Goal: Task Accomplishment & Management: Complete application form

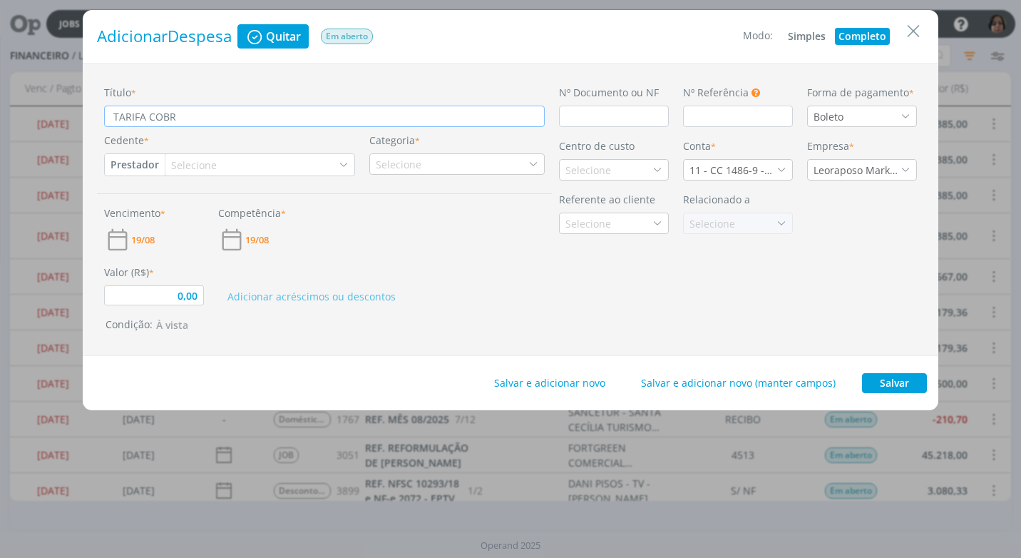
type input "0,00"
type input "TARIFA COBRAN"
type input "0,00"
type input "TARIFA COBRANÇ"
type input "0,00"
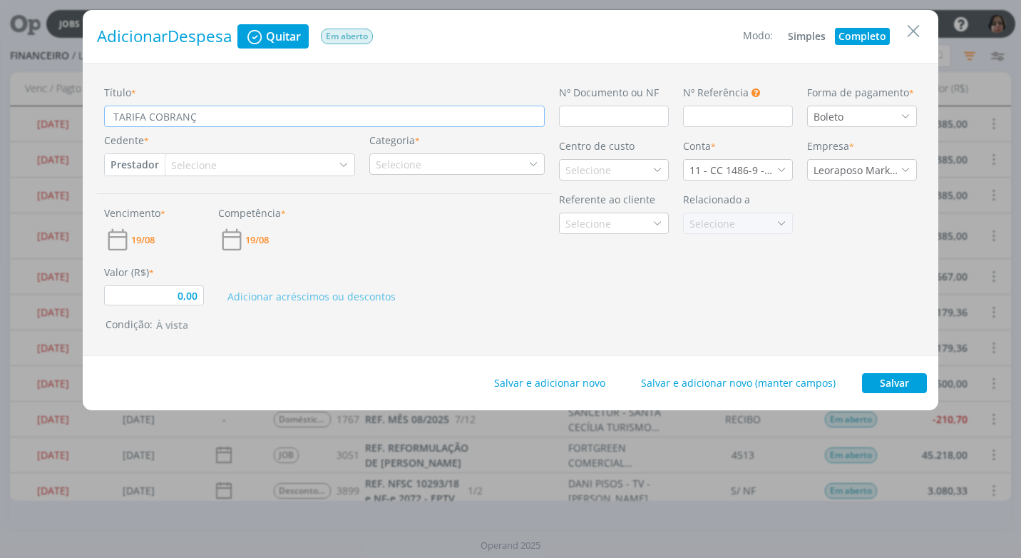
type input "TARIFA COBRANÇA"
type input "0,00"
type input "TARIFA COBRANÇA"
click at [576, 119] on input "dialog" at bounding box center [614, 116] width 110 height 21
type input "0,00"
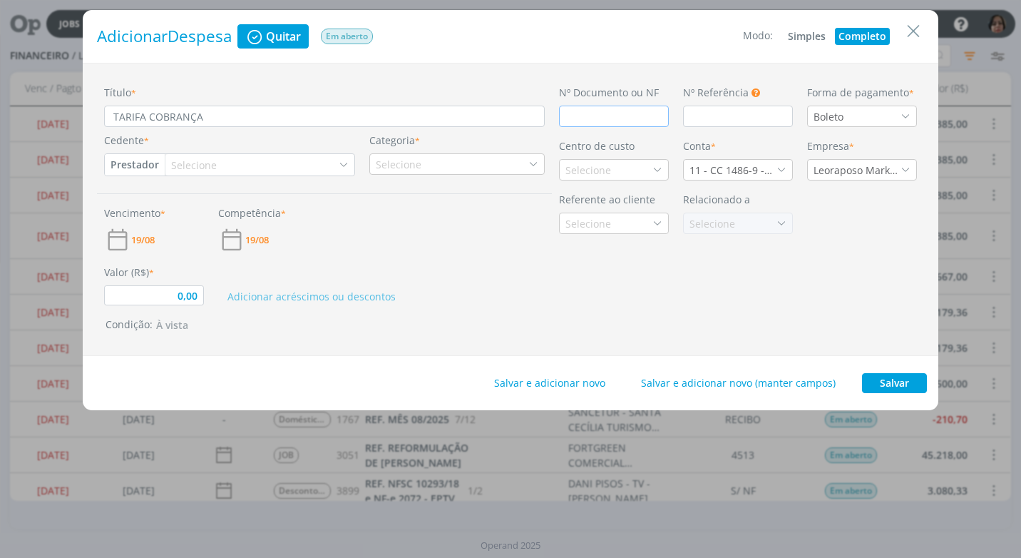
type input "D"
type input "0,00"
type input "DÉVB"
type input "0,00"
type input "DÉV"
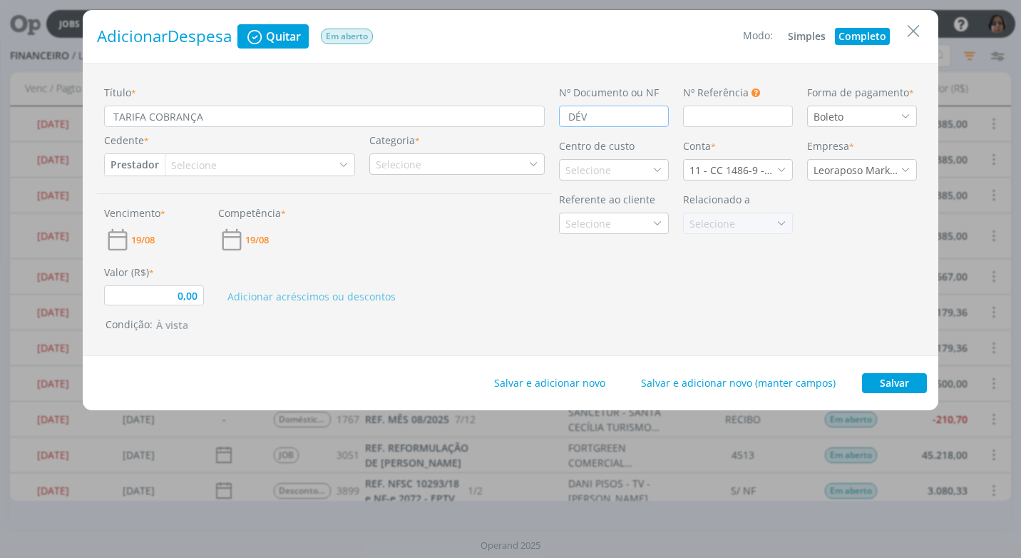
type input "0,00"
type input "DÉB"
type input "0,00"
type input "DÉBI"
type input "0,00"
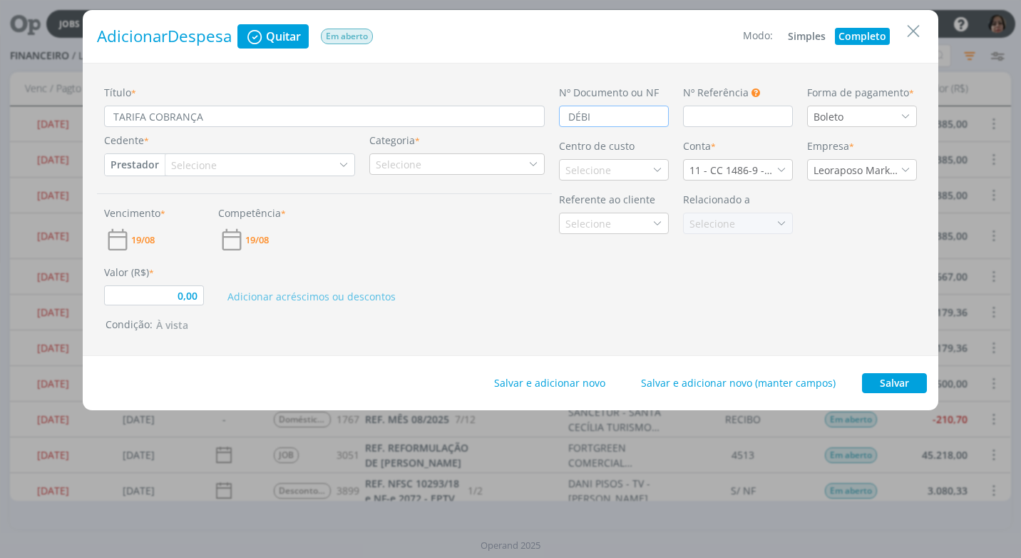
type input "DÉBIT"
type input "0,00"
type input "DÉBITO"
type input "0,00"
type input "DÉBITO"
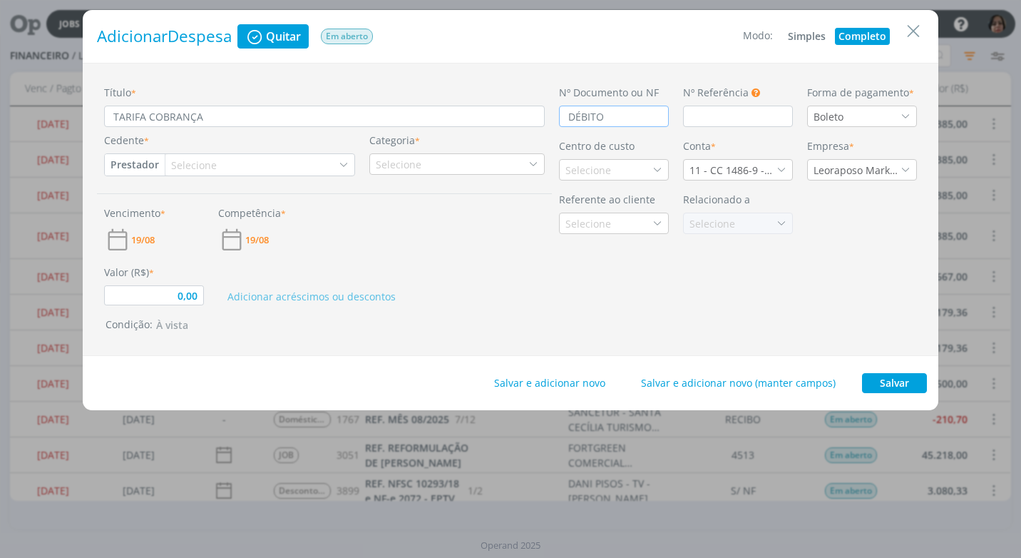
type input "0,00"
type input "DÉBITO AU"
type input "0,00"
type input "DÉBITO AUT"
type input "0,00"
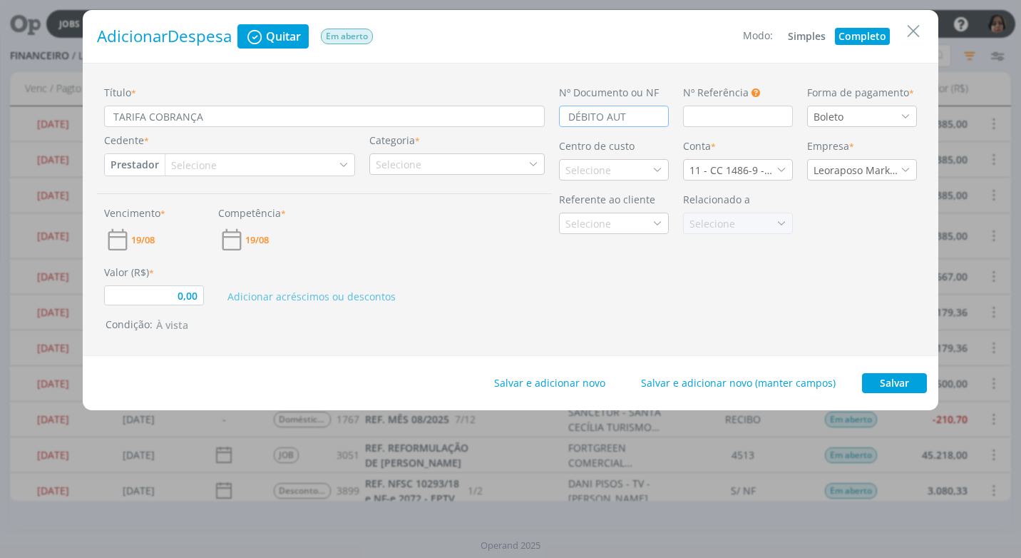
type input "DÉBITO AUTO"
type input "0,00"
type input "DÉBITO AUTOM"
type input "0,00"
type input "DÉBITO AUTOMÁ"
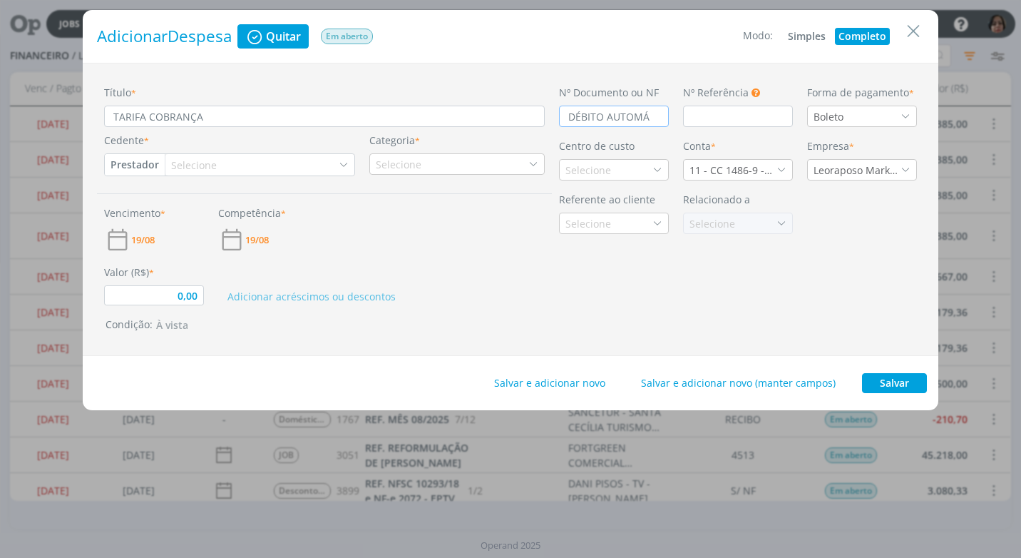
type input "0,00"
type input "DÉBITO AUTOMÁT"
type input "0,00"
type input "DÉBITO AUTOMÁTI"
type input "0,00"
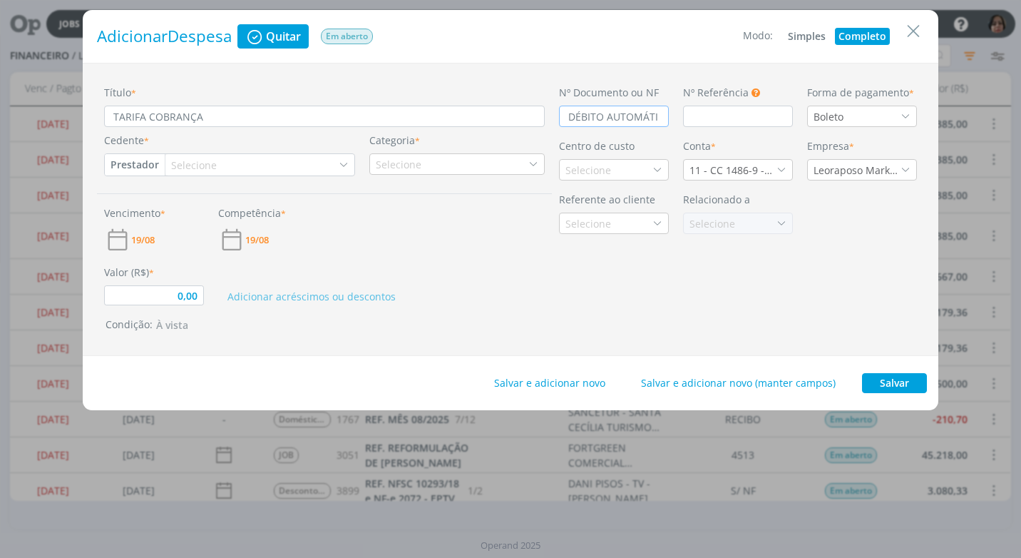
type input "DÉBITO AUTOMÁTIC"
type input "0,00"
type input "DÉBITO AUTOMÁTICO"
click at [906, 112] on icon "dialog" at bounding box center [906, 116] width 10 height 10
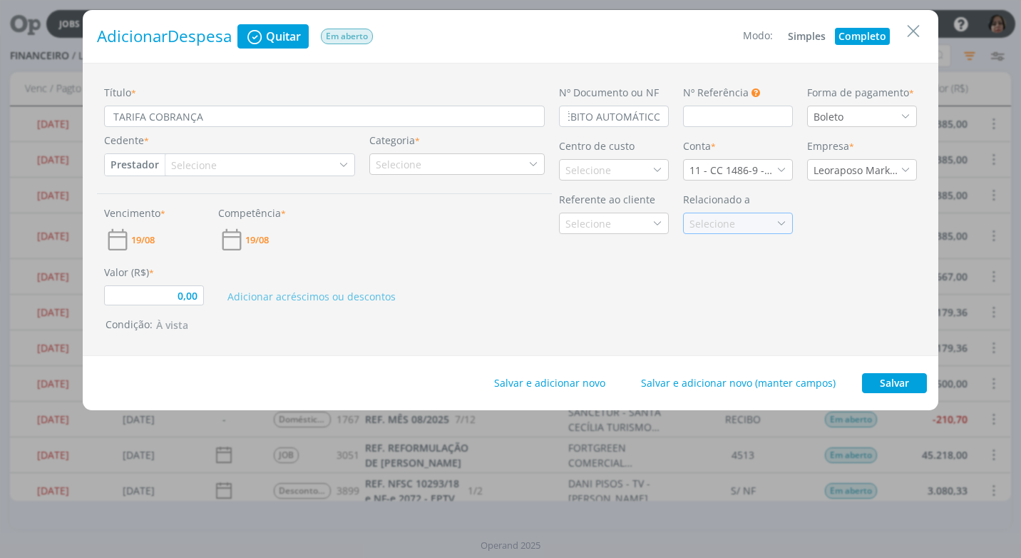
scroll to position [0, 0]
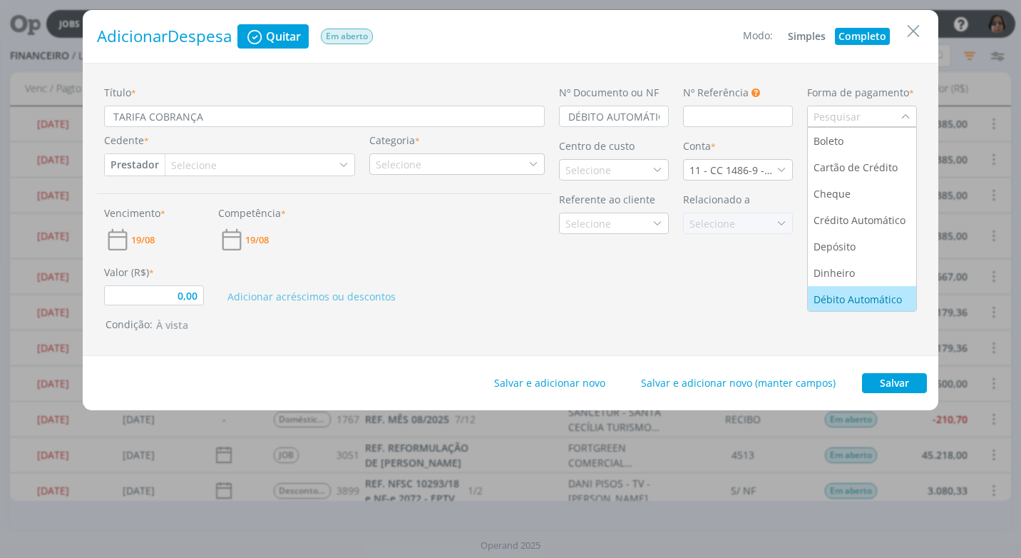
click at [859, 298] on div "Débito Automático" at bounding box center [859, 299] width 91 height 15
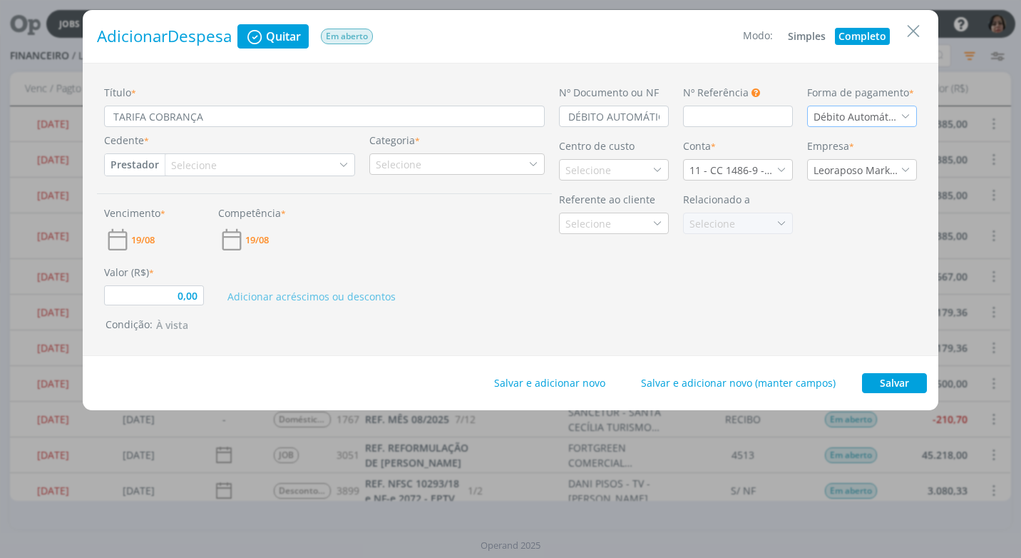
click at [136, 163] on button "Prestador" at bounding box center [135, 164] width 60 height 21
click at [170, 212] on link "Fornecedor" at bounding box center [162, 211] width 113 height 23
type input "0,00"
click at [205, 167] on div "Selecione" at bounding box center [202, 165] width 49 height 15
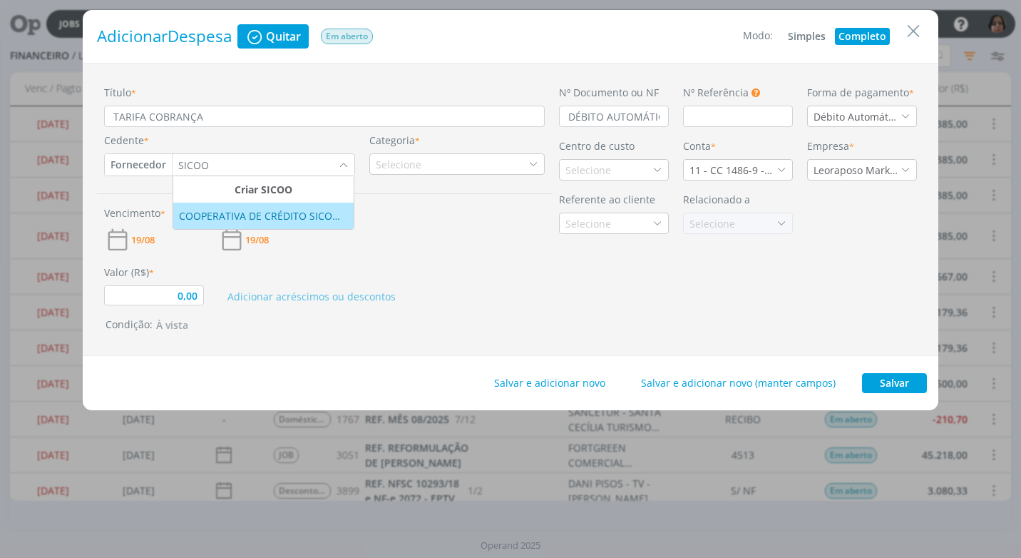
type input "SICOO"
click at [222, 212] on div "COOPERATIVA DE CRÉDITO SICOOBMAIS LTDA" at bounding box center [263, 215] width 169 height 15
type input "0,00"
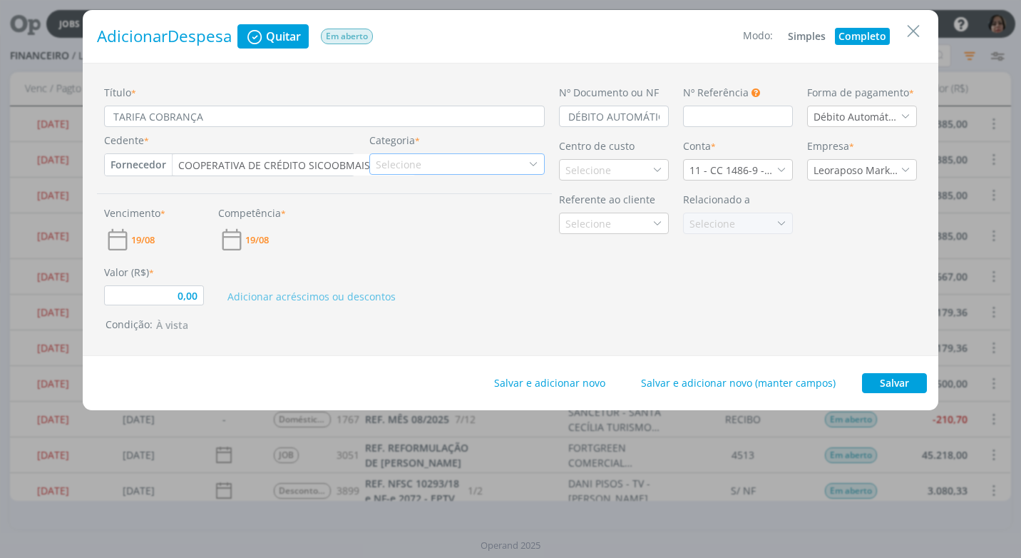
click at [457, 162] on div "Selecione" at bounding box center [457, 163] width 175 height 21
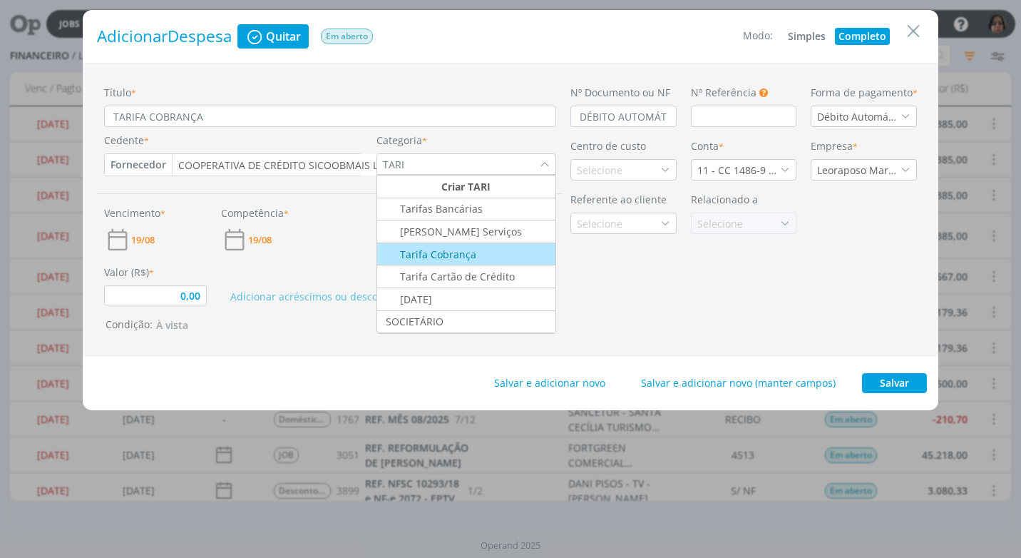
type input "TARI"
click at [424, 255] on div "Tarifa Cobrança" at bounding box center [428, 254] width 98 height 15
type input "0,00"
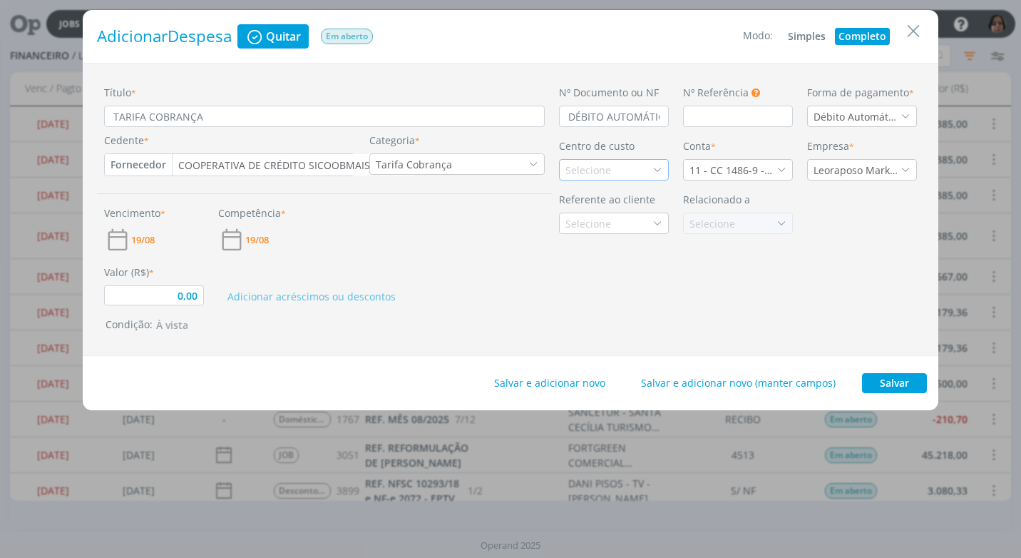
click at [659, 170] on icon "dialog" at bounding box center [658, 170] width 10 height 10
type input "BANC"
click at [636, 220] on div "Bancos" at bounding box center [614, 220] width 97 height 15
click at [145, 238] on span "19/08" at bounding box center [143, 239] width 24 height 9
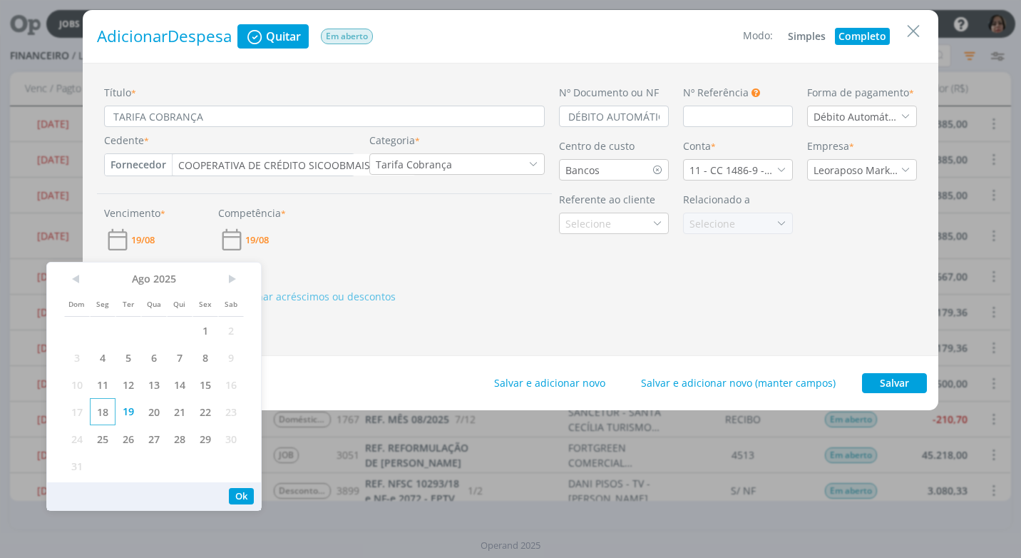
click at [106, 414] on span "18" at bounding box center [103, 411] width 26 height 27
click at [251, 494] on button "Ok" at bounding box center [241, 496] width 25 height 16
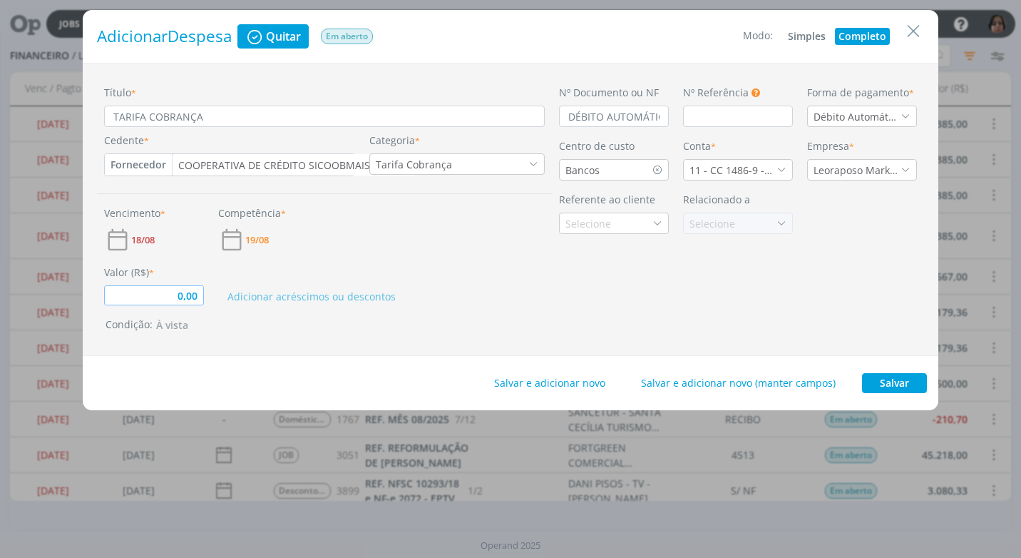
click at [203, 299] on input "0,00" at bounding box center [154, 295] width 100 height 20
click at [662, 334] on div "Nº Documento ou NF DÉBITO AUTOMÁTICO Nº Referência Este campo pode ser utilizad…" at bounding box center [738, 209] width 372 height 249
click at [905, 382] on button "Salvar" at bounding box center [894, 383] width 65 height 20
type input "9,12"
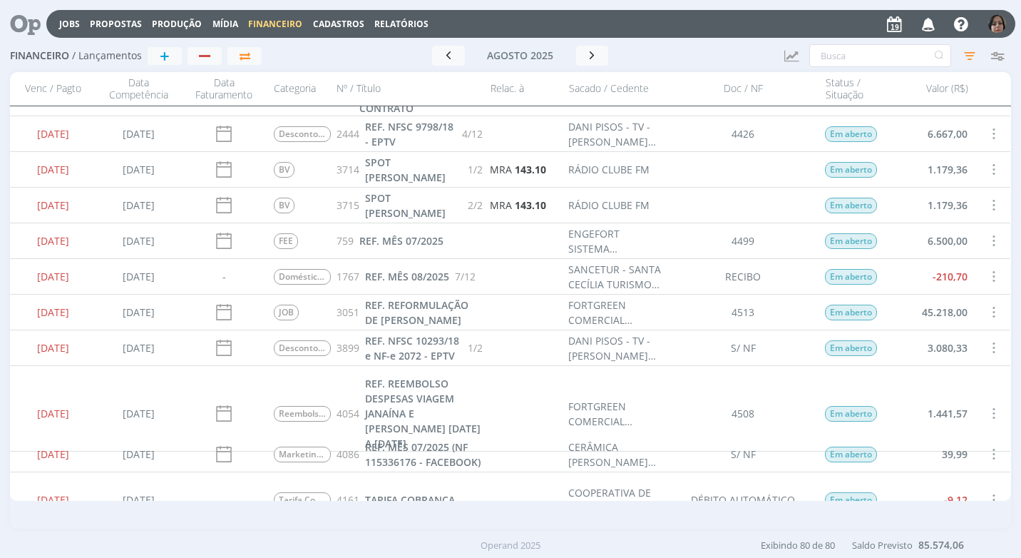
scroll to position [285, 0]
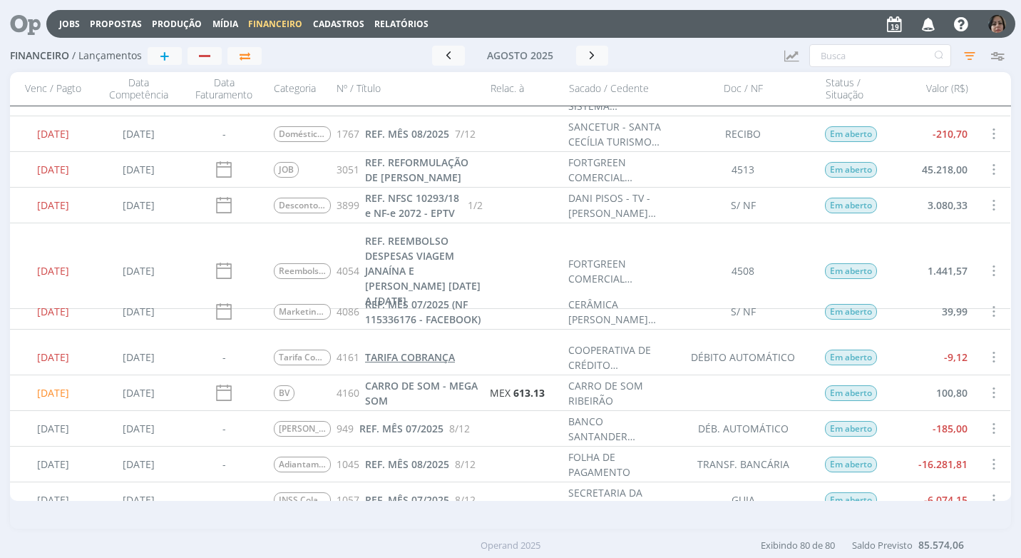
click at [419, 356] on span "TARIFA COBRANÇA" at bounding box center [410, 357] width 90 height 14
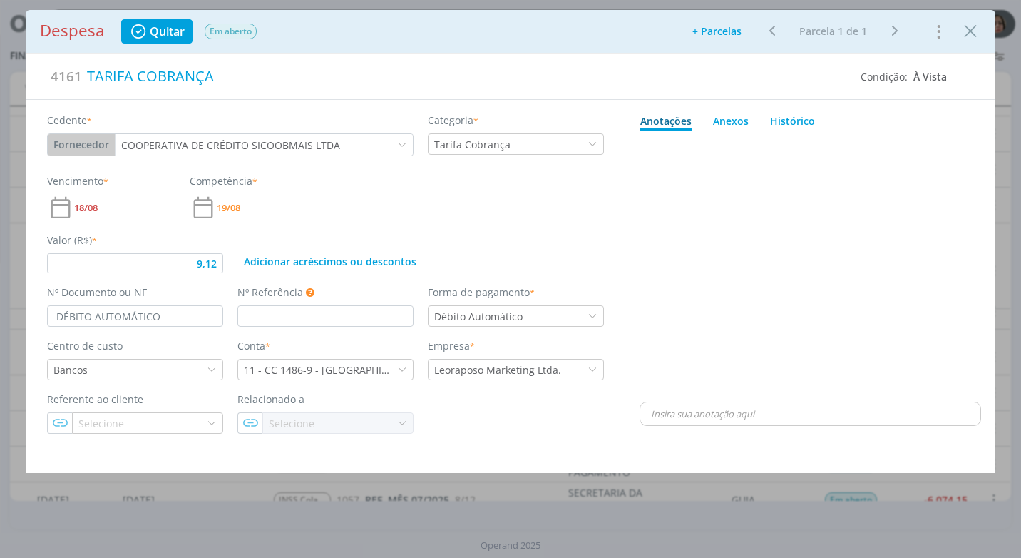
type input "9,12"
drag, startPoint x: 969, startPoint y: 28, endPoint x: 922, endPoint y: 209, distance: 187.2
click at [969, 30] on icon "Close" at bounding box center [970, 31] width 21 height 21
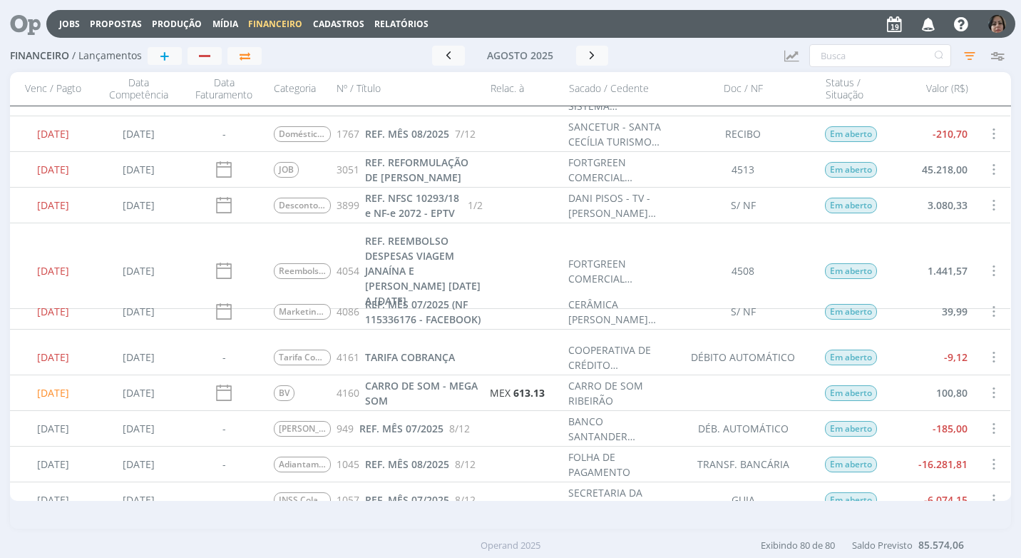
click at [987, 353] on span at bounding box center [994, 356] width 16 height 19
click at [952, 360] on div "Quitar" at bounding box center [946, 369] width 141 height 21
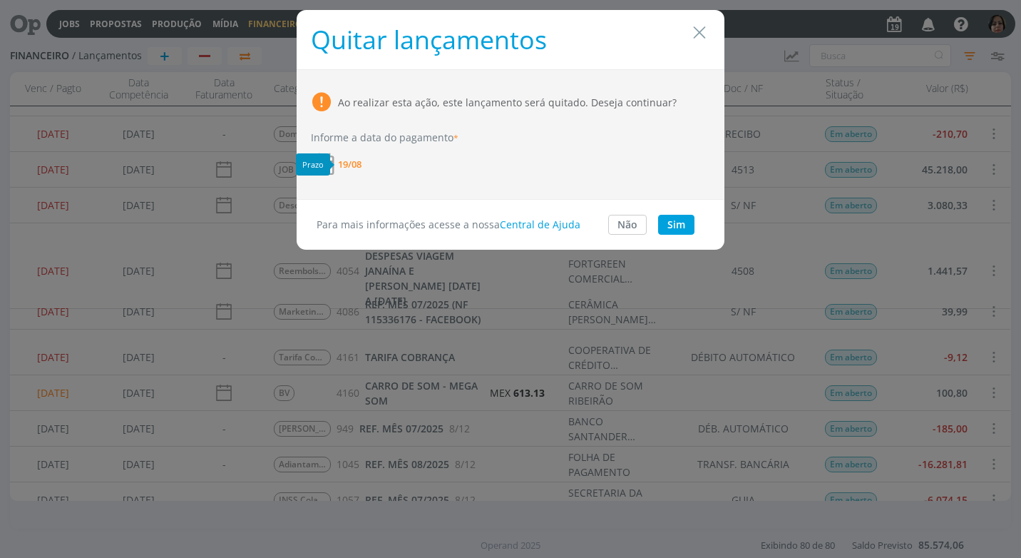
click at [357, 160] on span "19/08" at bounding box center [350, 164] width 24 height 9
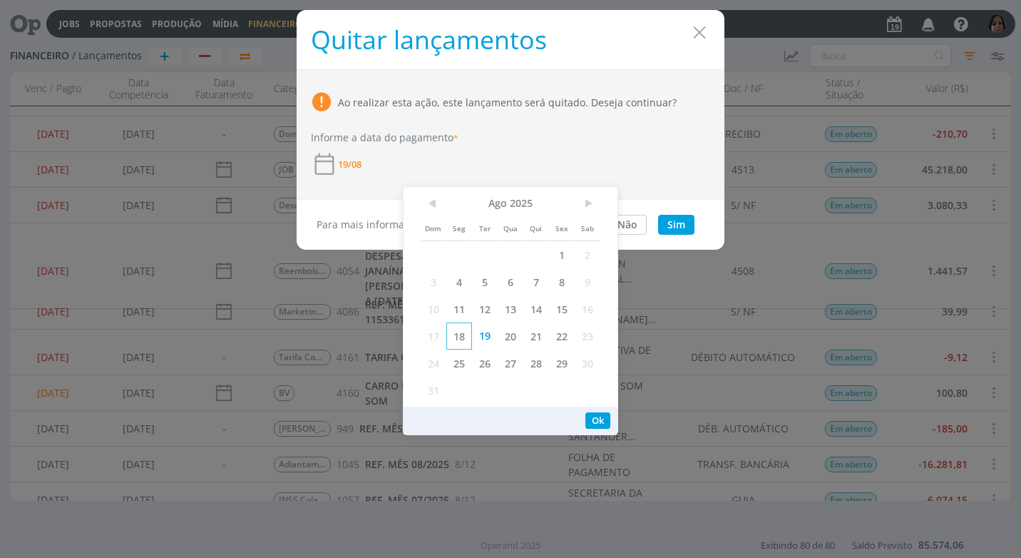
click at [462, 340] on span "18" at bounding box center [460, 335] width 26 height 27
click at [595, 419] on button "Ok" at bounding box center [598, 420] width 25 height 16
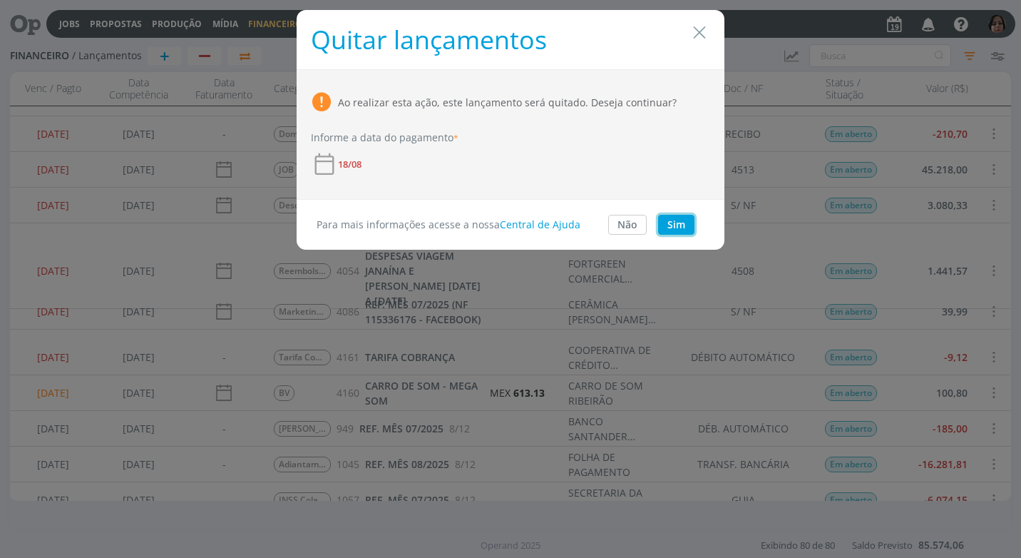
click at [671, 228] on button "Sim" at bounding box center [676, 225] width 36 height 20
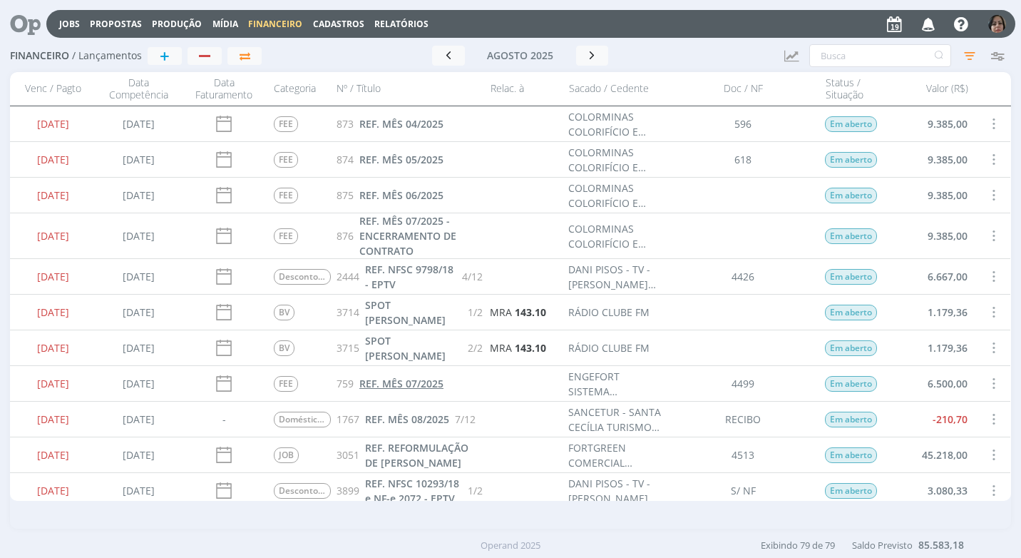
click at [409, 384] on span "REF. MÊS 07/2025" at bounding box center [402, 384] width 84 height 14
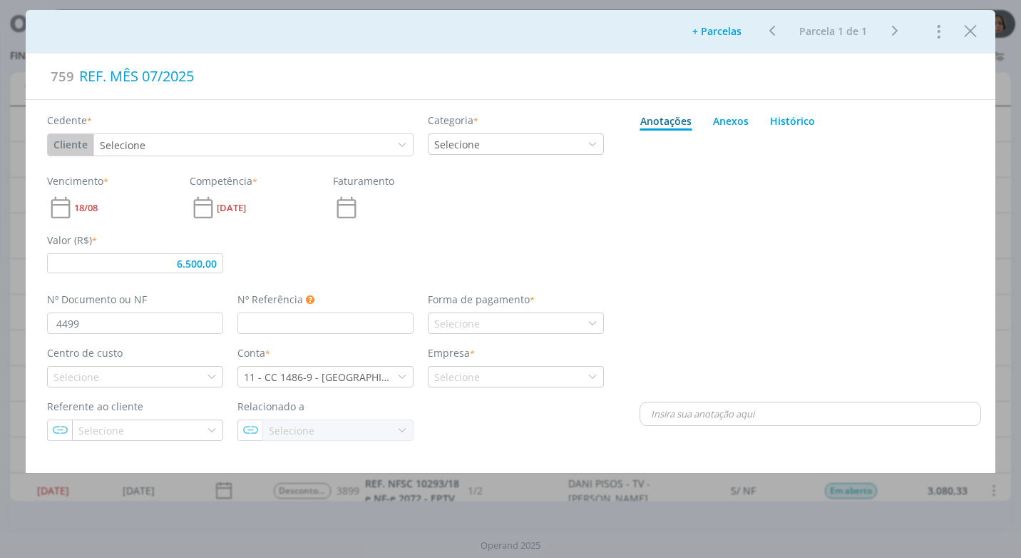
type input "6.500,00"
type input "07/25"
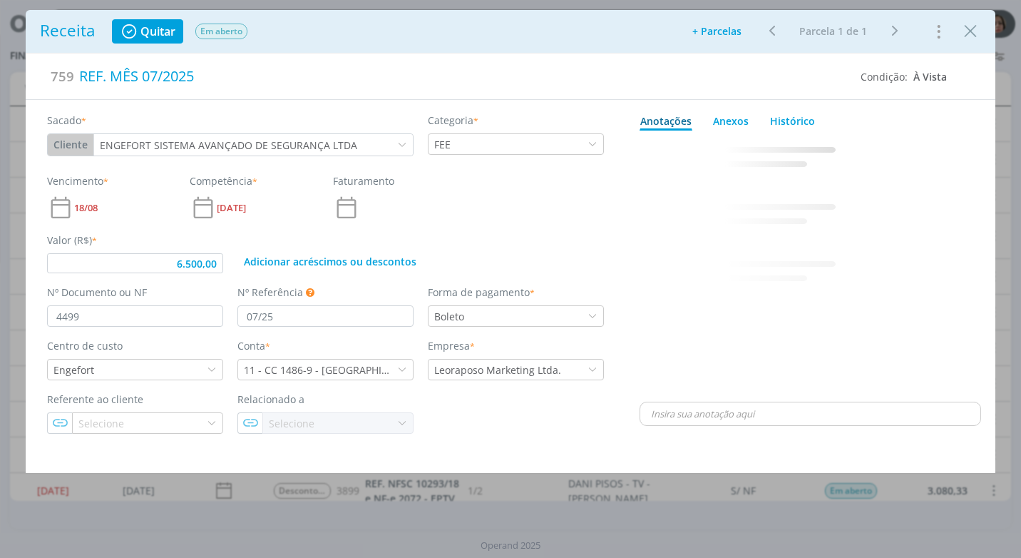
type input "6.500,00"
click at [970, 34] on icon "Close" at bounding box center [970, 31] width 21 height 21
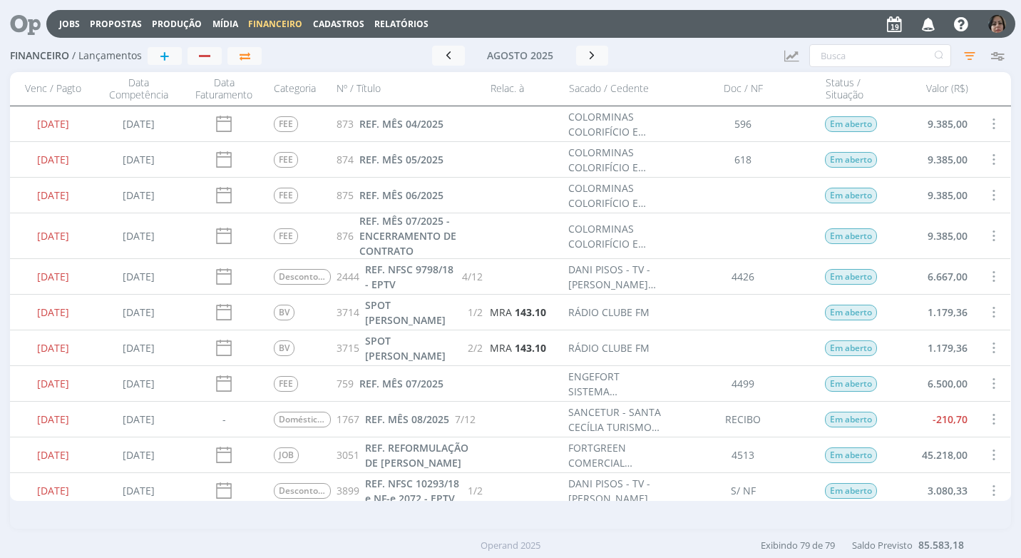
click at [989, 377] on span at bounding box center [994, 383] width 16 height 19
click at [924, 393] on div "Quitar" at bounding box center [946, 395] width 141 height 21
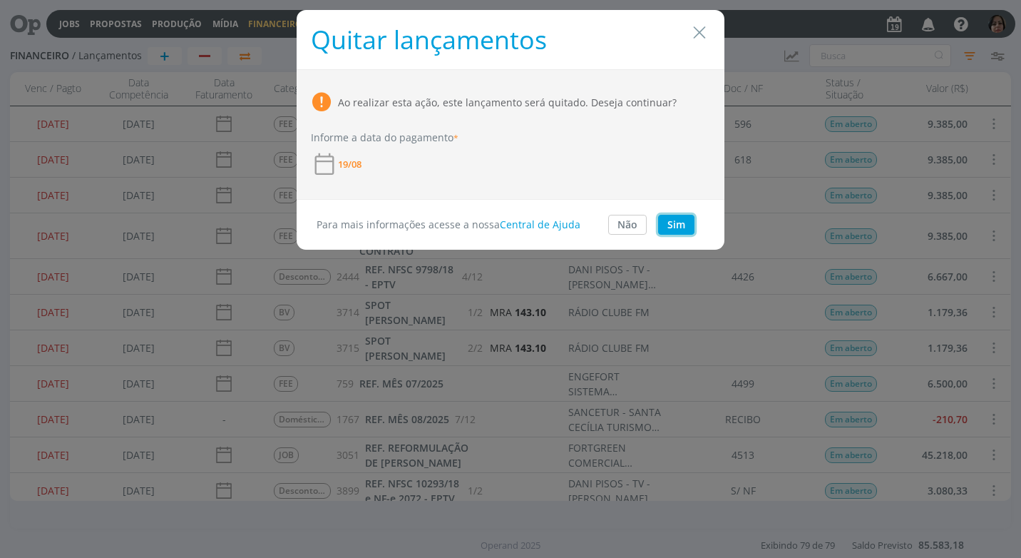
click at [675, 225] on button "Sim" at bounding box center [676, 225] width 36 height 20
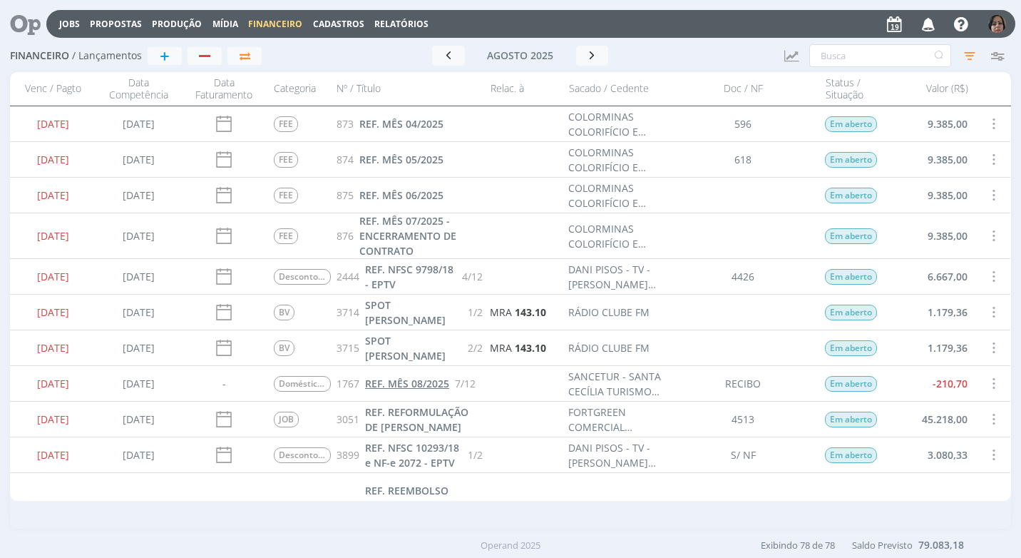
click at [418, 380] on span "REF. MÊS 08/2025" at bounding box center [407, 384] width 84 height 14
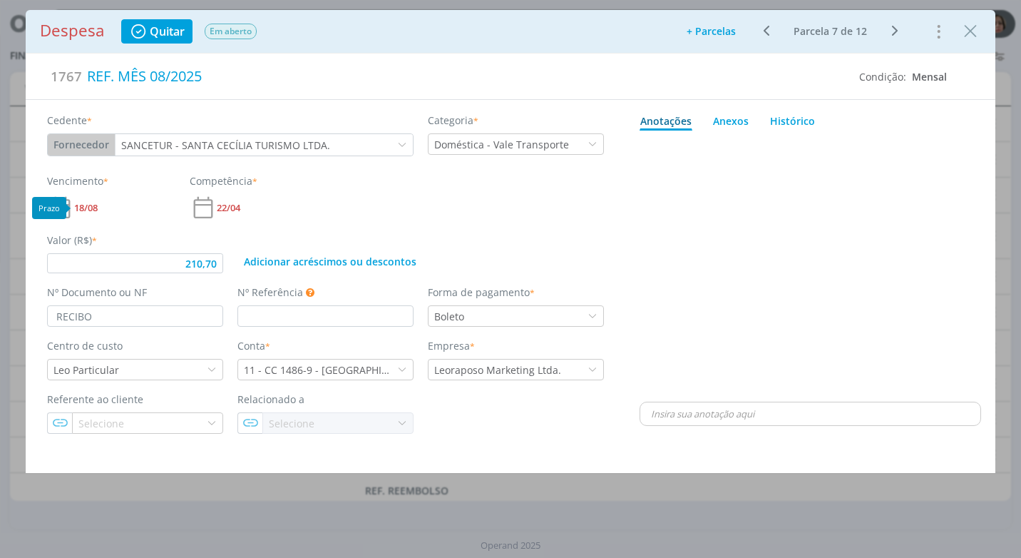
click at [86, 205] on span "18/08" at bounding box center [86, 207] width 24 height 9
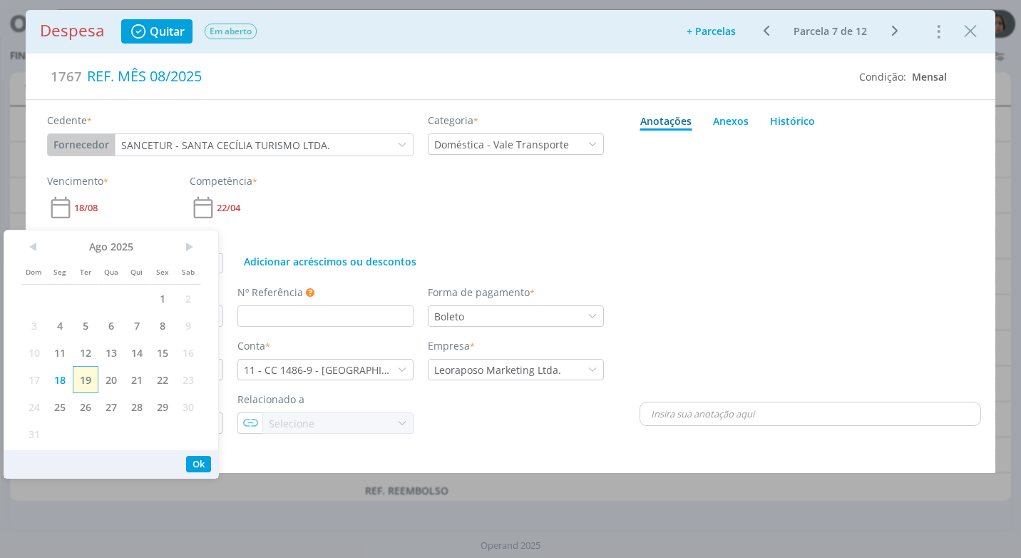
click at [87, 382] on span "19" at bounding box center [86, 379] width 26 height 27
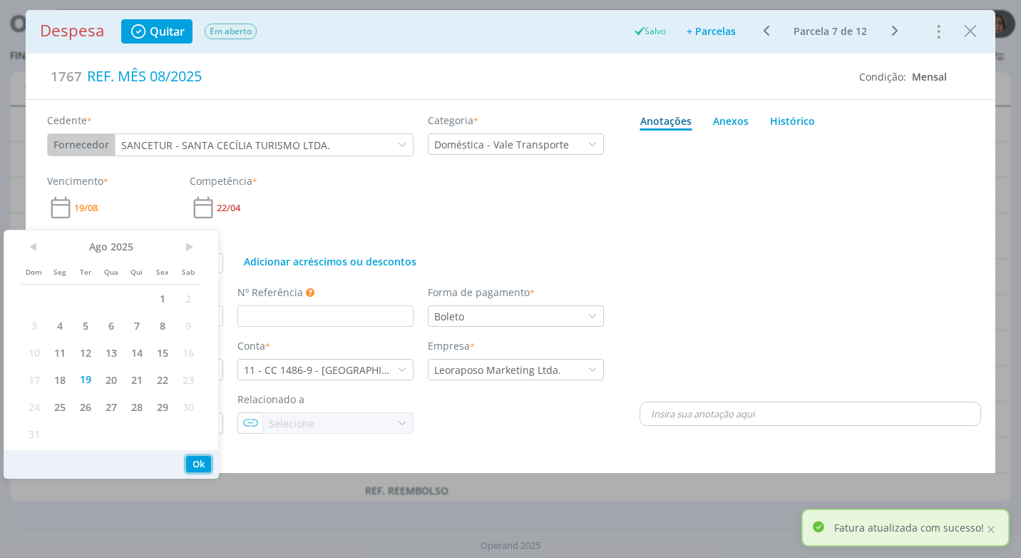
click at [203, 462] on button "Ok" at bounding box center [198, 464] width 25 height 16
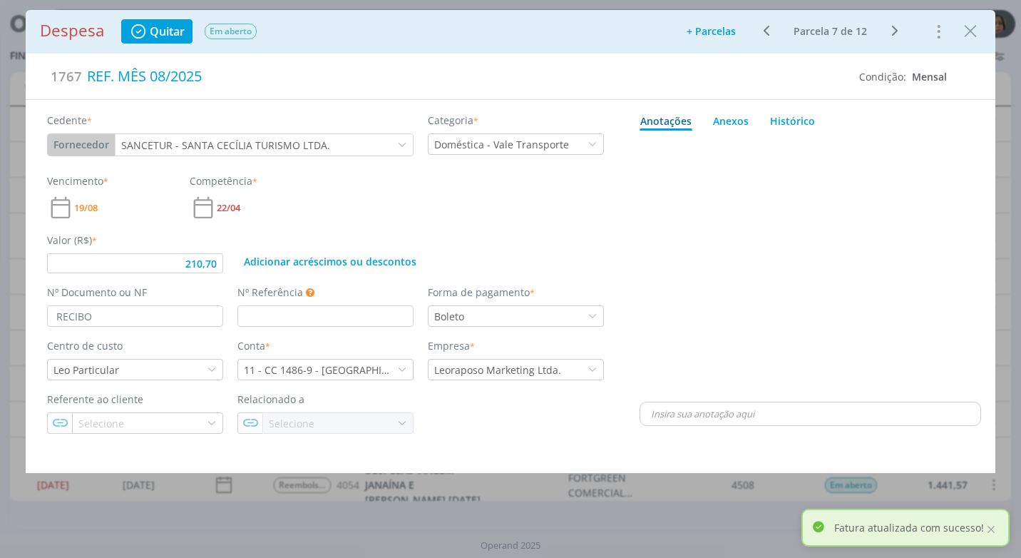
type input "210,70"
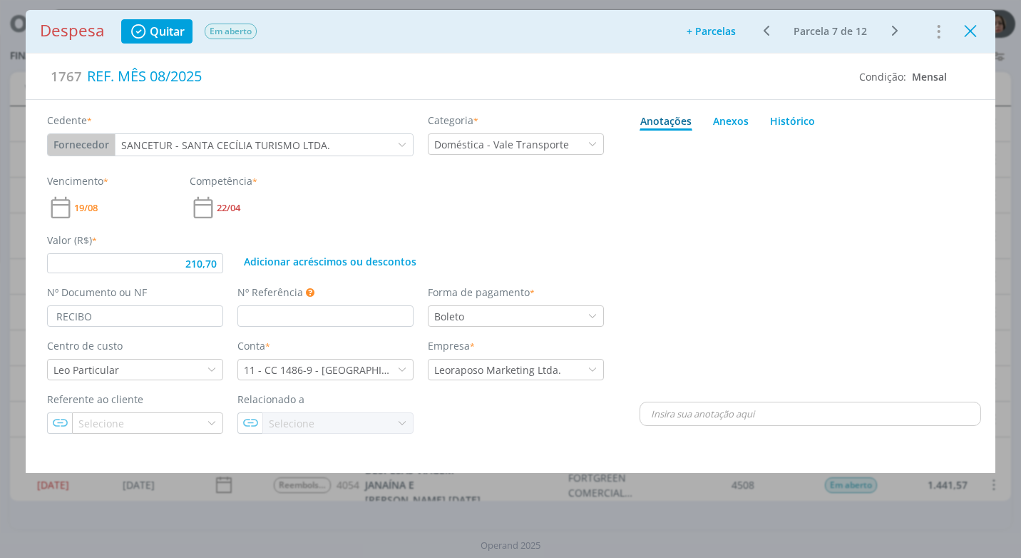
click at [969, 36] on icon "Close" at bounding box center [970, 31] width 21 height 21
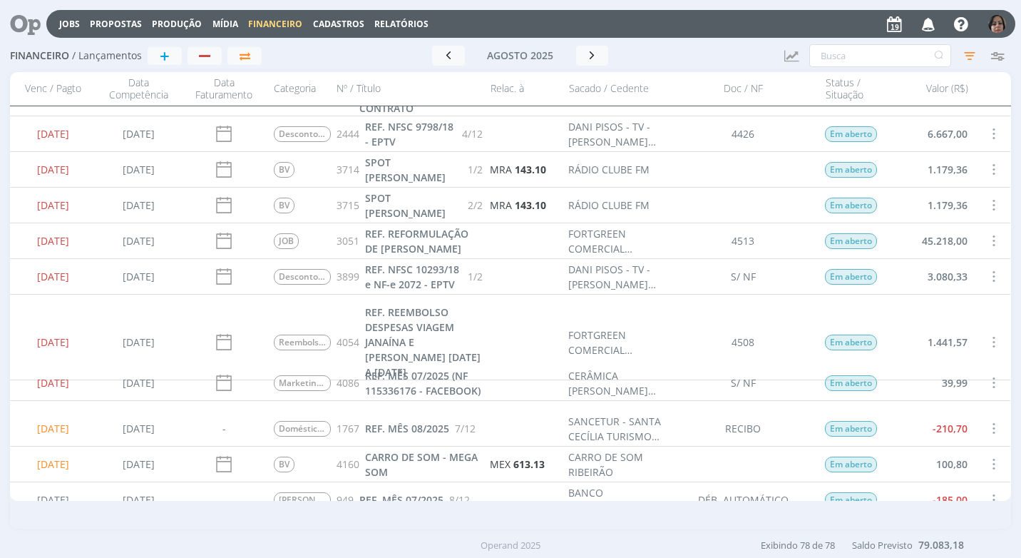
scroll to position [285, 0]
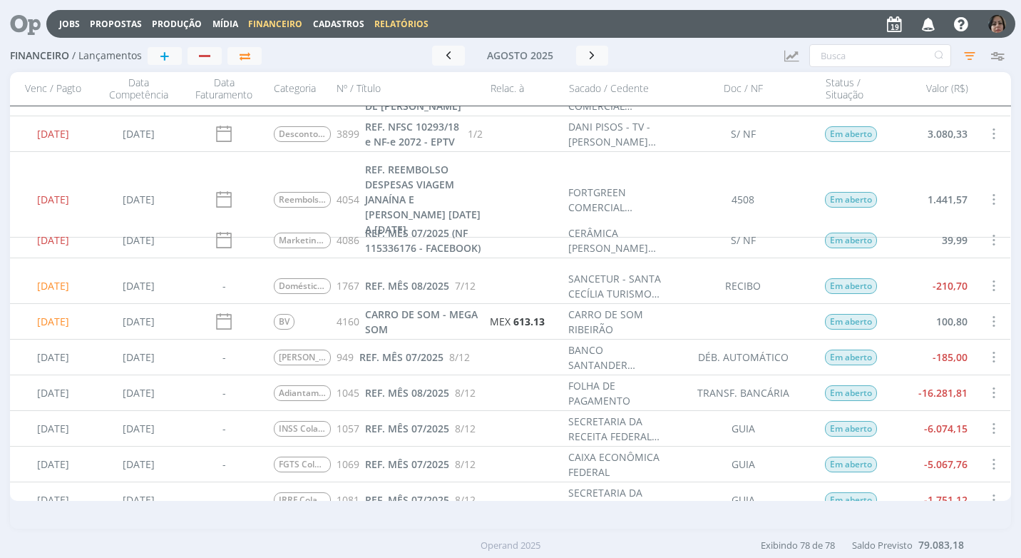
click at [390, 22] on link "Relatórios" at bounding box center [402, 24] width 54 height 12
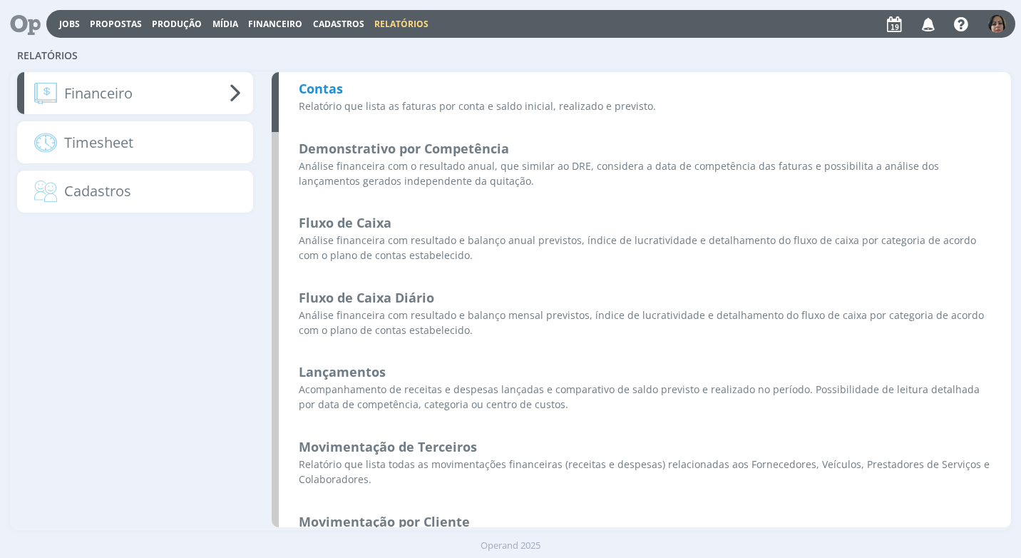
click at [320, 84] on b "Contas" at bounding box center [321, 88] width 44 height 17
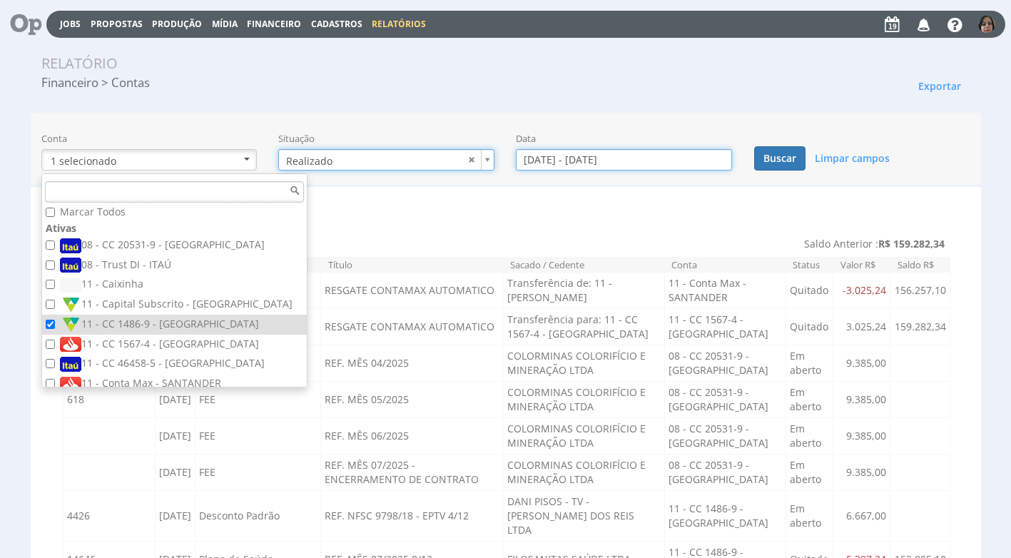
click at [564, 157] on input "01/08/2025 - 31/08/2025" at bounding box center [624, 159] width 216 height 21
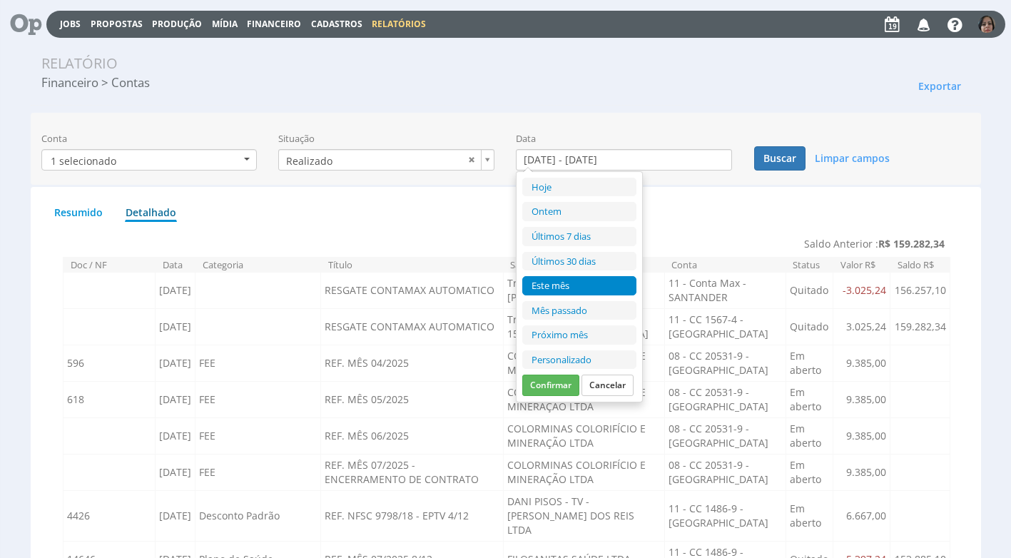
click at [579, 356] on li "Personalizado" at bounding box center [579, 359] width 114 height 19
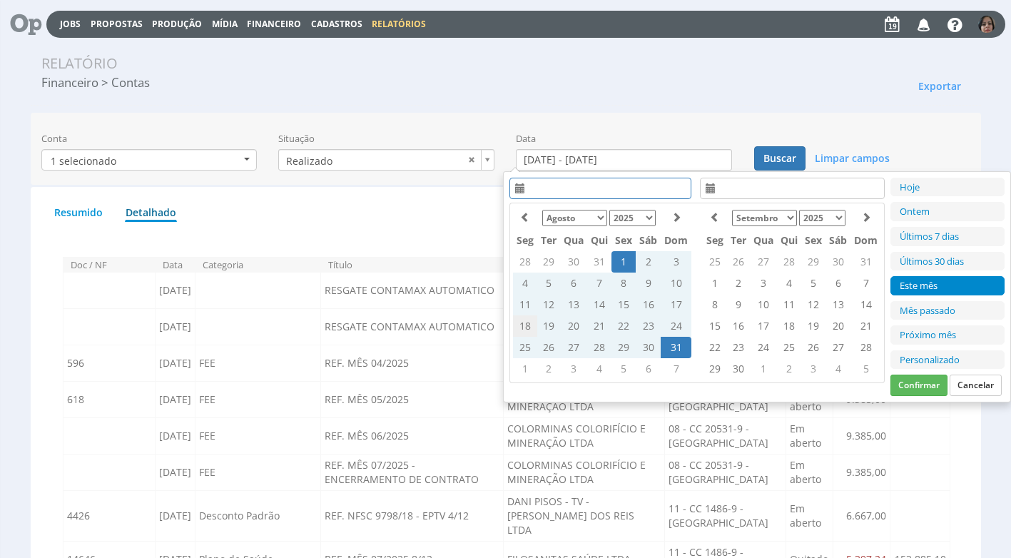
click at [525, 322] on td "18" at bounding box center [525, 325] width 24 height 21
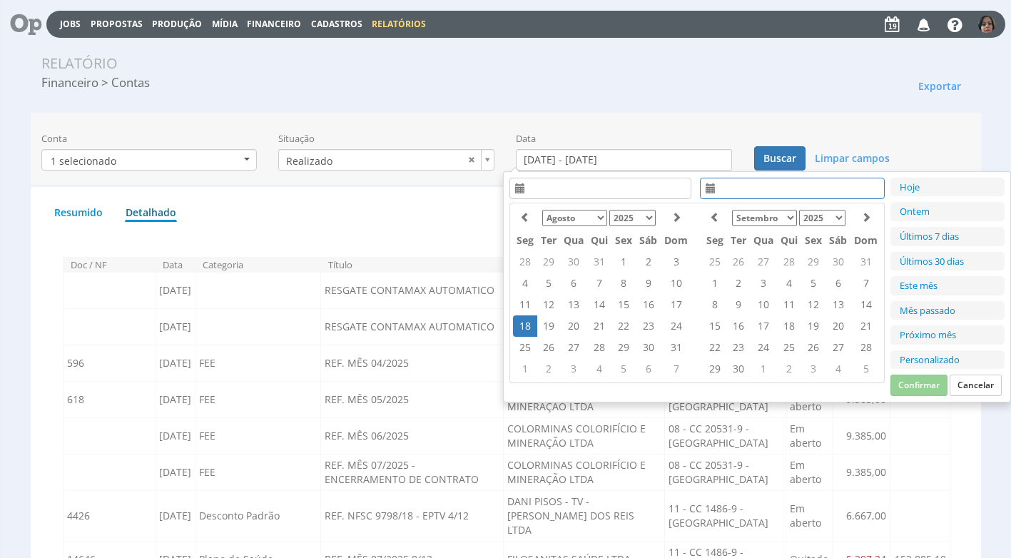
click at [525, 322] on td "18" at bounding box center [525, 325] width 24 height 21
click at [909, 386] on button "Confirmar" at bounding box center [918, 385] width 57 height 21
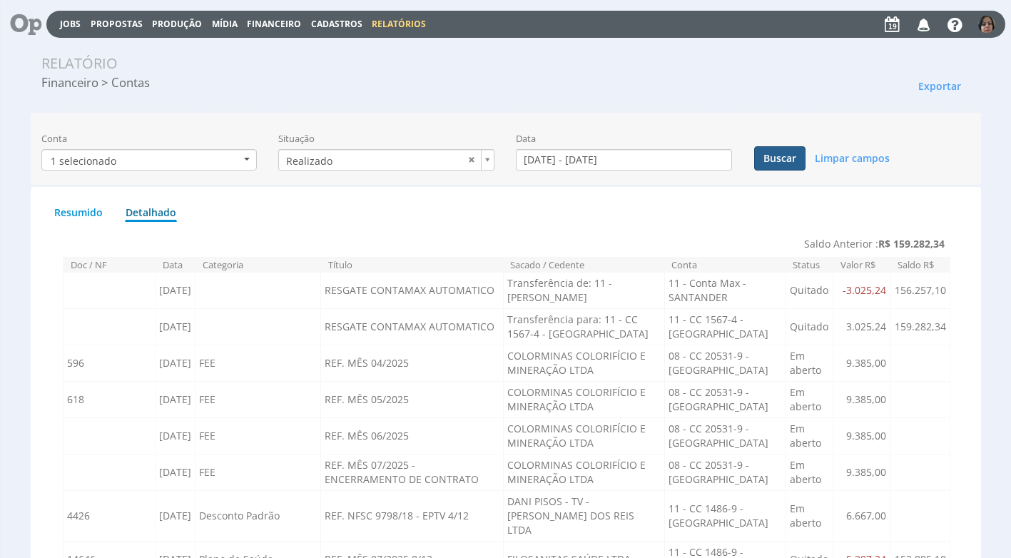
click at [783, 154] on button "Buscar" at bounding box center [779, 158] width 51 height 24
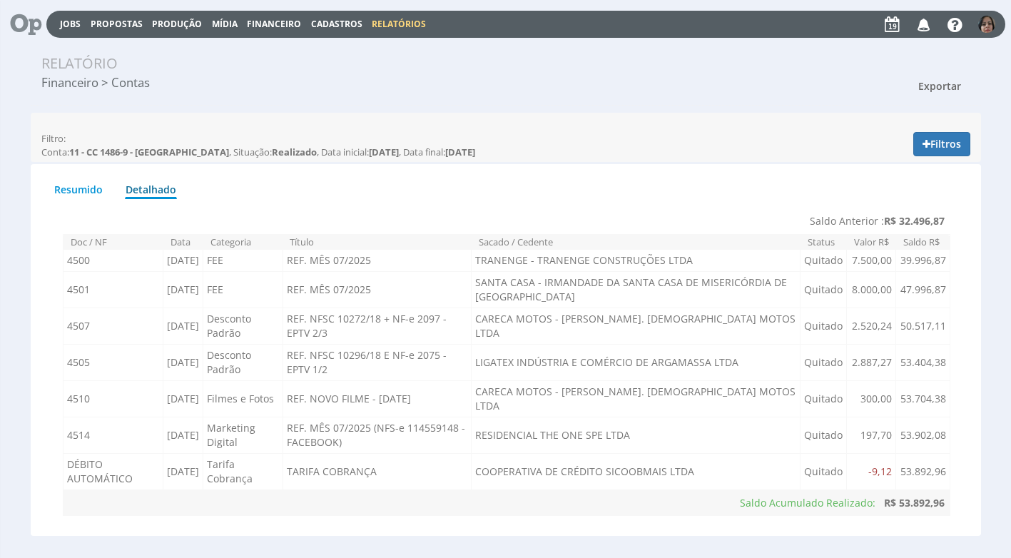
click at [932, 86] on span "Exportar" at bounding box center [939, 86] width 43 height 14
click at [889, 154] on link "Imprimir" at bounding box center [913, 150] width 113 height 19
click at [952, 141] on button "Filtros" at bounding box center [941, 144] width 57 height 24
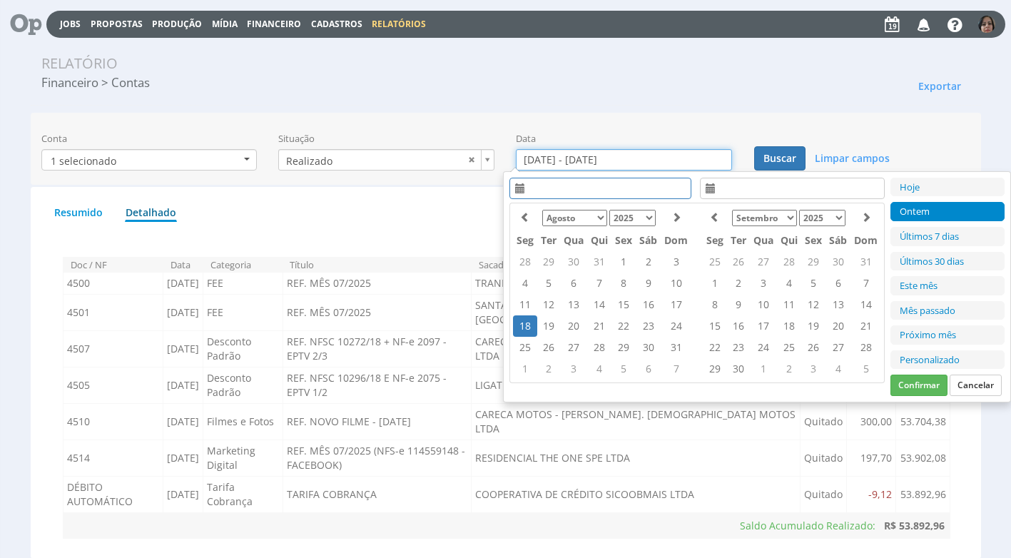
click at [555, 158] on input "18/08/2025 - 18/08/2025" at bounding box center [624, 159] width 216 height 21
click at [541, 322] on td "19" at bounding box center [548, 325] width 23 height 21
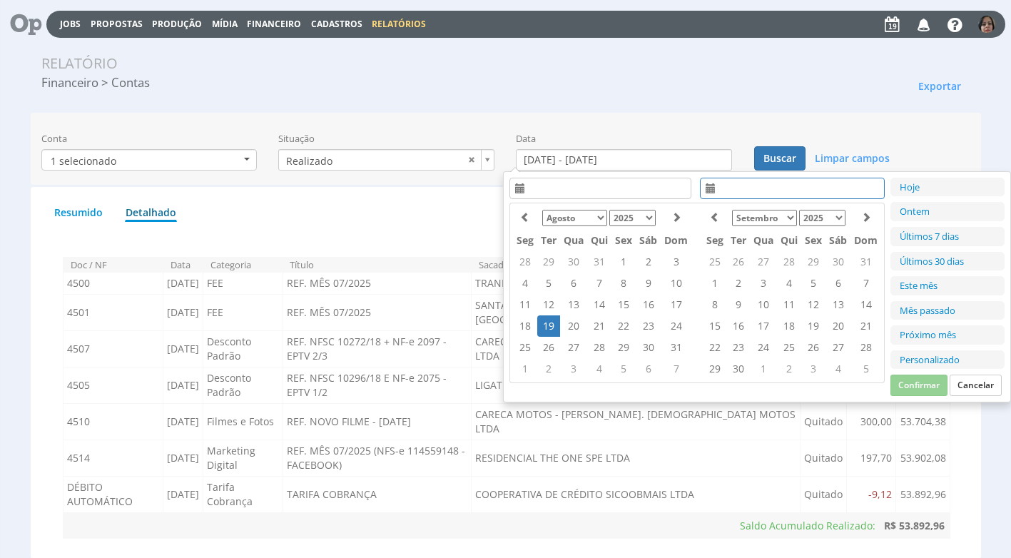
click at [546, 322] on td "19" at bounding box center [548, 325] width 23 height 21
click at [906, 389] on button "Confirmar" at bounding box center [918, 385] width 57 height 21
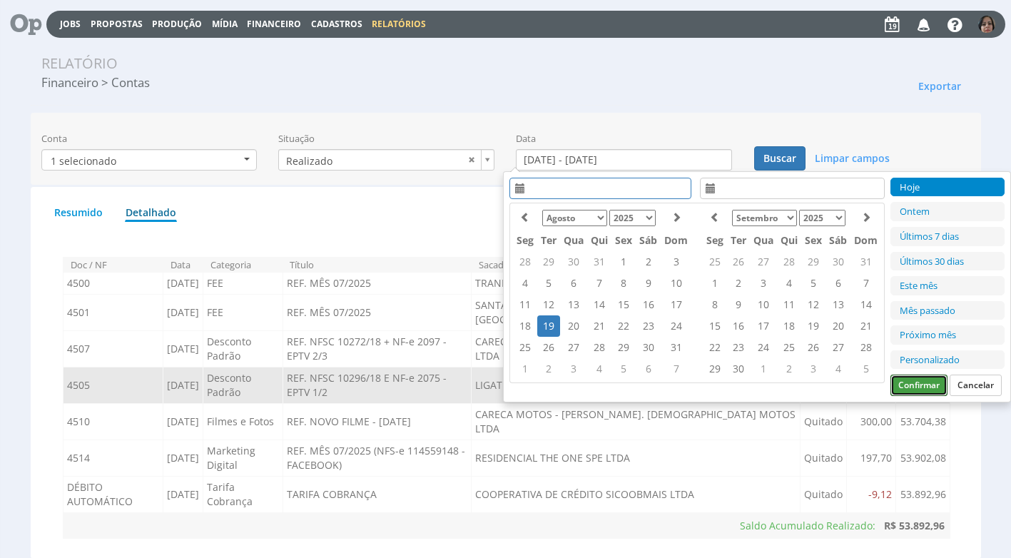
type input "19/08/2025 - 19/08/2025"
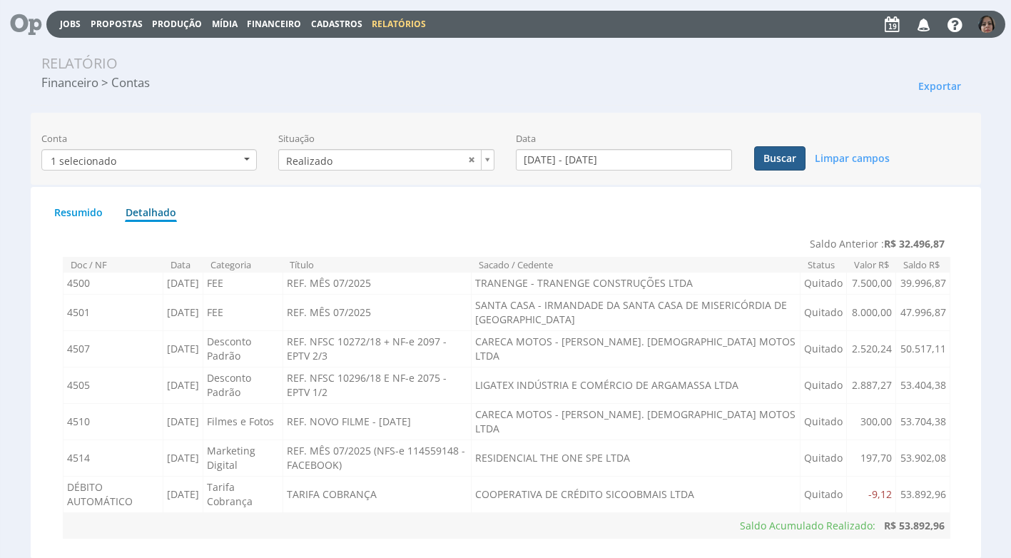
click at [793, 156] on button "Buscar" at bounding box center [779, 158] width 51 height 24
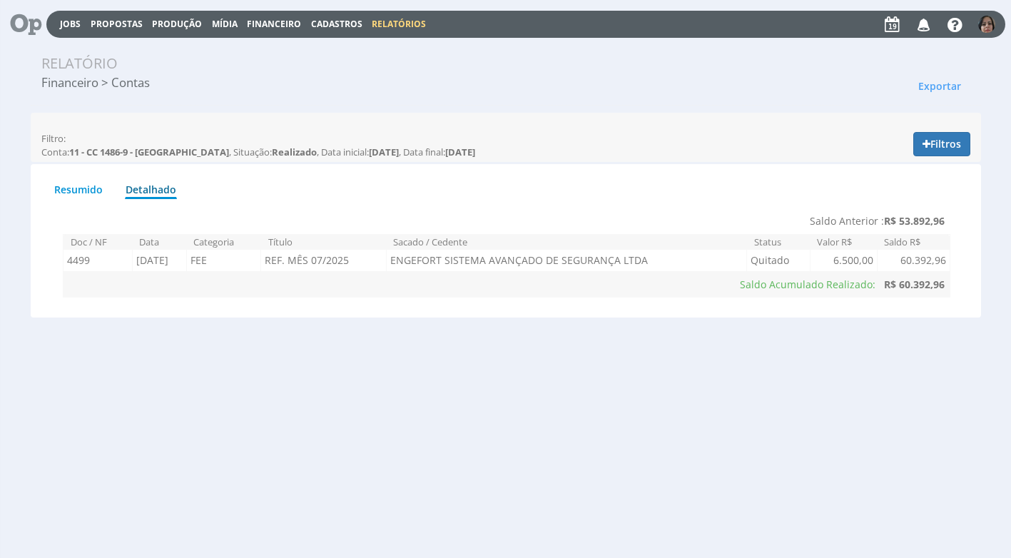
click at [270, 18] on span "Financeiro" at bounding box center [274, 24] width 54 height 12
click at [250, 49] on link "Lançamentos" at bounding box center [275, 46] width 120 height 21
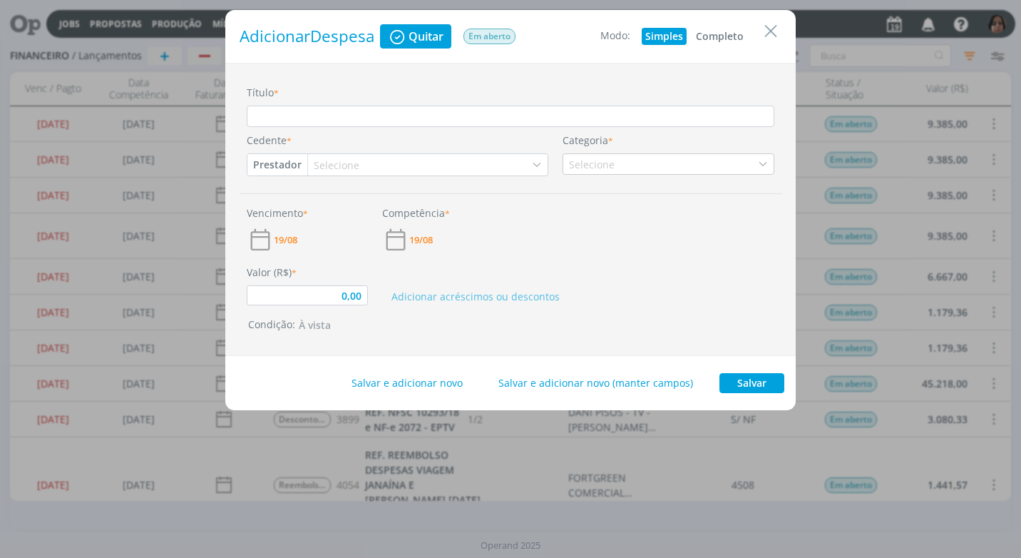
click at [733, 39] on button "Completo" at bounding box center [720, 36] width 55 height 17
type input "0,00"
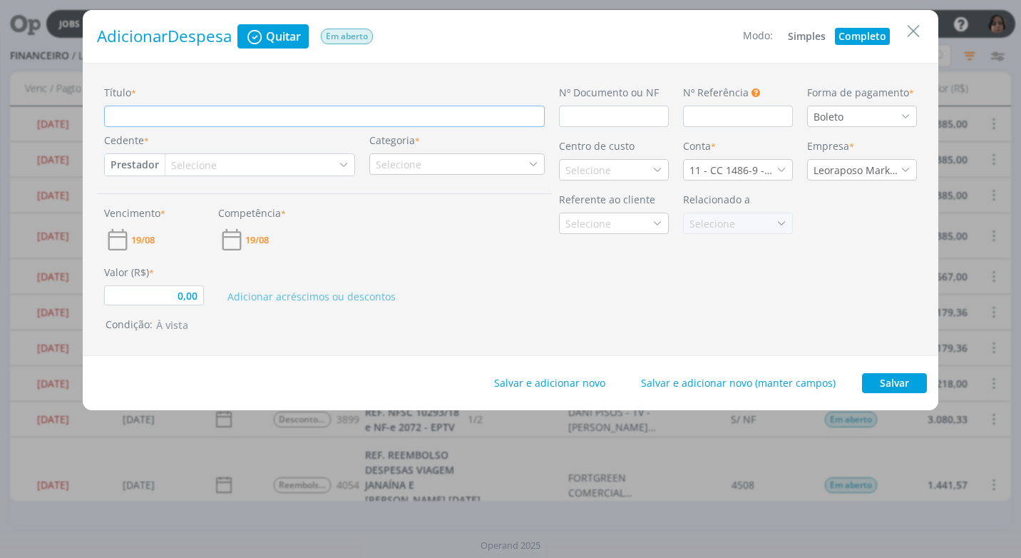
click at [134, 118] on input "Título *" at bounding box center [324, 116] width 441 height 21
type input "R"
type input "0,00"
type input "RE"
type input "0,00"
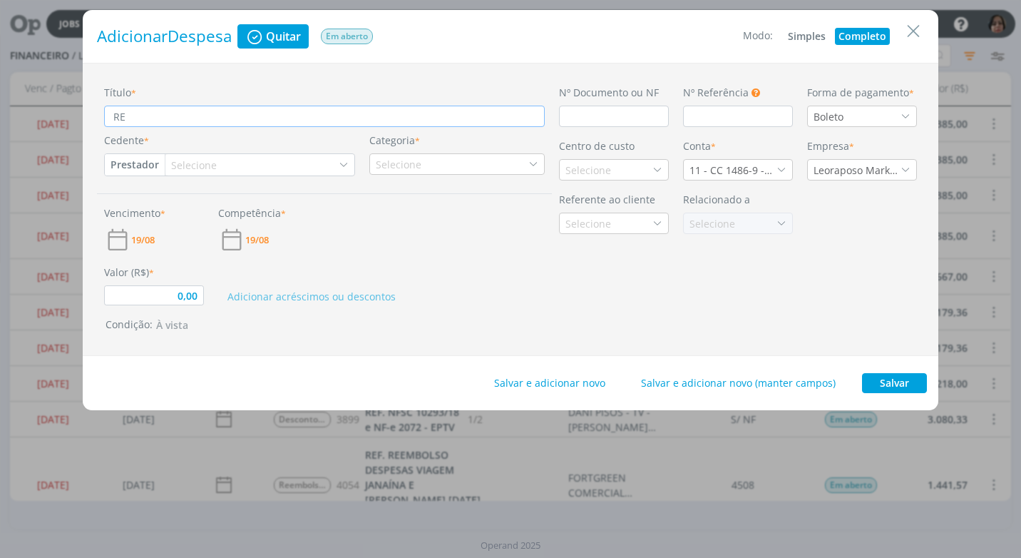
type input "REF"
type input "0,00"
type input "REF."
type input "0,00"
type input "REF."
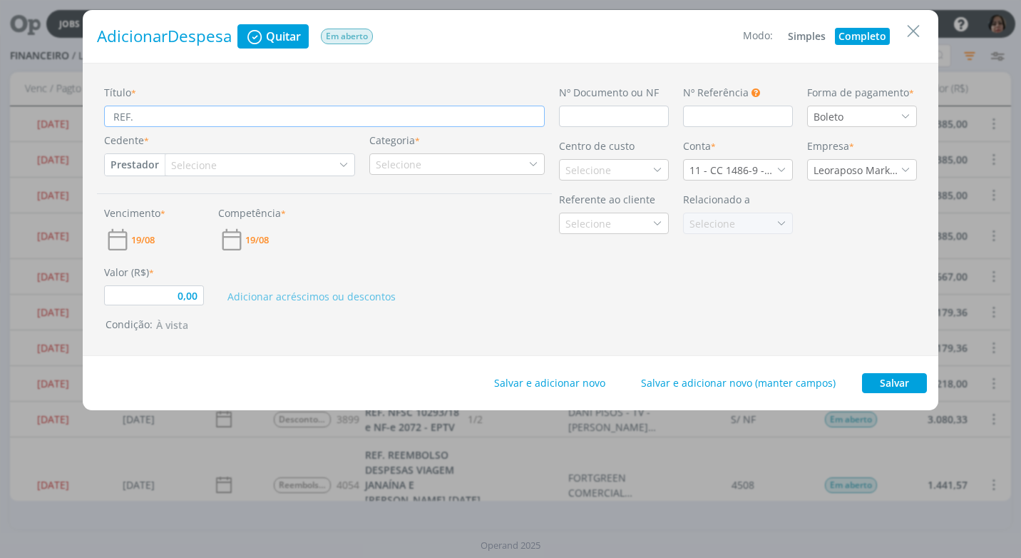
type input "0,00"
type input "REF. L"
type input "0,00"
type input "REF. LO"
type input "0,00"
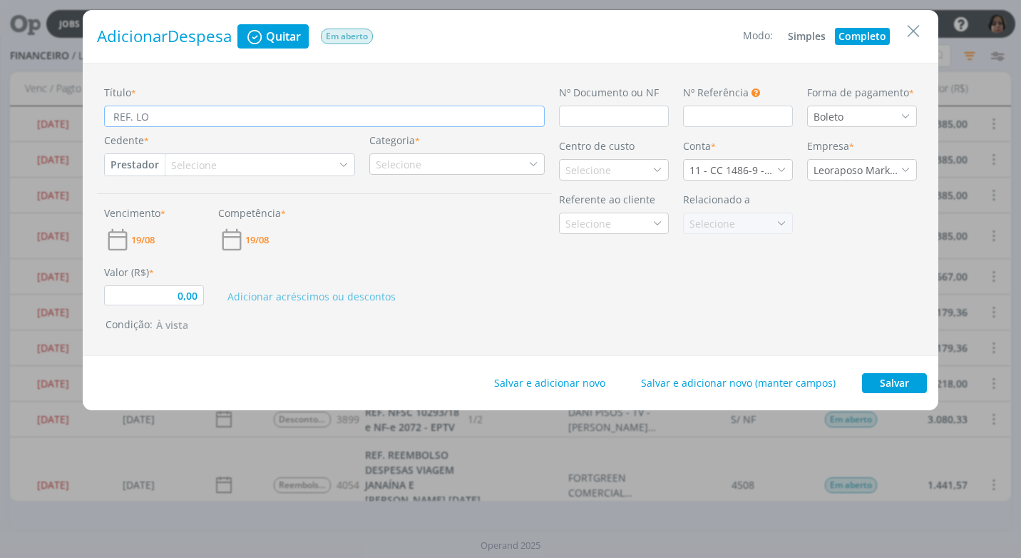
type input "REF. LOC"
type input "0,00"
type input "REF. LOCU"
type input "0,00"
type input "REF. LOCUÇ"
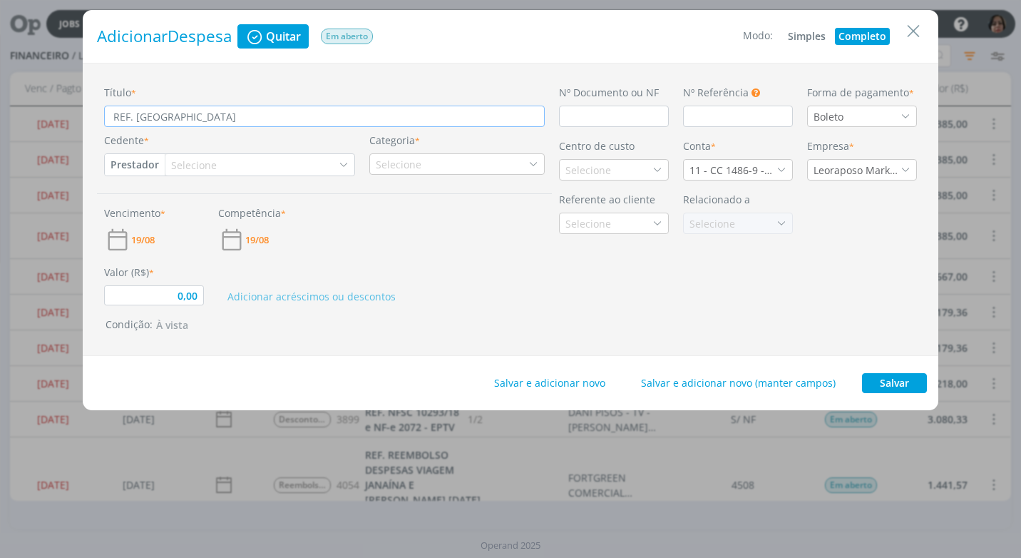
type input "0,00"
type input "REF. LOCUÇÃ"
type input "0,00"
type input "REF. LOCUÇÃO"
type input "0,00"
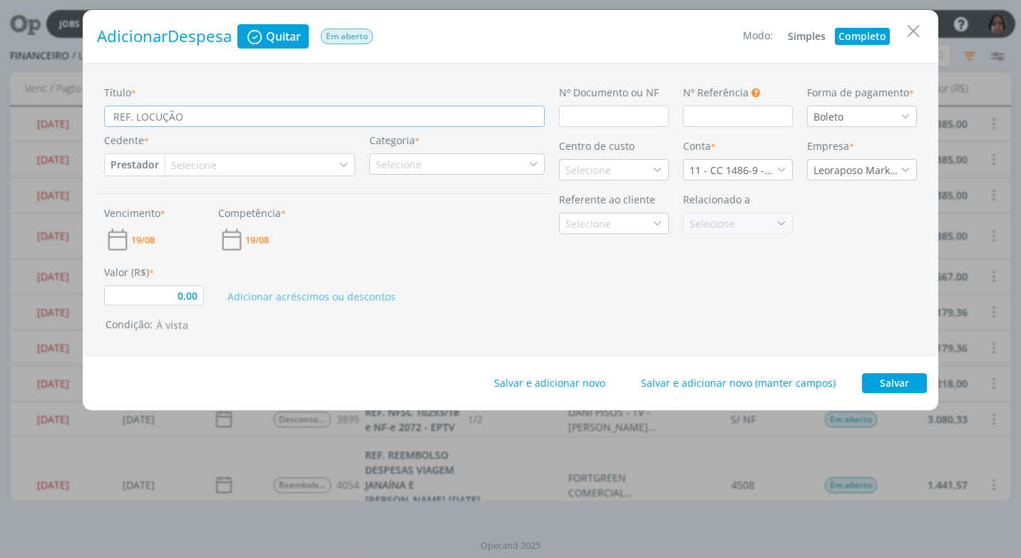
type input "REF. LOCUÇÃO"
type input "0,00"
type input "REF. LOCUÇÃO O"
type input "0,00"
type input "REF. LOCUÇÃO OF"
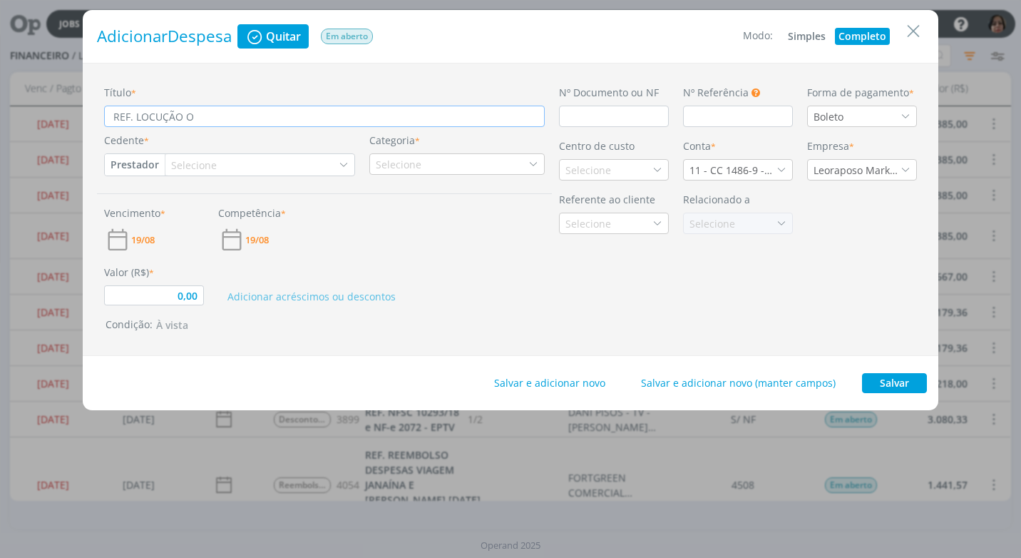
type input "0,00"
type input "REF. LOCUÇÃO OFF"
type input "0,00"
type input "REF. LOCUÇÃO OFFS"
type input "0,00"
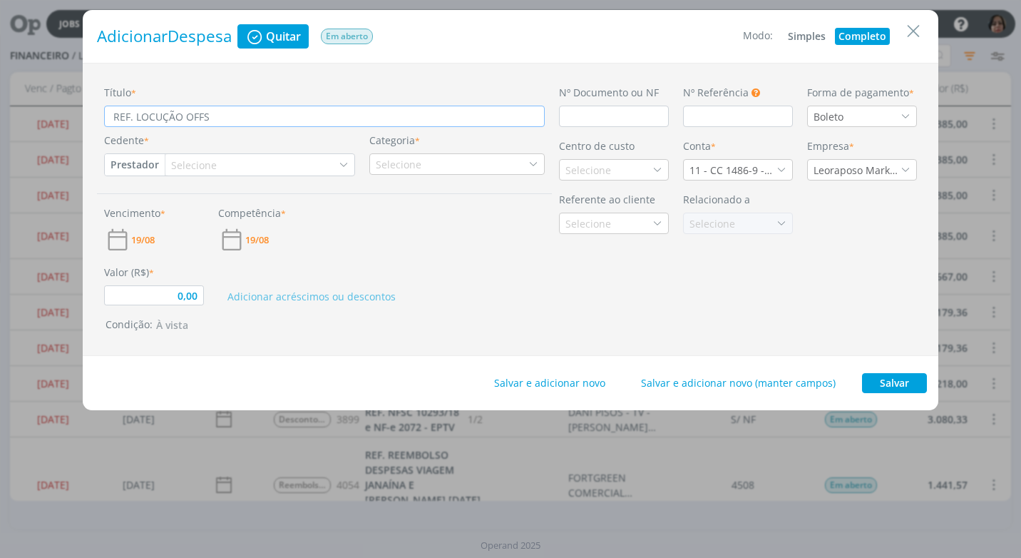
type input "REF. LOCUÇÃO OFFSB"
type input "0,00"
type input "REF. LOCUÇÃO OFFSBR"
type input "0,00"
type input "REF. LOCUÇÃO OFFSBRA"
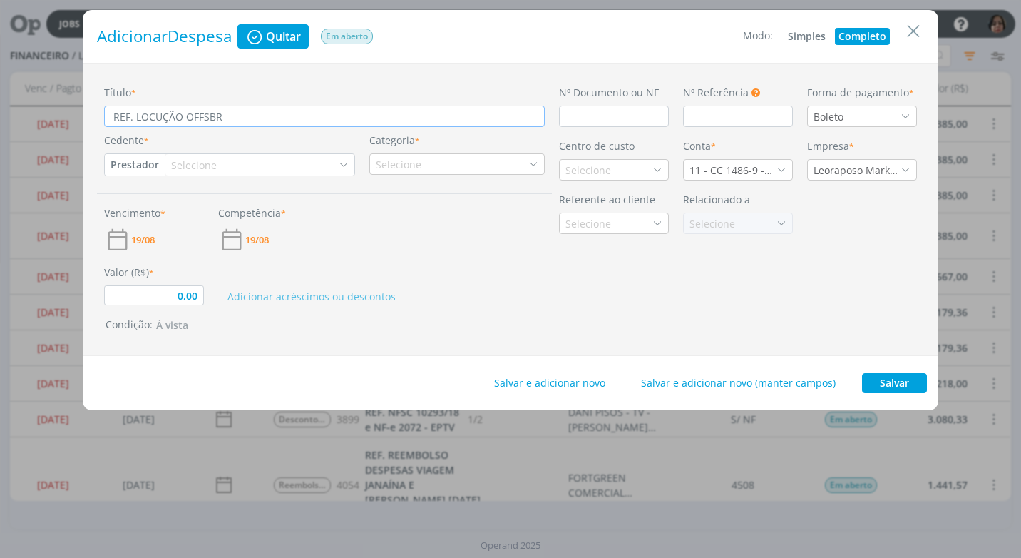
type input "0,00"
type input "REF. LOCUÇÃO OFFSBRAS"
type input "0,00"
type input "REF. LOCUÇÃO OFFSBRASI"
type input "0,00"
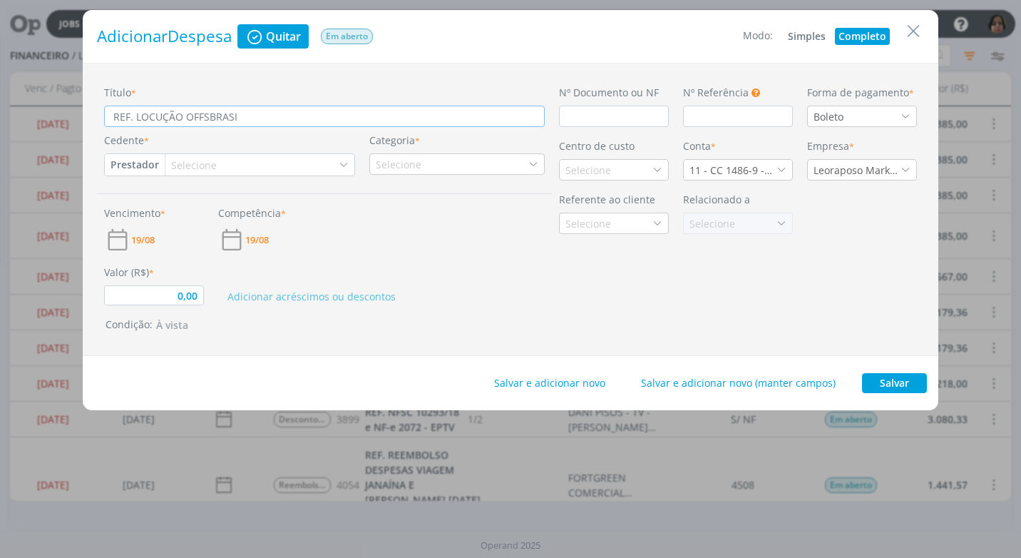
type input "REF. LOCUÇÃO OFFSBRASIL"
type input "0,00"
type input "REF. LOCUÇÃO OFFSBRASIL-"
type input "0,00"
type input "REF. LOCUÇÃO OFFSBRASIL-E"
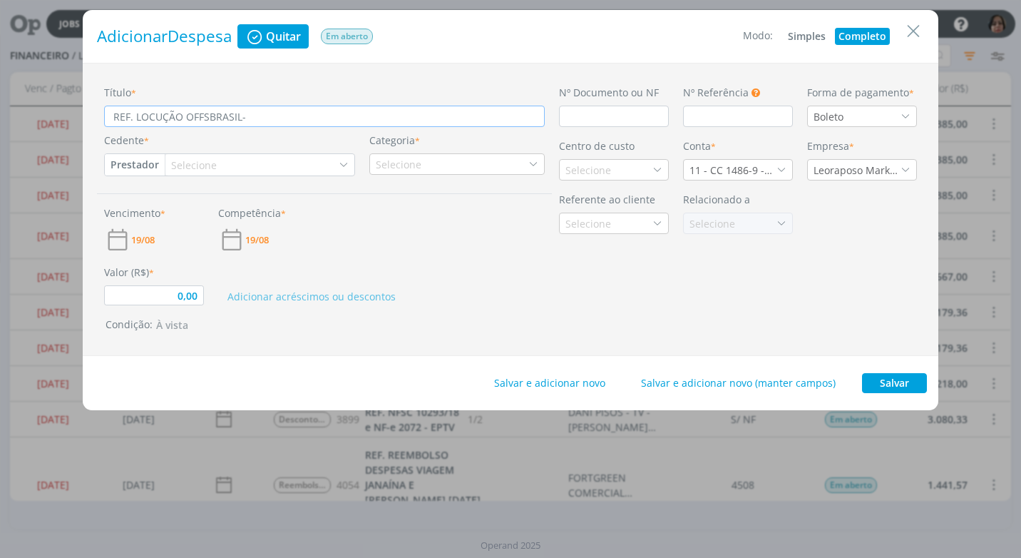
type input "0,00"
type input "REF. LOCUÇÃO OFFSBRASIL-EN"
type input "0,00"
type input "REF. LOCUÇÃO OFFSBRASIL-ENG"
type input "0,00"
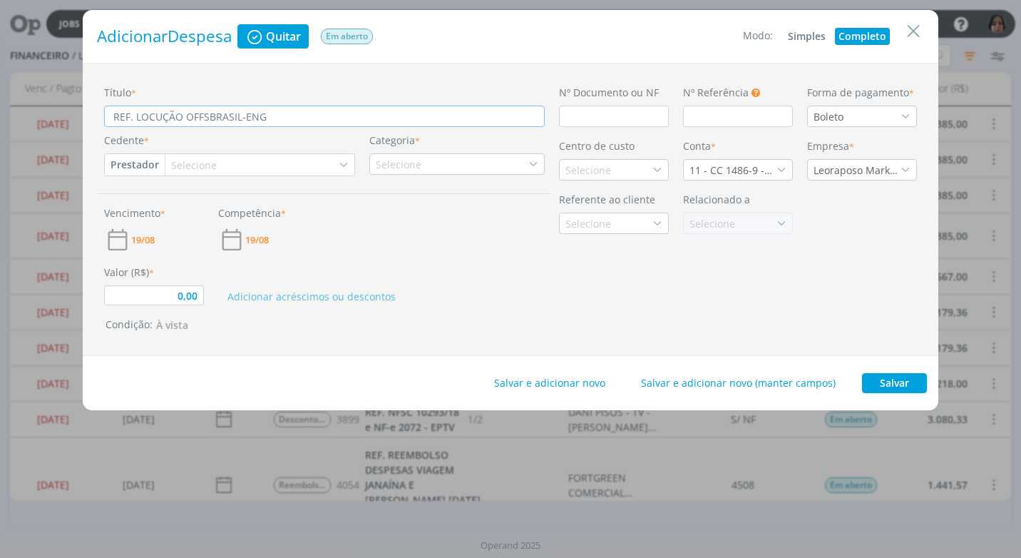
type input "REF. LOCUÇÃO OFFSBRASIL-ENGE"
type input "0,00"
type input "REF. LOCUÇÃO OFFSBRASIL-ENGEF"
type input "0,00"
type input "REF. LOCUÇÃO OFFSBRASIL-ENGEFO"
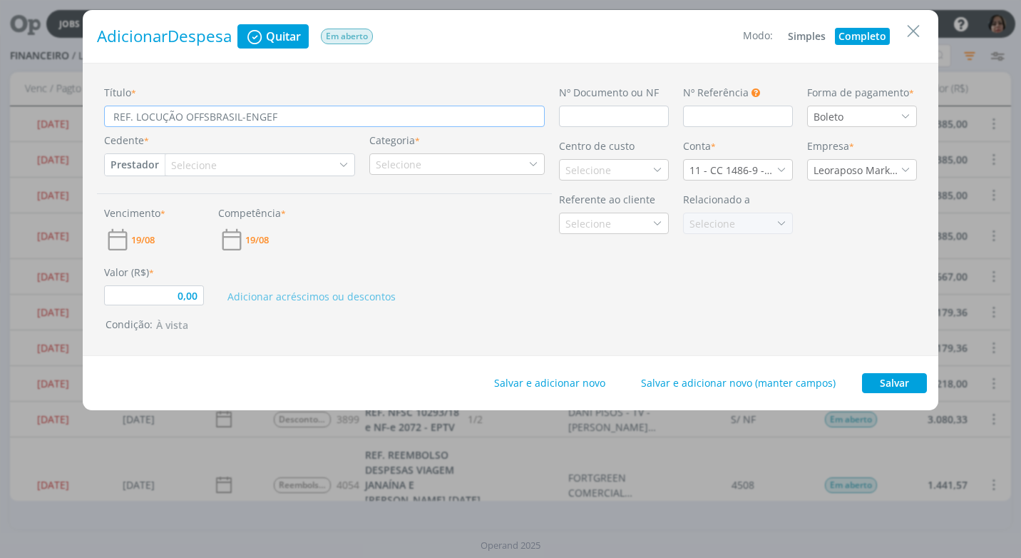
type input "0,00"
type input "REF. LOCUÇÃO OFFSBRASIL-ENGEFOR"
type input "0,00"
type input "REF. LOCUÇÃO OFFSBRASIL-ENGEFORT"
type input "0,00"
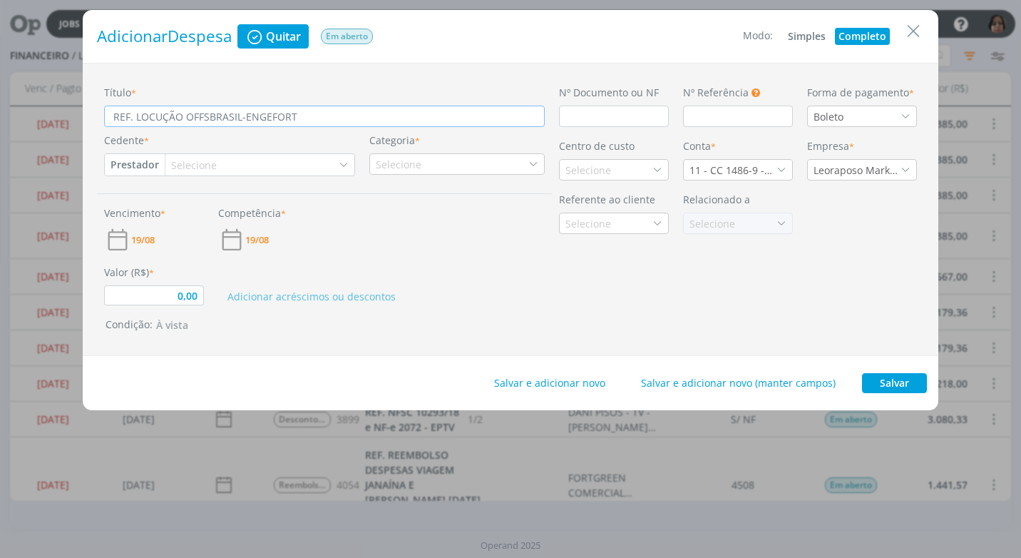
type input "REF. LOCUÇÃO OFFSBRASIL-ENGEFORT"
type input "0,00"
type input "REF. LOCUÇÃO OFFSBRASIL-ENGEFORT 8"
type input "0,00"
type input "REF. LOCUÇÃO OFFSBRASIL-ENGEFORT 80"
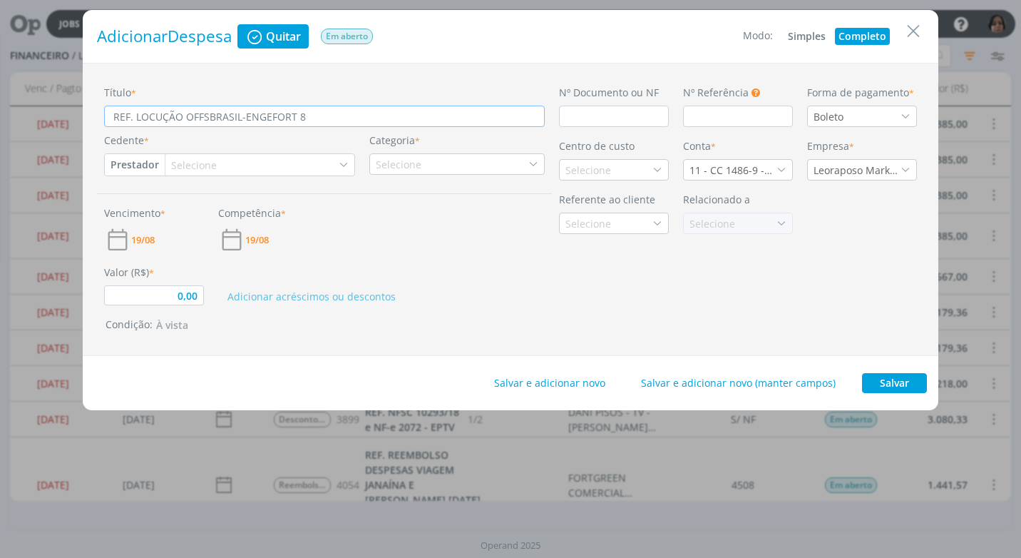
type input "0,00"
type input "REF. LOCUÇÃO OFFSBRASIL-ENGEFORT 800"
type input "0,00"
type input "REF. LOCUÇÃO OFFSBRASIL-ENGEFORT 8000"
type input "0,00"
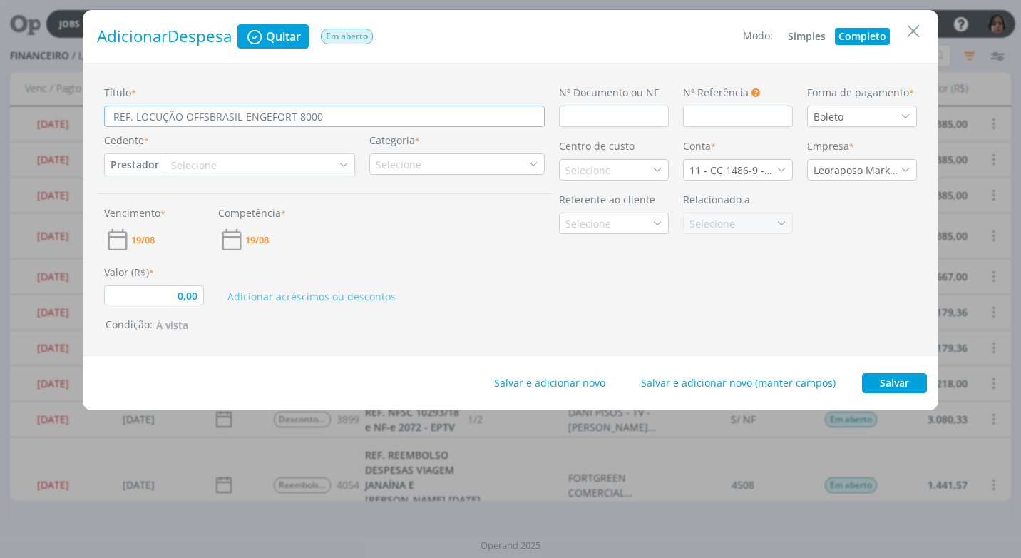
type input "REF. LOCUÇÃO OFFSBRASIL-ENGEFORT 8000-"
type input "0,00"
type input "REF. LOCUÇÃO OFFSBRASIL-ENGEFORT 8000-2"
type input "0,00"
type input "REF. LOCUÇÃO OFFSBRASIL-ENGEFORT 8000-28"
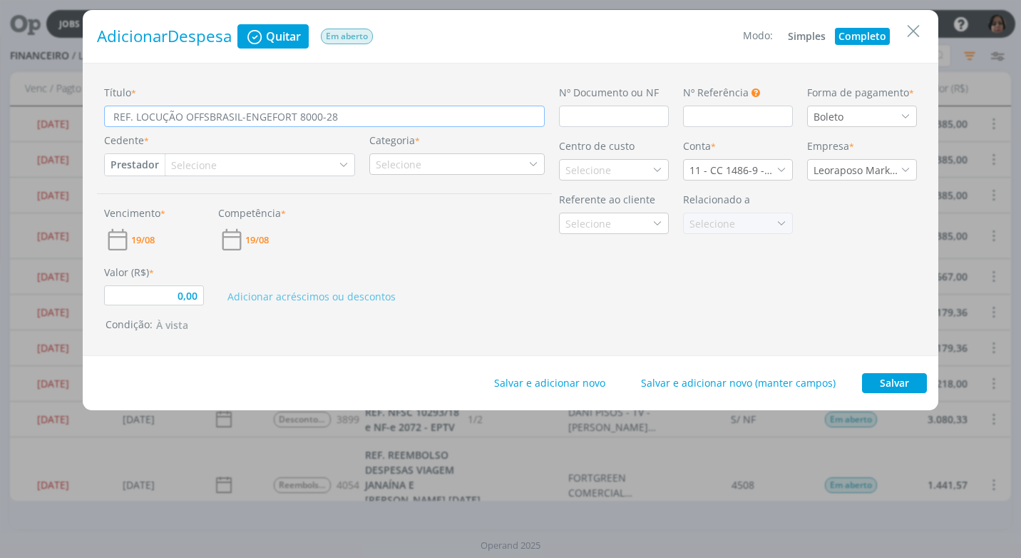
type input "0,00"
type input "REF. LOCUÇÃO OFFSBRASIL-ENGEFORT 8000-289"
type input "0,00"
type input "REF. LOCUÇÃO OFFSBRASIL-ENGEFORT 8000-2897"
type input "0,00"
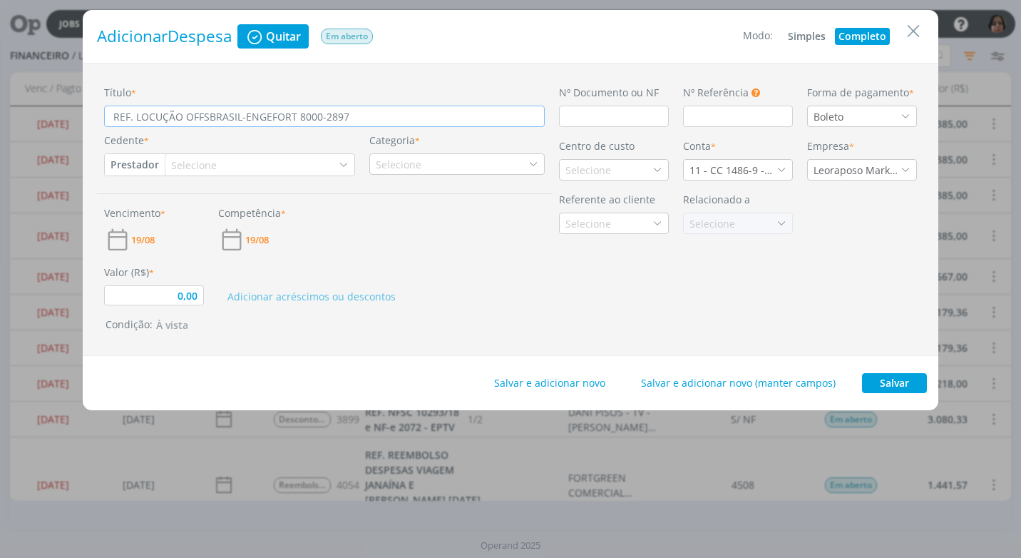
type input "REF. LOCUÇÃO OFFSBRASIL-ENGEFORT 8000-28976"
type input "0,00"
type input "REF. LOCUÇÃO OFFSBRASIL-ENGEFORT 8000-289764"
type input "0,00"
type input "REF. LOCUÇÃO OFFSBRASIL-ENGEFORT 8000-2897647"
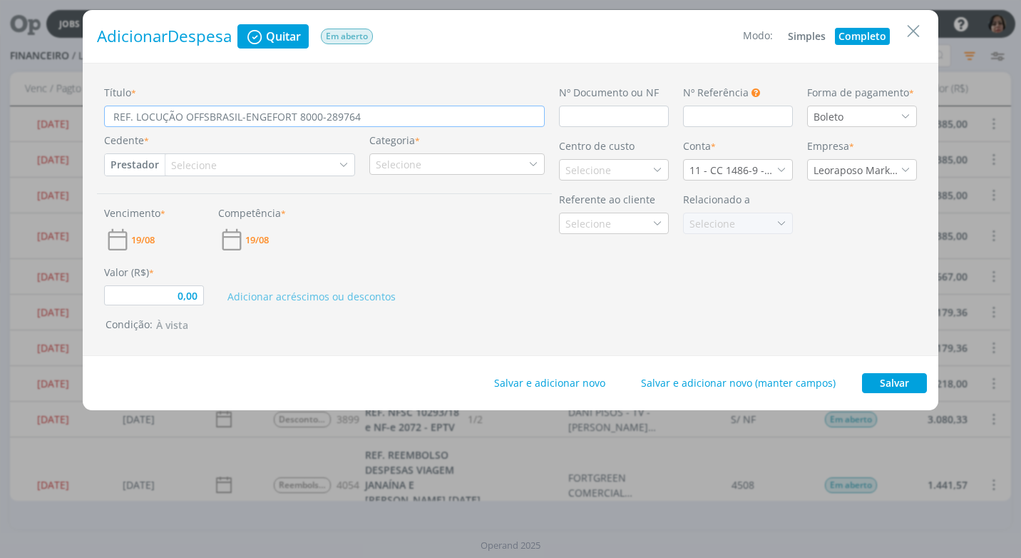
type input "0,00"
type input "REF. LOCUÇÃO OFFSBRASIL-ENGEFORT 8000-2897647"
click at [574, 116] on input "dialog" at bounding box center [614, 116] width 110 height 21
type input "0,00"
type input "2"
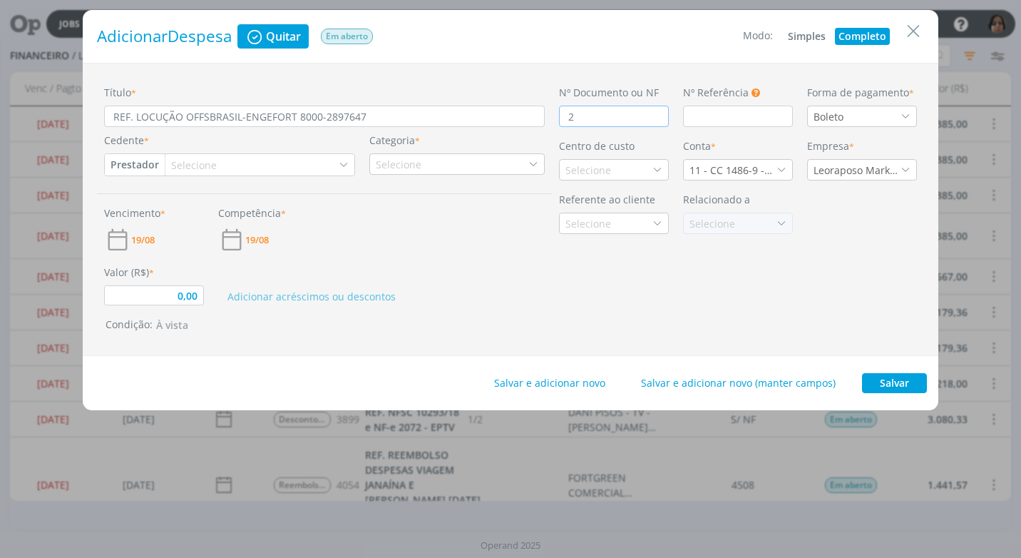
type input "0,00"
type input "29"
type input "0,00"
type input "290"
type input "0,00"
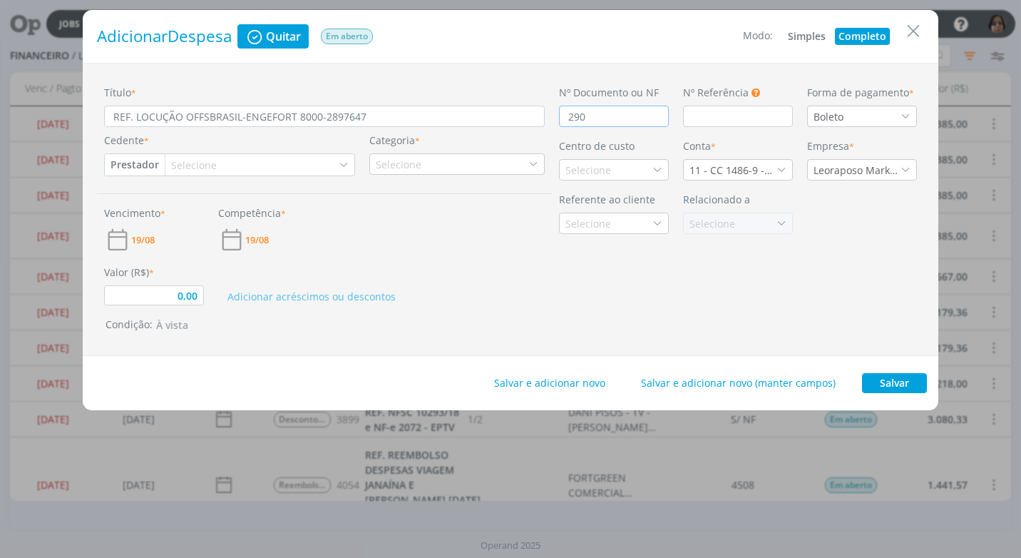
type input "2907"
type input "0,00"
type input "290731"
type input "0,00"
type input "290731"
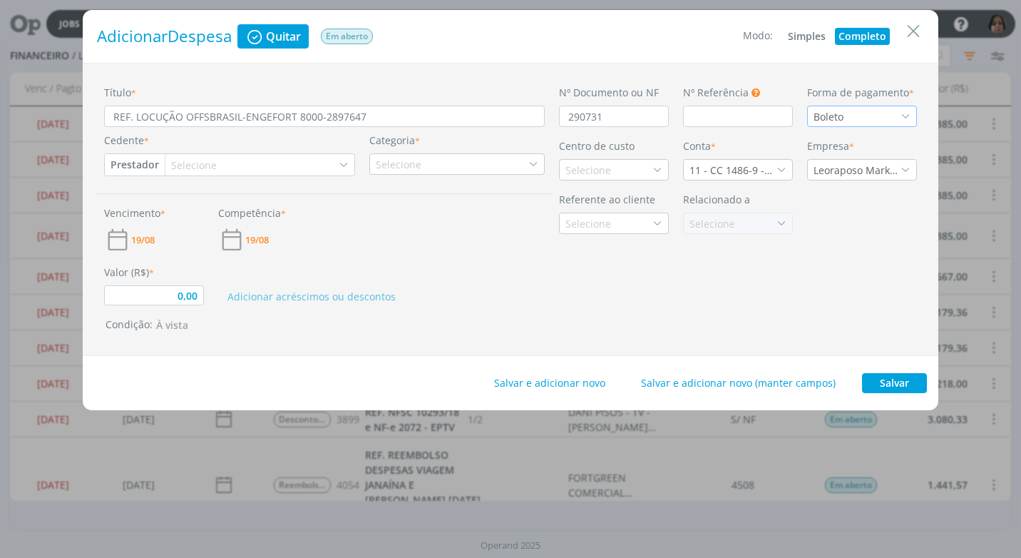
click at [904, 121] on icon "dialog" at bounding box center [906, 116] width 10 height 10
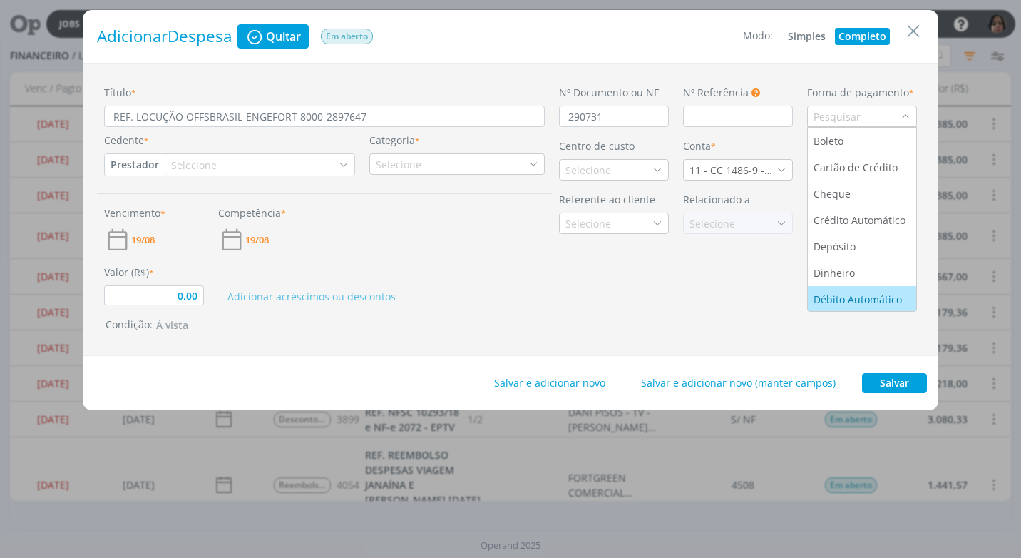
scroll to position [54, 0]
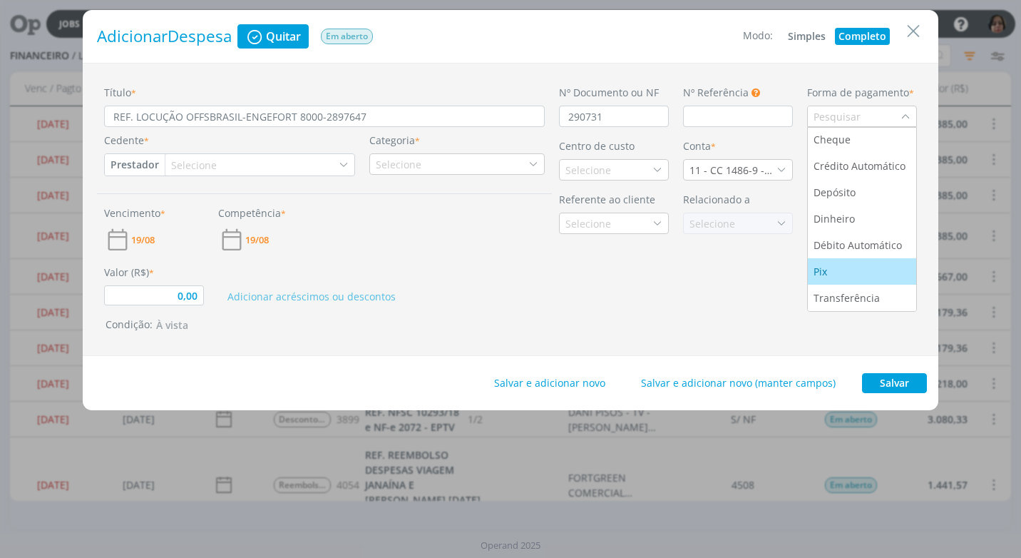
click at [826, 274] on div "Pix" at bounding box center [822, 271] width 16 height 15
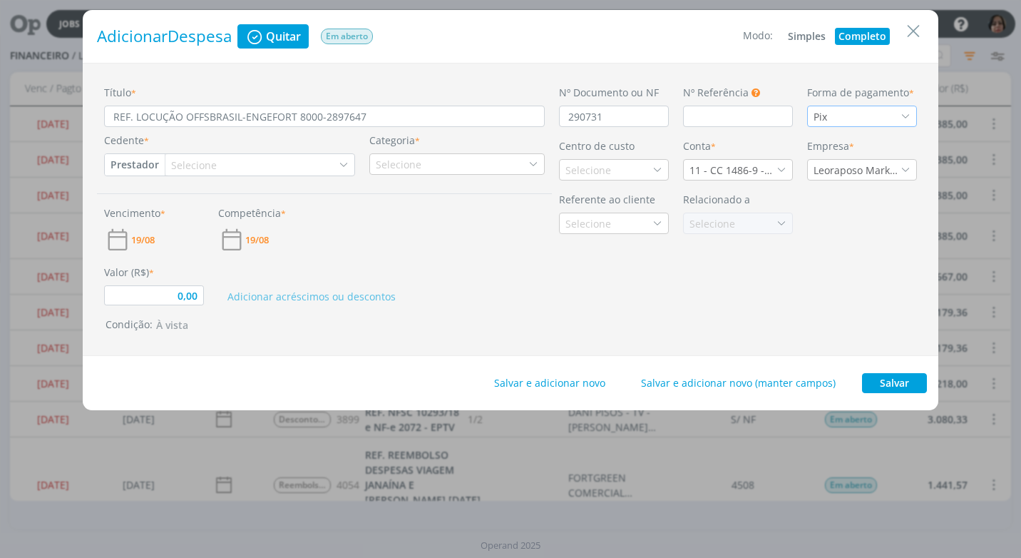
click at [127, 165] on button "Prestador" at bounding box center [135, 164] width 60 height 21
click at [156, 211] on link "Fornecedor" at bounding box center [162, 211] width 113 height 23
type input "0,00"
click at [198, 166] on div "Selecione" at bounding box center [202, 165] width 49 height 15
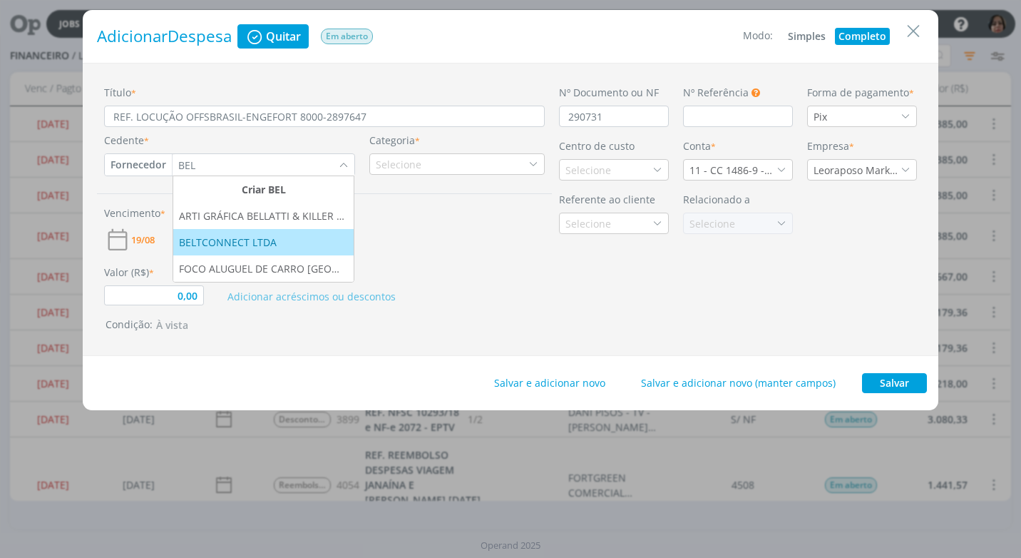
type input "BEL"
click at [224, 237] on div "BELTCONNECT LTDA" at bounding box center [229, 242] width 101 height 15
type input "0,00"
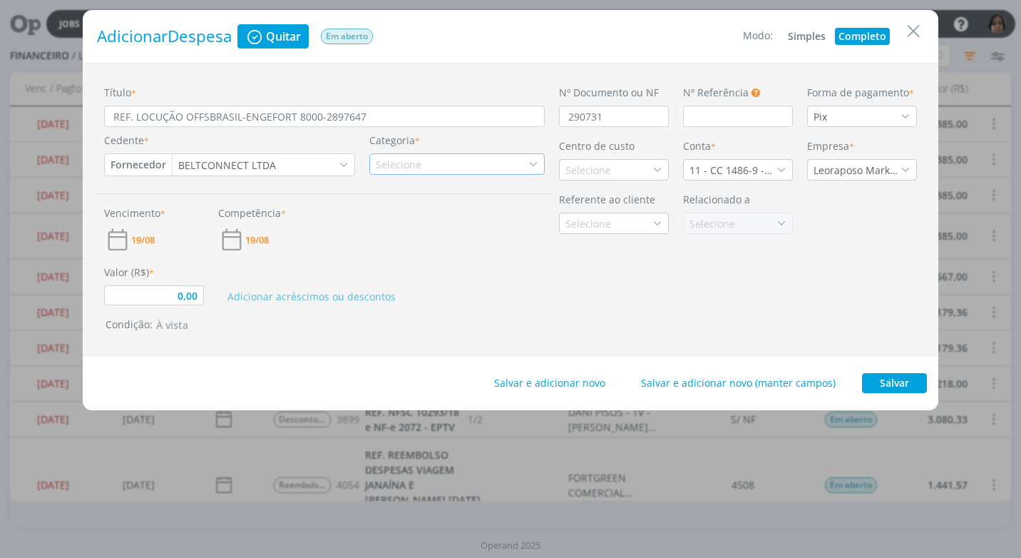
click at [531, 164] on icon "dialog" at bounding box center [534, 164] width 10 height 10
type input "LOCU"
click at [474, 210] on div "Serviços de Locução" at bounding box center [430, 208] width 117 height 15
type input "0,00"
click at [654, 173] on icon "dialog" at bounding box center [658, 170] width 10 height 10
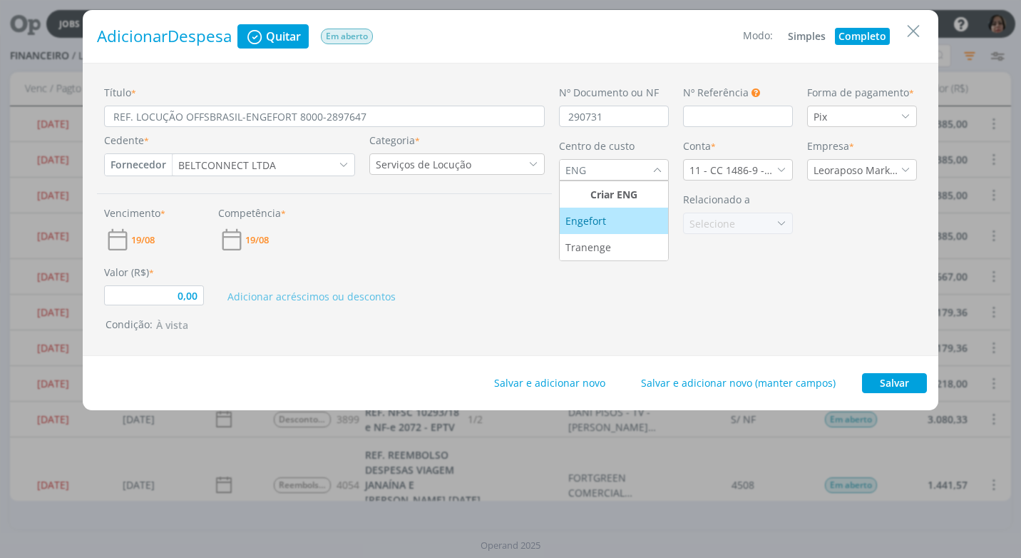
type input "ENG"
click at [623, 223] on div "Engefort" at bounding box center [614, 220] width 97 height 15
click at [783, 168] on icon "dialog" at bounding box center [782, 170] width 10 height 10
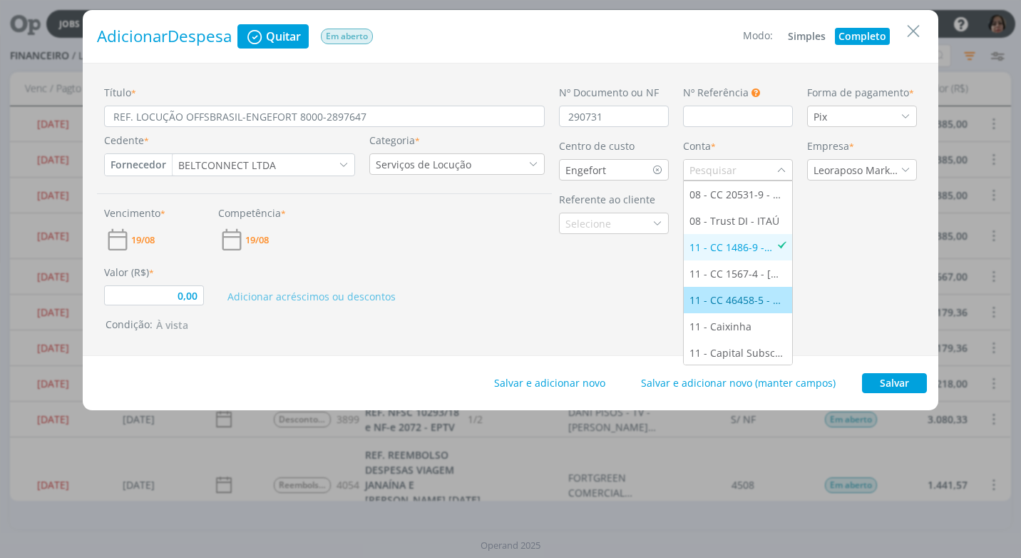
click at [758, 302] on div "11 - CC 46458-5 - [GEOGRAPHIC_DATA]" at bounding box center [738, 299] width 97 height 15
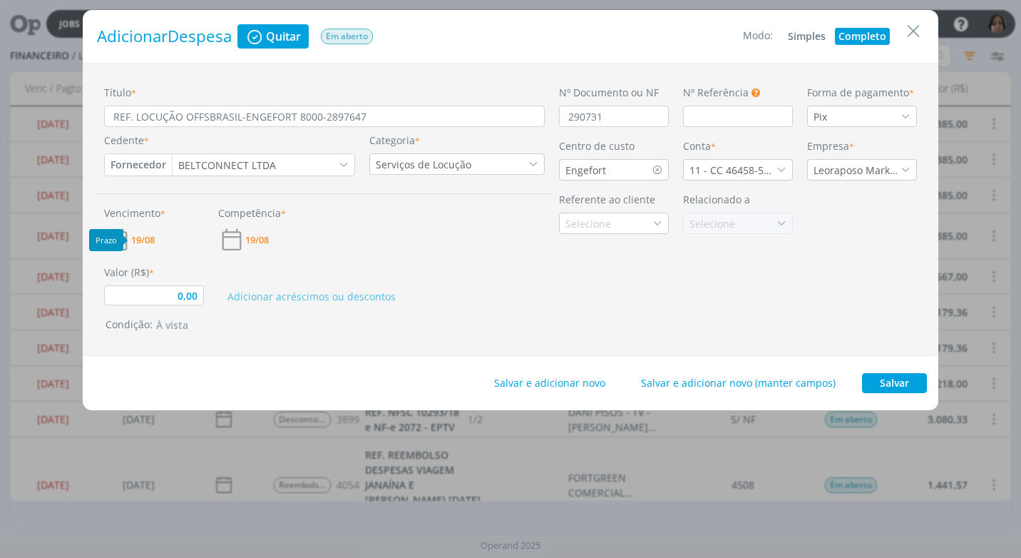
click at [142, 243] on span "19/08" at bounding box center [143, 239] width 24 height 9
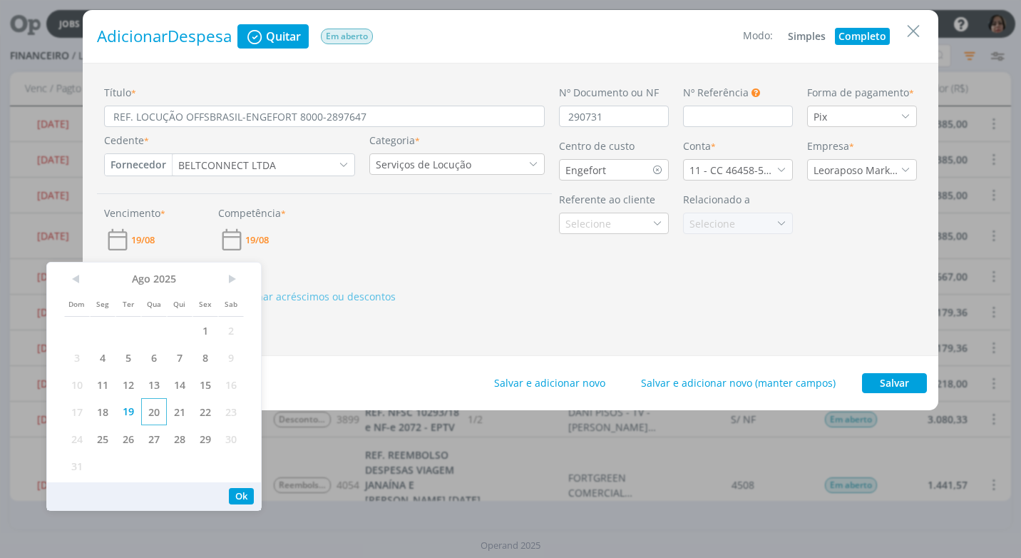
click at [161, 417] on span "20" at bounding box center [154, 411] width 26 height 27
click at [240, 499] on button "Ok" at bounding box center [241, 496] width 25 height 16
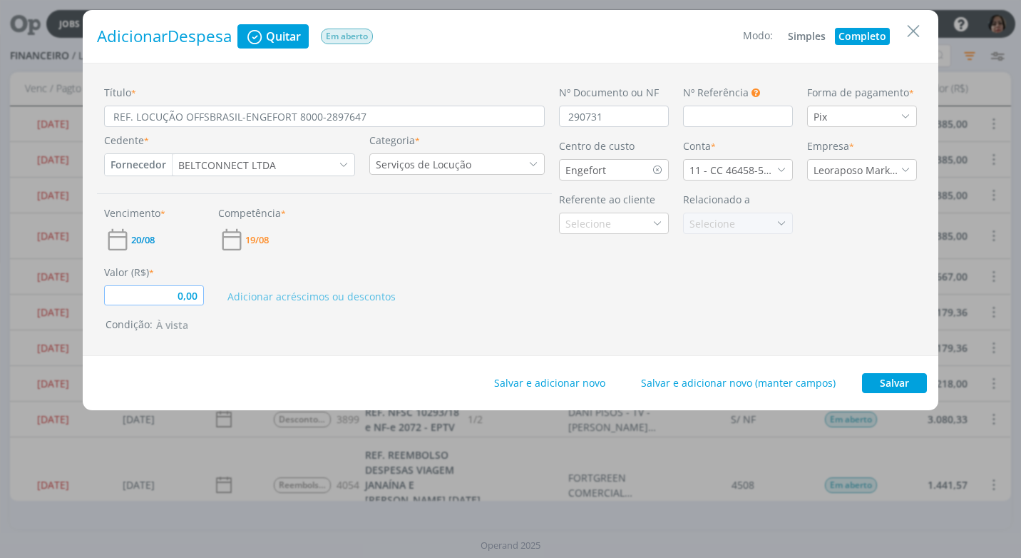
click at [183, 300] on input "0,00" at bounding box center [154, 295] width 100 height 20
click at [891, 386] on button "Salvar" at bounding box center [894, 383] width 65 height 20
type input "20,26"
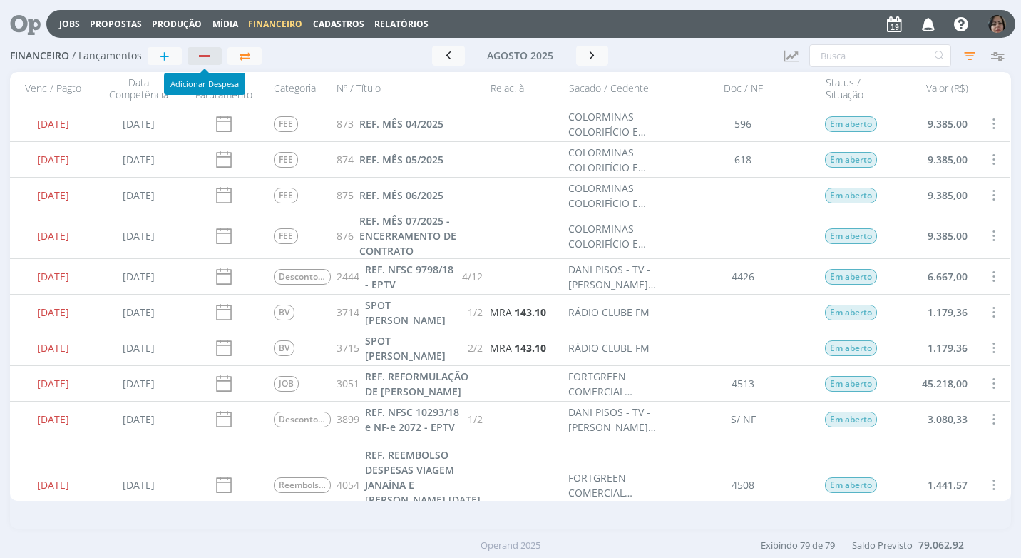
click at [204, 58] on div "button" at bounding box center [205, 55] width 19 height 9
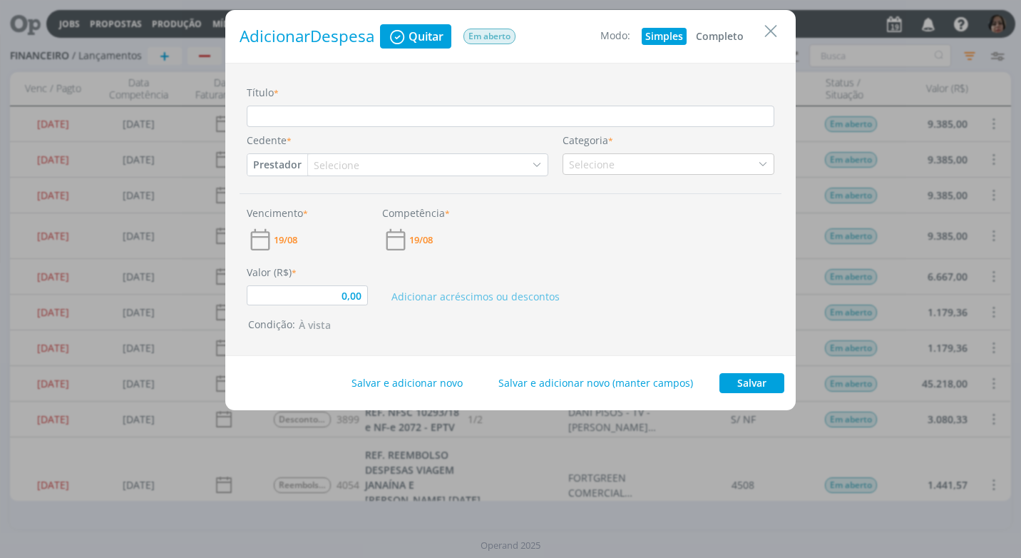
click at [703, 41] on button "Completo" at bounding box center [720, 36] width 55 height 17
type input "0,00"
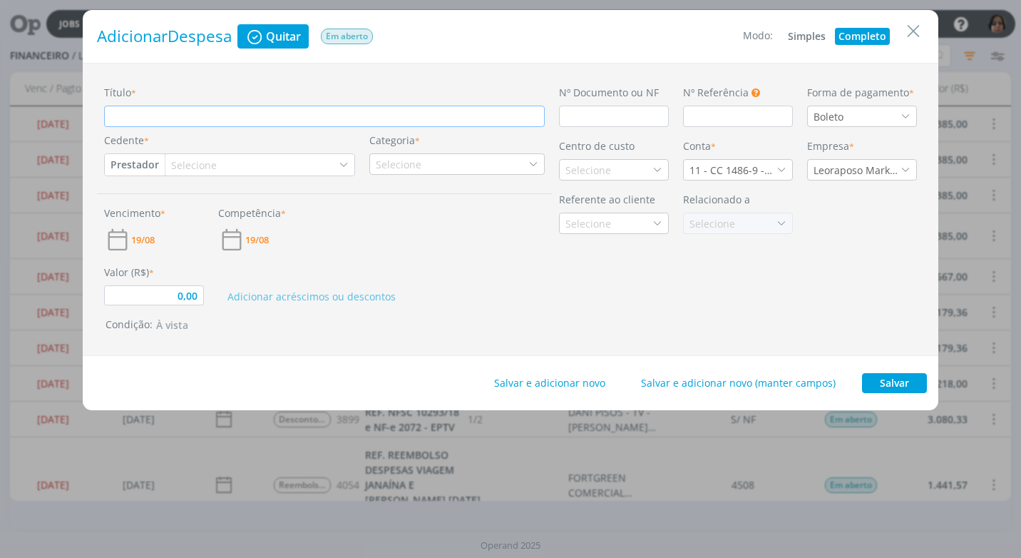
click at [223, 117] on input "Título *" at bounding box center [324, 116] width 441 height 21
type input "R"
type input "0,00"
type input "RE"
type input "0,00"
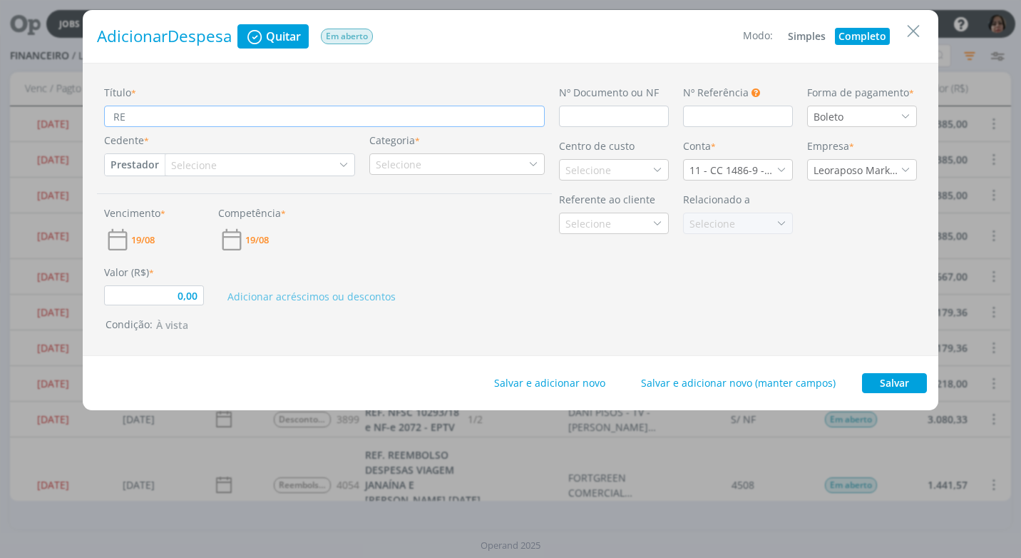
type input "REF"
type input "0,00"
type input "REF."
type input "0,00"
type input "REF."
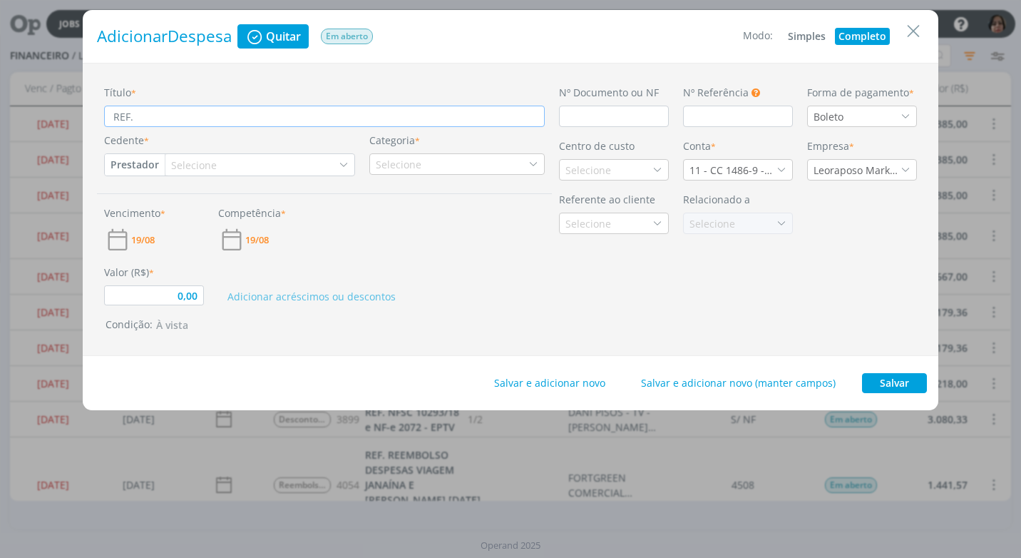
type input "0,00"
type input "REF. L"
type input "0,00"
type input "REF. LO"
type input "0,00"
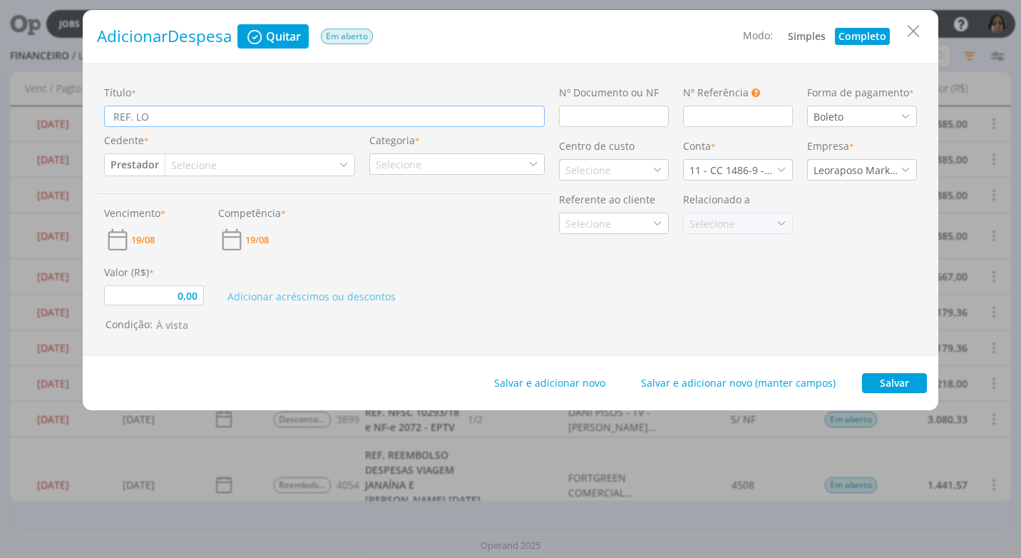
type input "REF. LOC"
type input "0,00"
type input "REF. LOCU"
type input "0,00"
type input "REF. LOCUÇ"
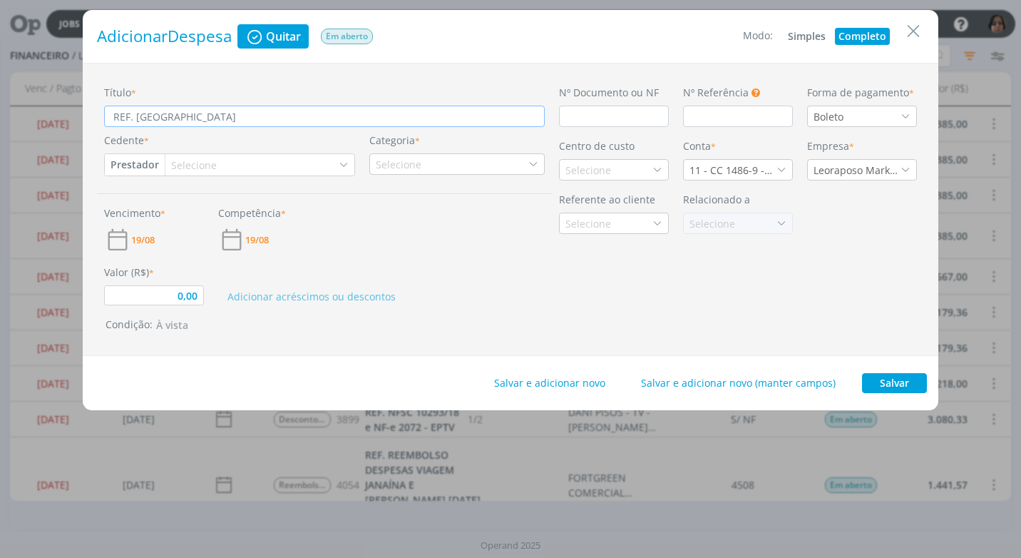
type input "0,00"
type input "REF. LOCUÇÃ"
type input "0,00"
type input "REF. LOCUÇÃO"
type input "0,00"
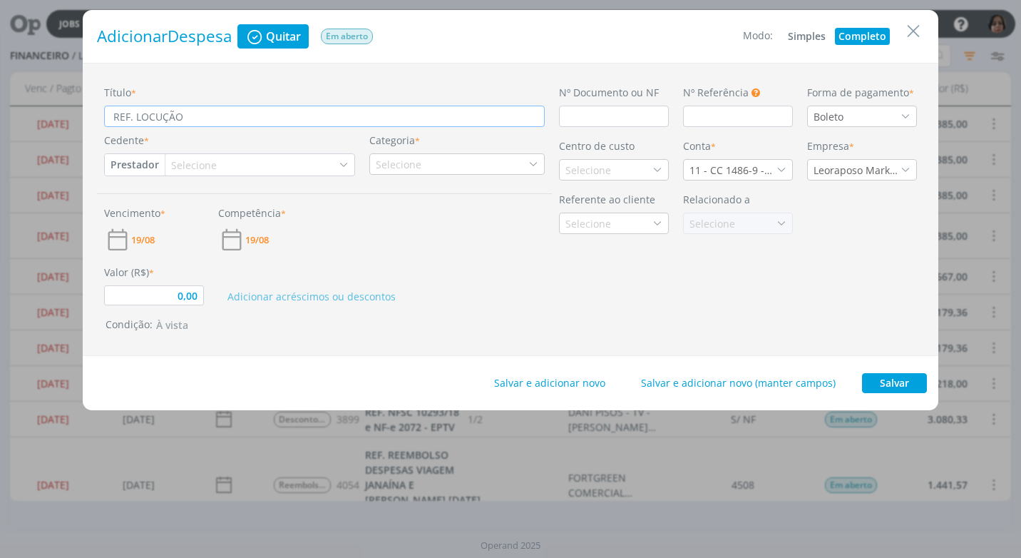
type input "REF. LOCUÇÃO"
type input "0,00"
type input "REF. LOCUÇÃO O"
type input "0,00"
type input "REF. LOCUÇÃO OF"
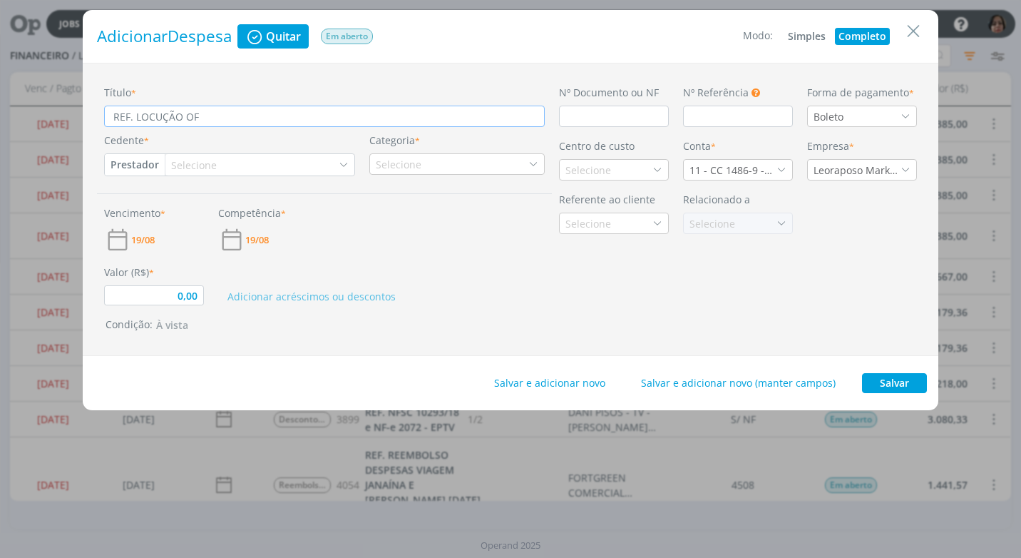
type input "0,00"
type input "REF. LOCUÇÃO OFF"
type input "0,00"
type input "REF. LOCUÇÃO OFFS"
type input "0,00"
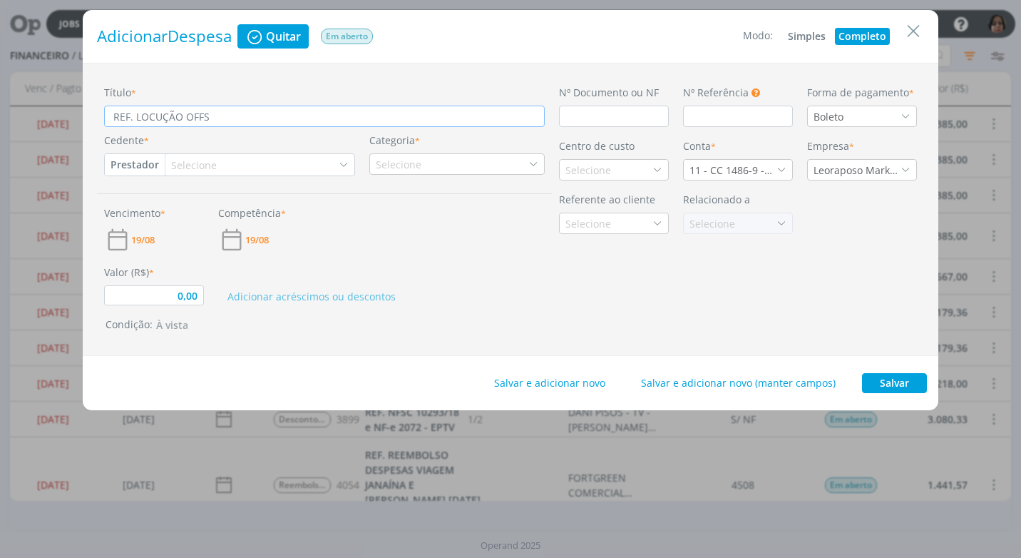
type input "REF. LOCUÇÃO OFFS-"
type input "0,00"
type input "REF. LOCUÇÃO OFFS-B"
type input "0,00"
type input "REF. LOCUÇÃO OFFS-BR"
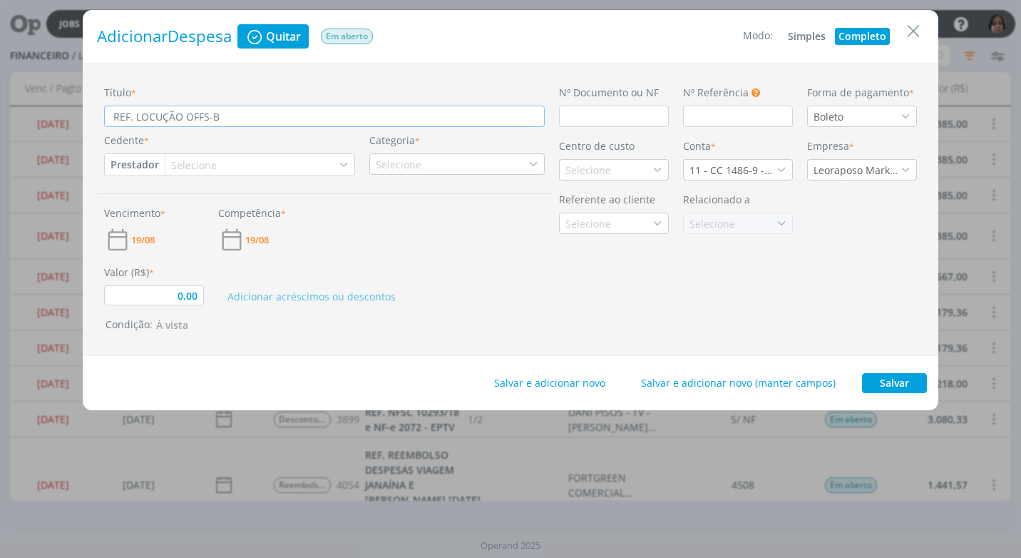
type input "0,00"
type input "REF. LOCUÇÃO OFFS-BRA"
type input "0,00"
type input "REF. LOCUÇÃO OFFS-BRAS"
type input "0,00"
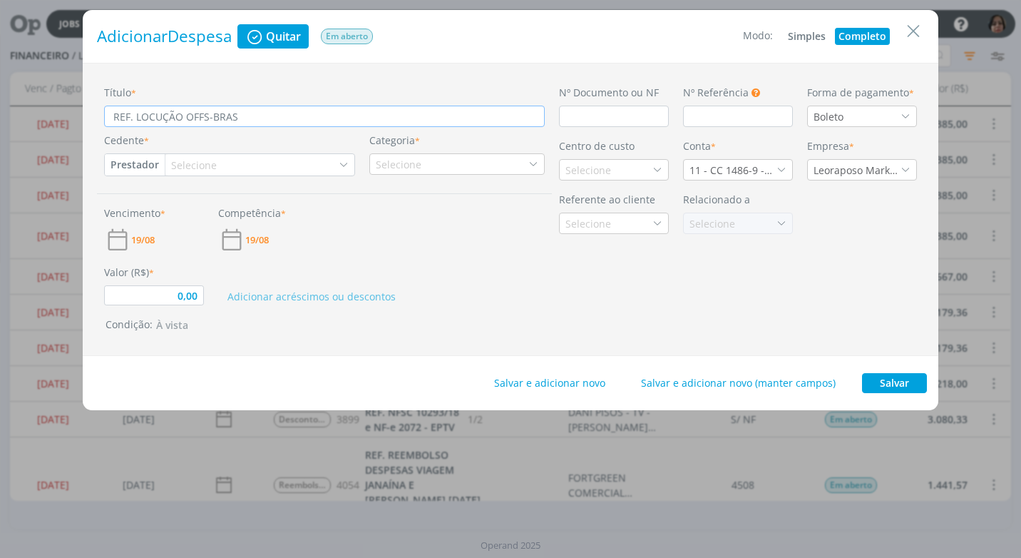
type input "REF. LOCUÇÃO OFFS-BRASI"
type input "0,00"
type input "REF. LOCUÇÃO OFFS-BRASIL"
type input "0,00"
type input "REF. LOCUÇÃO OFFS-BRASIL"
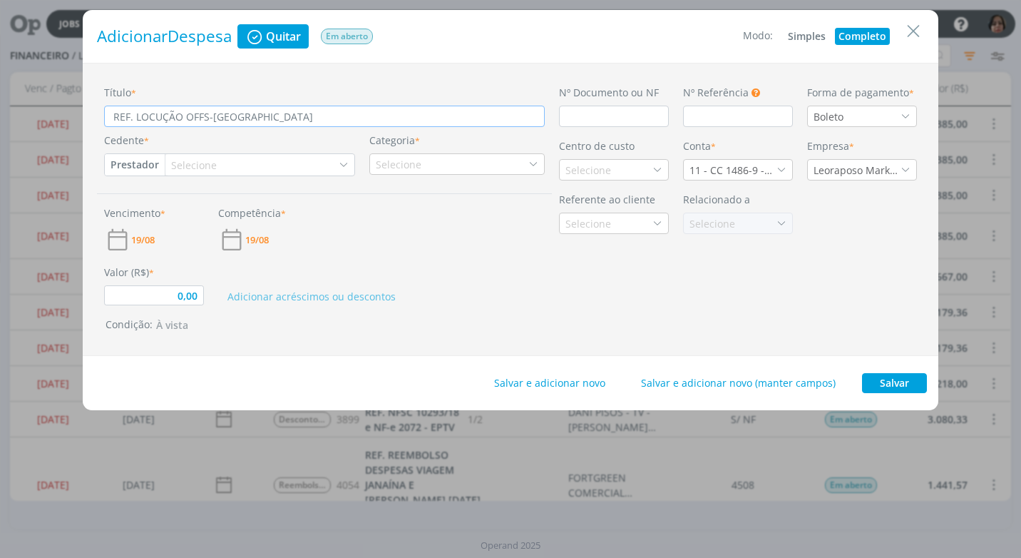
type input "0,00"
type input "REF. LOCUÇÃO OFFS-BRASIL -"
type input "0,00"
type input "REF. LOCUÇÃO OFFS-BRASIL -"
type input "0,00"
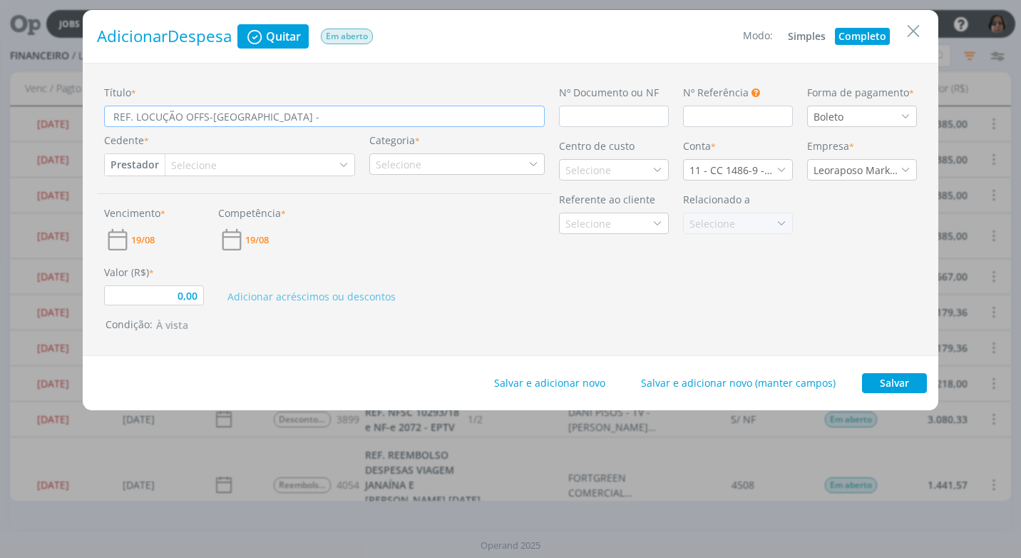
type input "REF. LOCUÇÃO OFFS-BRASIL - R"
type input "0,00"
type input "REF. LOCUÇÃO OFFS-BRASIL - RE"
type input "0,00"
type input "REF. LOCUÇÃO OFFS-BRASIL - REE"
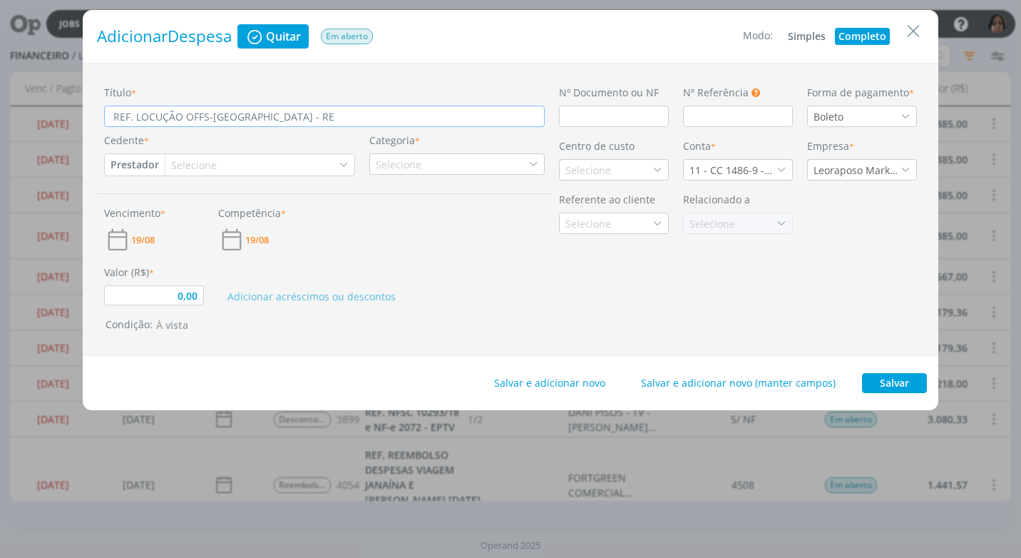
type input "0,00"
type input "REF. LOCUÇÃO OFFS-BRASIL - REEL"
type input "0,00"
type input "REF. LOCUÇÃO OFFS-BRASIL - REELS"
type input "0,00"
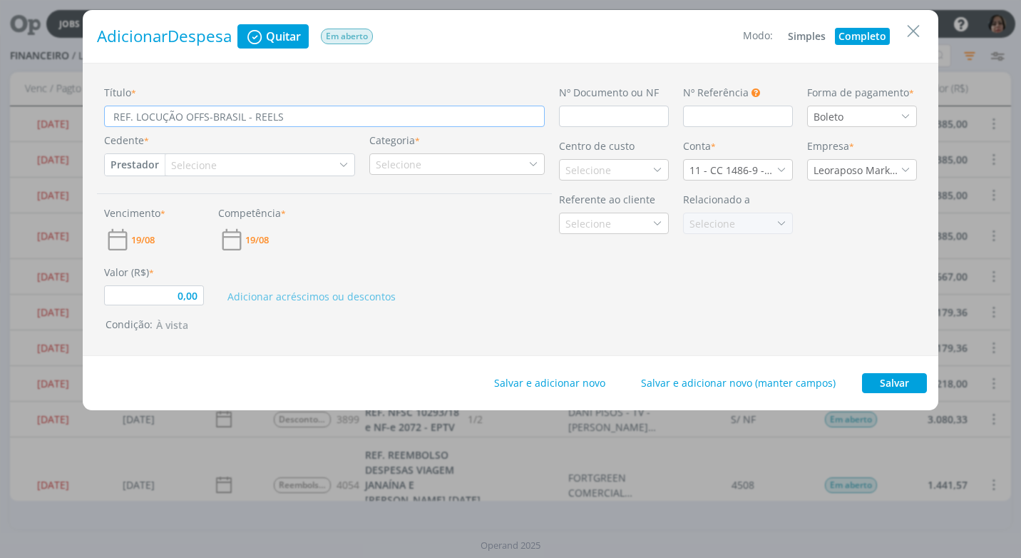
type input "REF. LOCUÇÃO OFFS-BRASIL - REELS"
type input "0,00"
type input "REF. LOCUÇÃO OFFS-BRASIL - REELS A"
type input "0,00"
type input "REF. LOCUÇÃO OFFS-BRASIL - REELS AN"
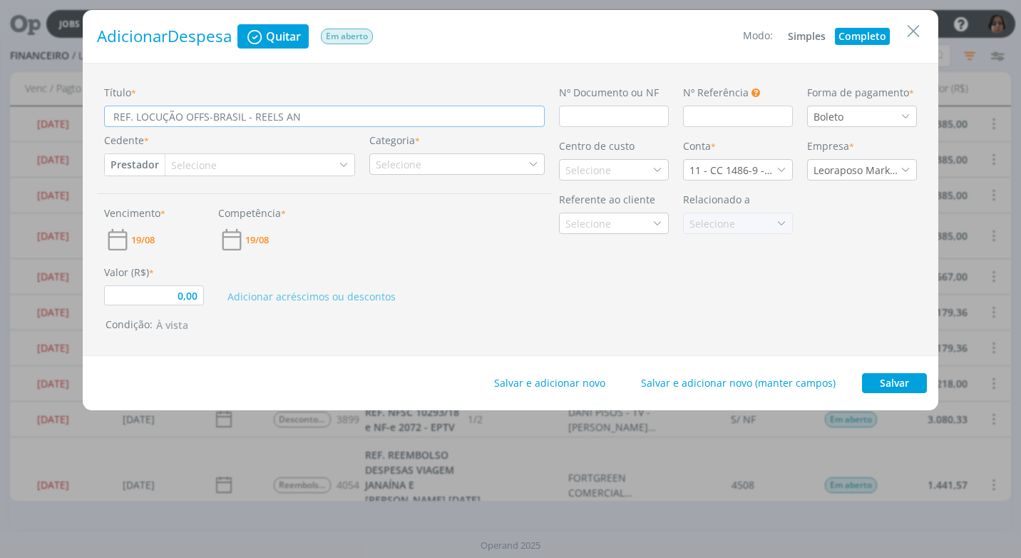
type input "0,00"
type input "REF. LOCUÇÃO OFFS-BRASIL - REELS ANI"
type input "0,00"
type input "REF. LOCUÇÃO OFFS-BRASIL - REELS ANIM"
type input "0,00"
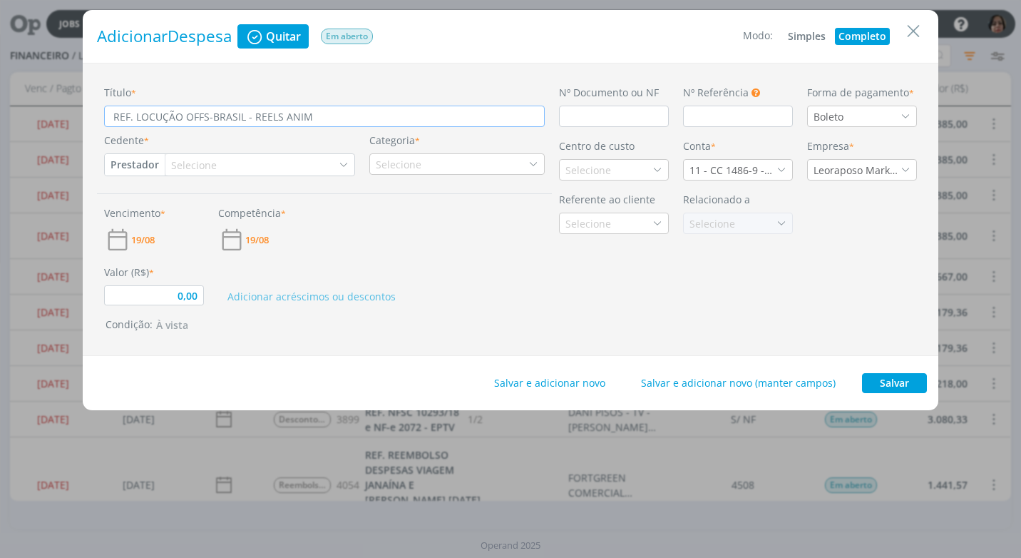
type input "REF. LOCUÇÃO OFFS-BRASIL - REELS ANIMA"
type input "0,00"
type input "REF. LOCUÇÃO OFFS-BRASIL - REELS ANIMAD"
type input "0,00"
type input "REF. LOCUÇÃO OFFS-BRASIL - REELS ANIMADO"
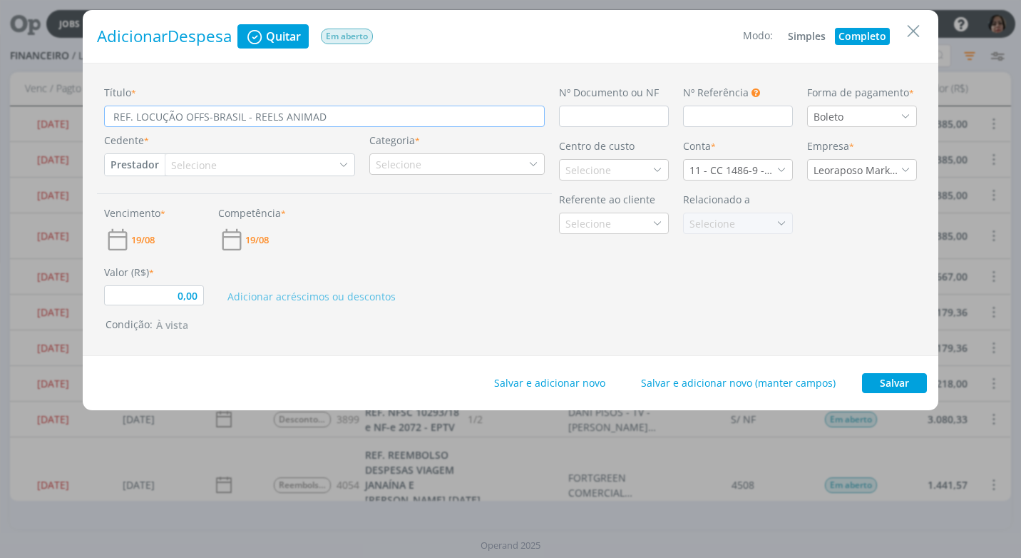
type input "0,00"
type input "REF. LOCUÇÃO OFFS-BRASIL - REELS ANIMADO"
type input "0,00"
type input "REF. LOCUÇÃO OFFS-BRASIL - REELS ANIMADO B"
type input "0,00"
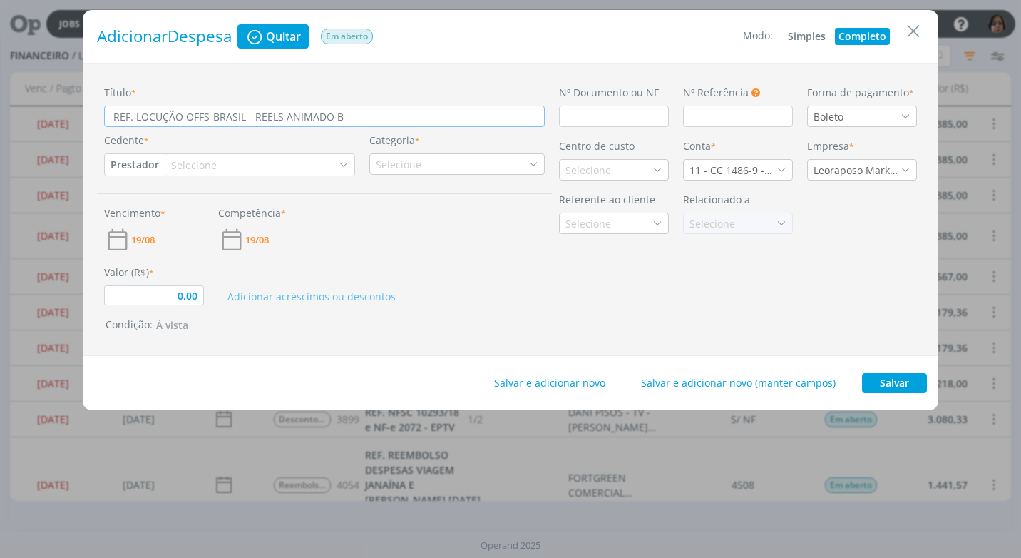
type input "REF. LOCUÇÃO OFFS-BRASIL - REELS ANIMADO BA"
type input "0,00"
type input "REF. LOCUÇÃO OFFS-BRASIL - REELS ANIMADO BAR"
type input "0,00"
click at [591, 119] on input "dialog" at bounding box center [614, 116] width 110 height 21
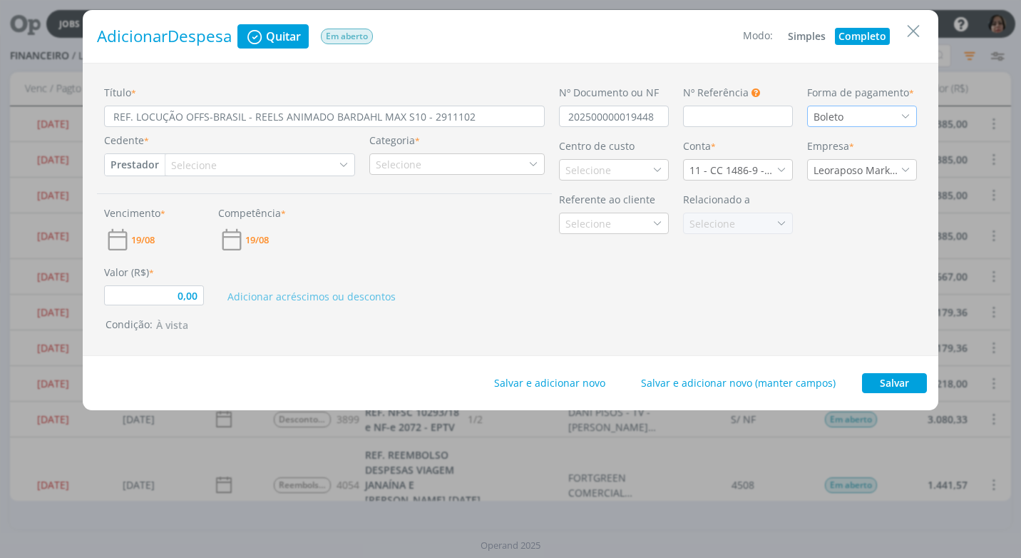
click at [904, 115] on icon "dialog" at bounding box center [906, 116] width 10 height 10
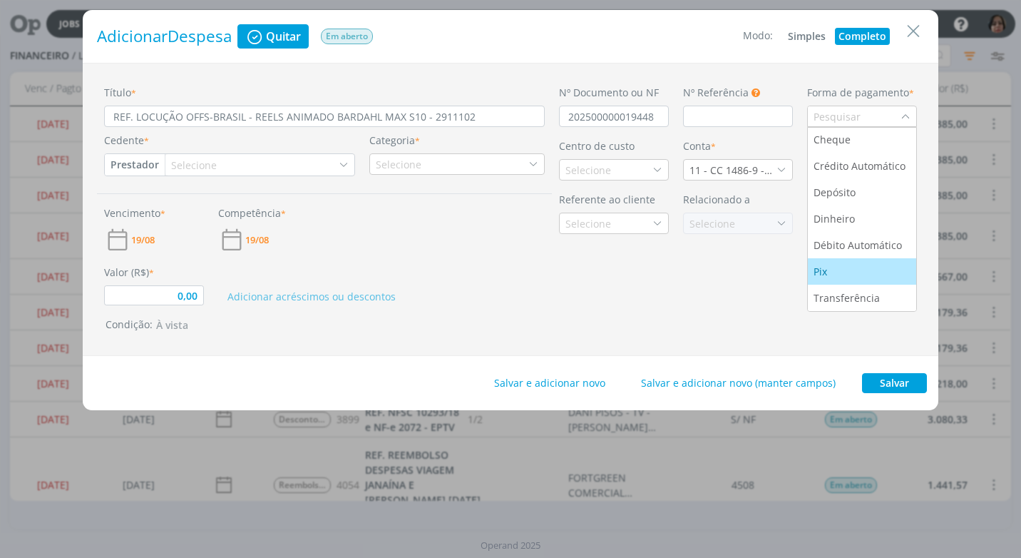
click at [830, 277] on div "Pix" at bounding box center [822, 271] width 16 height 15
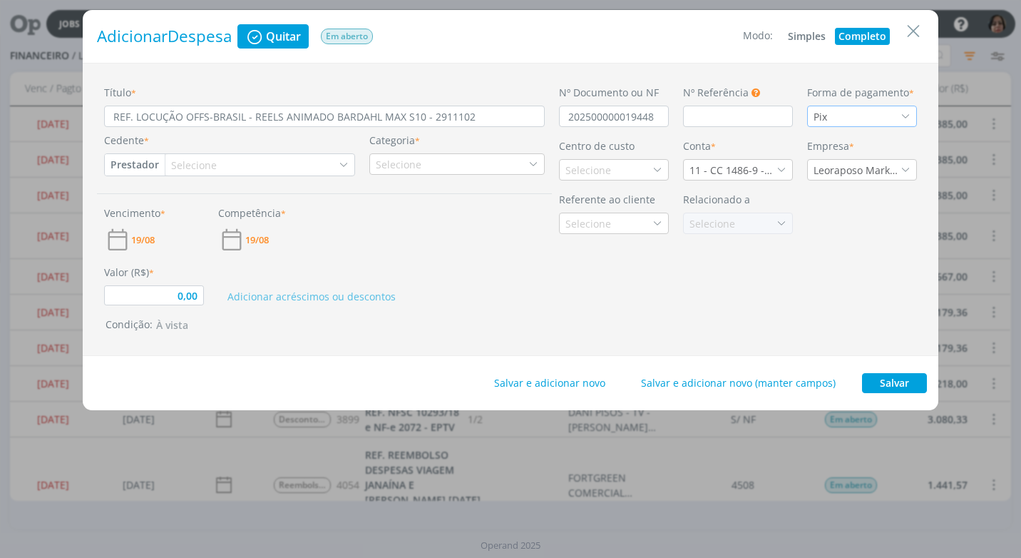
click at [127, 164] on button "Prestador" at bounding box center [135, 164] width 60 height 21
drag, startPoint x: 151, startPoint y: 204, endPoint x: 161, endPoint y: 203, distance: 9.4
click at [151, 204] on link "Fornecedor" at bounding box center [162, 211] width 113 height 23
click at [190, 165] on div "Selecione" at bounding box center [202, 165] width 49 height 15
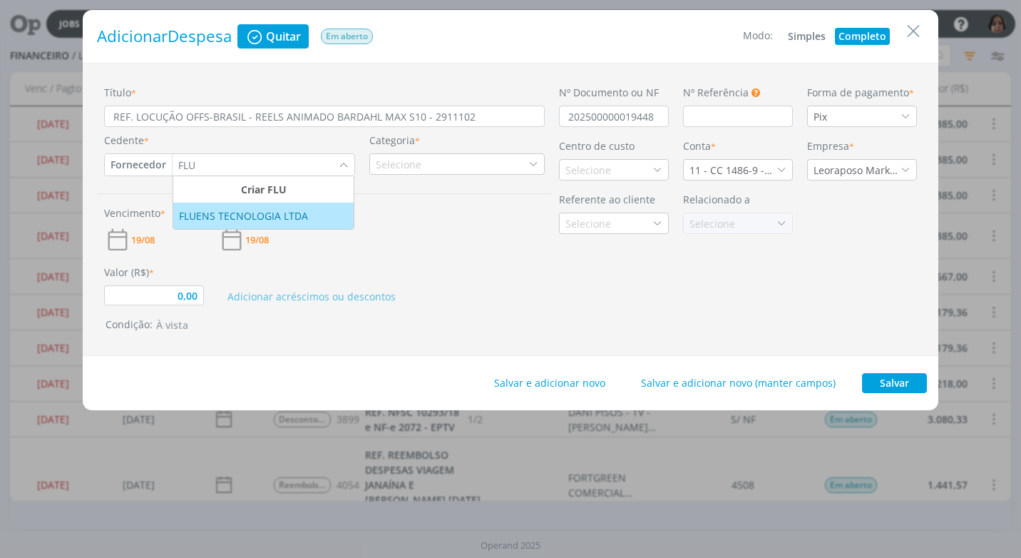
click at [205, 228] on li "FLUENS TECNOLOGIA LTDA" at bounding box center [263, 216] width 180 height 26
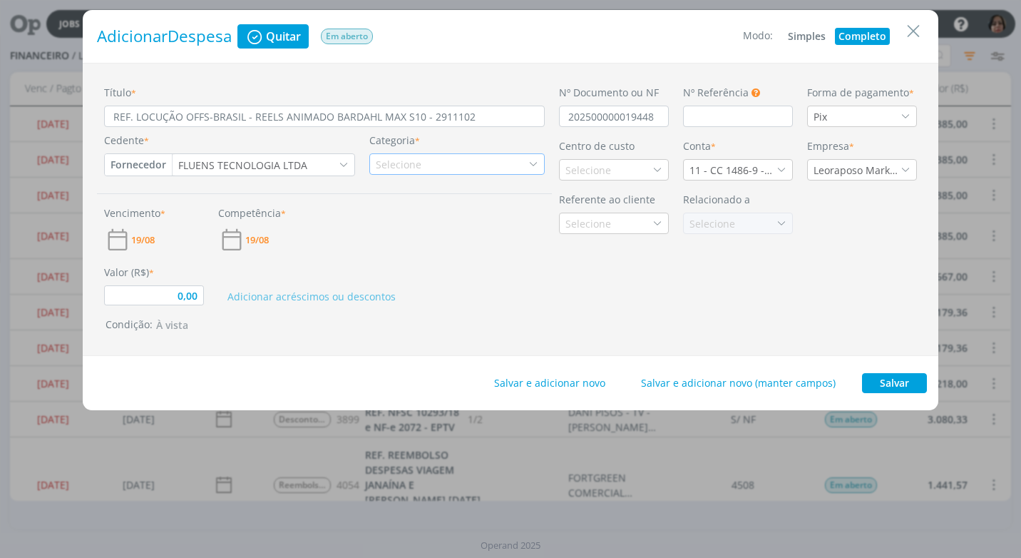
click at [380, 164] on div "Selecione" at bounding box center [400, 164] width 49 height 15
click at [407, 213] on div "Serviços de Locução" at bounding box center [430, 208] width 117 height 15
click at [662, 170] on icon "dialog" at bounding box center [658, 170] width 10 height 10
click at [608, 225] on div "Promax / Bardahl" at bounding box center [609, 220] width 86 height 15
click at [789, 168] on div "11 - CC 1486-9 - [GEOGRAPHIC_DATA]" at bounding box center [738, 169] width 110 height 21
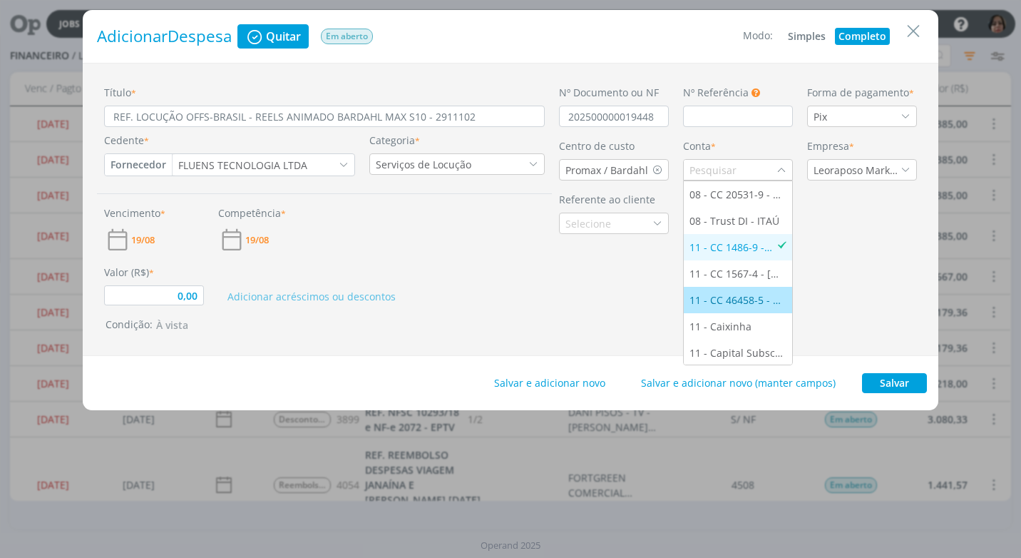
click at [741, 295] on div "11 - CC 46458-5 - [GEOGRAPHIC_DATA]" at bounding box center [738, 299] width 97 height 15
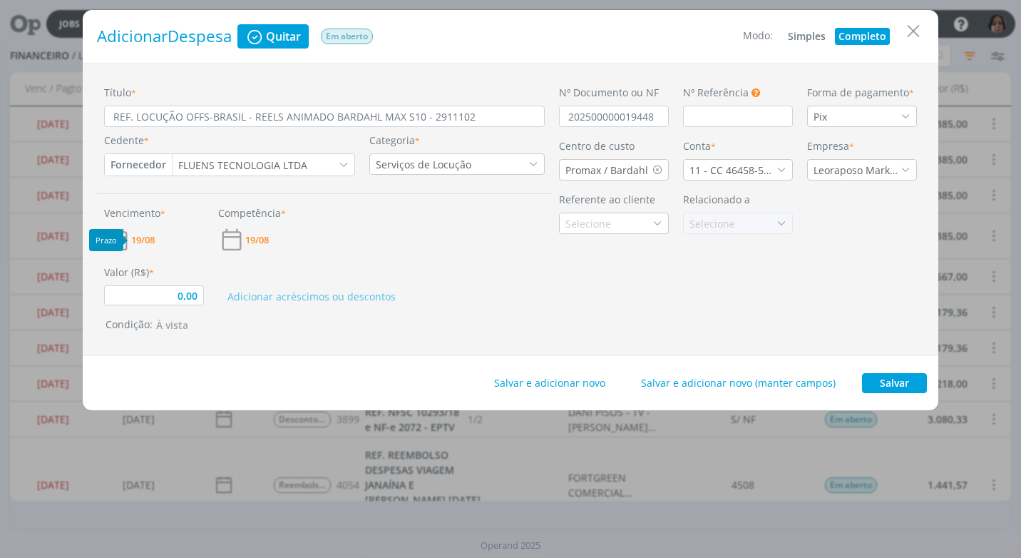
click at [133, 238] on span "19/08" at bounding box center [143, 239] width 24 height 9
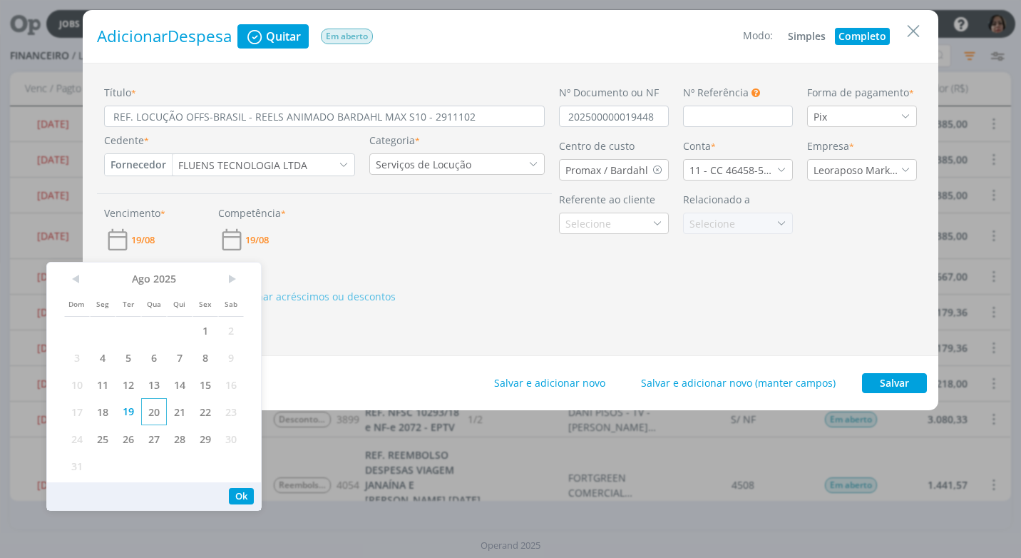
click at [148, 414] on span "20" at bounding box center [154, 411] width 26 height 27
click at [250, 496] on button "Ok" at bounding box center [241, 496] width 25 height 16
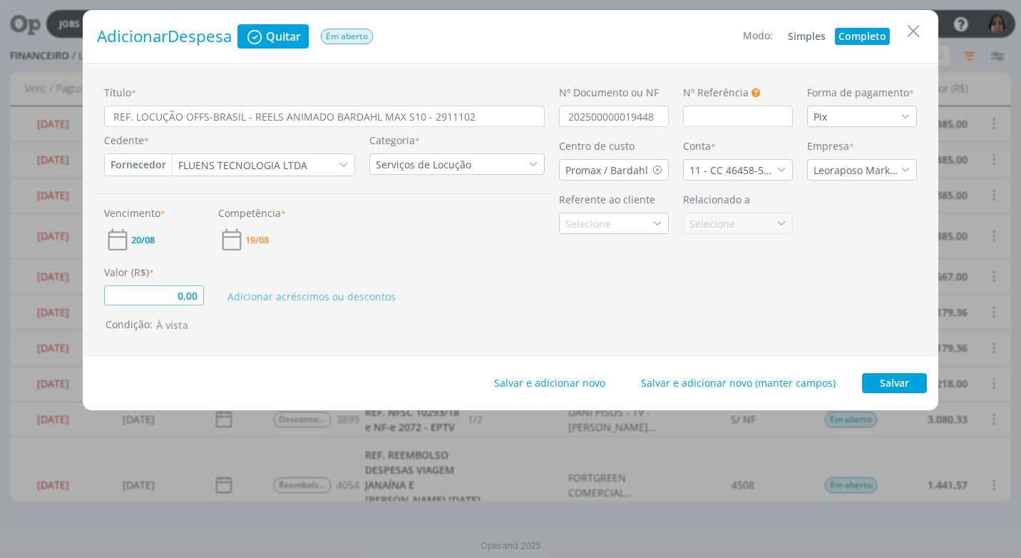
click at [195, 300] on input "0,00" at bounding box center [154, 295] width 100 height 20
click at [492, 116] on input "REF. LOCUÇÃO OFFS-BRASIL - REELS ANIMADO BARDAHL MAX S10 - 2911102" at bounding box center [324, 116] width 441 height 21
click at [885, 379] on button "Salvar" at bounding box center [894, 383] width 65 height 20
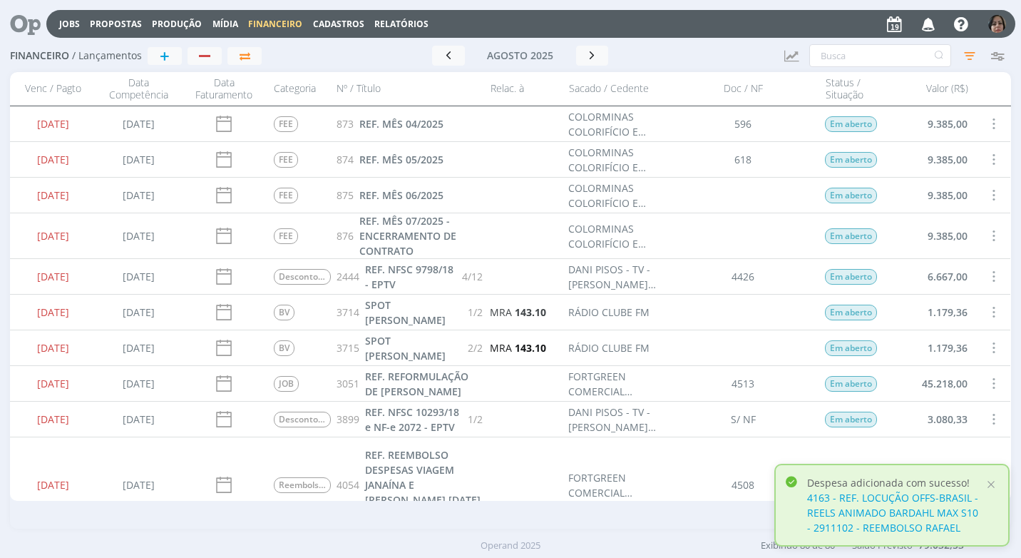
scroll to position [71, 0]
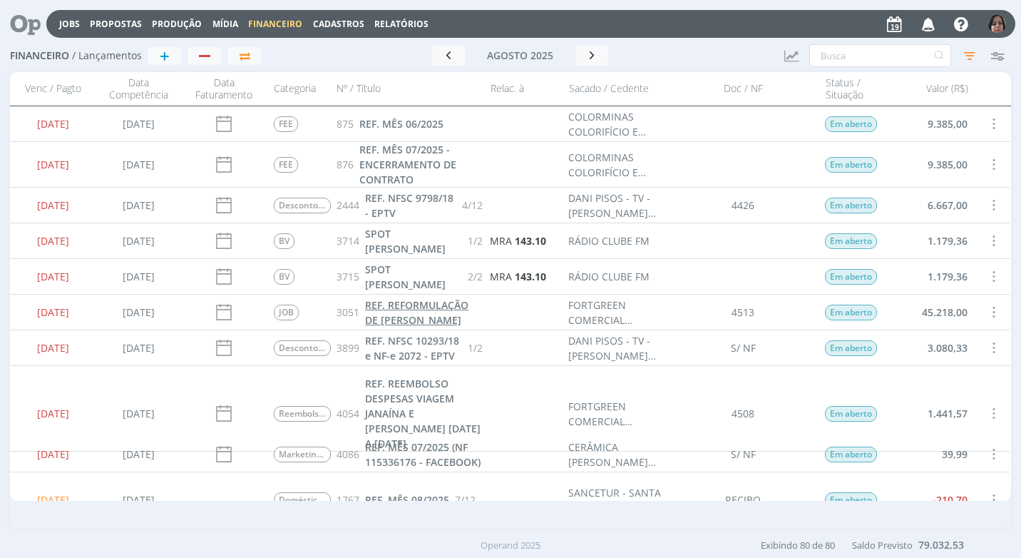
click at [400, 314] on span "REF. REFORMULAÇÃO DE [PERSON_NAME]" at bounding box center [416, 312] width 103 height 29
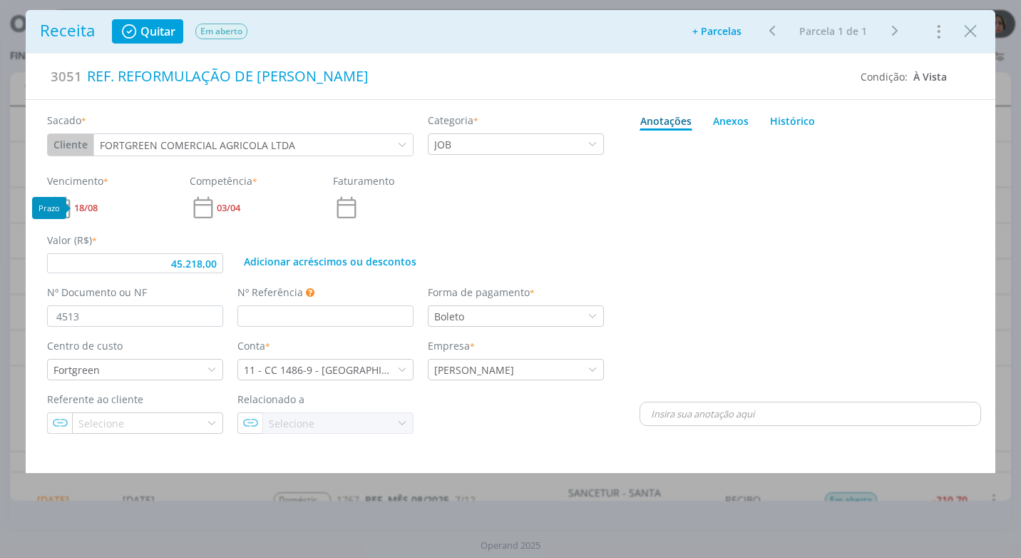
click at [94, 208] on span "18/08" at bounding box center [86, 207] width 24 height 9
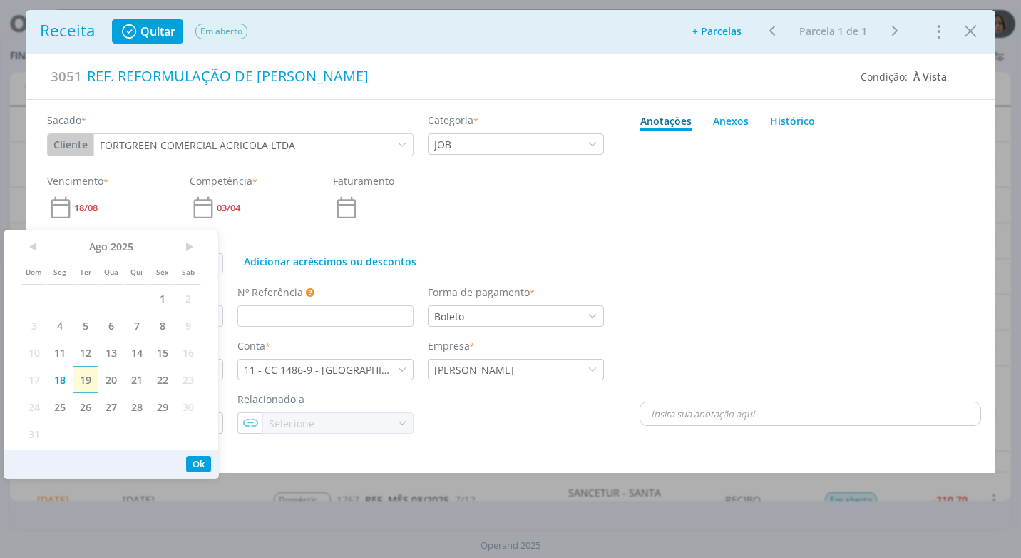
click at [84, 376] on span "19" at bounding box center [86, 379] width 26 height 27
click at [202, 461] on button "Ok" at bounding box center [198, 464] width 25 height 16
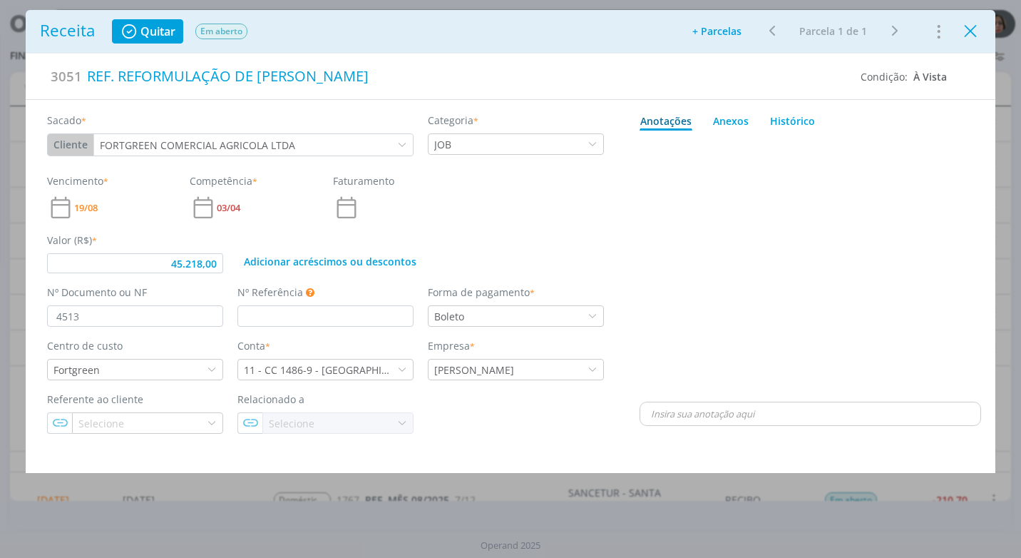
click at [974, 37] on icon "Close" at bounding box center [970, 31] width 21 height 21
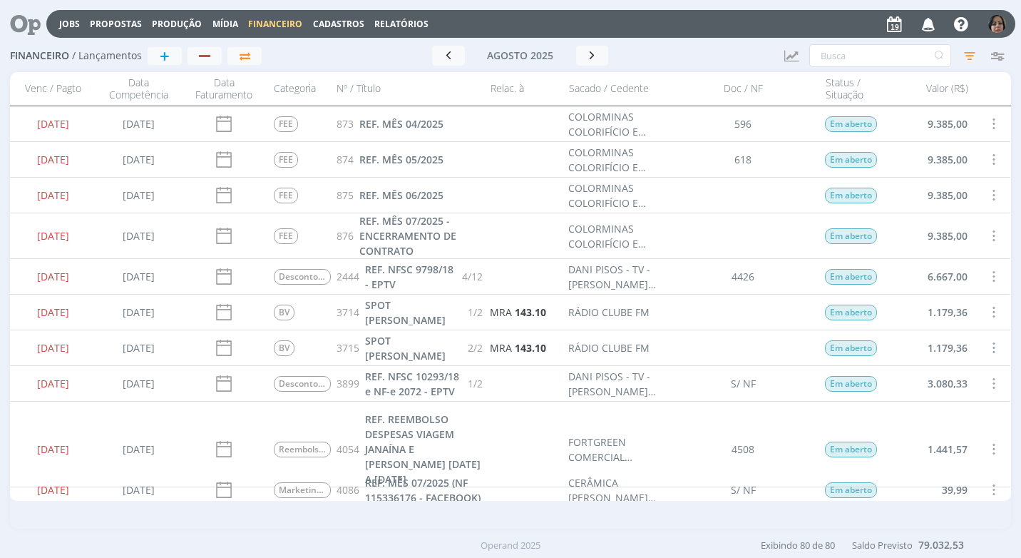
scroll to position [71, 0]
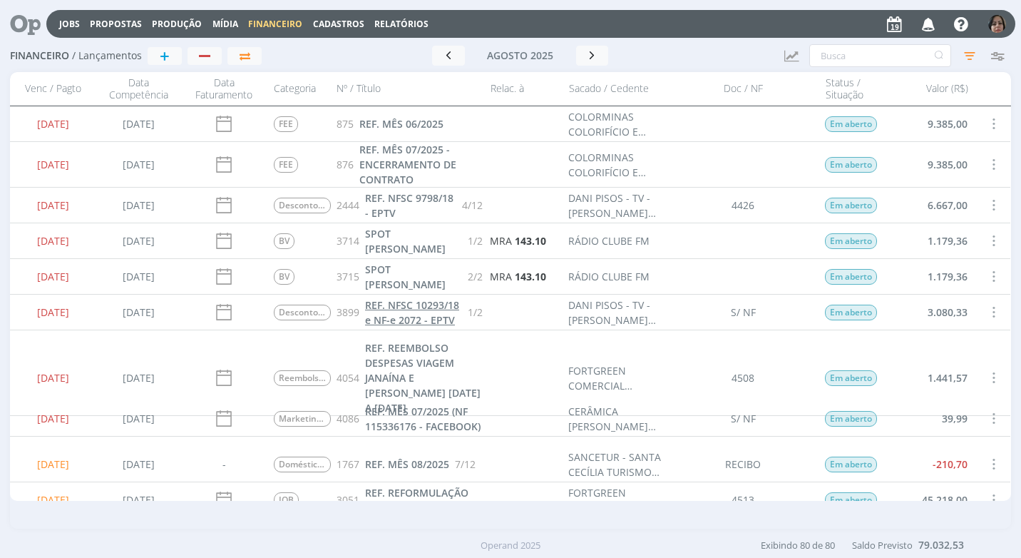
click at [389, 322] on span "REF. NFSC 10293/18 e NF-e 2072 - EPTV" at bounding box center [412, 312] width 94 height 29
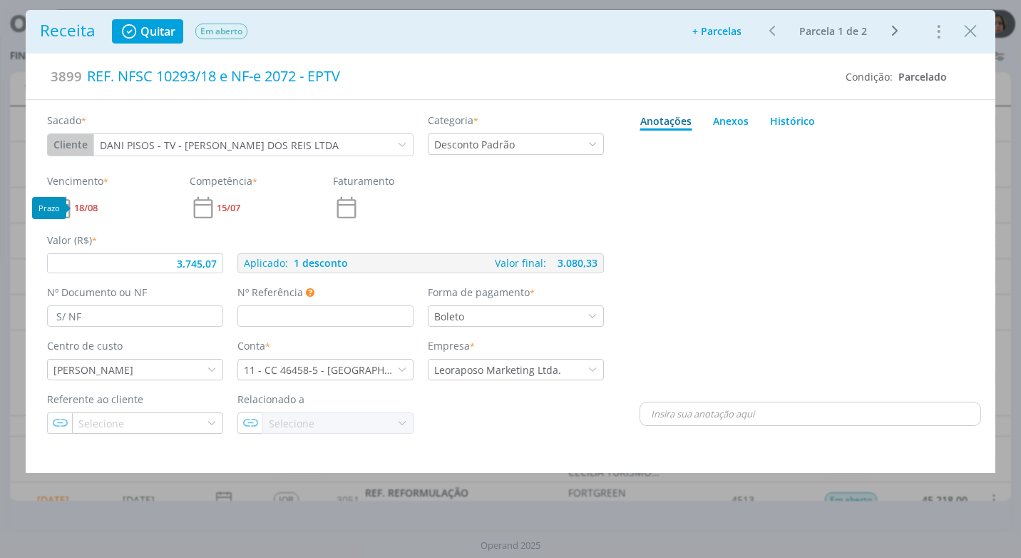
click at [90, 206] on span "18/08" at bounding box center [86, 207] width 24 height 9
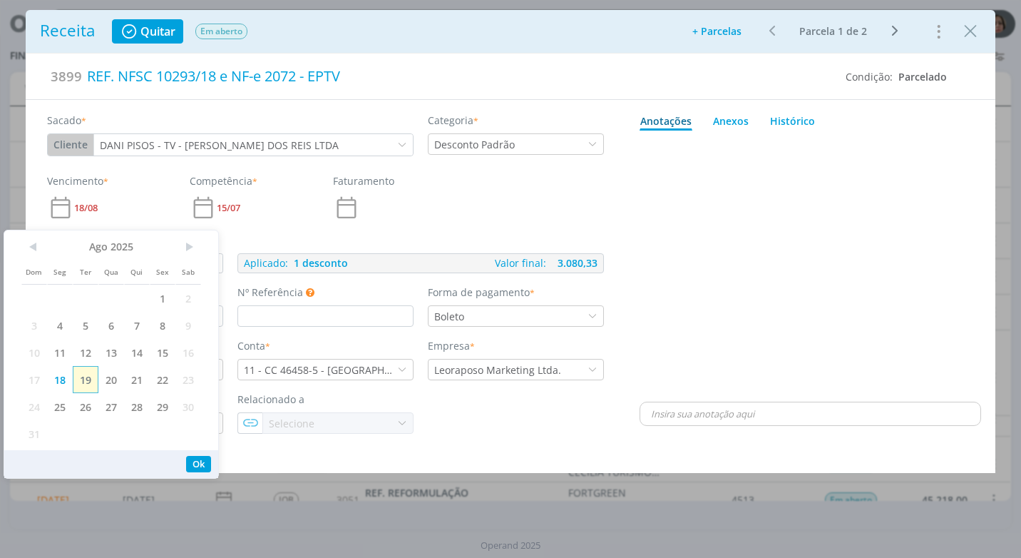
click at [88, 377] on span "19" at bounding box center [86, 379] width 26 height 27
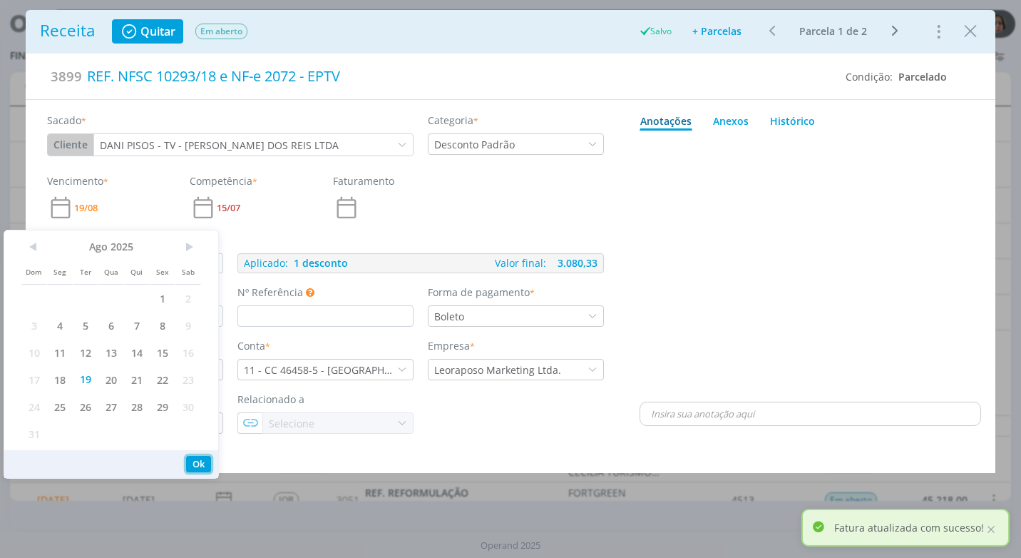
click at [194, 460] on button "Ok" at bounding box center [198, 464] width 25 height 16
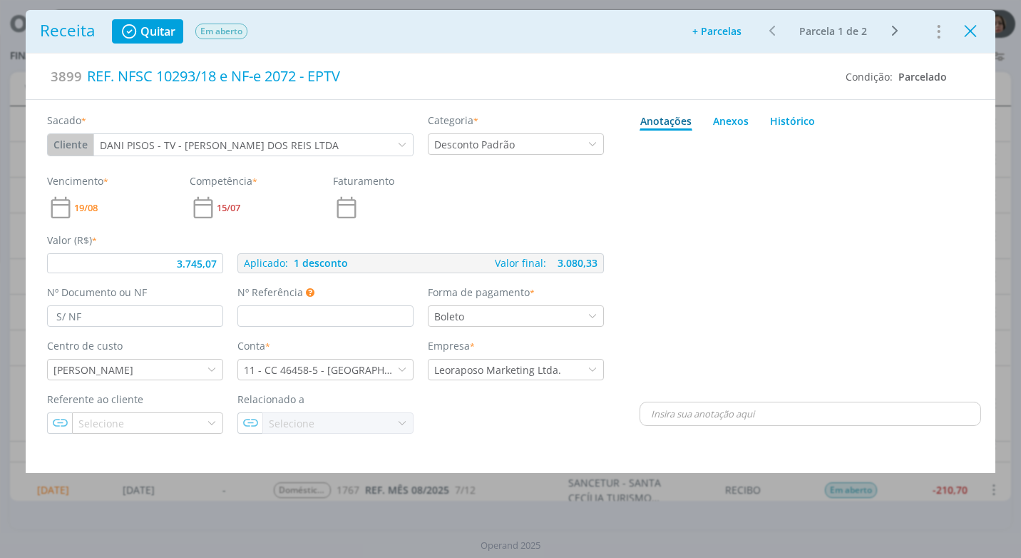
click at [972, 41] on icon "Close" at bounding box center [970, 31] width 21 height 21
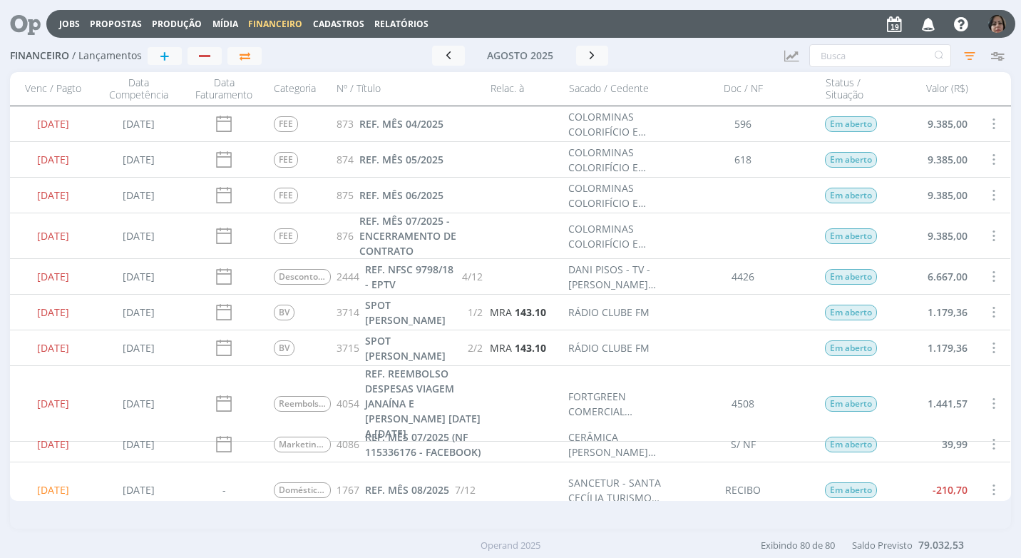
scroll to position [71, 0]
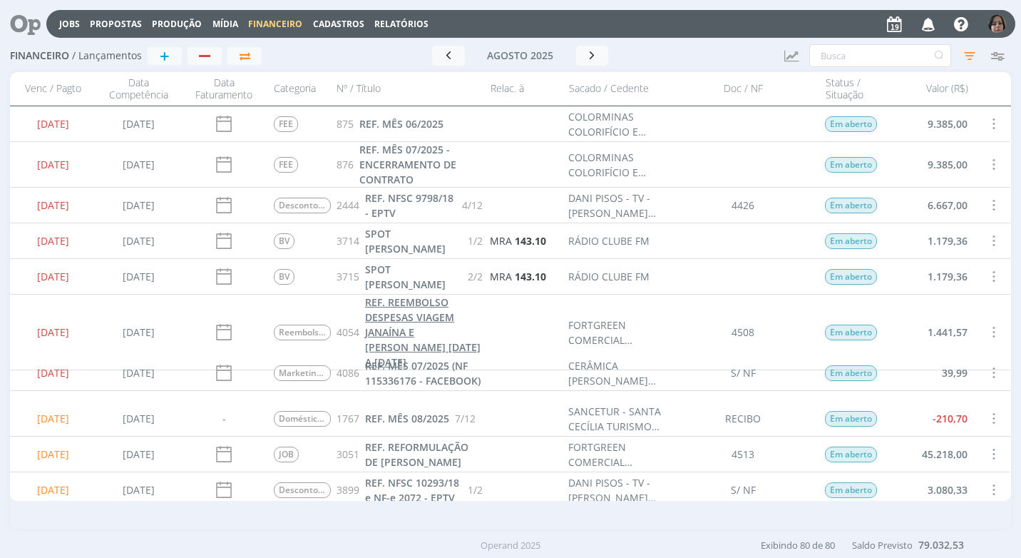
click at [432, 335] on span "REF. REEMBOLSO DESPESAS VIAGEM JANAÍNA E [PERSON_NAME] [DATE] A [DATE]" at bounding box center [423, 331] width 116 height 73
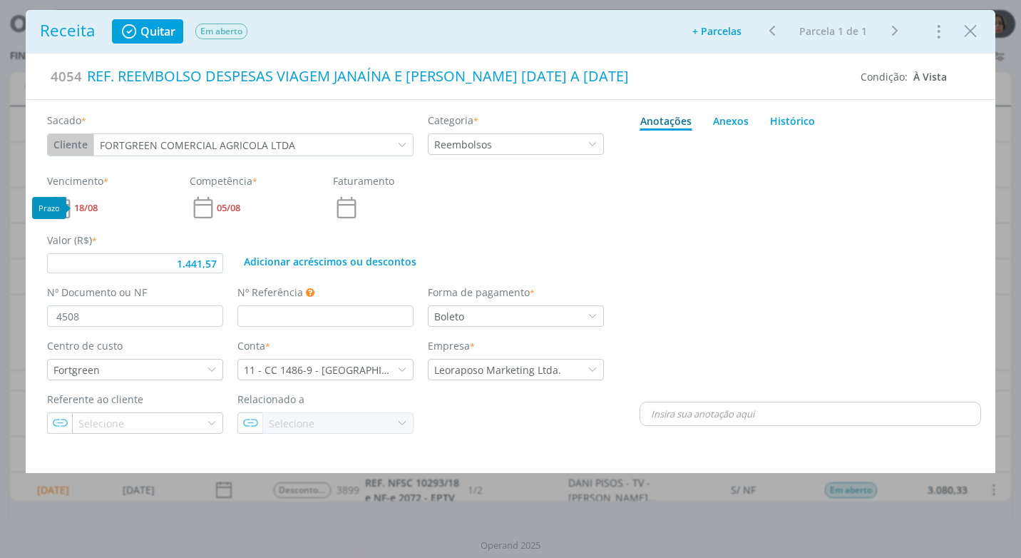
click at [87, 208] on span "18/08" at bounding box center [86, 207] width 24 height 9
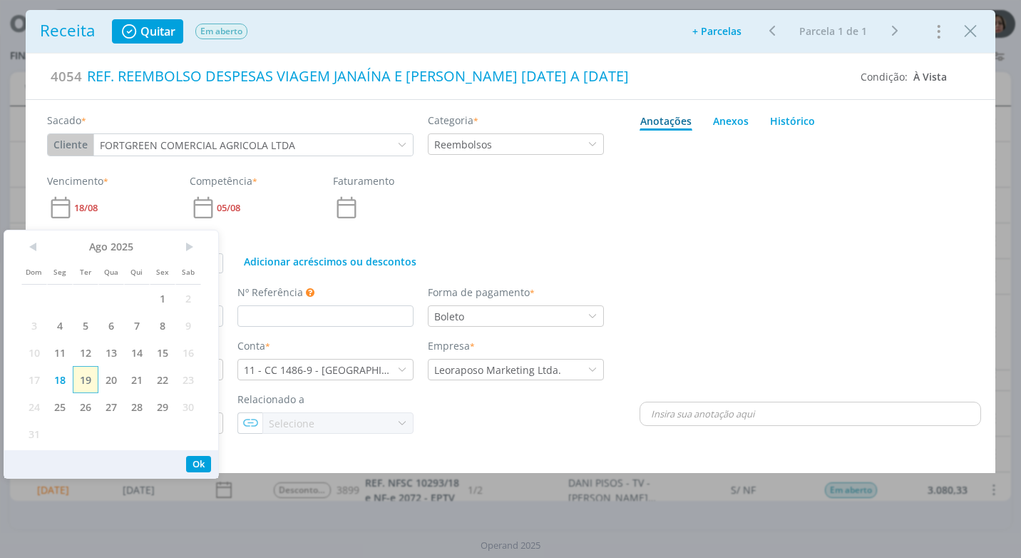
click at [83, 376] on span "19" at bounding box center [86, 379] width 26 height 27
click at [203, 461] on button "Ok" at bounding box center [198, 464] width 25 height 16
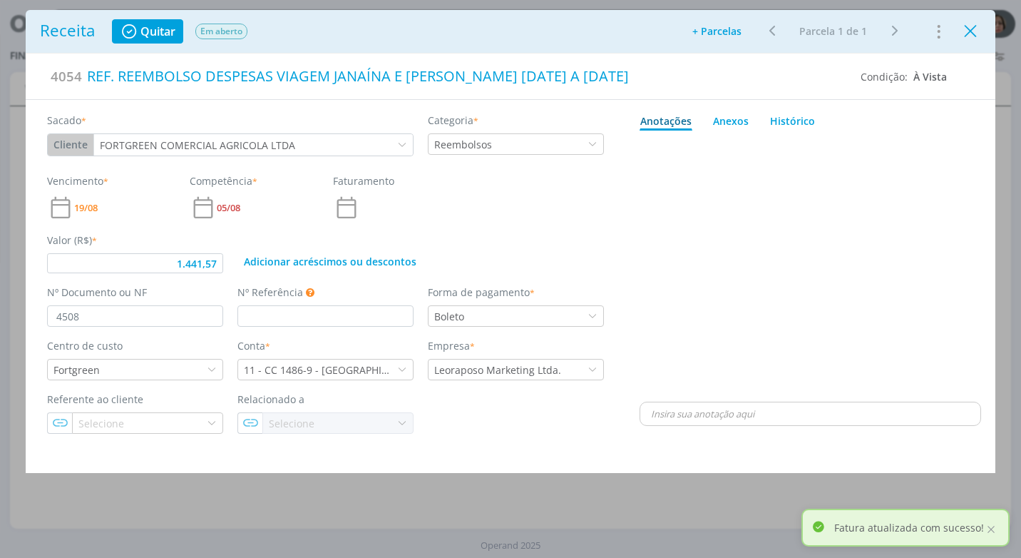
click at [973, 41] on icon "Close" at bounding box center [970, 31] width 21 height 21
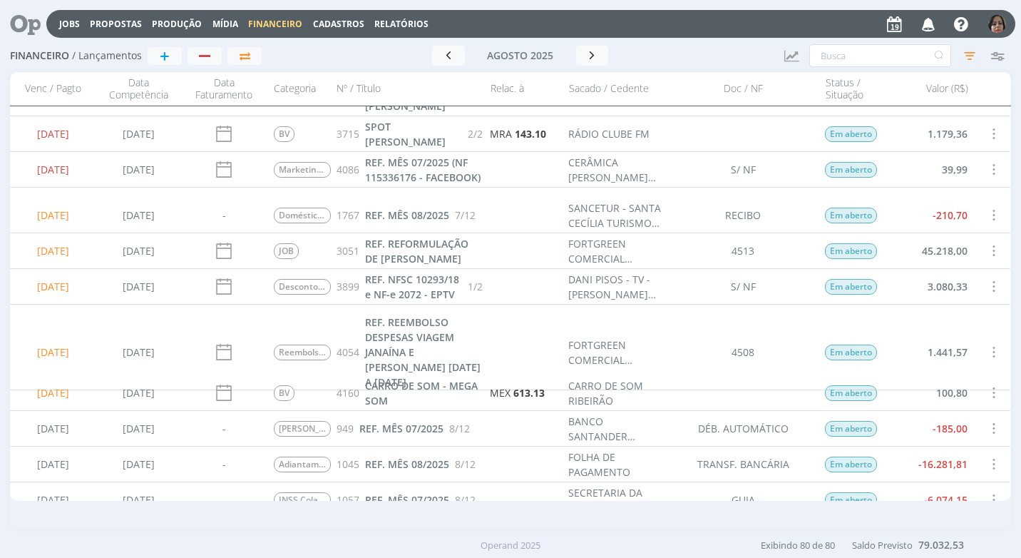
scroll to position [143, 0]
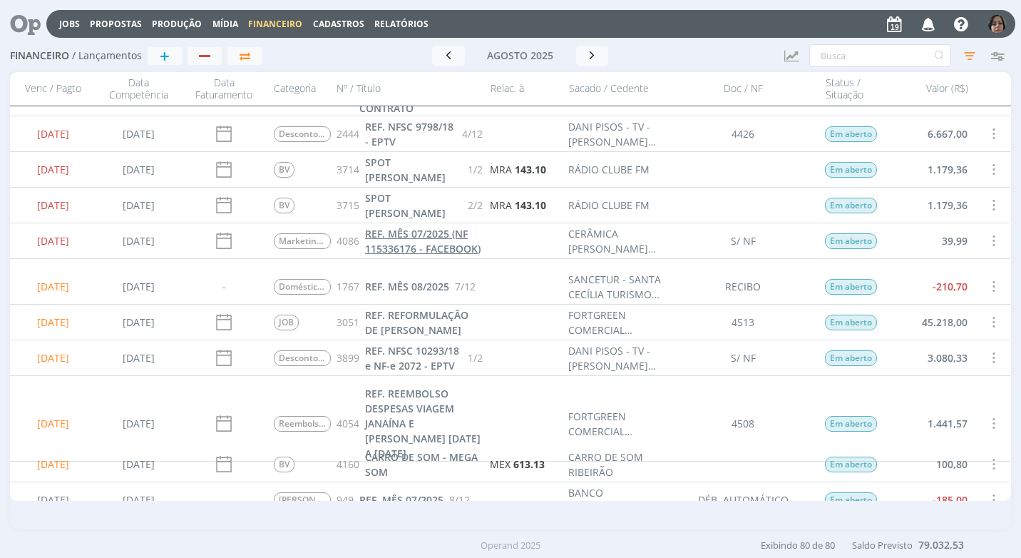
click at [395, 253] on link "REF. MÊS 07/2025 (NF 115336176 - FACEBOOK)" at bounding box center [424, 241] width 118 height 30
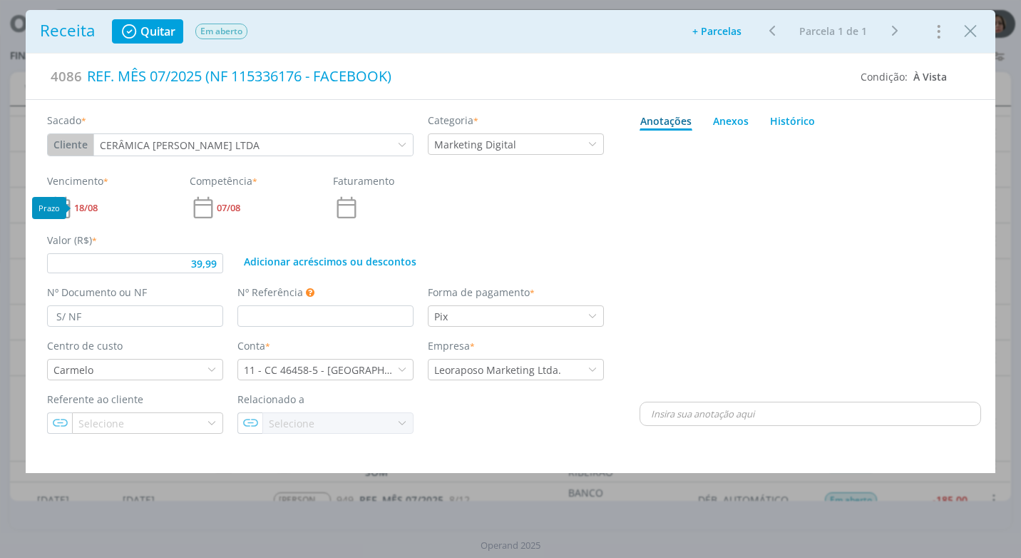
click at [86, 210] on span "18/08" at bounding box center [86, 207] width 24 height 9
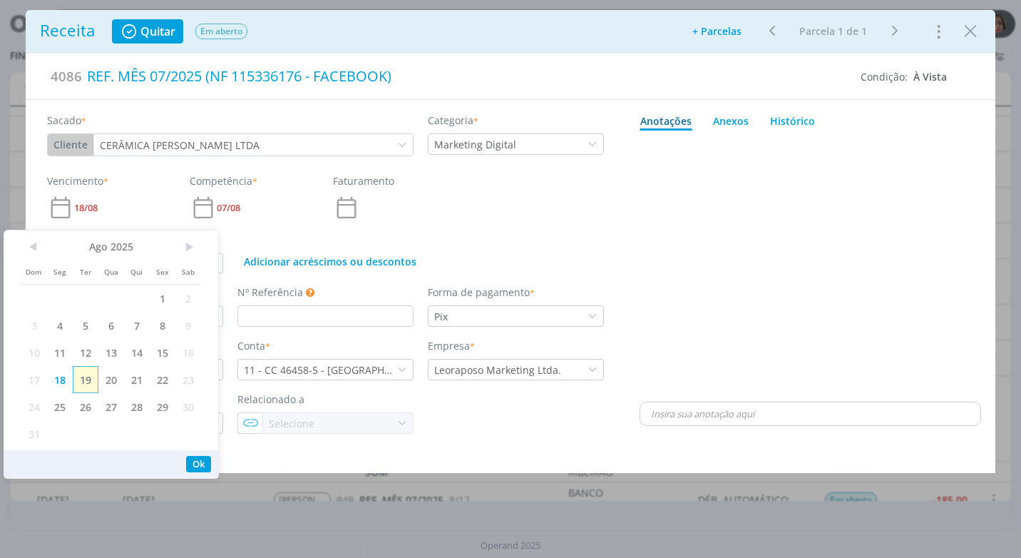
click at [81, 383] on span "19" at bounding box center [86, 379] width 26 height 27
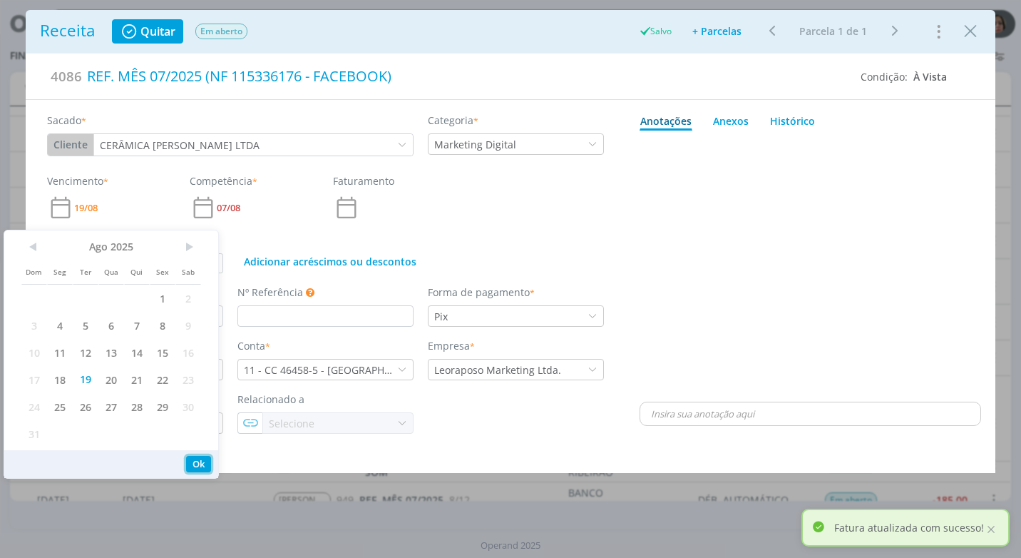
click at [192, 466] on button "Ok" at bounding box center [198, 464] width 25 height 16
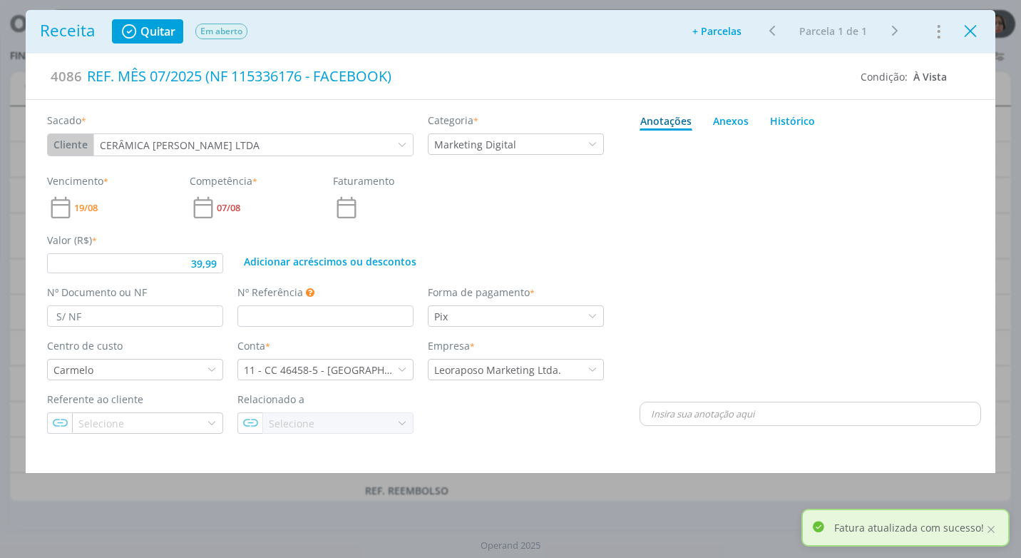
click at [980, 39] on icon "Close" at bounding box center [970, 31] width 21 height 21
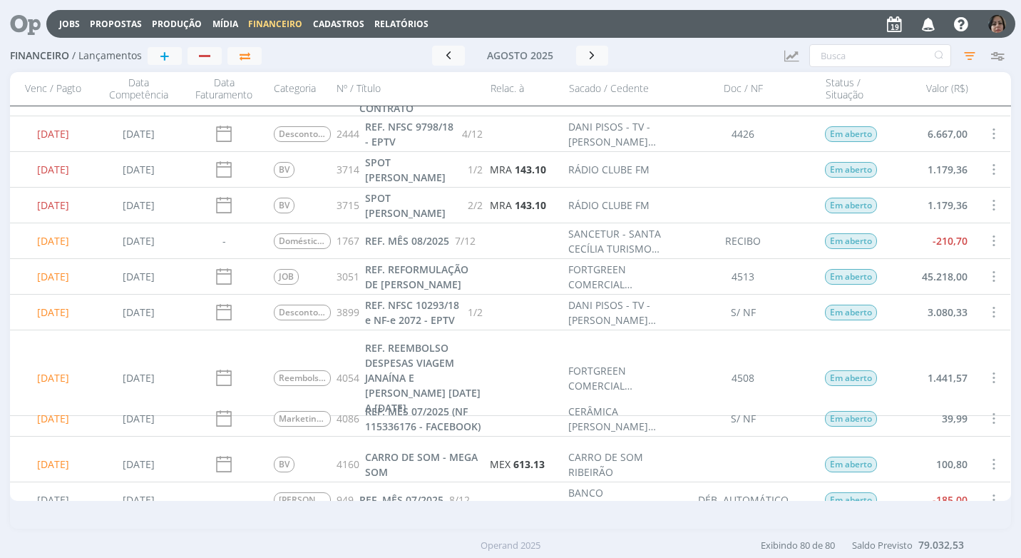
scroll to position [214, 0]
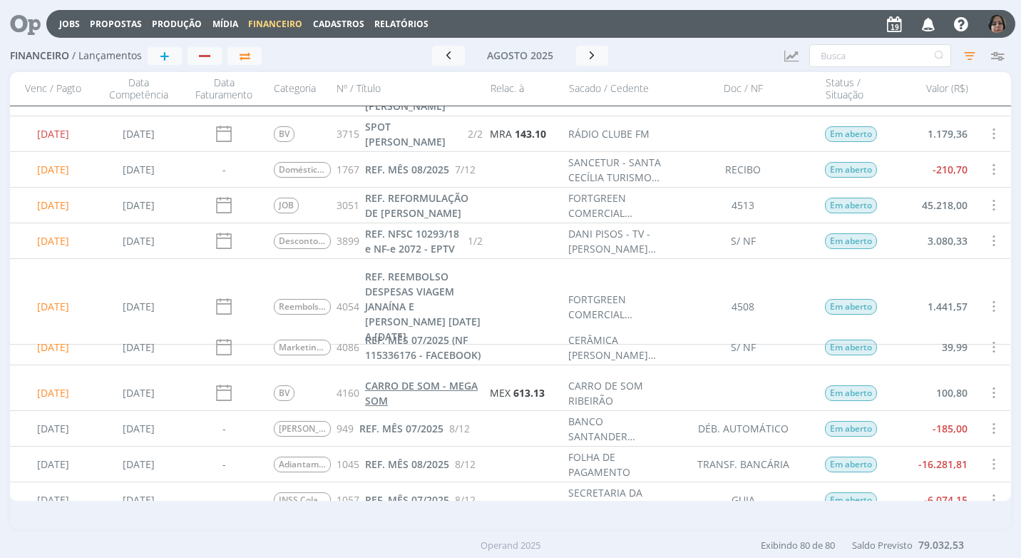
click at [424, 387] on span "CARRO DE SOM - MEGA SOM" at bounding box center [421, 393] width 113 height 29
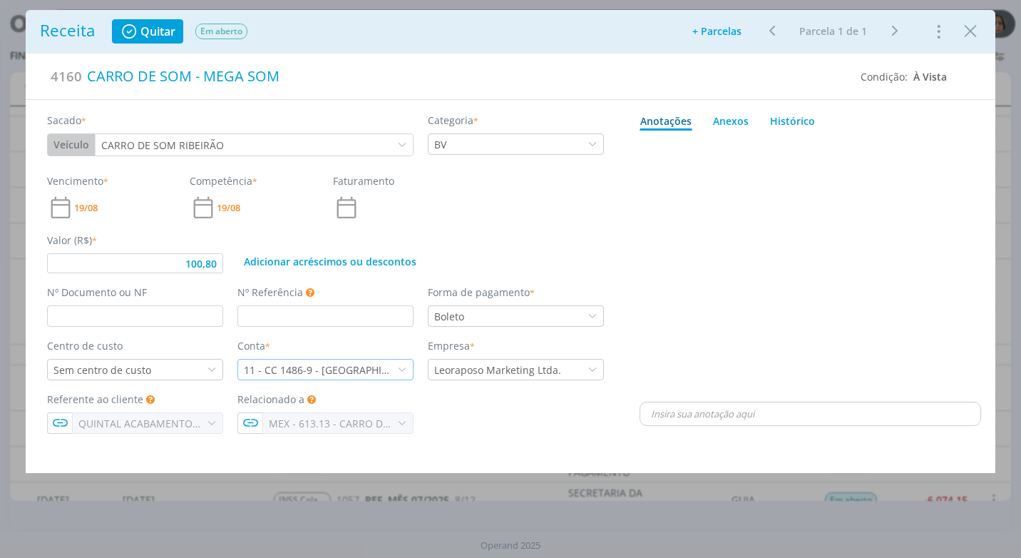
click at [403, 370] on icon "dialog" at bounding box center [402, 370] width 10 height 10
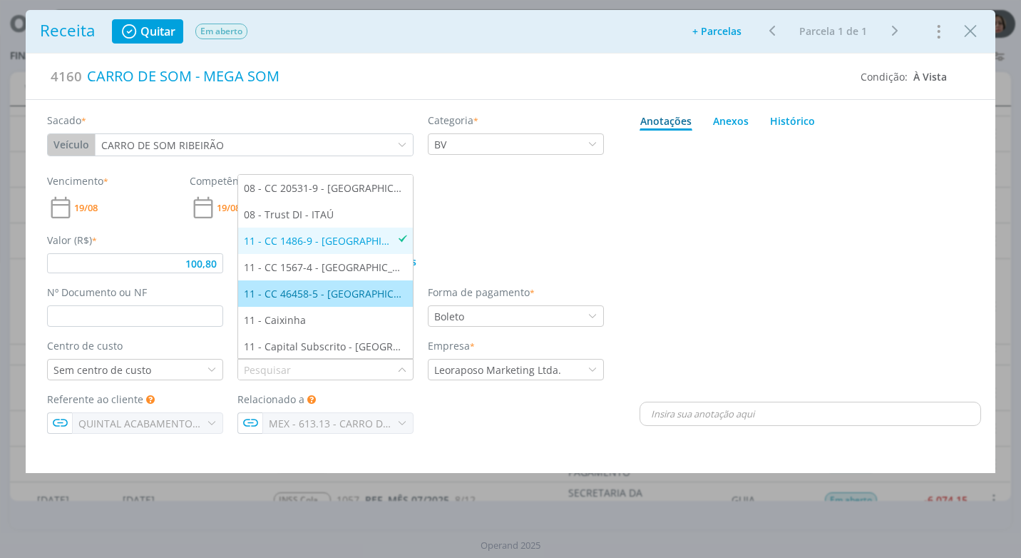
click at [370, 297] on div "11 - CC 46458-5 - [GEOGRAPHIC_DATA]" at bounding box center [325, 293] width 163 height 15
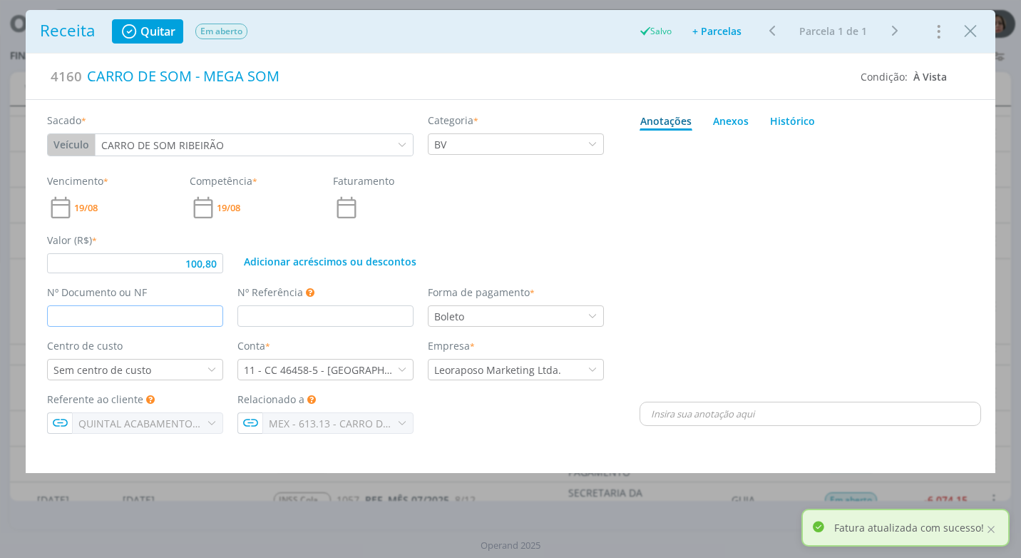
click at [119, 310] on input "dialog" at bounding box center [135, 315] width 176 height 21
click at [564, 236] on div "Adicionar acréscimos ou descontos" at bounding box center [420, 253] width 381 height 41
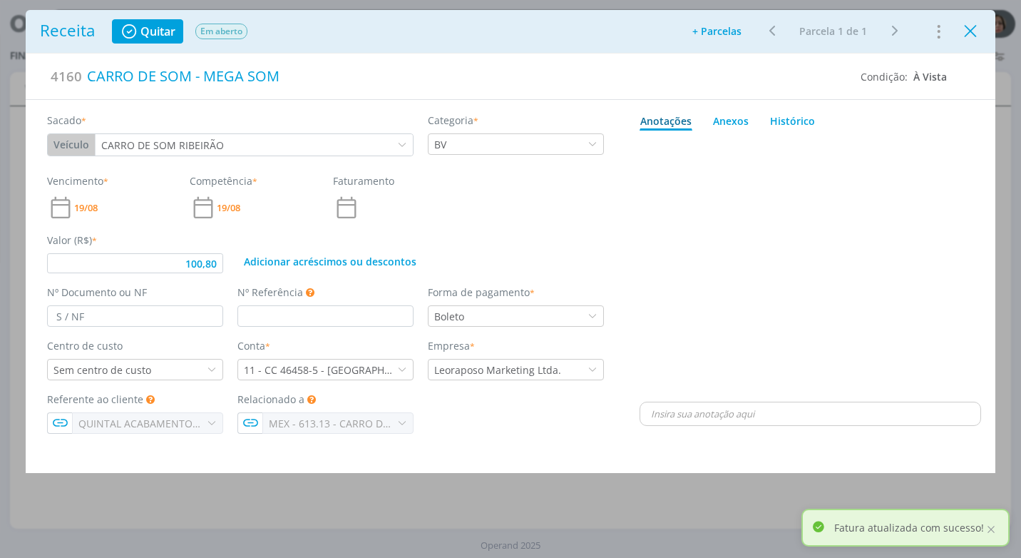
click at [973, 41] on icon "Close" at bounding box center [970, 31] width 21 height 21
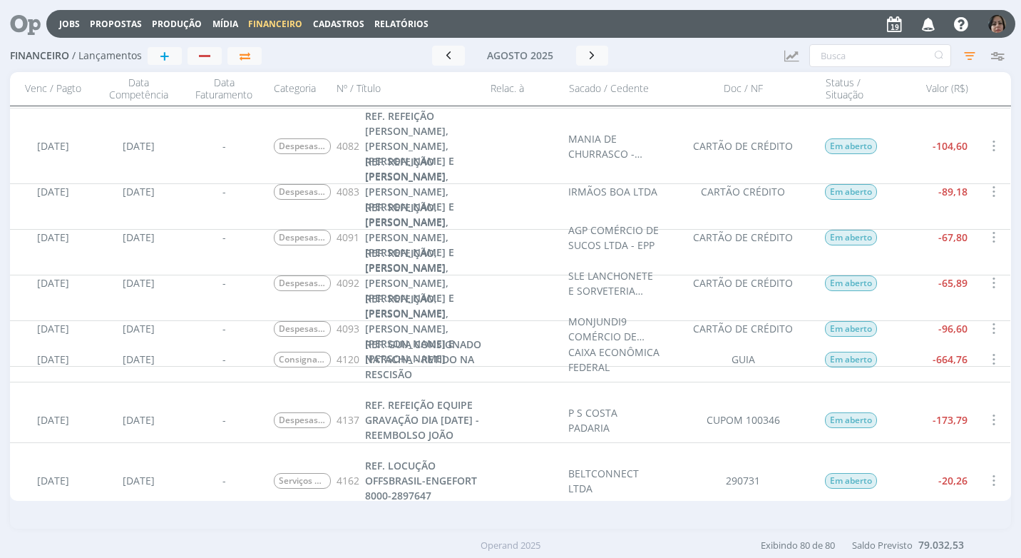
scroll to position [2354, 0]
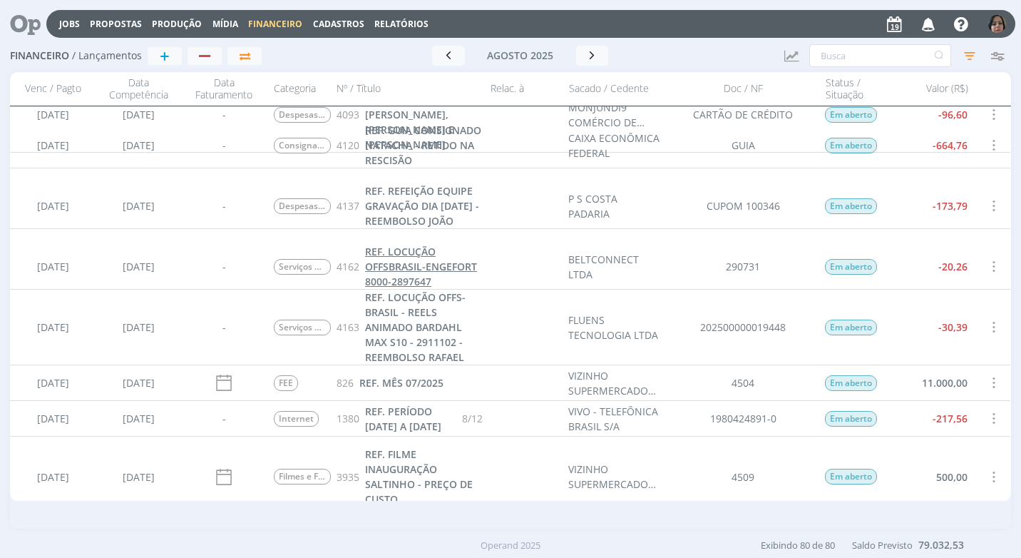
click at [399, 267] on span "REF. LOCUÇÃO OFFSBRASIL-ENGEFORT 8000-2897647" at bounding box center [421, 267] width 112 height 44
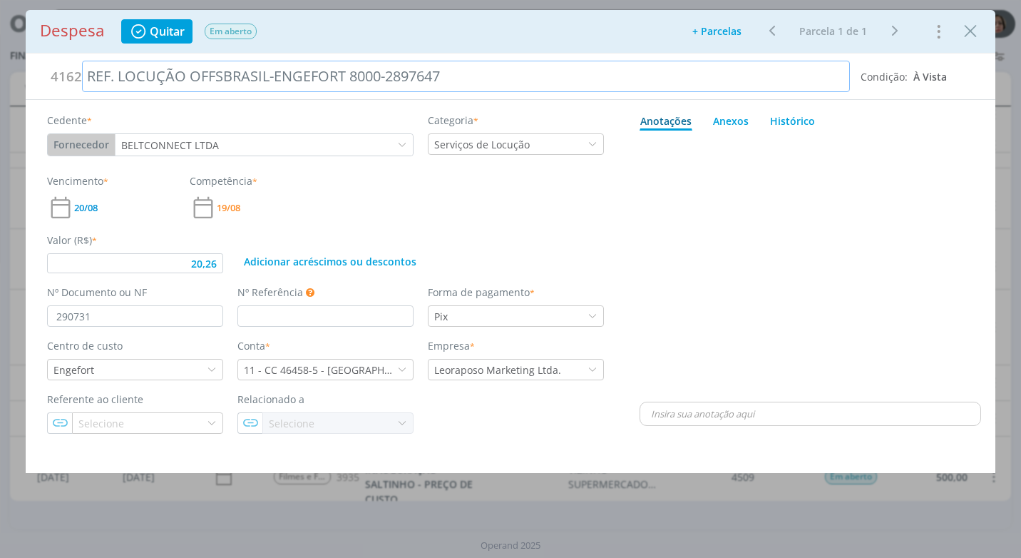
click at [472, 78] on div "REF. LOCUÇÃO OFFSBRASIL-ENGEFORT 8000-2897647" at bounding box center [466, 76] width 768 height 31
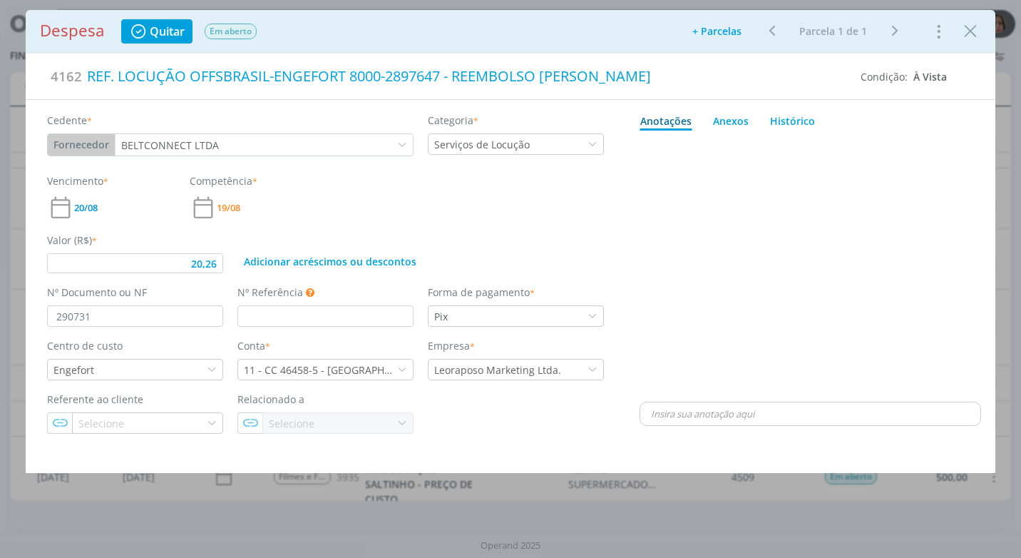
click at [823, 300] on div "dialog" at bounding box center [811, 267] width 342 height 263
drag, startPoint x: 972, startPoint y: 29, endPoint x: 425, endPoint y: 264, distance: 595.0
click at [971, 29] on icon "Close" at bounding box center [970, 31] width 21 height 21
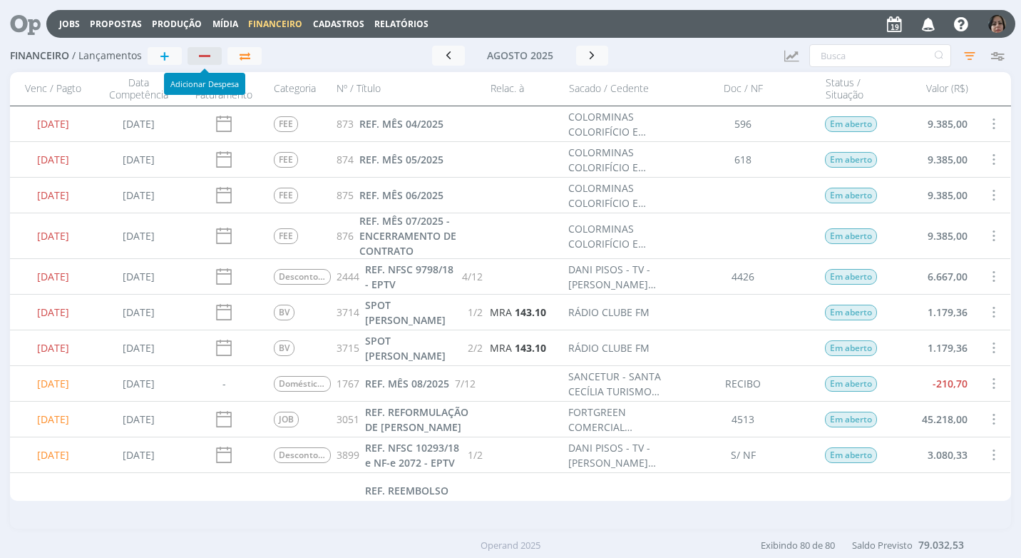
click at [210, 55] on div "button" at bounding box center [204, 56] width 11 height 2
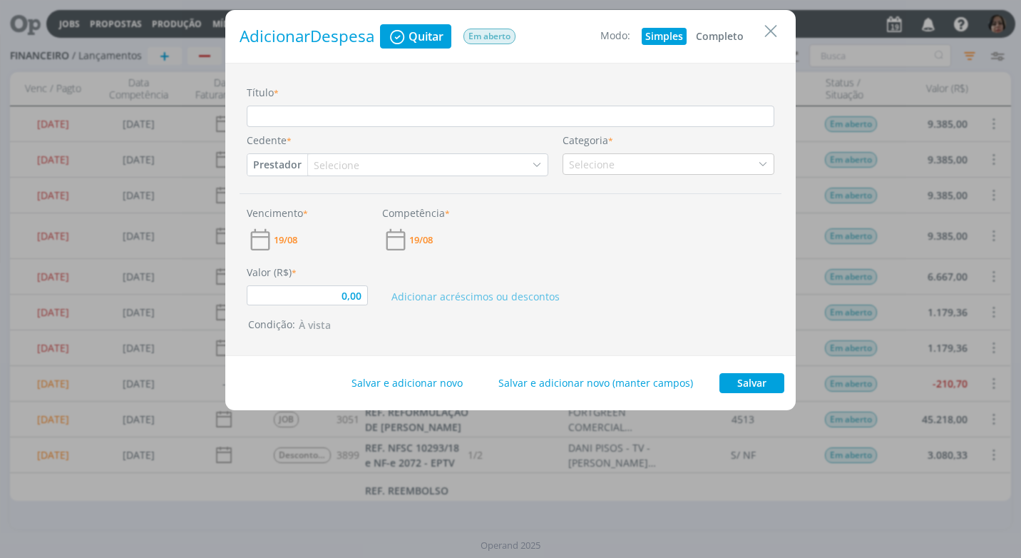
click at [725, 31] on button "Completo" at bounding box center [720, 36] width 55 height 17
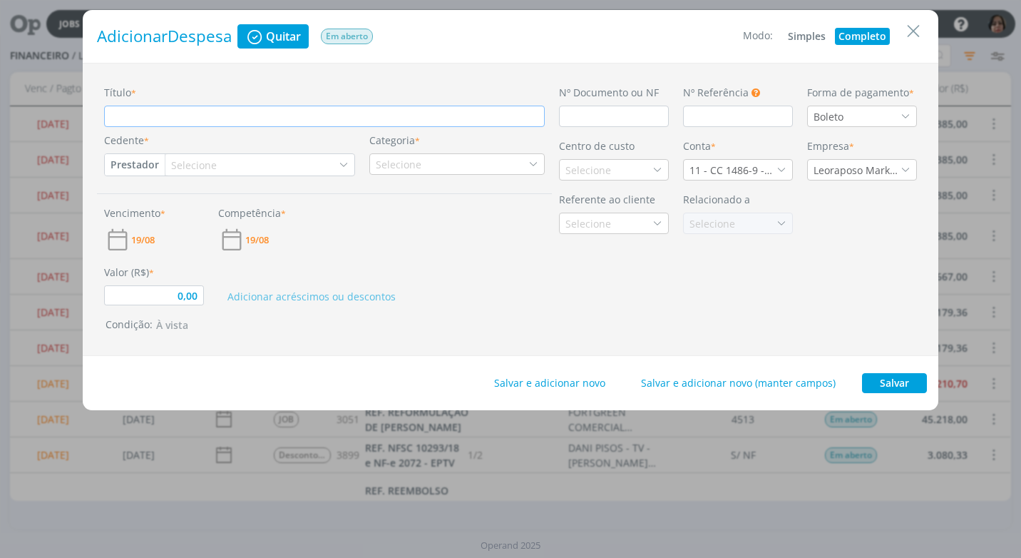
click at [168, 113] on input "Título *" at bounding box center [324, 116] width 441 height 21
click at [575, 118] on input "dialog" at bounding box center [614, 116] width 110 height 21
click at [911, 116] on div "Boleto" at bounding box center [862, 116] width 110 height 21
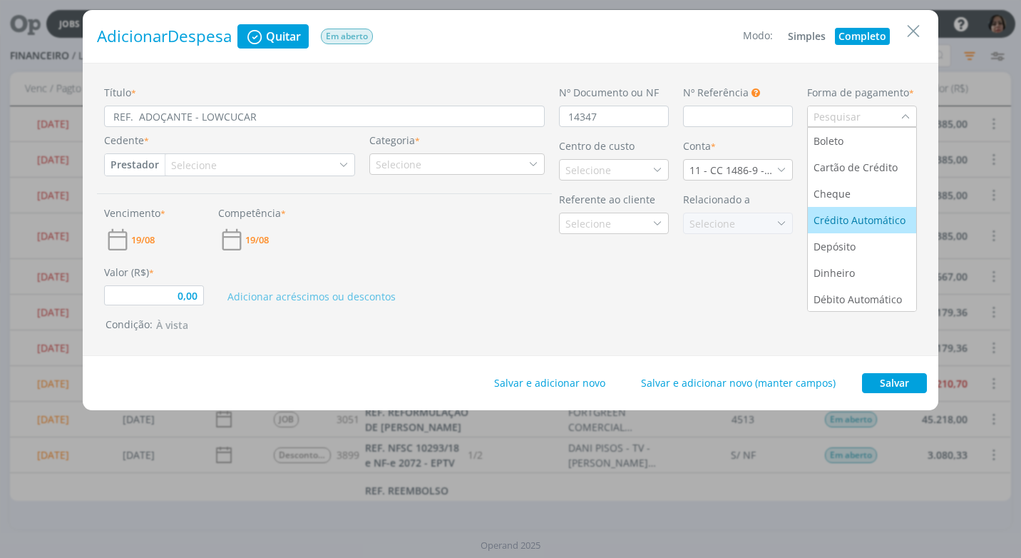
scroll to position [54, 0]
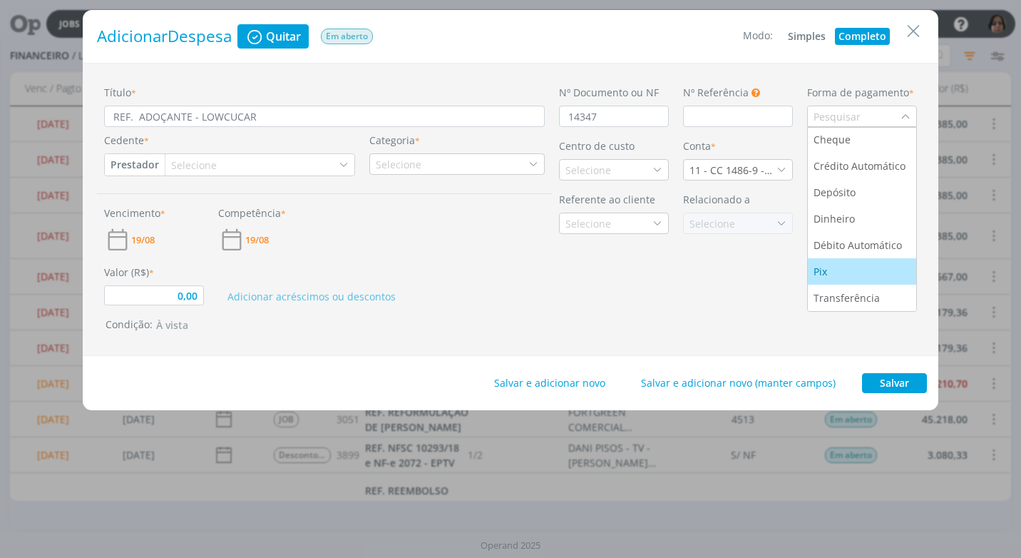
click at [820, 260] on li "Pix" at bounding box center [862, 271] width 108 height 26
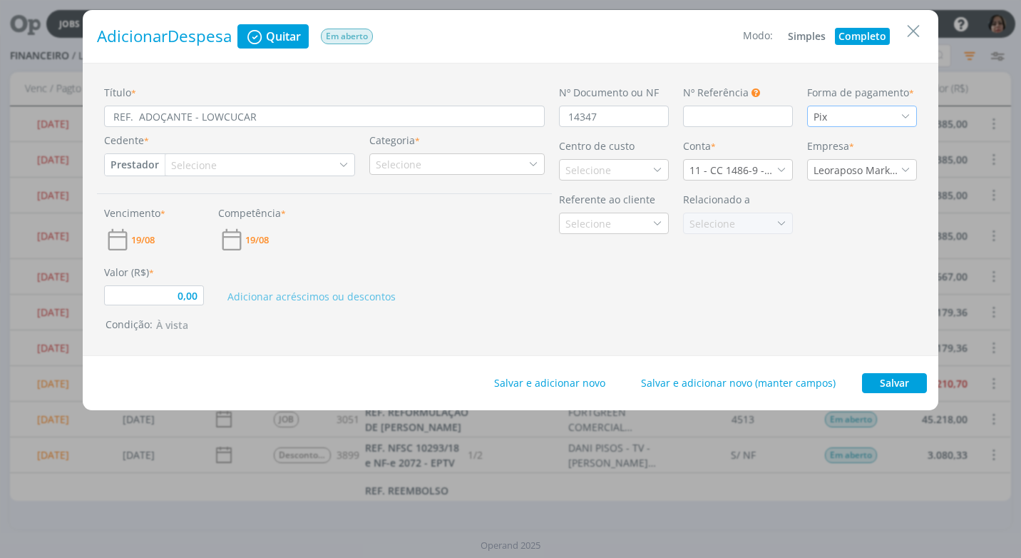
click at [141, 165] on button "Prestador" at bounding box center [135, 164] width 60 height 21
drag, startPoint x: 169, startPoint y: 212, endPoint x: 180, endPoint y: 202, distance: 14.6
click at [169, 212] on link "Fornecedor" at bounding box center [162, 211] width 113 height 23
click at [208, 162] on div "Selecione" at bounding box center [202, 165] width 49 height 15
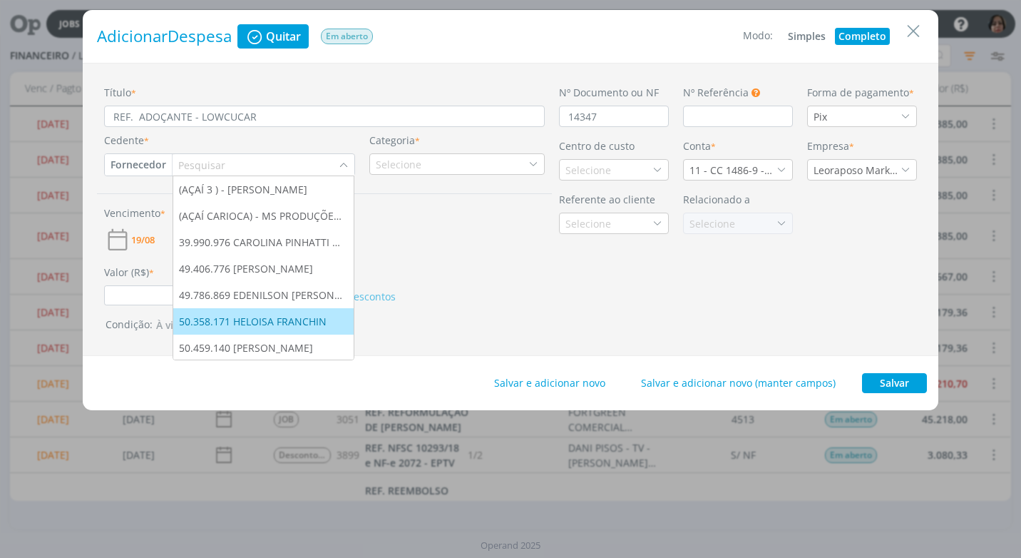
scroll to position [71, 0]
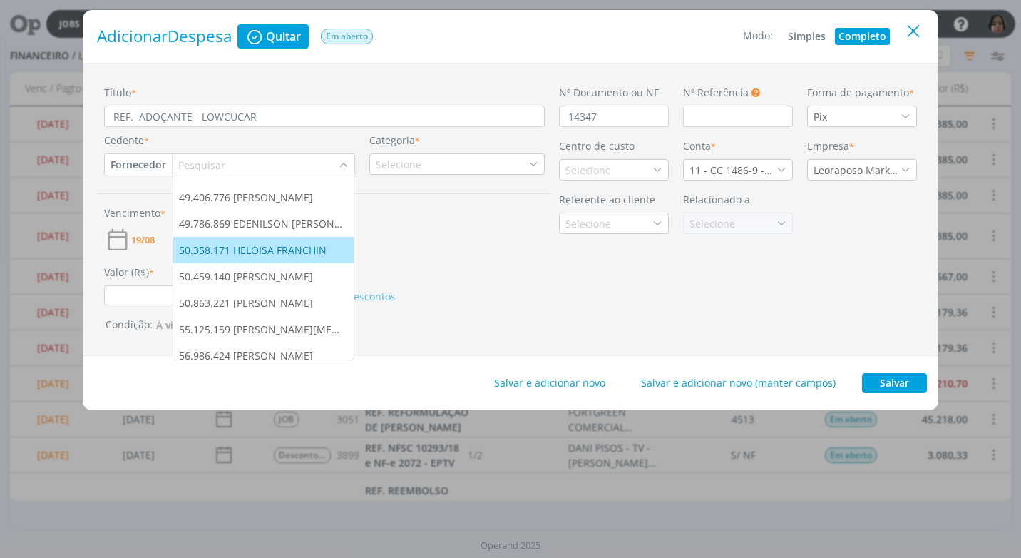
click at [913, 34] on icon "Close" at bounding box center [913, 31] width 21 height 21
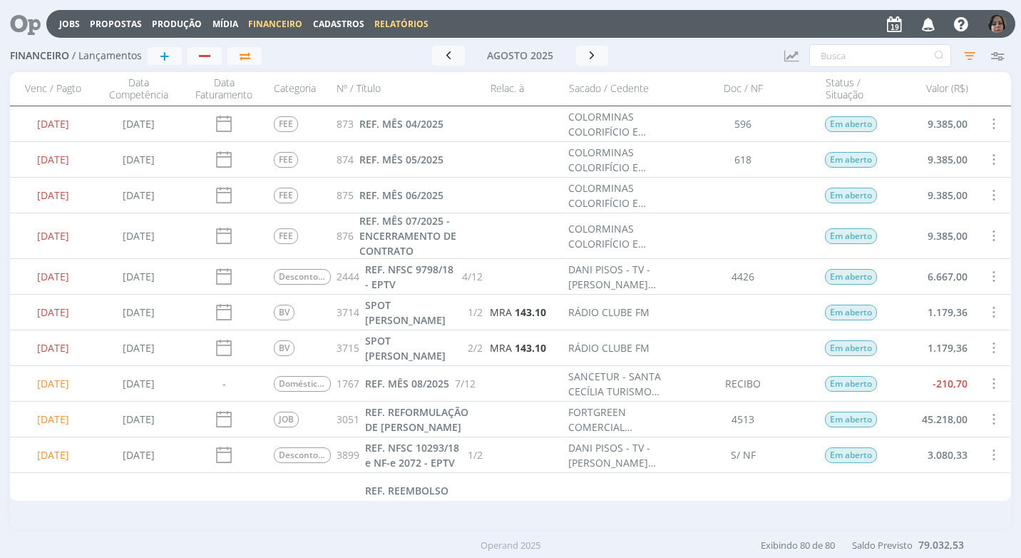
click at [384, 24] on link "Relatórios" at bounding box center [402, 24] width 54 height 12
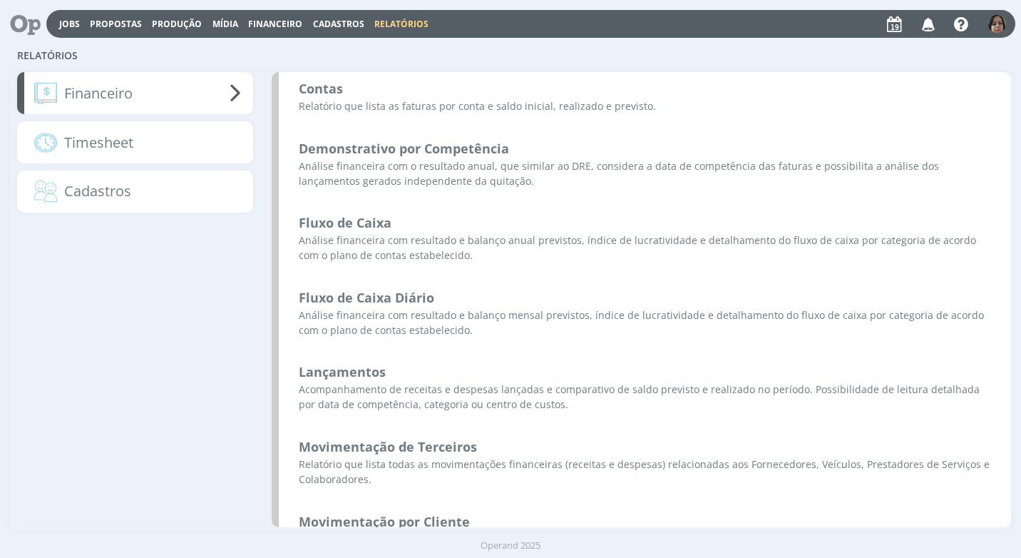
click at [340, 20] on span "Cadastros" at bounding box center [338, 24] width 51 height 12
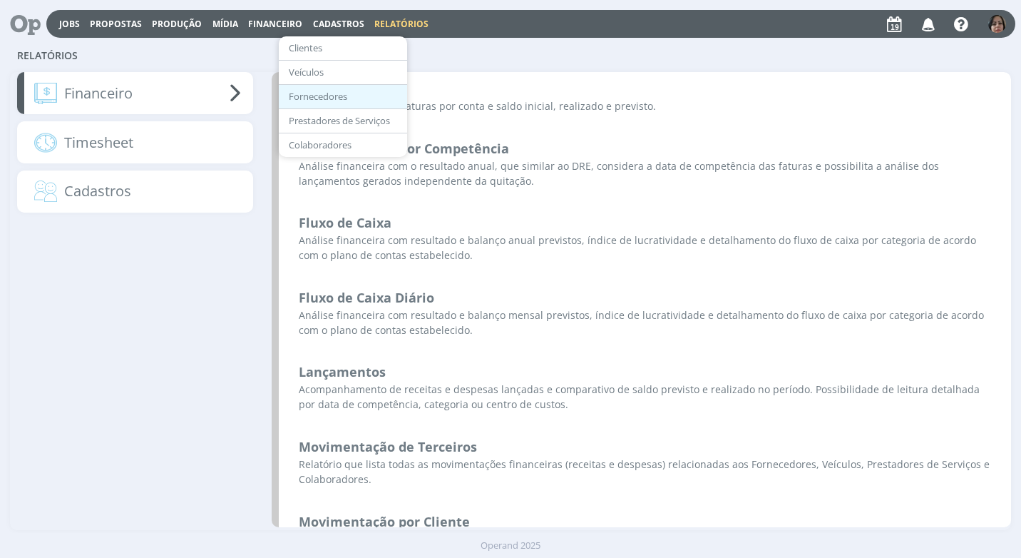
click at [326, 98] on link "Fornecedores" at bounding box center [343, 97] width 120 height 22
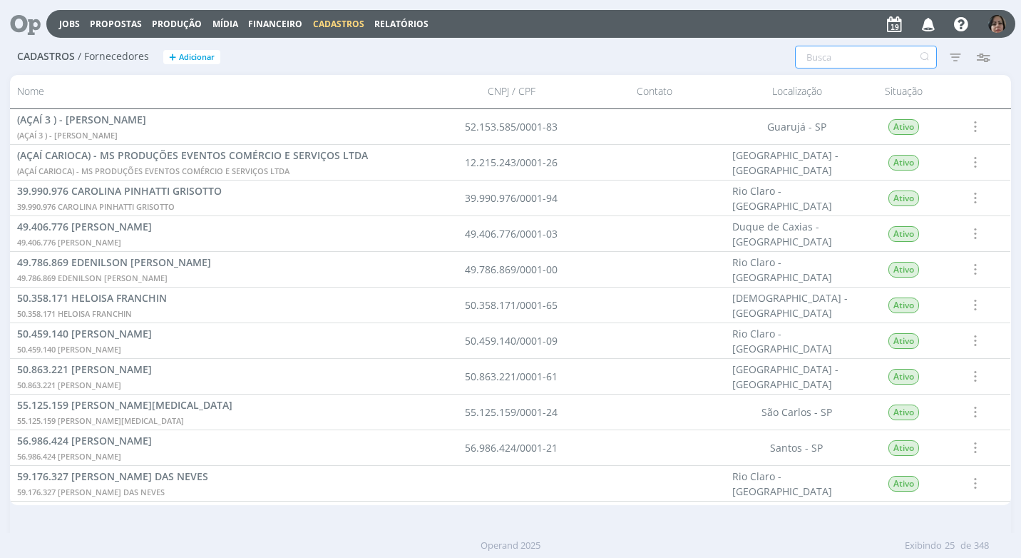
click at [810, 60] on input "text" at bounding box center [866, 57] width 142 height 23
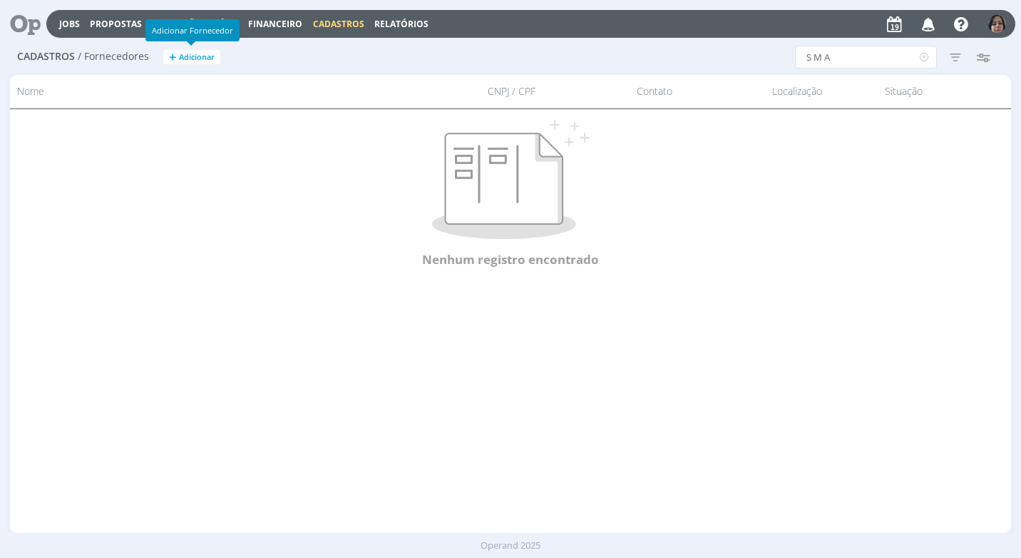
click at [175, 57] on span "+" at bounding box center [172, 57] width 7 height 15
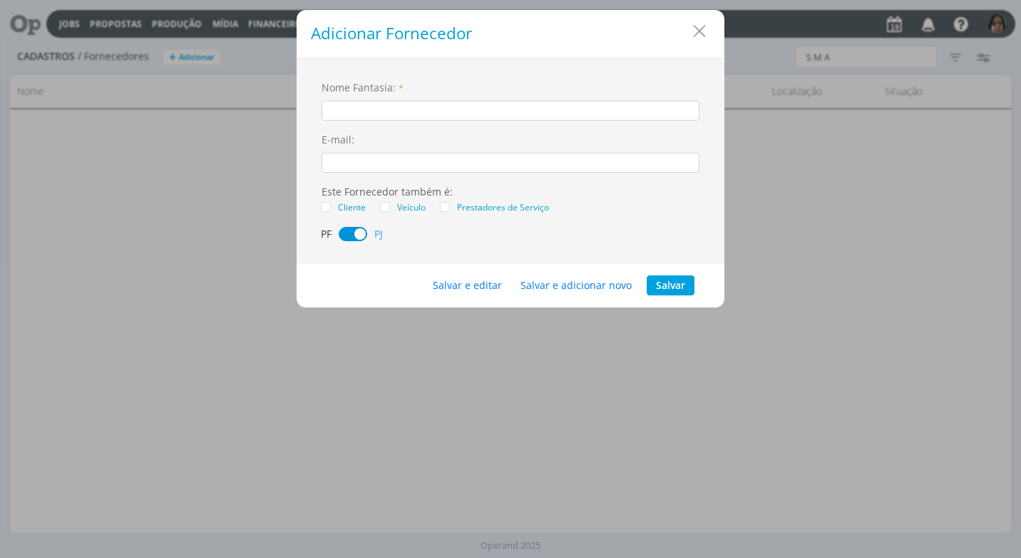
click at [386, 115] on input "dialog" at bounding box center [511, 111] width 378 height 20
click at [482, 282] on button "Salvar e editar" at bounding box center [468, 285] width 88 height 20
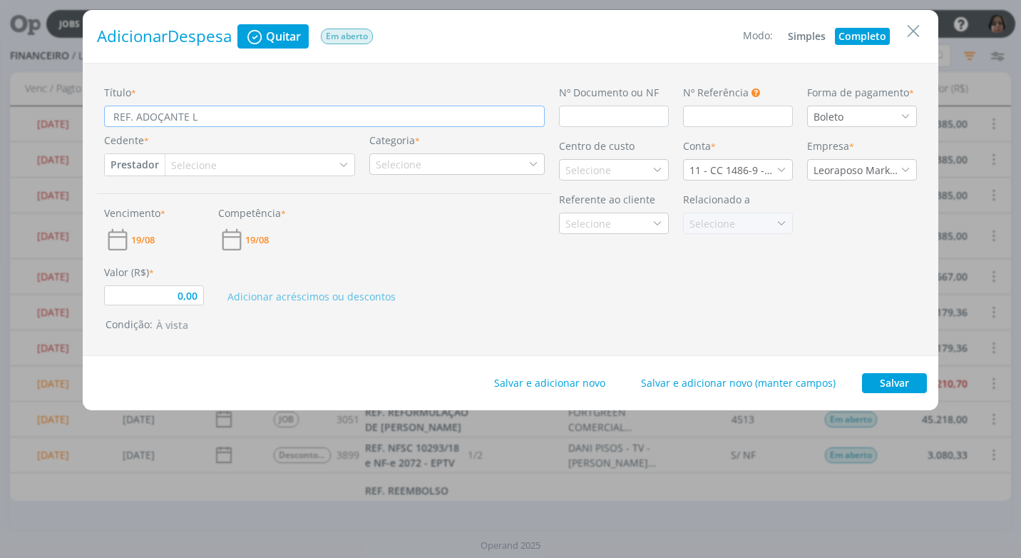
type input "0,00"
type input "REF. ADOÇANTE LOW"
type input "0,00"
type input "REF. ADOÇANTE LOWC"
type input "0,00"
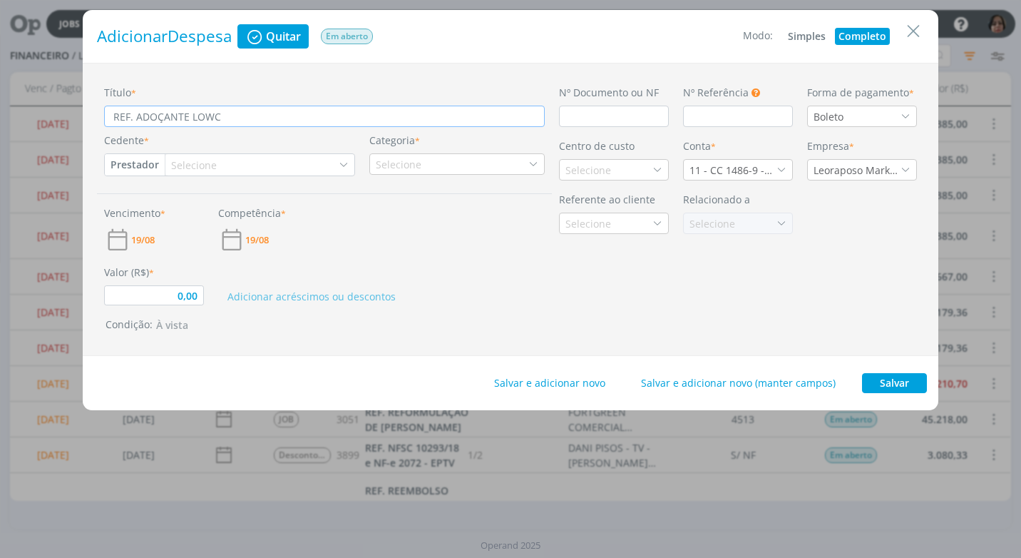
type input "REF. ADOÇANTE LOWCU"
type input "0,00"
type input "REF. ADOÇANTE LOWCUC"
type input "0,00"
type input "REF. ADOÇANTE LOWCUCA"
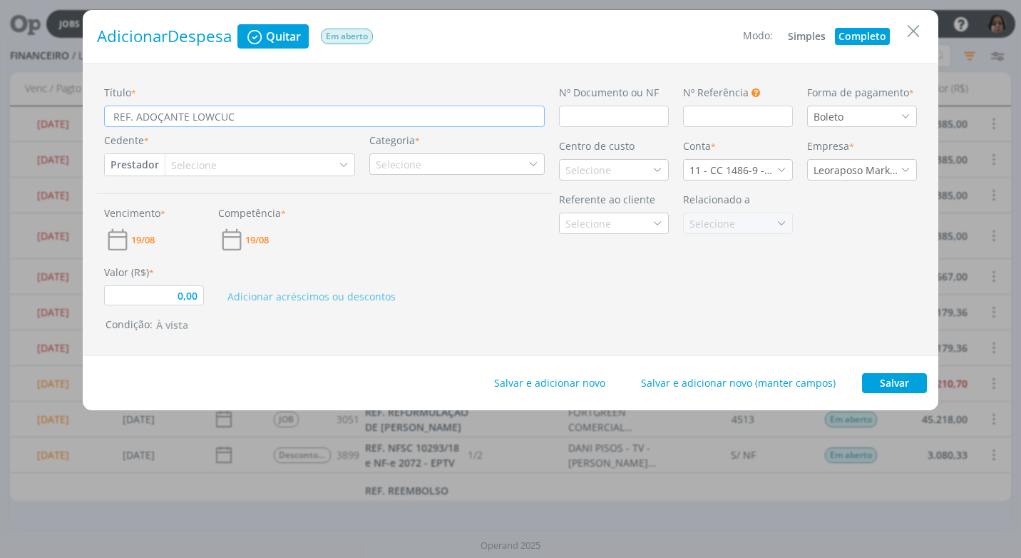
type input "0,00"
type input "REF. ADOÇANTE LOWCUCAR"
type input "0,00"
type input "REF. ADOÇANTE LOWCUCAR"
type input "0,00"
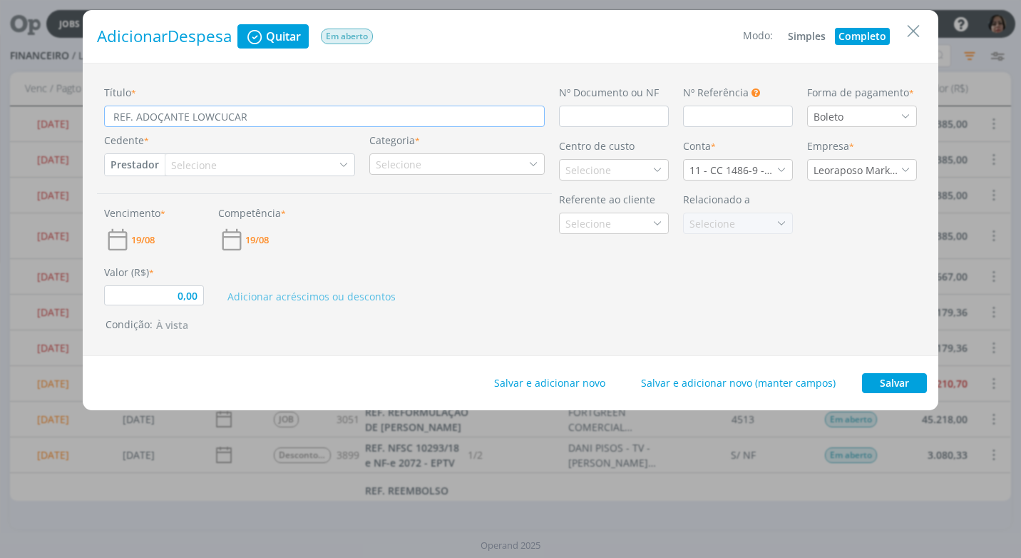
type input "REF. ADOÇANTE LOWCUCAR -"
type input "0,00"
type input "REF. ADOÇANTE LOWCUCAR -"
type input "0,00"
type input "REF. ADOÇANTE LOWCUCAR - R"
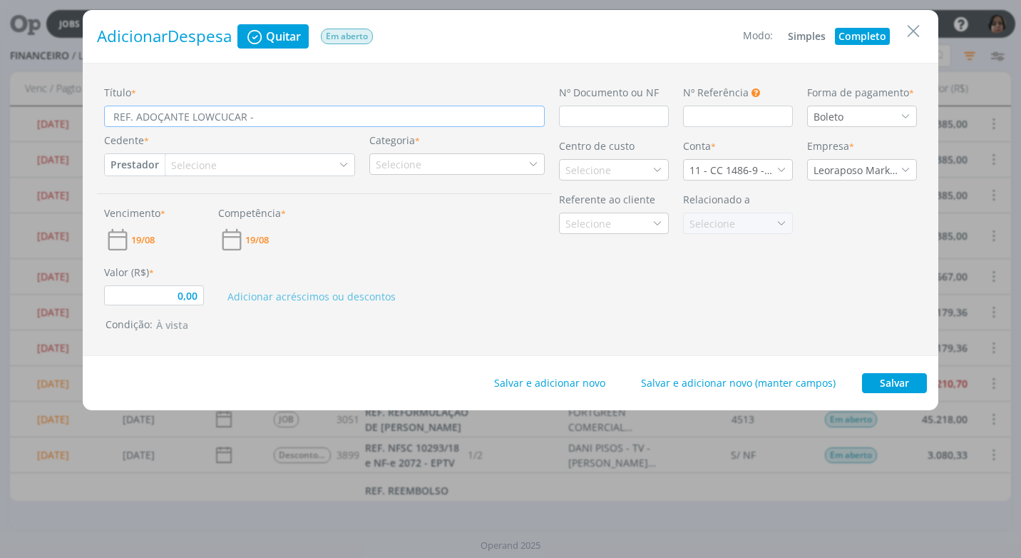
type input "0,00"
type input "REF. ADOÇANTE LOWCUCAR - RE"
type input "0,00"
type input "REF. ADOÇANTE LOWCUCAR - REE"
type input "0,00"
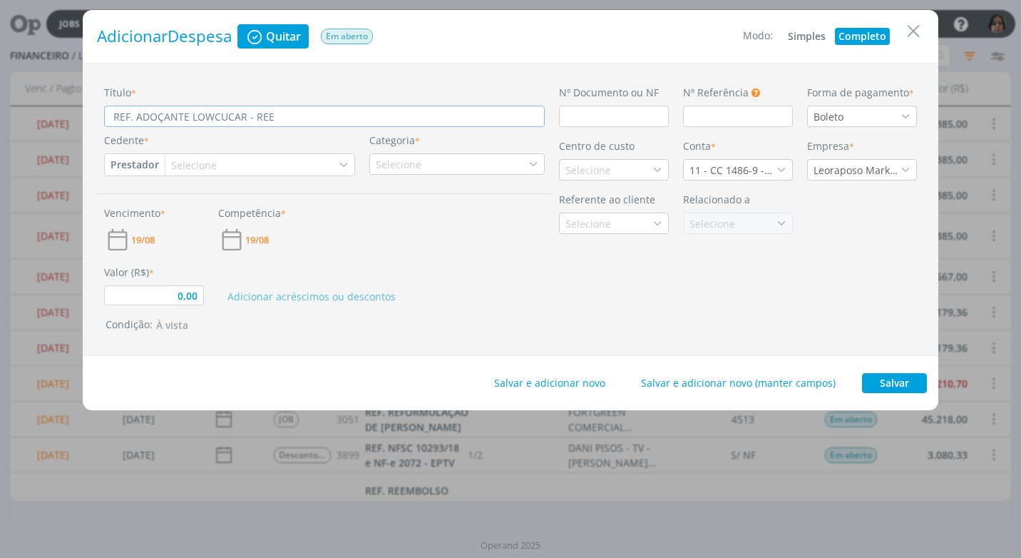
type input "REF. ADOÇANTE LOWCUCAR - REEM"
type input "0,00"
type input "REF. ADOÇANTE LOWCUCAR - REEMB"
type input "0,00"
type input "REF. ADOÇANTE LOWCUCAR - REEMBO"
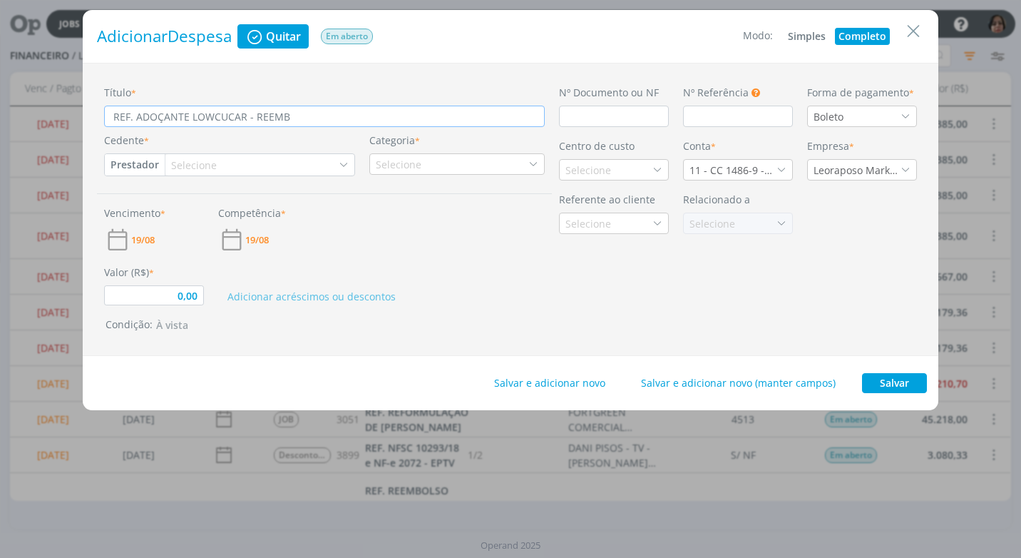
type input "0,00"
type input "REF. ADOÇANTE LOWCUCAR - REEMBOL"
type input "0,00"
type input "REF. ADOÇANTE LOWCUCAR - REEMBOLS"
type input "0,00"
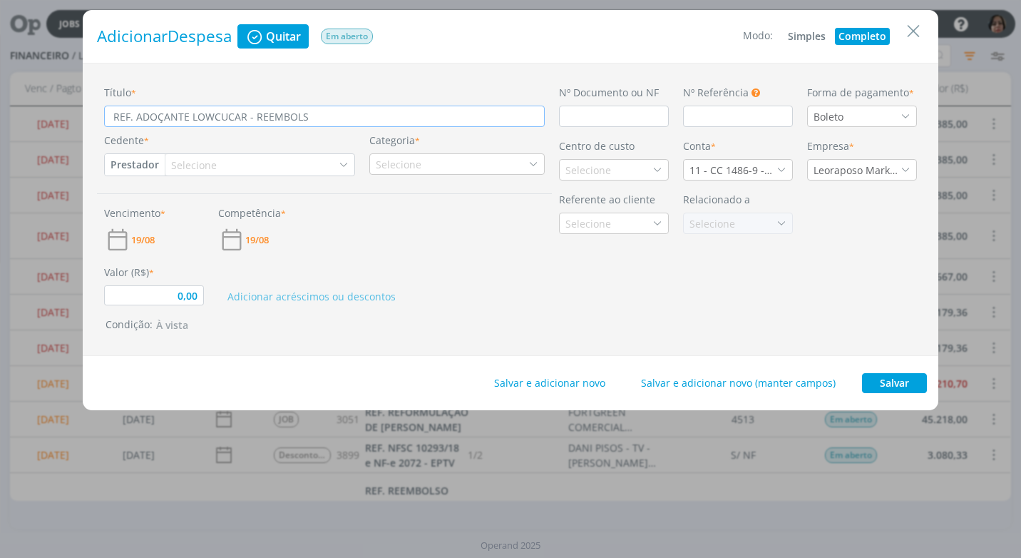
type input "REF. ADOÇANTE LOWCUCAR - REEMBOLSO"
type input "0,00"
type input "REF. ADOÇANTE LOWCUCAR - REEMBOLSO"
type input "0,00"
type input "REF. ADOÇANTE LOWCUCAR - REEMBOLSO E"
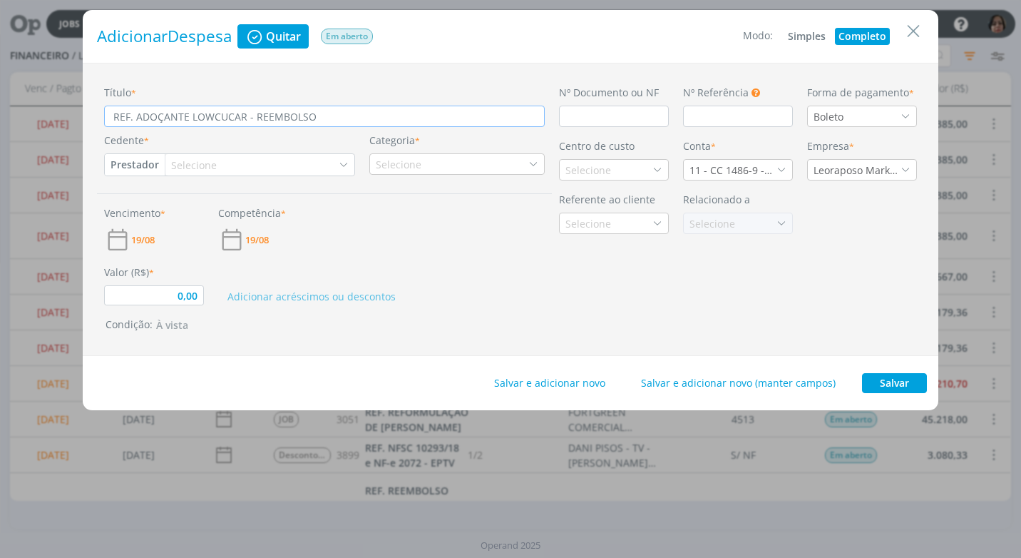
type input "0,00"
type input "REF. ADOÇANTE LOWCUCAR - REEMBOLSO EL"
type input "0,00"
type input "REF. ADOÇANTE LOWCUCAR - REEMBOLSO ELA"
type input "0,00"
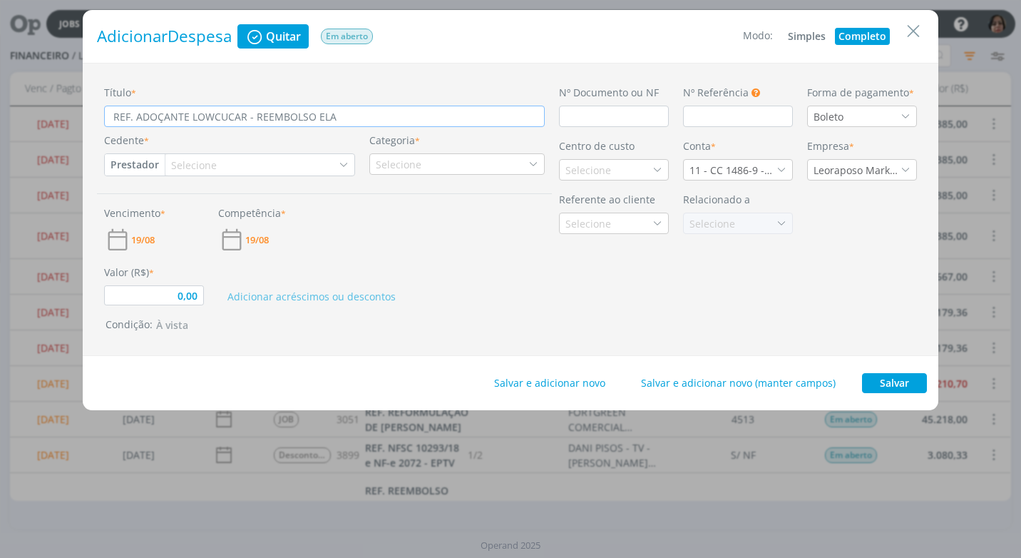
type input "REF. ADOÇANTE LOWCUCAR - REEMBOLSO ELAI"
type input "0,00"
type input "REF. ADOÇANTE LOWCUCAR - REEMBOLSO ELAIN"
type input "0,00"
type input "REF. ADOÇANTE LOWCUCAR - REEMBOLSO [PERSON_NAME]"
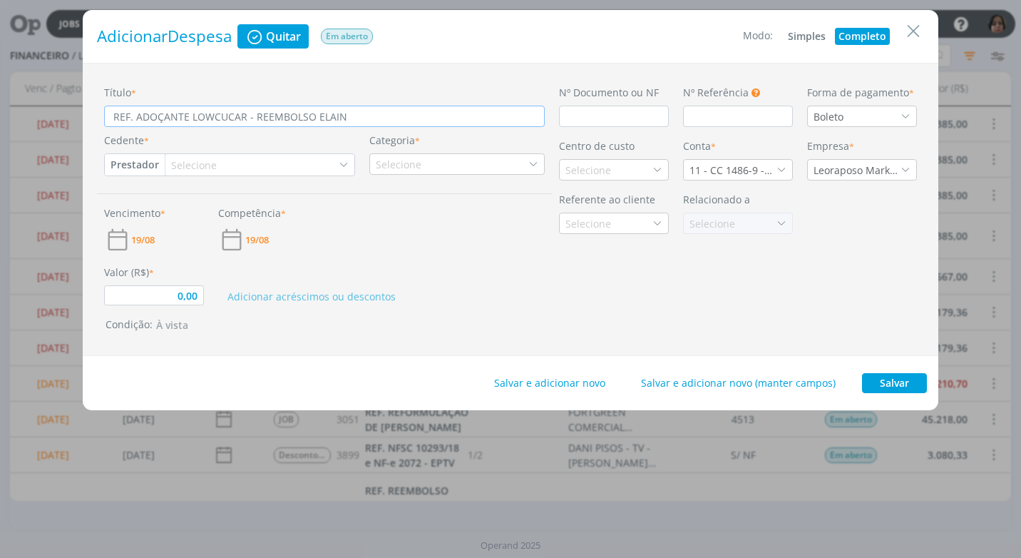
type input "0,00"
type input "REF. ADOÇANTE LOWCUCAR - REEMBOLSO [PERSON_NAME]"
click at [573, 117] on input "dialog" at bounding box center [614, 116] width 110 height 21
type input "0,00"
type input "1"
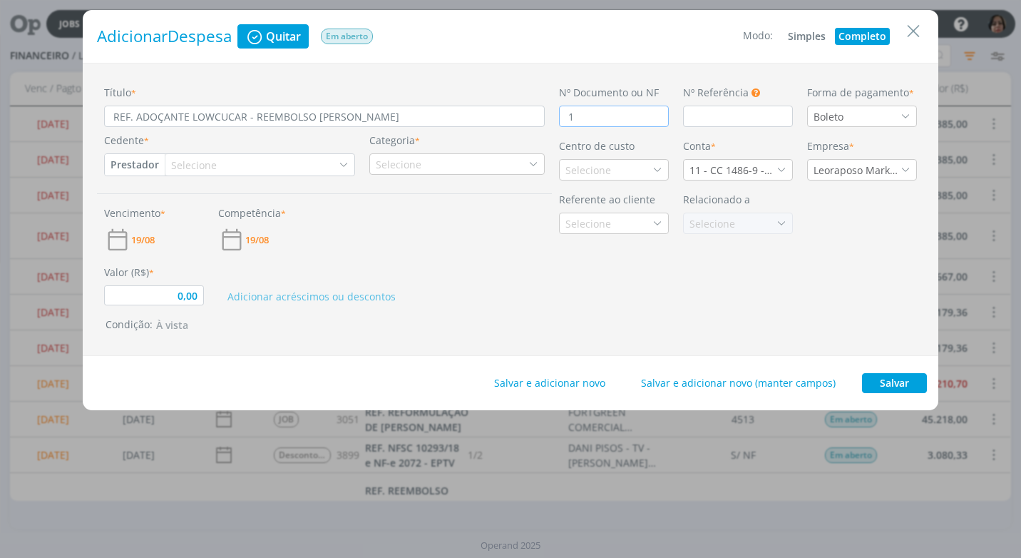
type input "0,00"
type input "143"
type input "0,00"
type input "1434"
type input "0,00"
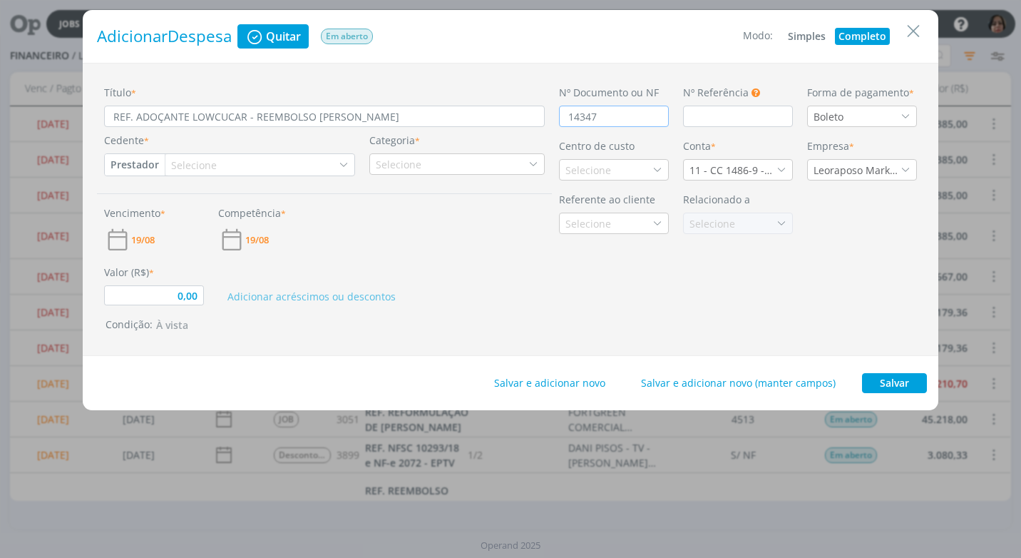
type input "14347"
click at [909, 115] on icon "dialog" at bounding box center [906, 116] width 10 height 10
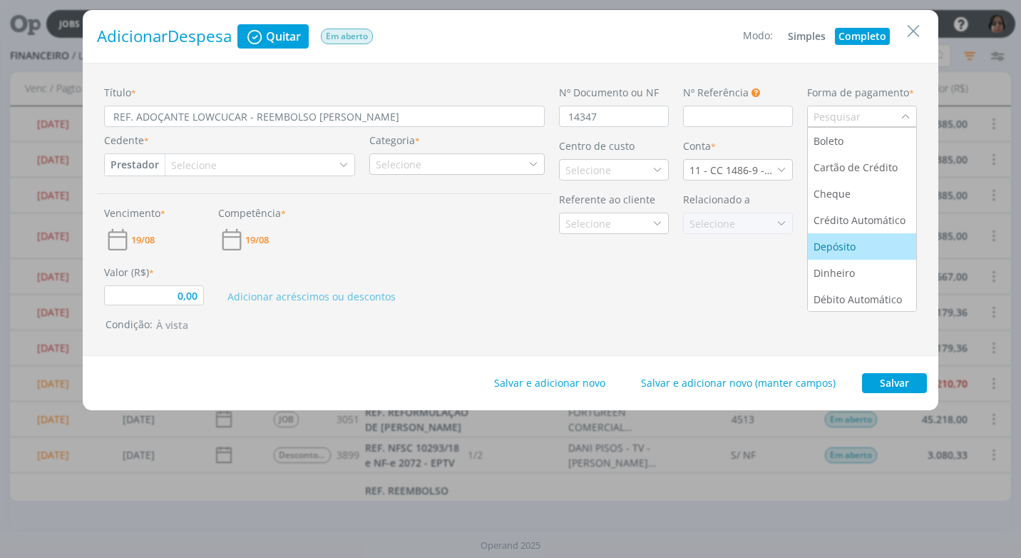
scroll to position [54, 0]
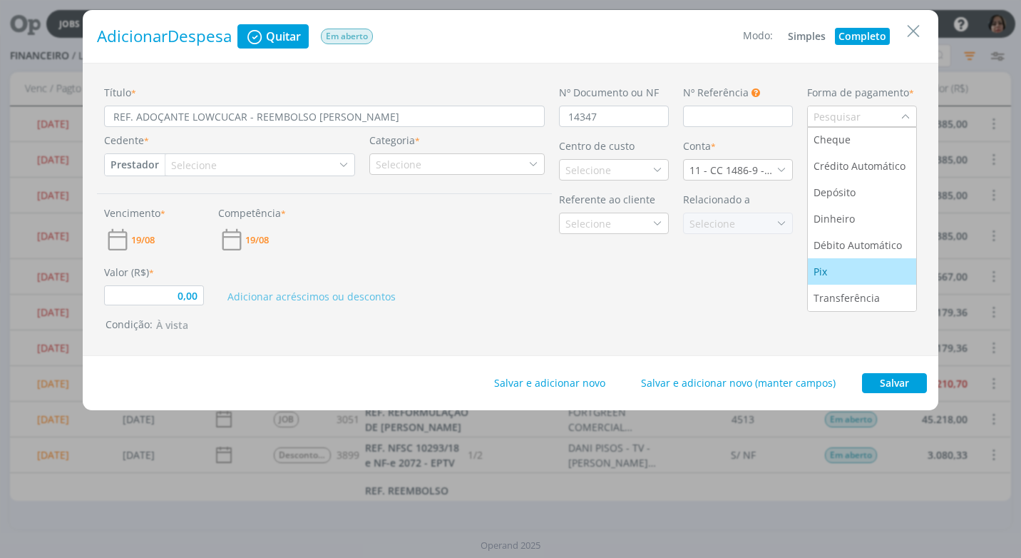
click at [840, 263] on li "Pix" at bounding box center [862, 271] width 108 height 26
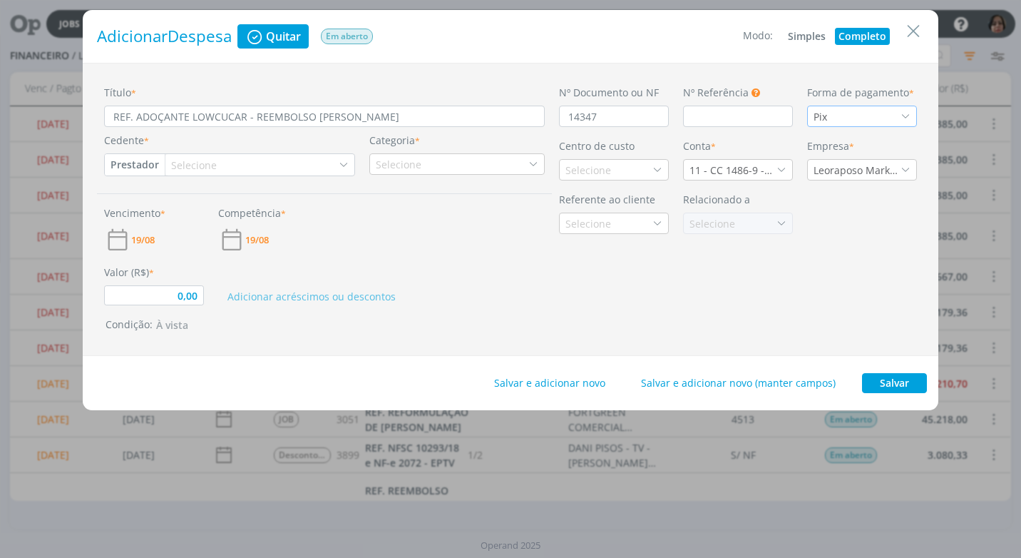
click at [148, 163] on button "Prestador" at bounding box center [135, 164] width 60 height 21
click at [162, 208] on link "Fornecedor" at bounding box center [162, 211] width 113 height 23
click at [207, 160] on div "Selecione" at bounding box center [202, 165] width 49 height 15
type input "0,00"
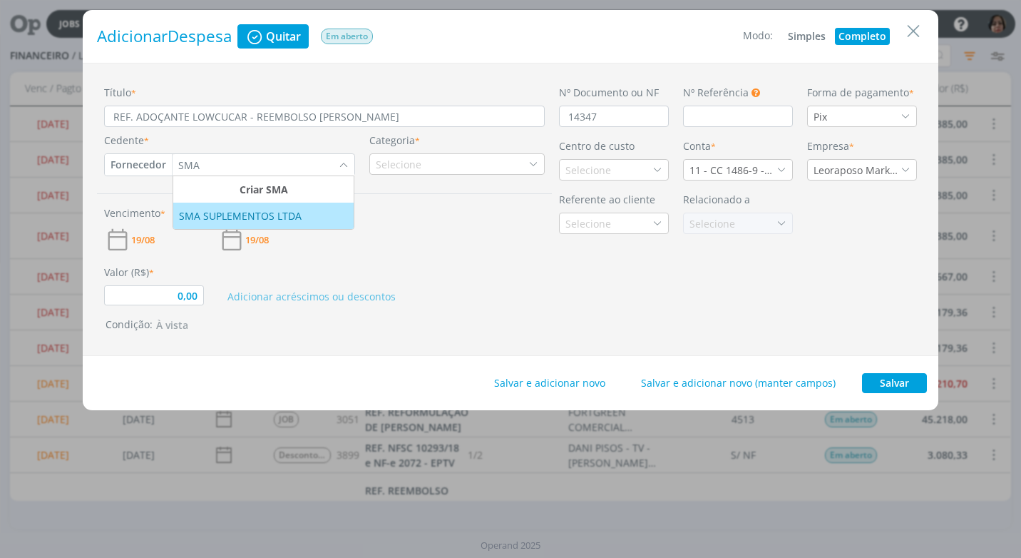
type input "SMA"
click at [285, 222] on div "SMA SUPLEMENTOS LTDA" at bounding box center [242, 215] width 126 height 15
type input "0,00"
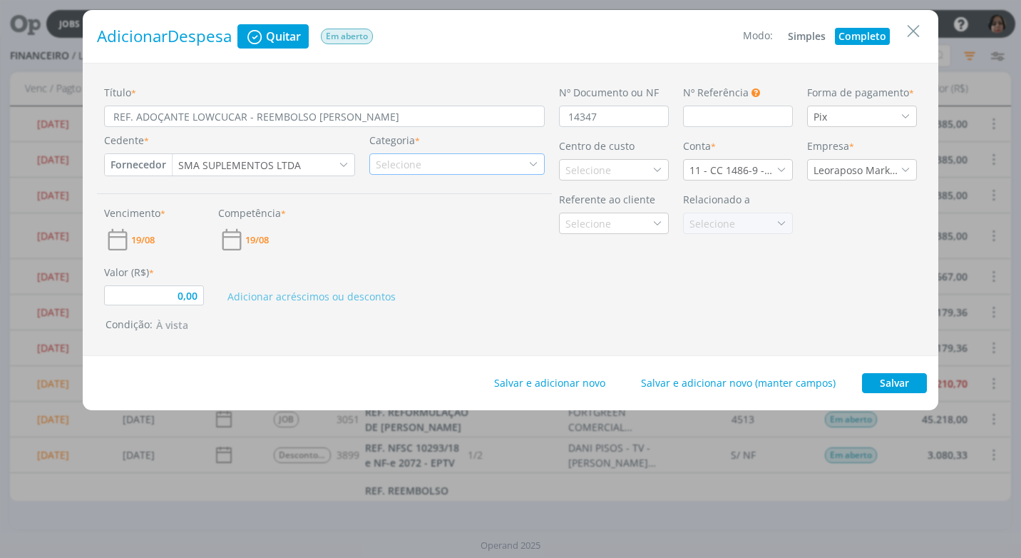
click at [539, 165] on div "Selecione" at bounding box center [457, 163] width 175 height 21
type input "COPA"
click at [431, 210] on div "Material de Copa e Cozinha" at bounding box center [448, 208] width 153 height 15
type input "0,00"
click at [656, 168] on icon "dialog" at bounding box center [658, 170] width 10 height 10
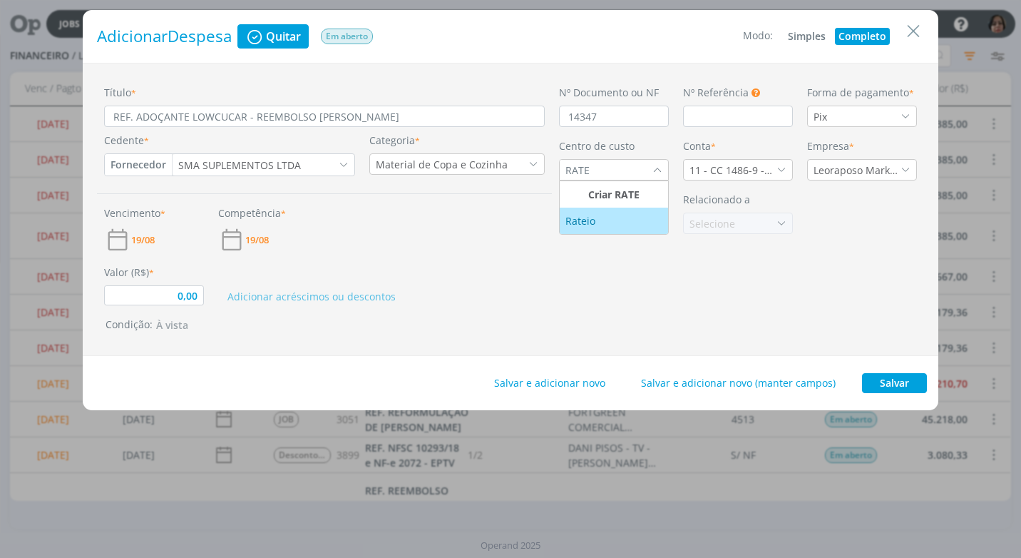
type input "RATE"
click at [611, 226] on div "Rateio" at bounding box center [614, 220] width 97 height 15
click at [788, 167] on div "11 - CC 1486-9 - [GEOGRAPHIC_DATA]" at bounding box center [738, 169] width 110 height 21
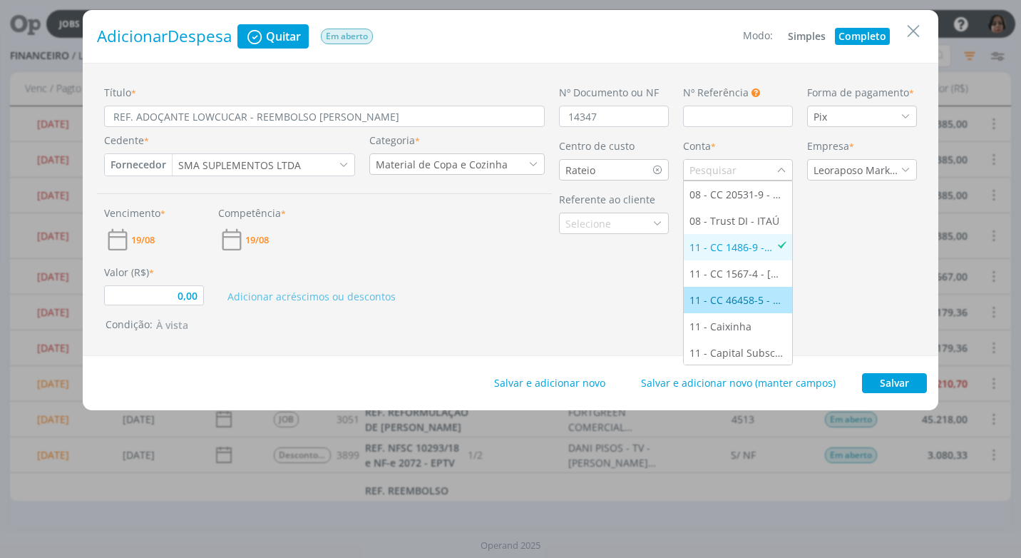
click at [750, 292] on li "11 - CC 46458-5 - [GEOGRAPHIC_DATA]" at bounding box center [738, 300] width 108 height 26
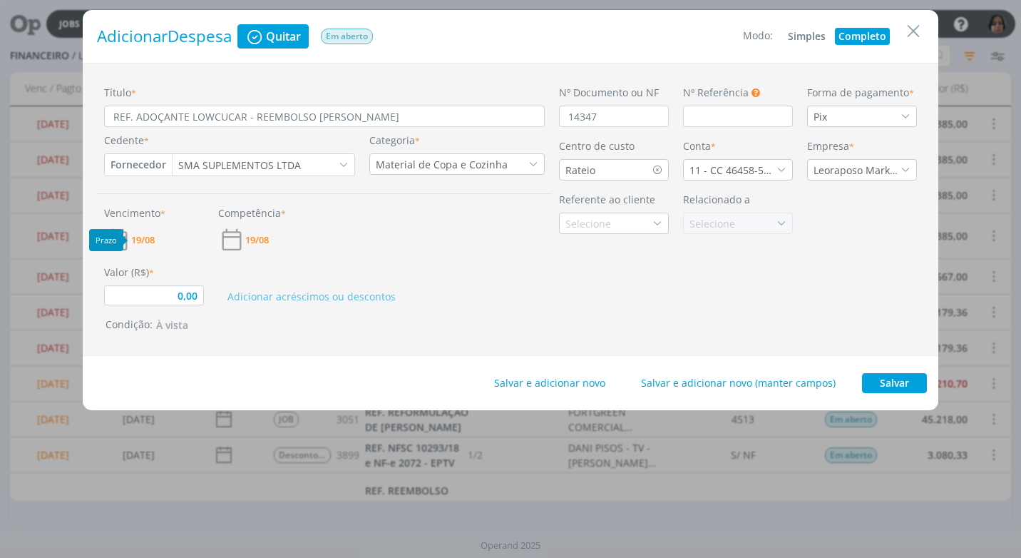
click at [153, 241] on span "19/08" at bounding box center [143, 239] width 24 height 9
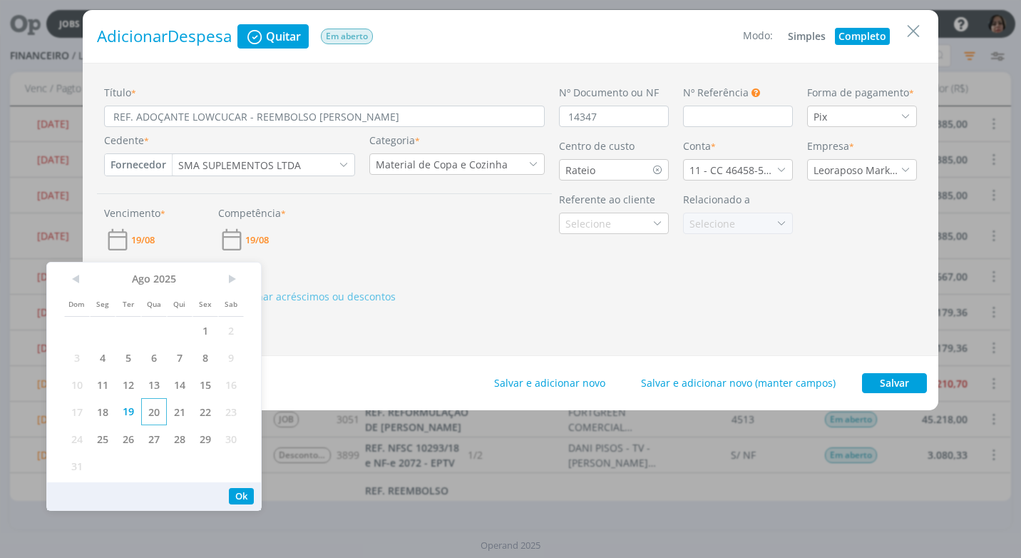
click at [150, 413] on span "20" at bounding box center [154, 411] width 26 height 27
click at [241, 489] on button "Ok" at bounding box center [241, 496] width 25 height 16
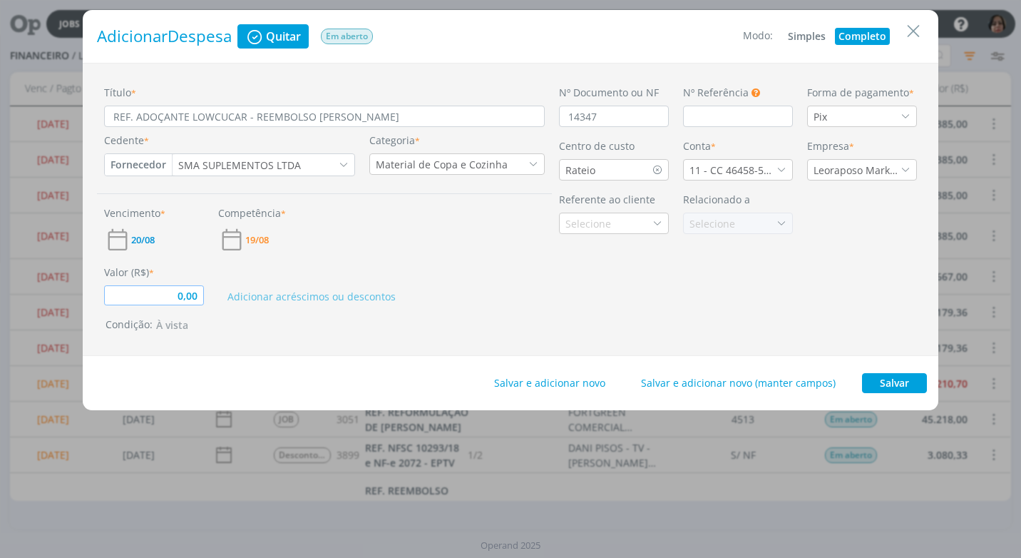
click at [195, 296] on input "0,00" at bounding box center [154, 295] width 100 height 20
click at [494, 258] on div "Valor (R$) * 4,60 Adicionar acréscimos ou descontos" at bounding box center [324, 279] width 455 height 52
click at [900, 375] on button "Salvar" at bounding box center [894, 383] width 65 height 20
type input "4,60"
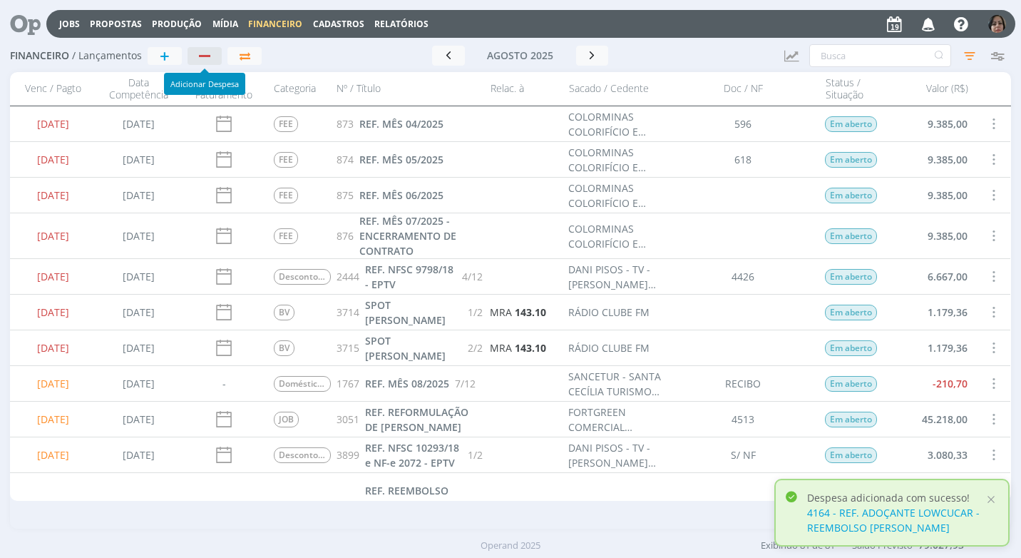
click at [207, 55] on div "button" at bounding box center [204, 56] width 11 height 2
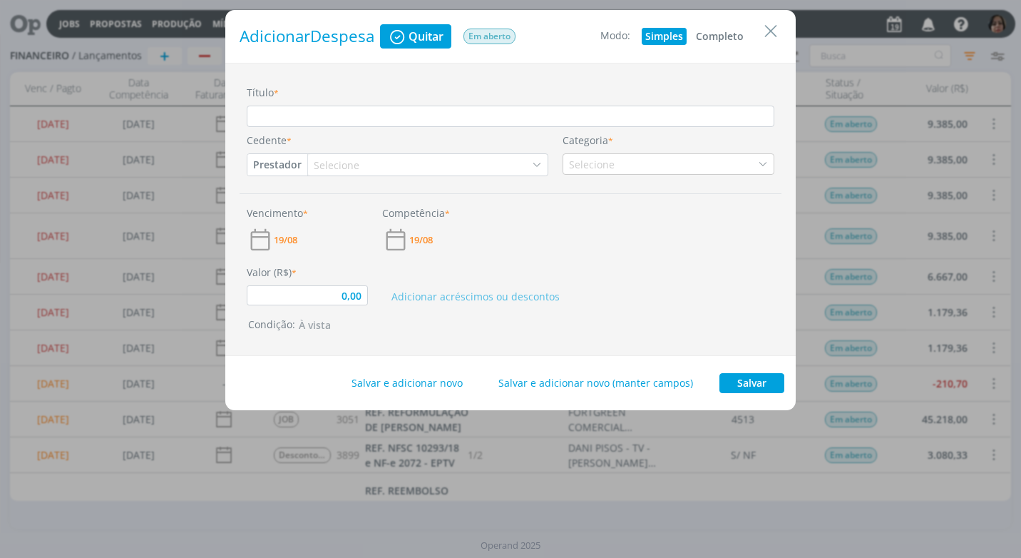
click at [725, 31] on button "Completo" at bounding box center [720, 36] width 55 height 17
type input "0,00"
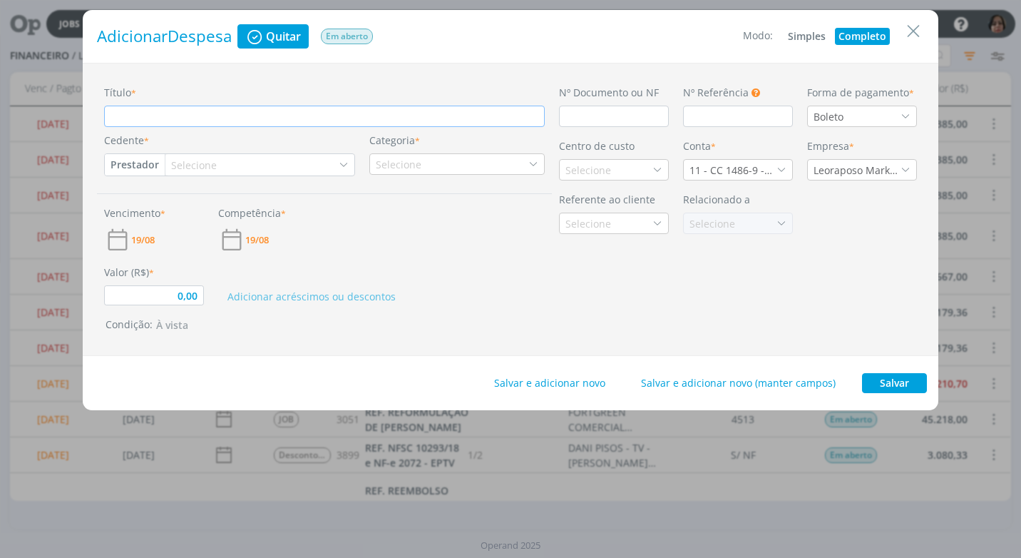
click at [154, 116] on input "Título *" at bounding box center [324, 116] width 441 height 21
type input "R"
type input "0,00"
type input "RE"
type input "0,00"
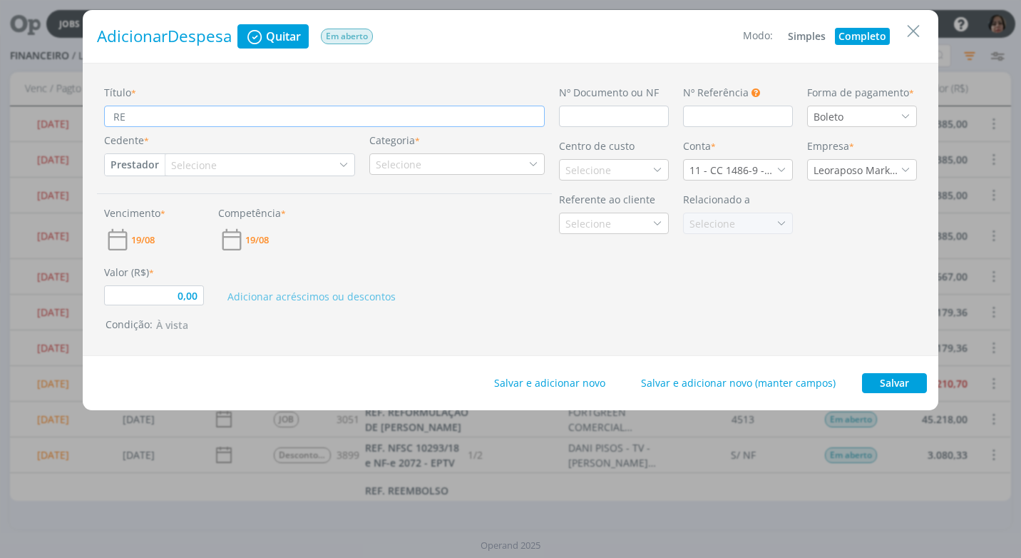
type input "REF"
type input "0,00"
type input "REF."
type input "0,00"
type input "REF."
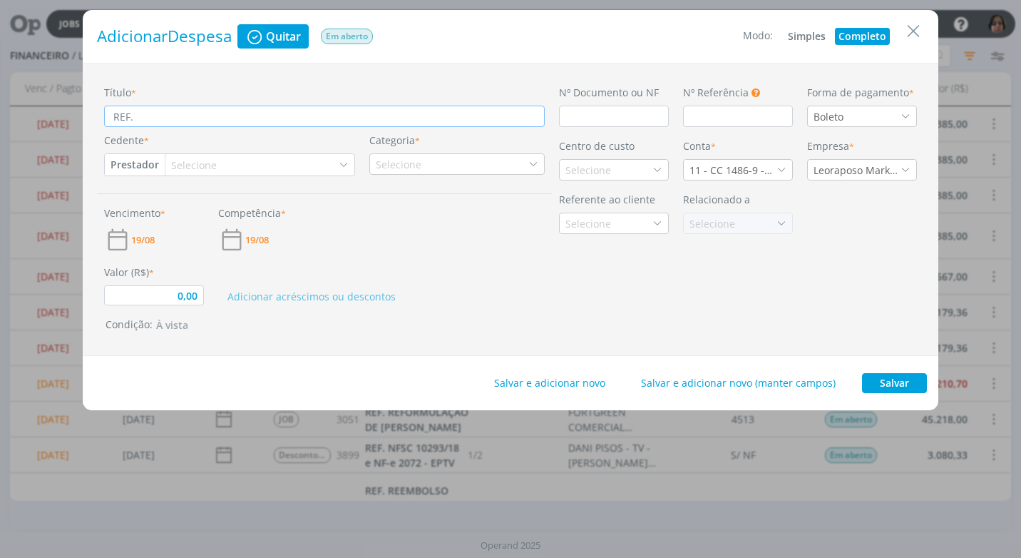
type input "0,00"
type input "REF. C"
type input "0,00"
type input "REF. CO"
type input "0,00"
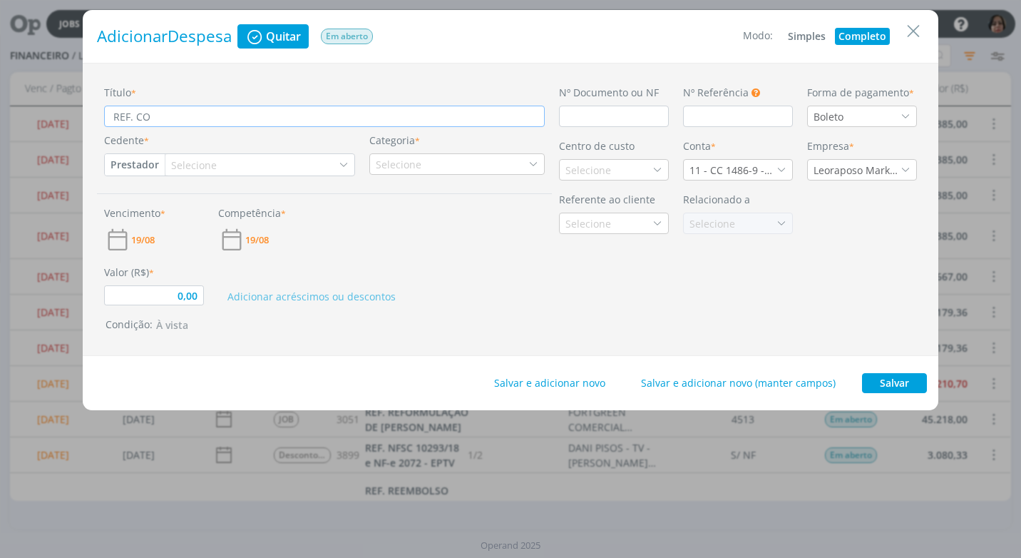
type input "REF. COM"
type input "0,00"
type input "REF. COMB"
type input "0,00"
type input "REF. [GEOGRAPHIC_DATA]"
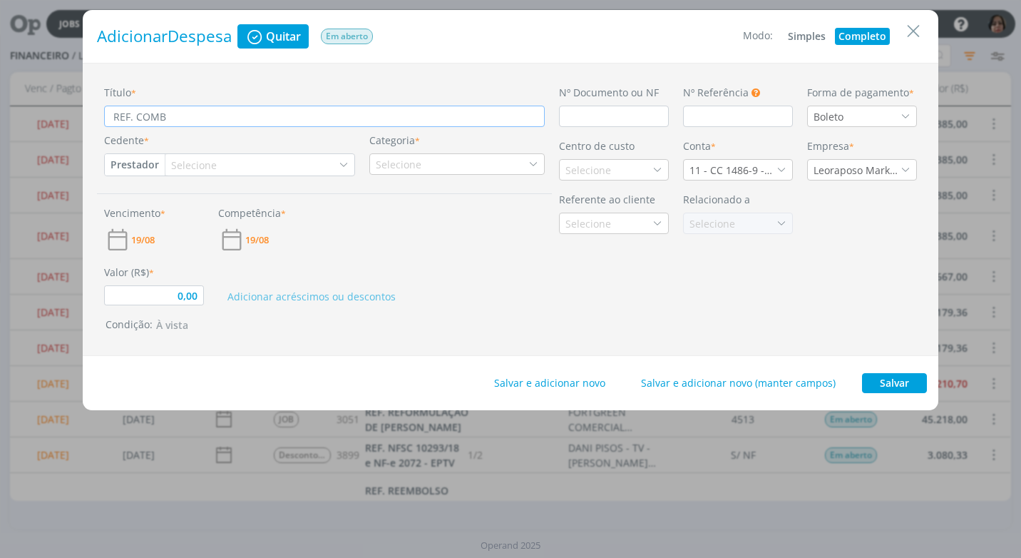
type input "0,00"
type input "REF. COMBUS"
type input "0,00"
type input "REF. COMBUST"
type input "0,00"
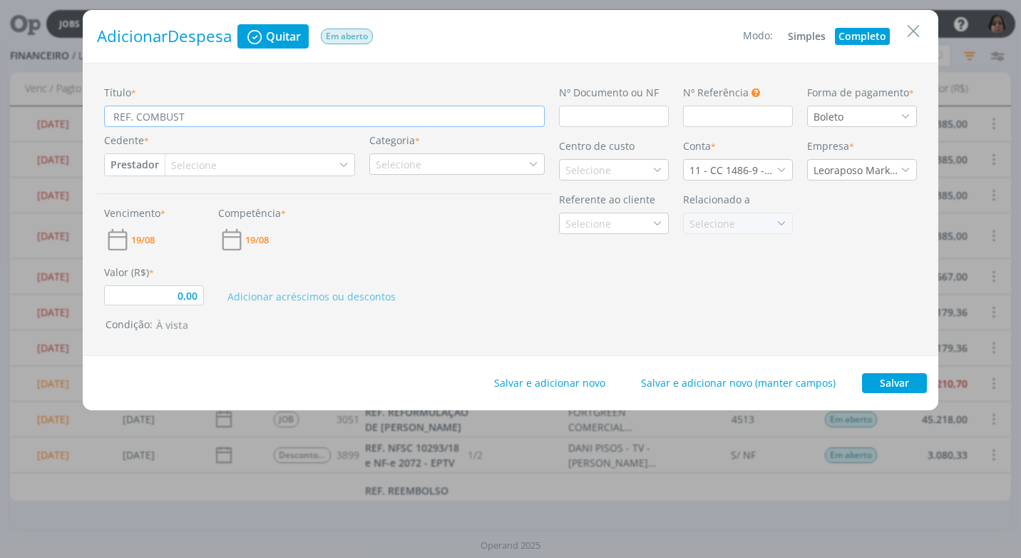
type input "REF. COMBUSTI"
type input "0,00"
type input "REF. COMBUSTIV"
type input "0,00"
type input "REF. COMBUSTIVE"
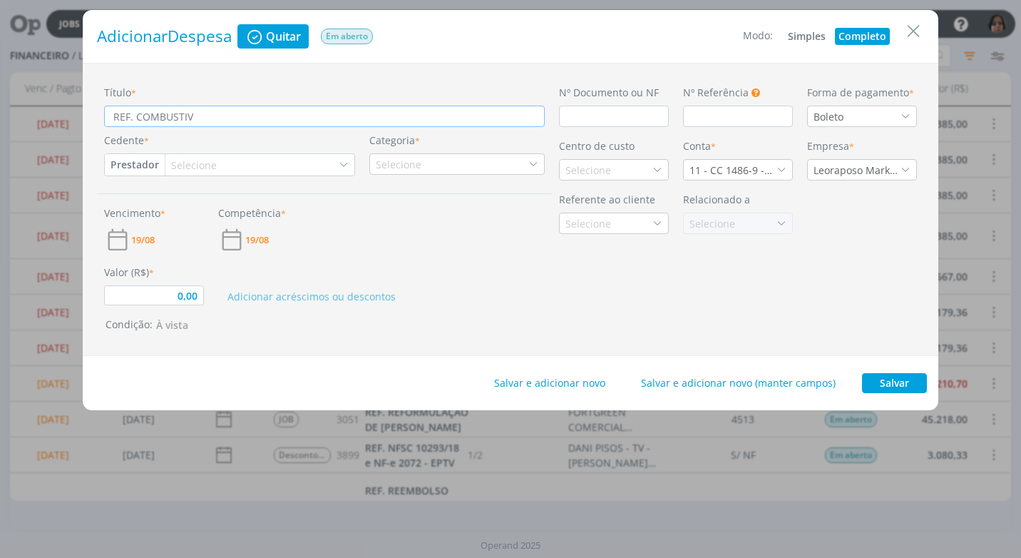
type input "0,00"
type input "REF. COMBUSTIVEL"
type input "0,00"
type input "REF. COMBUSTIVEL"
type input "0,00"
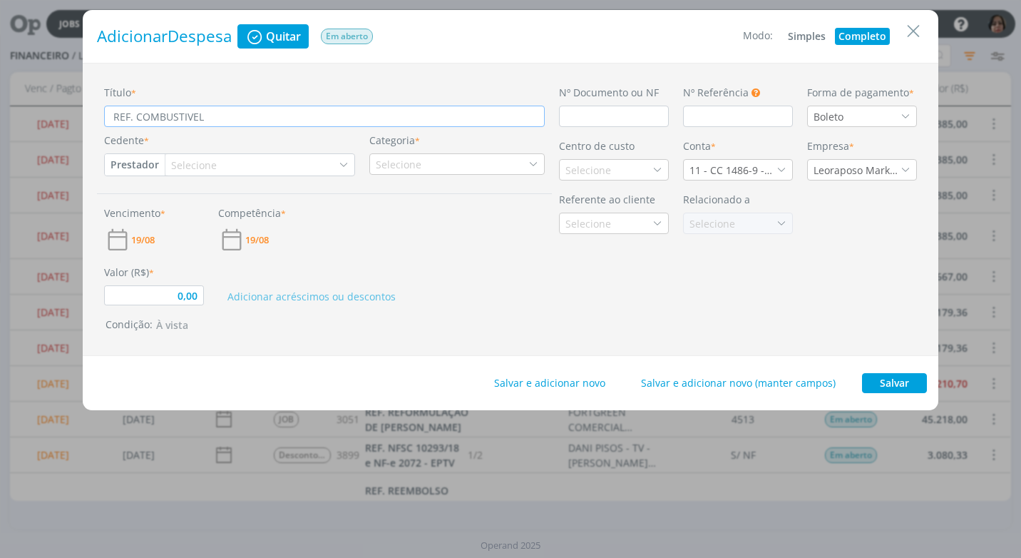
type input "REF. COMBUSTIVEL P"
type input "0,00"
type input "REF. COMBUSTIVEL PA"
type input "0,00"
type input "REF. COMBUSTIVEL PAR"
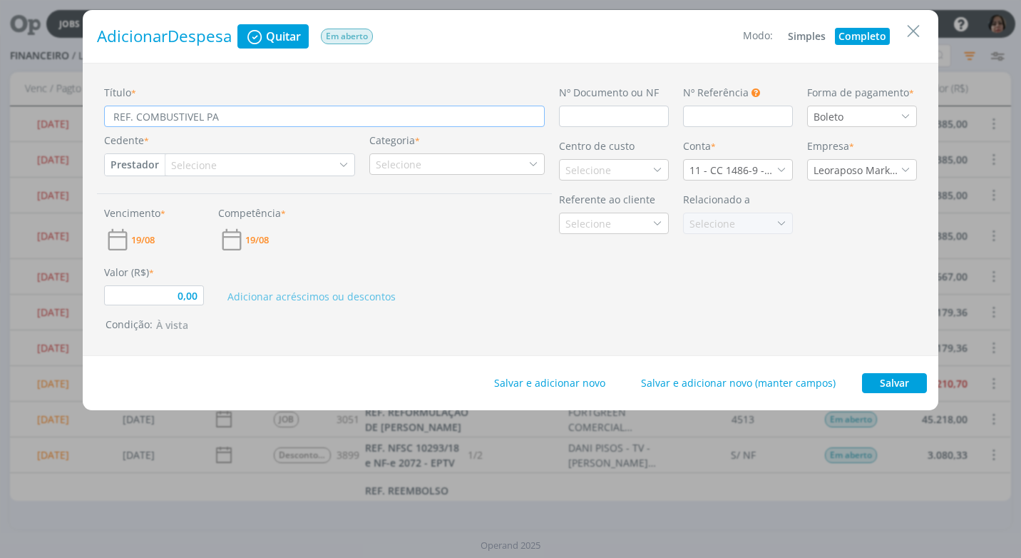
type input "0,00"
type input "REF. COMBUSTIVEL PARA"
type input "0,00"
type input "REF. COMBUSTIVEL PARA"
type input "0,00"
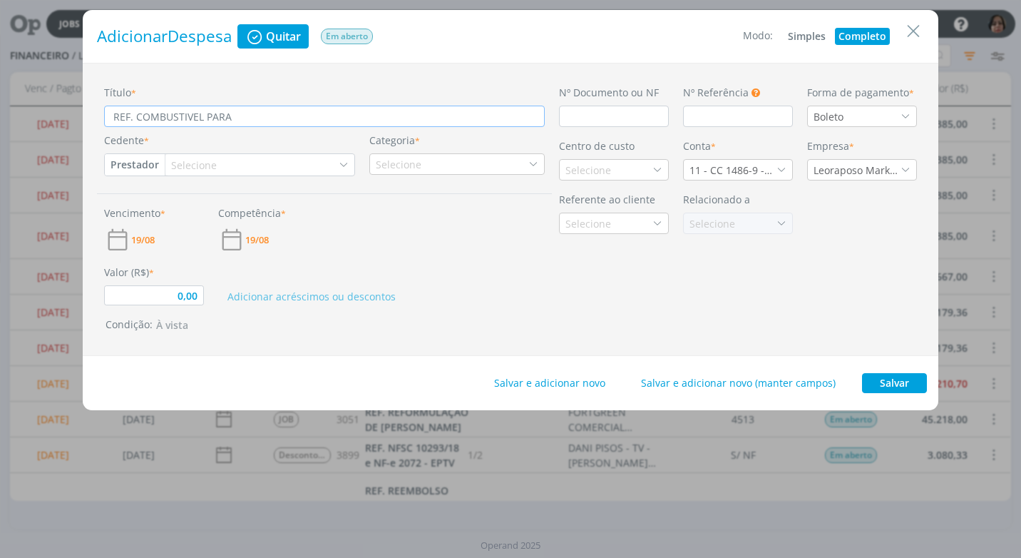
type input "REF. COMBUSTIVEL PARA L"
type input "0,00"
type input "REF. COMBUSTIVEL PARA LE"
type input "0,00"
type input "REF. COMBUSTIVEL PARA LEV"
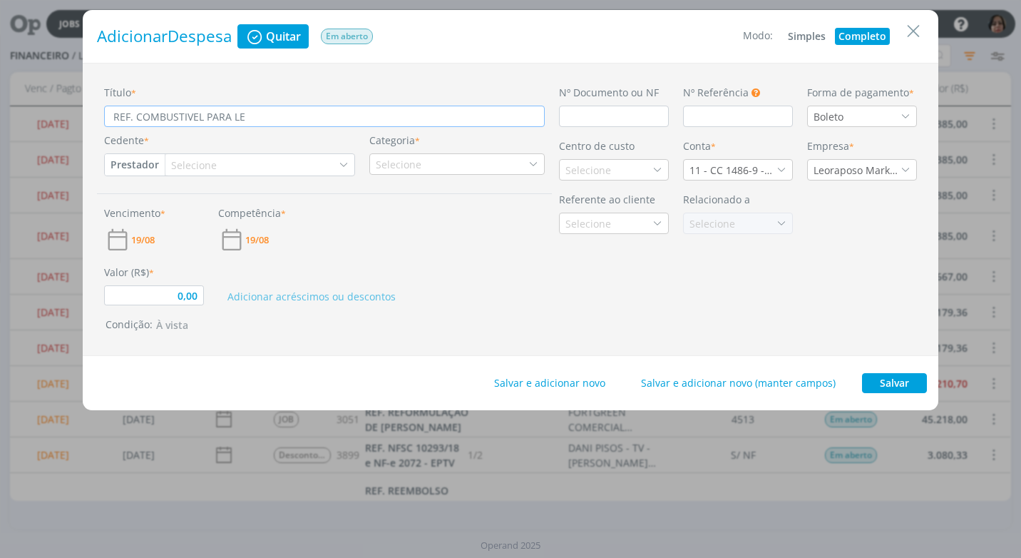
type input "0,00"
type input "REF. COMBUSTIVEL PARA LEVA"
type input "0,00"
type input "REF. COMBUSTIVEL PARA LEVAR"
type input "0,00"
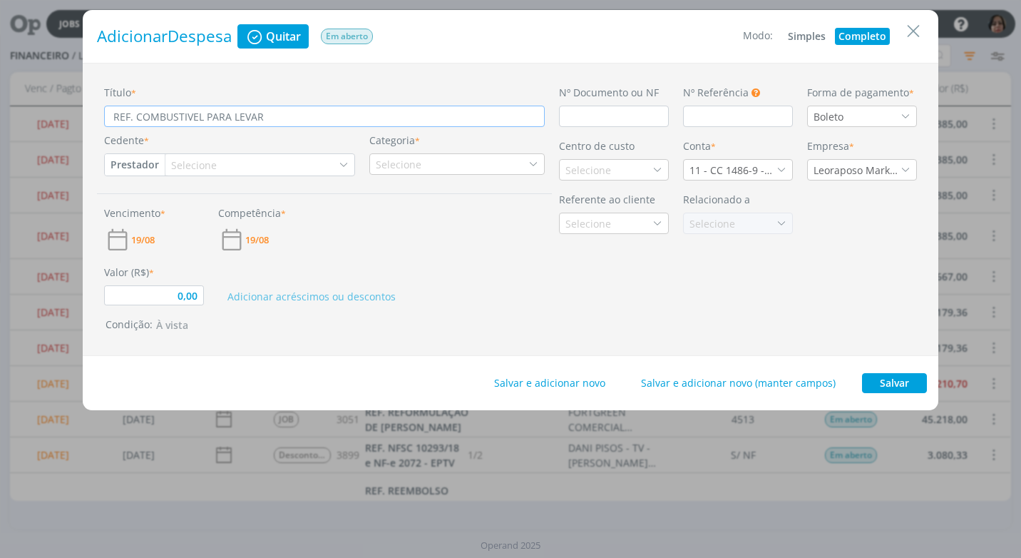
type input "REF. COMBUSTIVEL PARA LEVAR"
type input "0,00"
type input "REF. COMBUSTIVEL PARA LEVAR T"
type input "0,00"
type input "REF. COMBUSTIVEL PARA LEVAR TA"
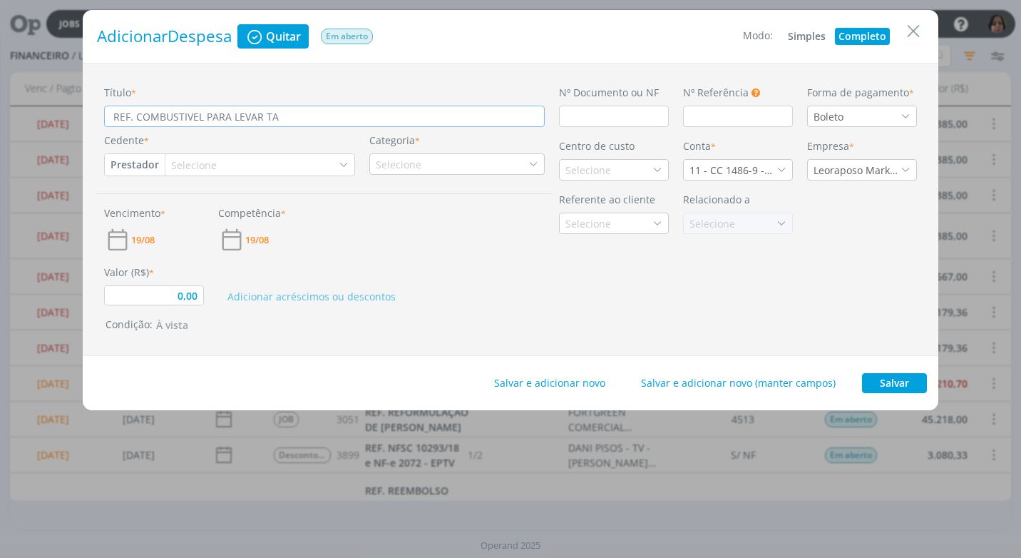
type input "0,00"
type input "REF. COMBUSTIVEL PARA LEVAR TAM"
type input "0,00"
type input "REF. COMBUSTIVEL PARA LEVAR TAMI"
type input "0,00"
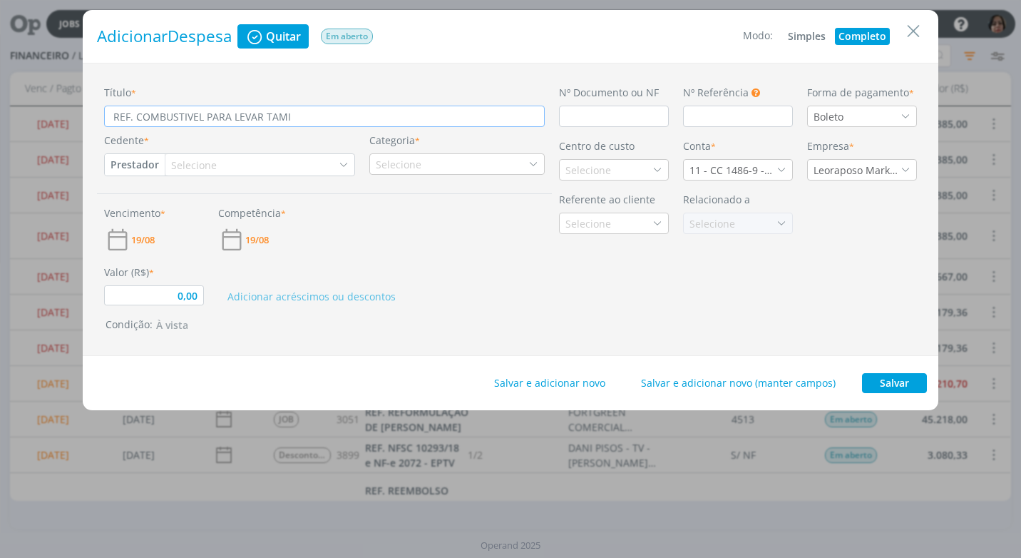
type input "REF. COMBUSTIVEL PARA LEVAR TAMIR"
type input "0,00"
type input "REF. COMBUSTIVEL PARA LEVAR TAMIRE"
type input "0,00"
type input "REF. COMBUSTIVEL PARA LEVAR TAMIRES"
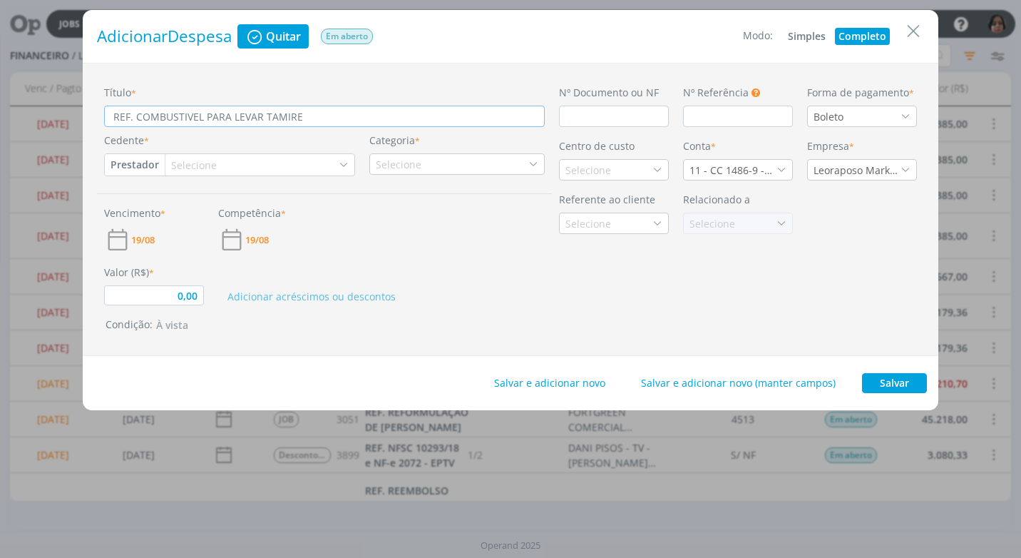
type input "0,00"
type input "REF. COMBUSTIVEL PARA LEVAR TAMIRES"
type input "0,00"
type input "REF. COMBUSTIVEL PARA LEVAR TAMIRES N"
type input "0,00"
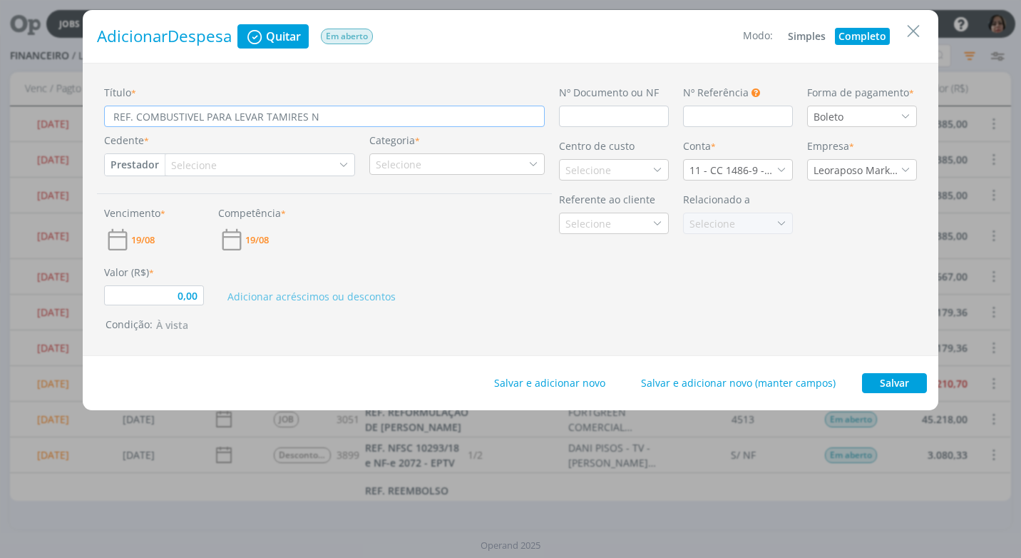
type input "REF. COMBUSTIVEL PARA LEVAR TAMIRES NA"
type input "0,00"
type input "REF. COMBUSTIVEL PARA LEVAR TAMIRES NA"
type input "0,00"
type input "REF. COMBUSTIVEL PARA LEVAR TAMIRES NA A"
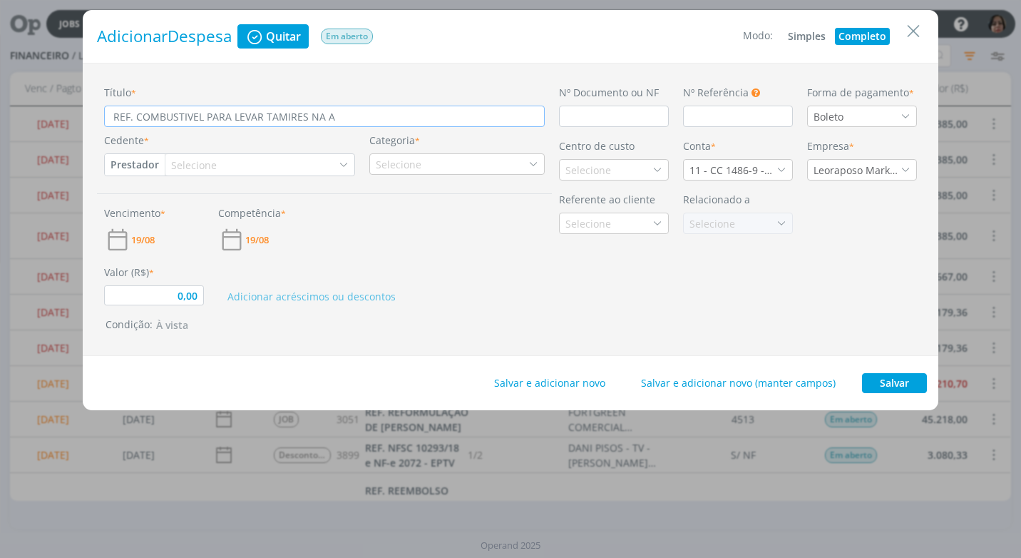
type input "0,00"
type input "REF. COMBUSTIVEL PARA LEVAR TAMIRES NA AG"
type input "0,00"
type input "REF. COMBUSTIVEL PARA LEVAR TAMIRES NA AGR"
type input "0,00"
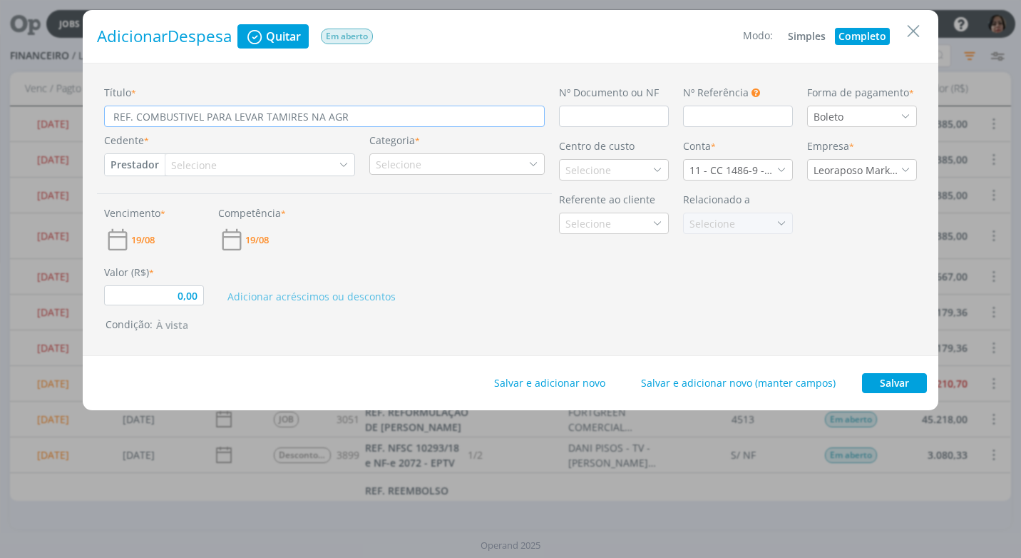
type input "REF. COMBUSTIVEL PARA LEVAR TAMIRES NA AGRO"
type input "0,00"
type input "REF. COMBUSTIVEL PARA LEVAR TAMIRES NA AGROC"
type input "0,00"
type input "REF. COMBUSTIVEL PARA LEVAR TAMIRES NA AGROCE"
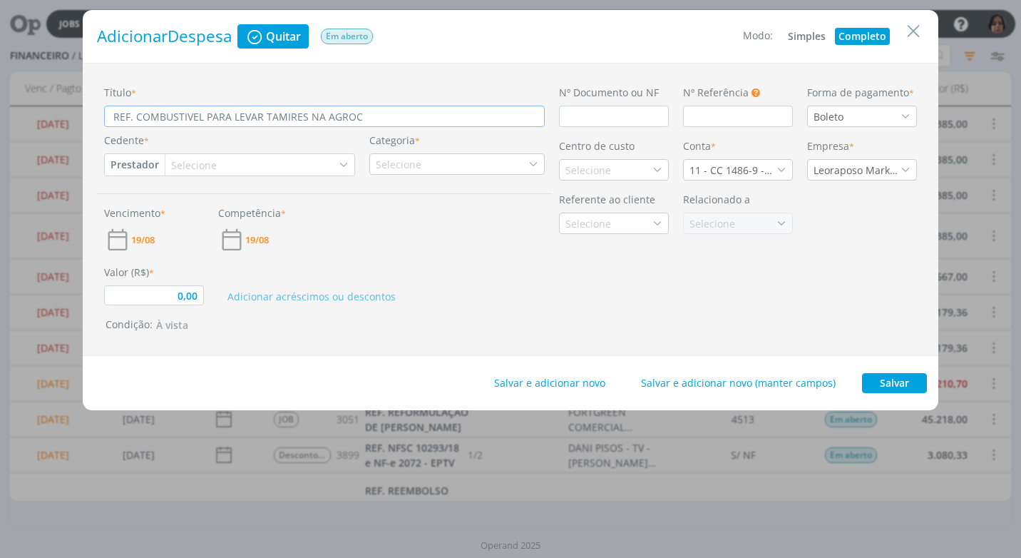
type input "0,00"
type input "REF. COMBUSTIVEL PARA LEVAR TAMIRES NA AGROCER"
type input "0,00"
type input "REF. COMBUSTIVEL PARA LEVAR TAMIRES NA AGROCERE"
type input "0,00"
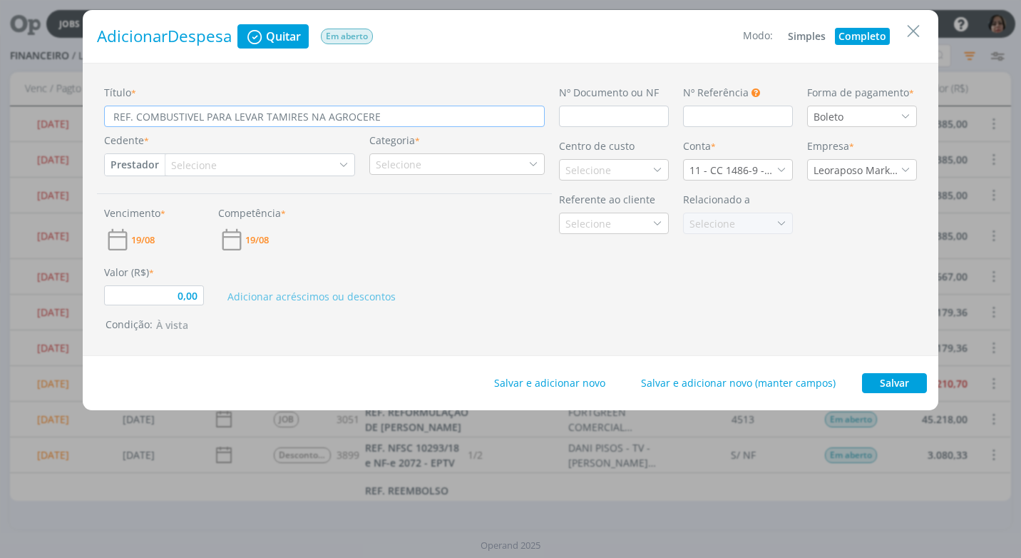
type input "REF. COMBUSTIVEL PARA LEVAR TAMIRES NA AGROCERES"
type input "0,00"
type input "REF. COMBUSTIVEL PARA LEVAR TAMIRES NA AGROCERES"
type input "0,00"
type input "REF. COMBUSTIVEL PARA LEVAR TAMIRES NA AGROCERES E"
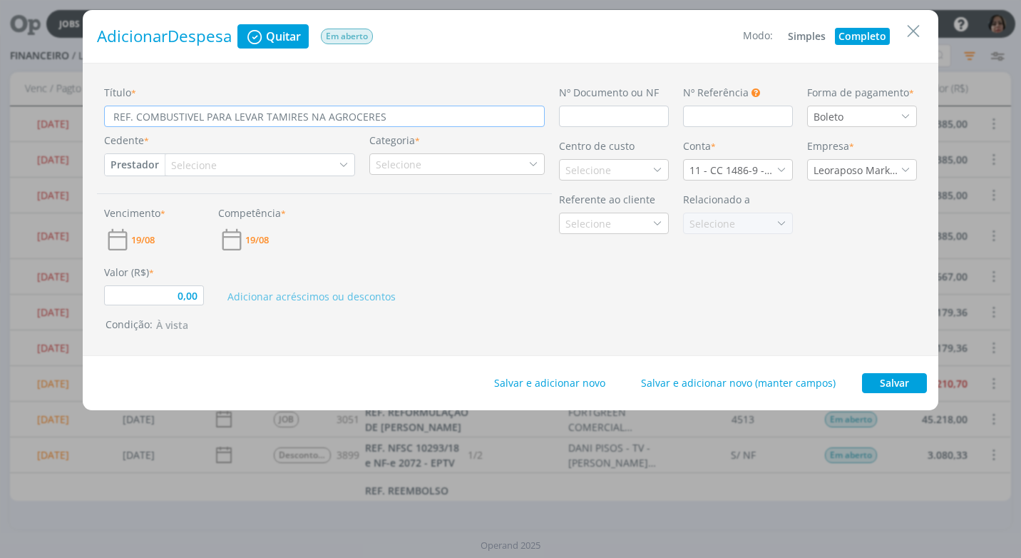
type input "0,00"
click at [561, 122] on input "dialog" at bounding box center [614, 116] width 110 height 21
drag, startPoint x: 494, startPoint y: 118, endPoint x: 49, endPoint y: 113, distance: 445.1
click at [49, 113] on div "Adicionar Despesa Quitar Em aberto Modo: Simples Completo Título * REF. COMBUST…" at bounding box center [510, 279] width 1021 height 558
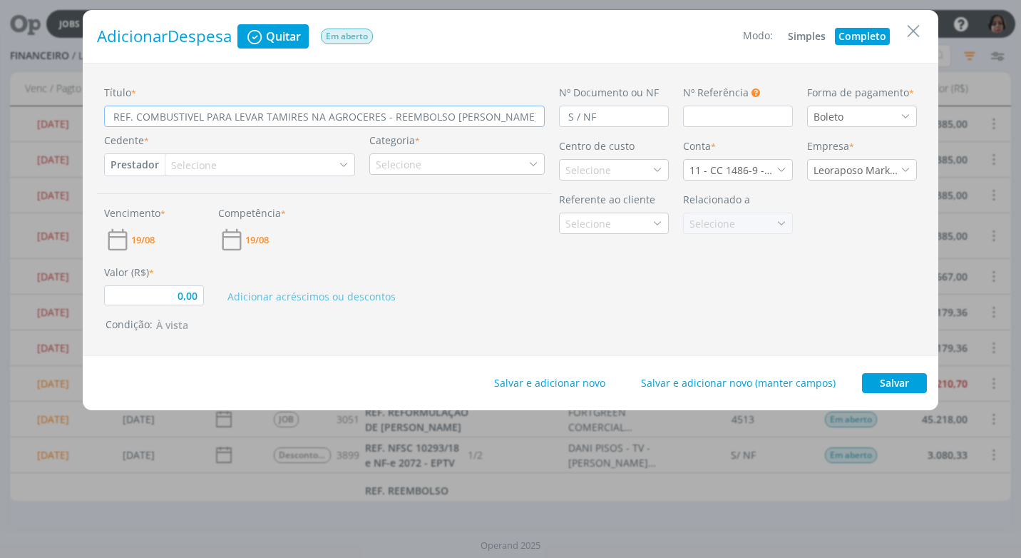
click at [526, 113] on input "REF. COMBUSTIVEL PARA LEVAR TAMIRES NA AGROCERES - REEMBOLSO [PERSON_NAME]" at bounding box center [324, 116] width 441 height 21
click at [515, 118] on input "REF. COMBUSTIVEL PARA LEVAR TAMIRES NA AGROCERES - REEMBOLSO [PERSON_NAME]" at bounding box center [324, 116] width 441 height 21
drag, startPoint x: 379, startPoint y: 117, endPoint x: 383, endPoint y: 141, distance: 23.8
click at [379, 121] on input "REF. COMBUSTIVEL PARA LEVAR TAMIRES NA AGROCERES - REEMBOLSO [PERSON_NAME]" at bounding box center [324, 116] width 441 height 21
click at [909, 118] on icon "dialog" at bounding box center [906, 116] width 10 height 10
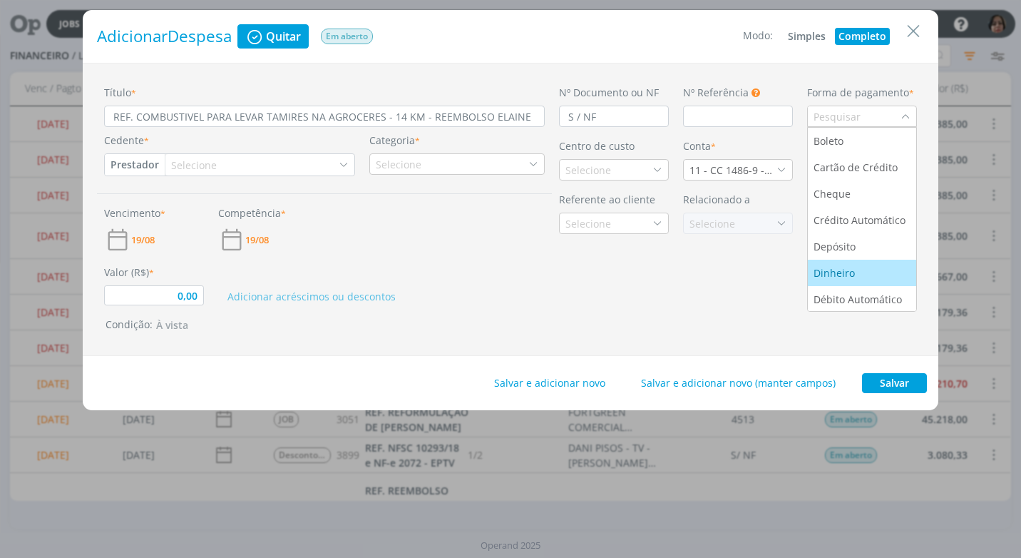
scroll to position [54, 0]
click at [857, 273] on div "Pix" at bounding box center [862, 271] width 97 height 15
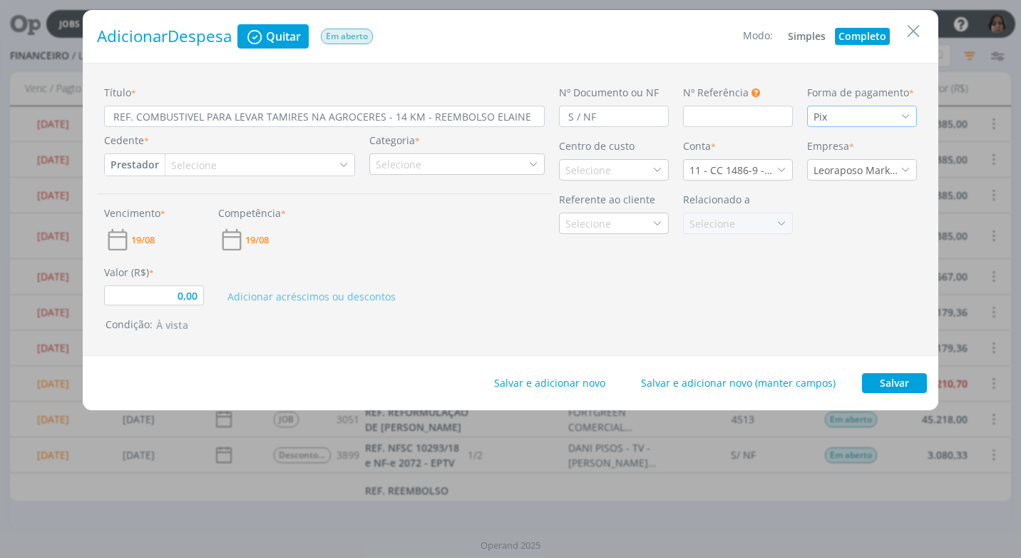
click at [139, 158] on button "Prestador" at bounding box center [135, 164] width 60 height 21
click at [182, 210] on link "Fornecedor" at bounding box center [162, 211] width 113 height 23
click at [191, 160] on div "Selecione" at bounding box center [202, 165] width 49 height 15
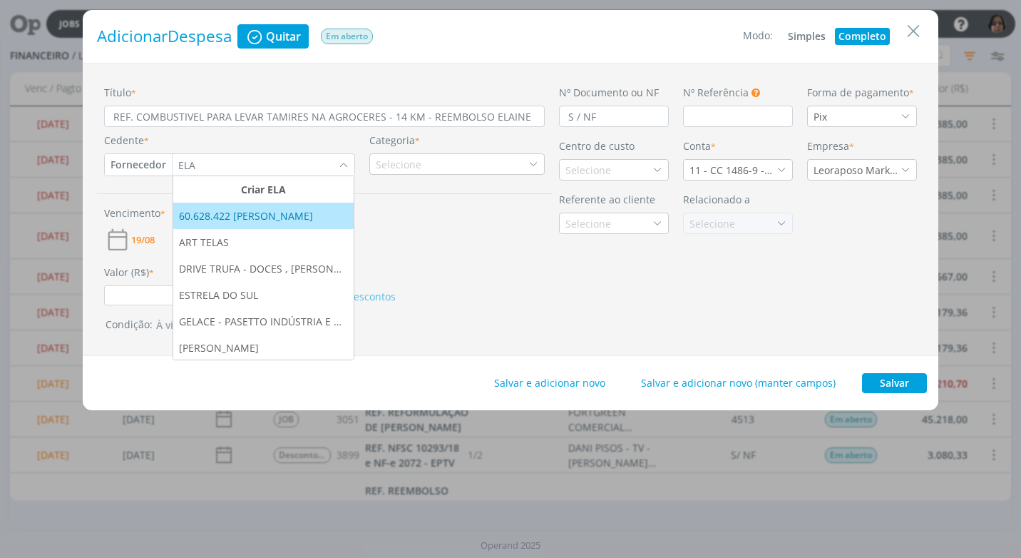
click at [242, 217] on div "60.628.422 [PERSON_NAME]" at bounding box center [247, 215] width 137 height 15
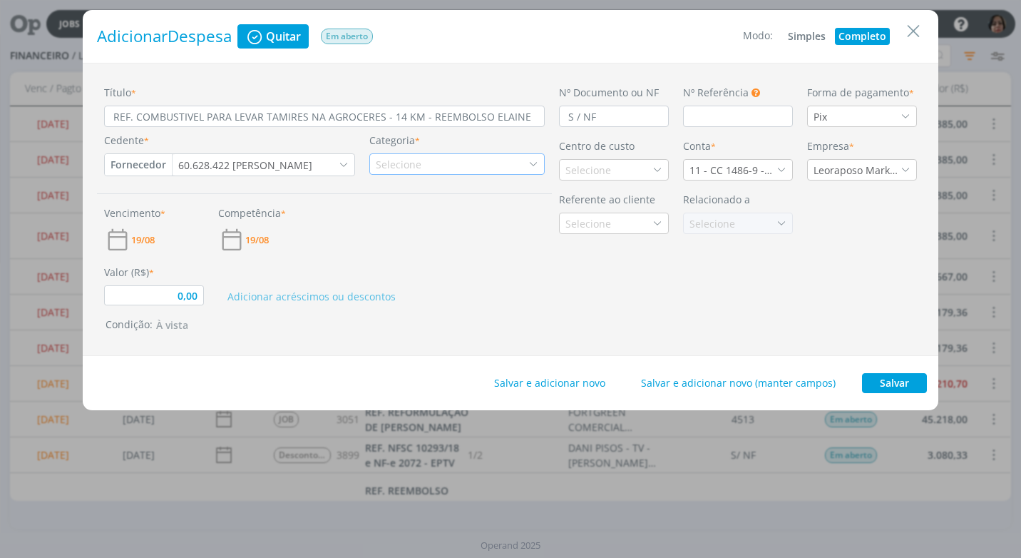
click at [534, 167] on icon "dialog" at bounding box center [534, 164] width 10 height 10
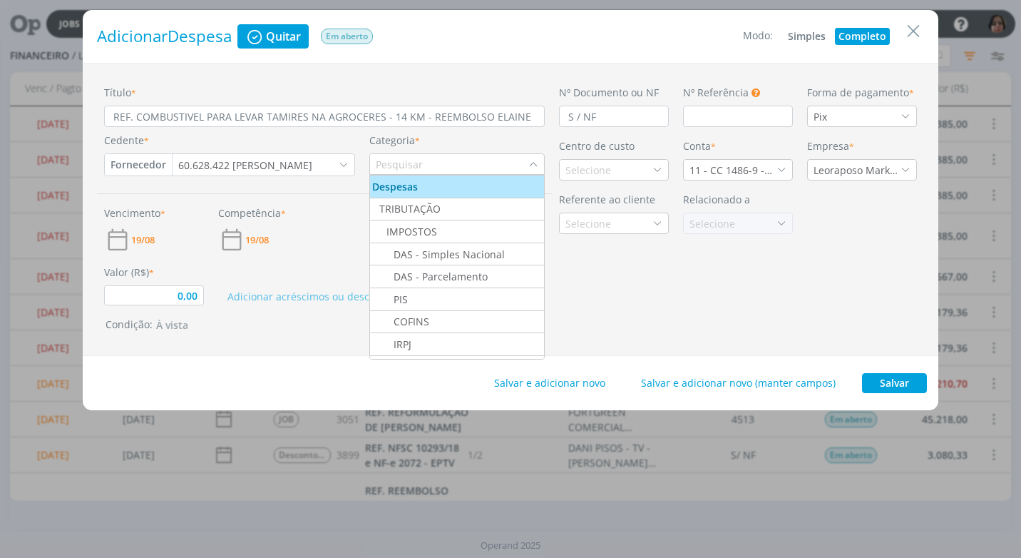
click at [398, 165] on input "dialog" at bounding box center [449, 164] width 158 height 20
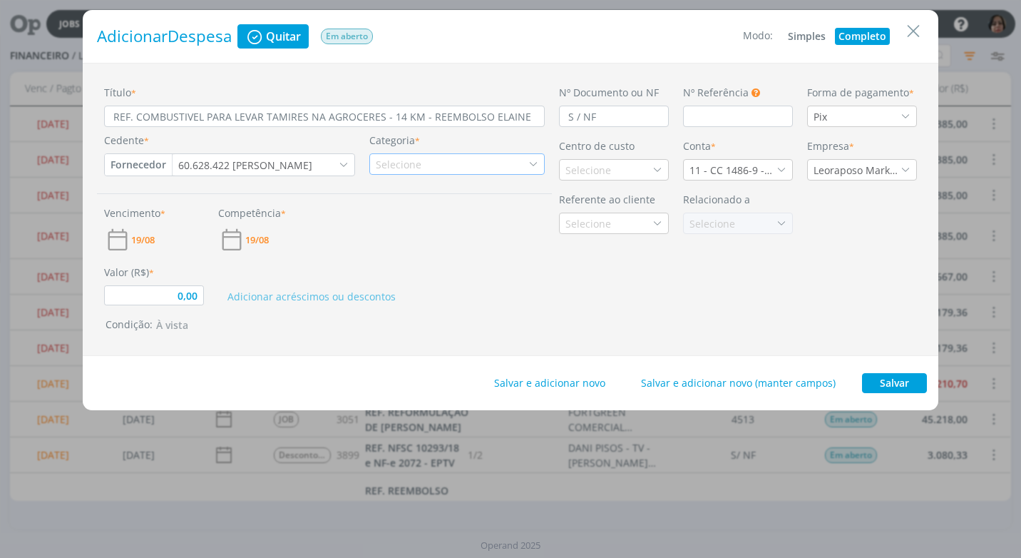
click at [387, 158] on div "Selecione" at bounding box center [400, 164] width 49 height 15
click at [444, 213] on div "Combustível" at bounding box center [412, 208] width 81 height 15
click at [657, 176] on div "Selecione" at bounding box center [614, 169] width 110 height 21
click at [648, 220] on div "Agroceres Multimix" at bounding box center [614, 220] width 96 height 15
click at [530, 163] on icon "dialog" at bounding box center [534, 164] width 10 height 10
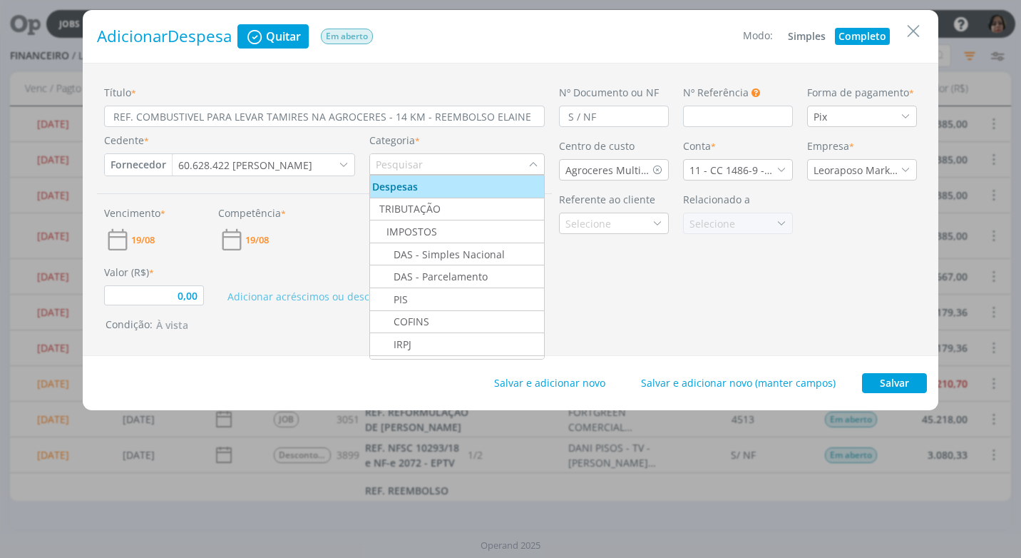
click at [407, 163] on input "dialog" at bounding box center [449, 164] width 158 height 20
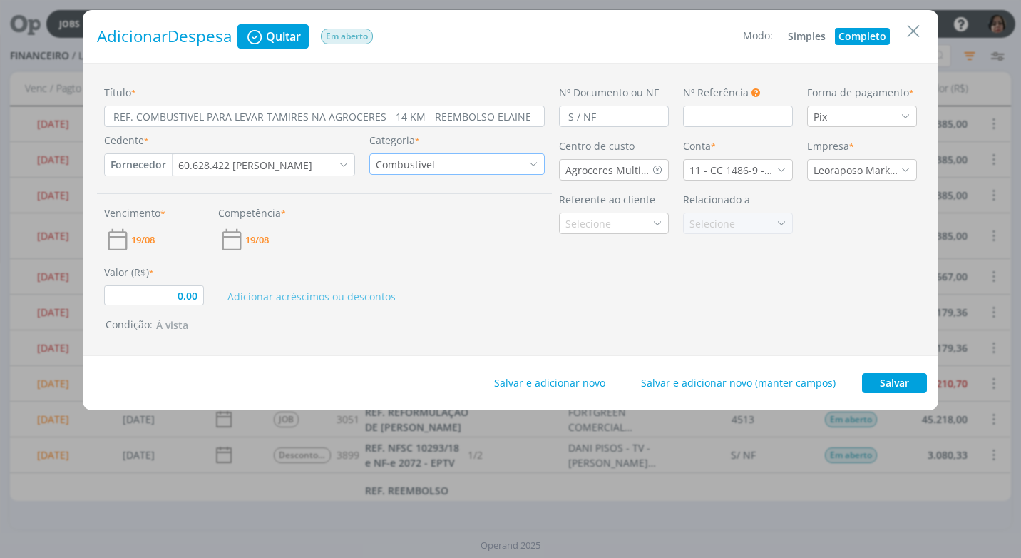
click at [460, 161] on div "Combustível" at bounding box center [457, 163] width 175 height 21
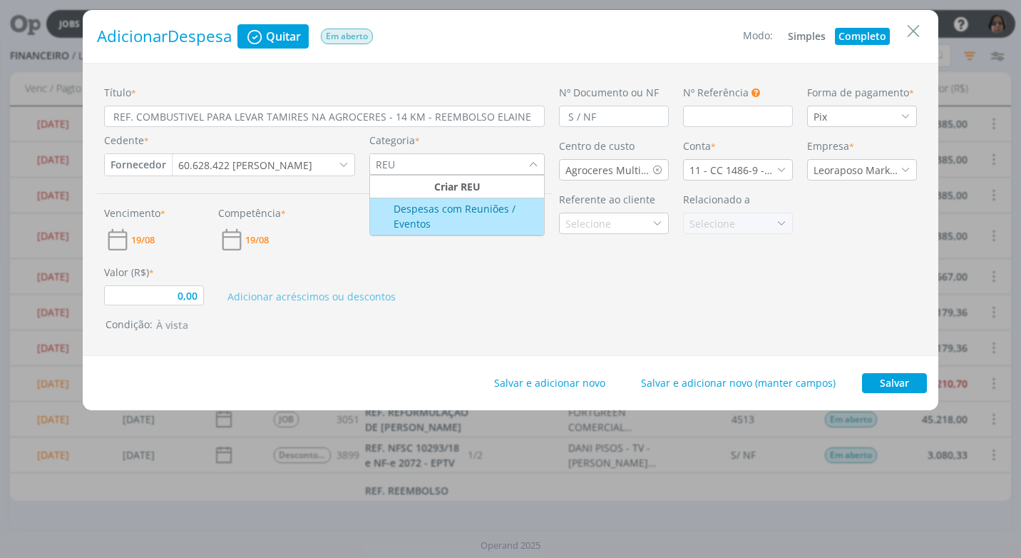
click at [479, 223] on div "Despesas com Reuniões / Eventos" at bounding box center [457, 216] width 170 height 30
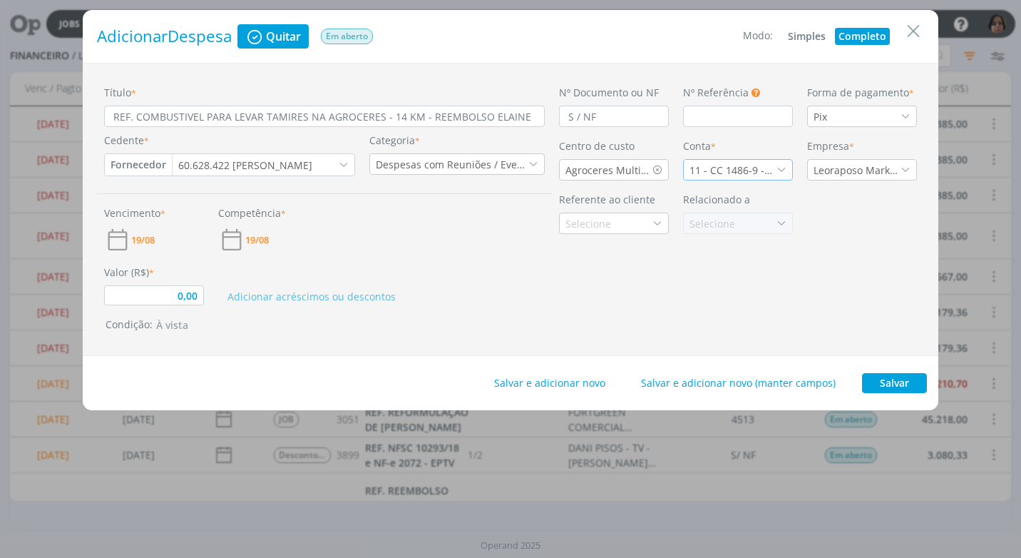
click at [778, 170] on icon "dialog" at bounding box center [782, 170] width 10 height 10
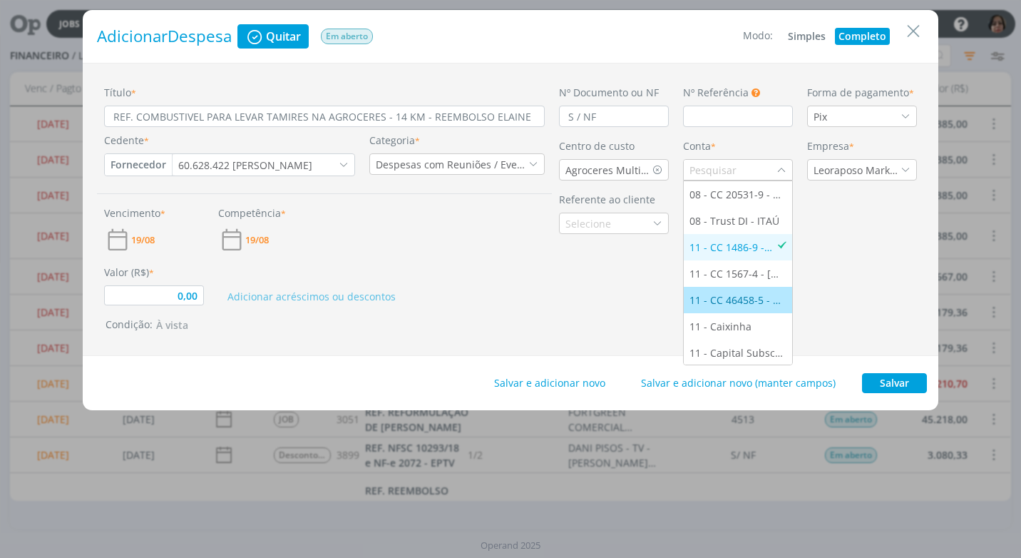
click at [736, 293] on div "11 - CC 46458-5 - [GEOGRAPHIC_DATA]" at bounding box center [738, 299] width 97 height 15
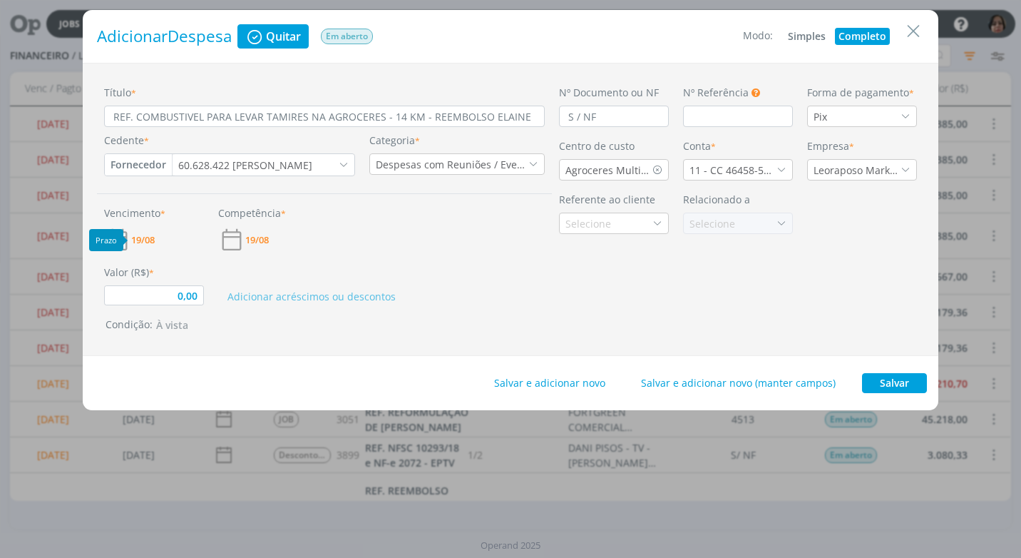
click at [153, 239] on span "19/08" at bounding box center [143, 239] width 24 height 9
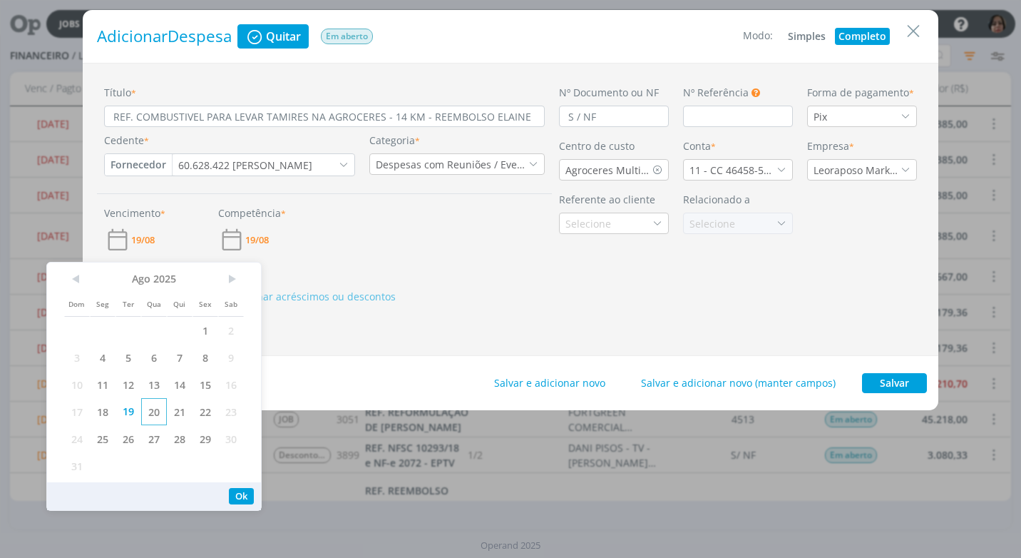
click at [157, 412] on span "20" at bounding box center [154, 411] width 26 height 27
click at [245, 491] on button "Ok" at bounding box center [241, 496] width 25 height 16
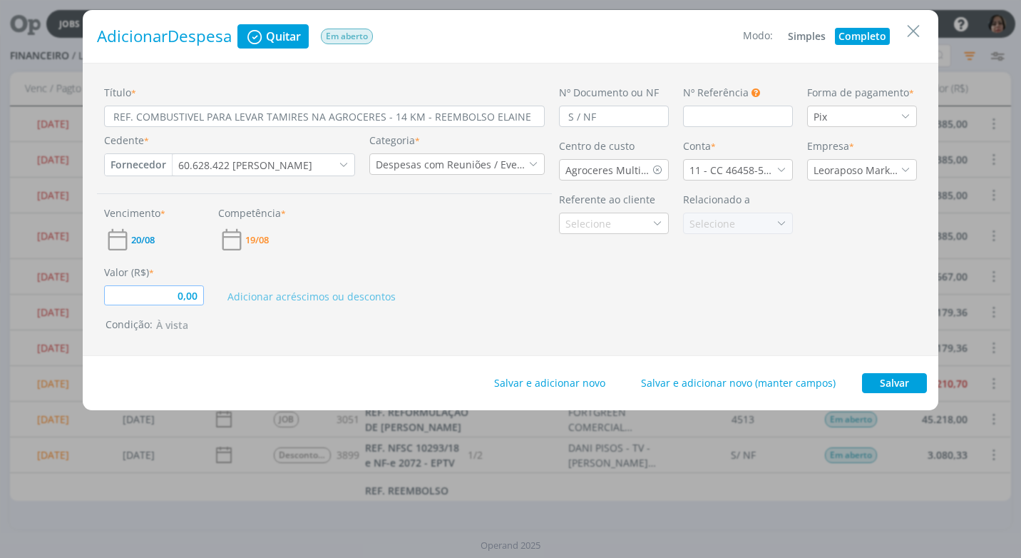
click at [180, 291] on input "0,00" at bounding box center [154, 295] width 100 height 20
click at [647, 345] on div "Título * REF. COMBUSTIVEL PARA LEVAR TAMIRES NA AGROCERES - 14 KM - REEMBOLSO […" at bounding box center [511, 209] width 856 height 293
drag, startPoint x: 529, startPoint y: 111, endPoint x: 18, endPoint y: 103, distance: 510.8
click at [20, 103] on div "Adicionar Despesa Quitar Em aberto Modo: Simples Completo Título * REF. COMBUST…" at bounding box center [510, 279] width 1021 height 558
click at [901, 390] on button "Salvar" at bounding box center [894, 383] width 65 height 20
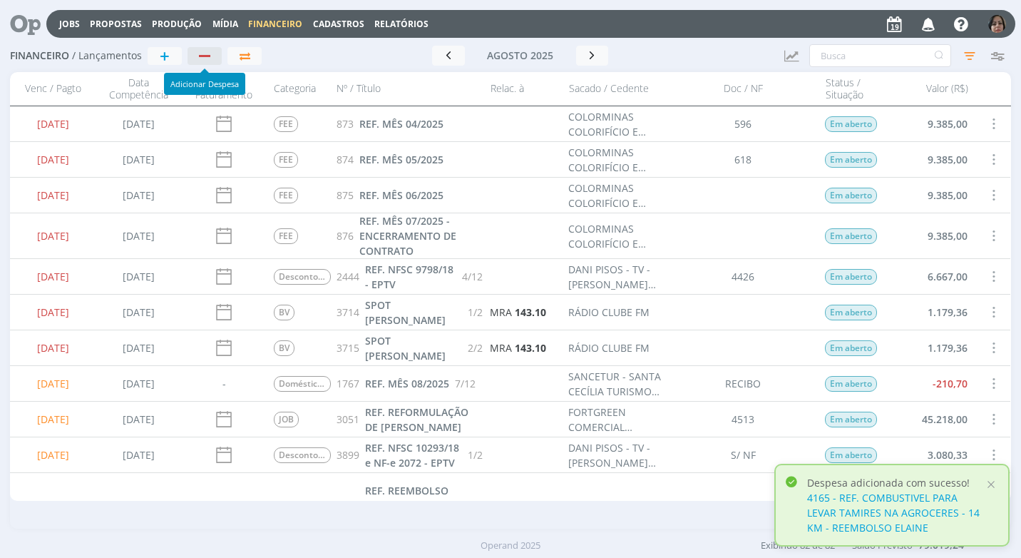
click at [204, 57] on div "button" at bounding box center [205, 55] width 19 height 9
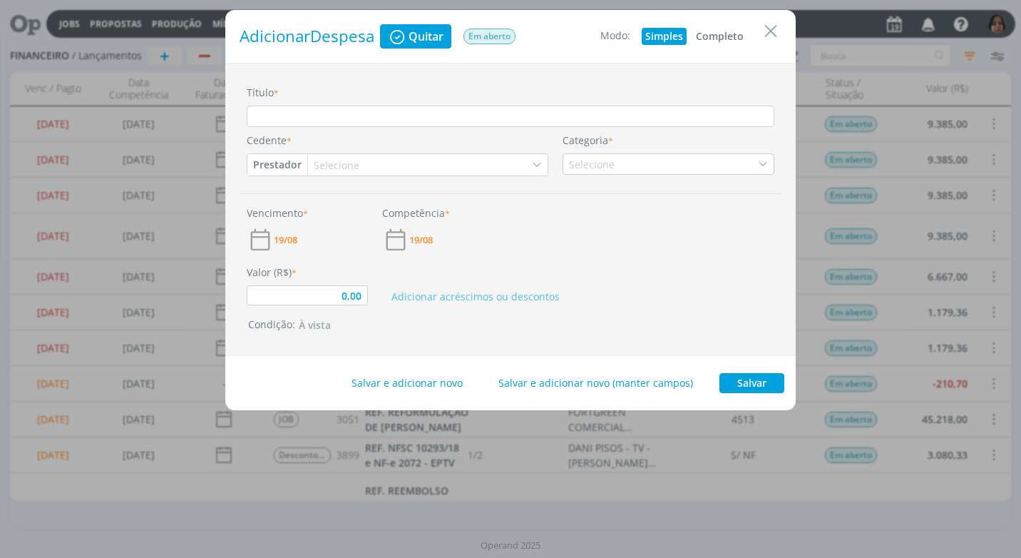
click at [733, 38] on button "Completo" at bounding box center [720, 36] width 55 height 17
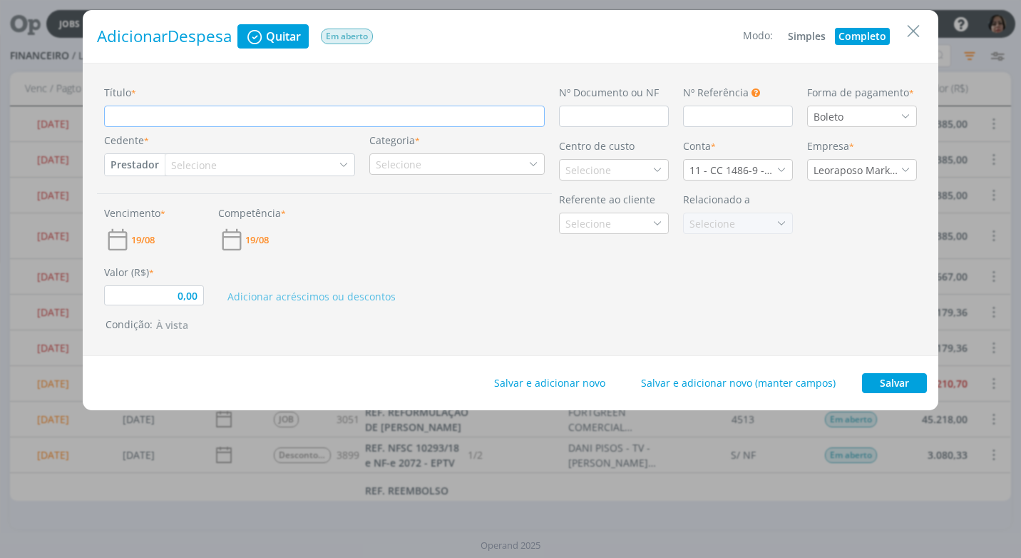
click at [125, 119] on input "Título *" at bounding box center [324, 116] width 441 height 21
paste input "REF. COMBUSTIVEL PARA LEVAR TAMIRES NA AGROCERES - 14 KM - REEMBOLSO ELAINE"
drag, startPoint x: 382, startPoint y: 116, endPoint x: 377, endPoint y: 132, distance: 16.5
click at [382, 117] on input "REF. COMBUSTIVEL PARA LEVAR TAMIRES NA AGROCERES - 14 KM - REEMBOLSO ELAINE" at bounding box center [324, 116] width 441 height 21
drag, startPoint x: 447, startPoint y: 117, endPoint x: 442, endPoint y: 126, distance: 10.2
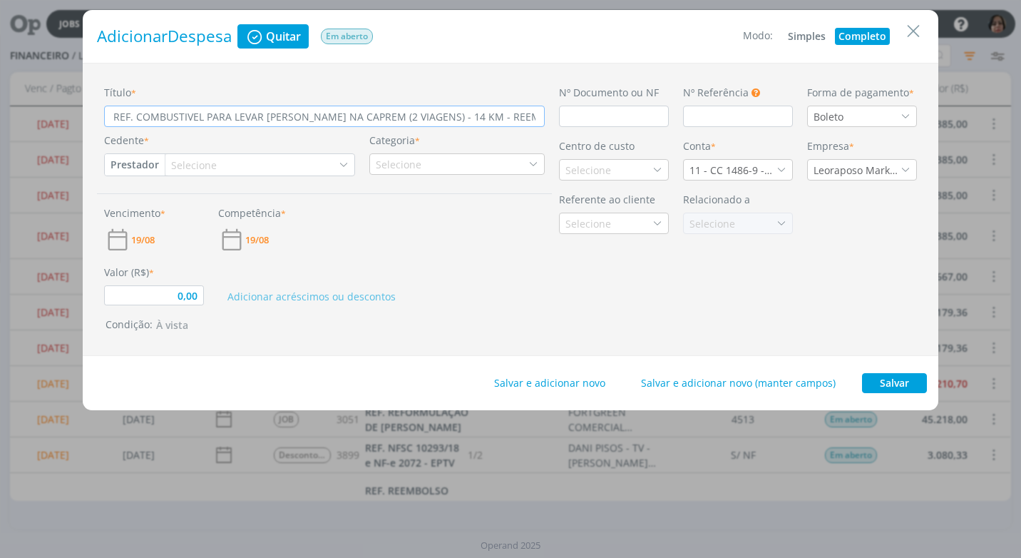
click at [442, 124] on input "REF. COMBUSTIVEL PARA LEVAR [PERSON_NAME] NA CAPREM (2 VIAGENS) - 14 KM - REEMB…" at bounding box center [324, 116] width 441 height 21
click at [539, 114] on input "REF. COMBUSTIVEL PARA LEVAR [PERSON_NAME] NA CAPREM (2 VIAGENS) - 12 KM - REEMB…" at bounding box center [324, 116] width 441 height 21
click at [628, 118] on input "dialog" at bounding box center [614, 116] width 110 height 21
click at [903, 116] on icon "dialog" at bounding box center [906, 116] width 10 height 10
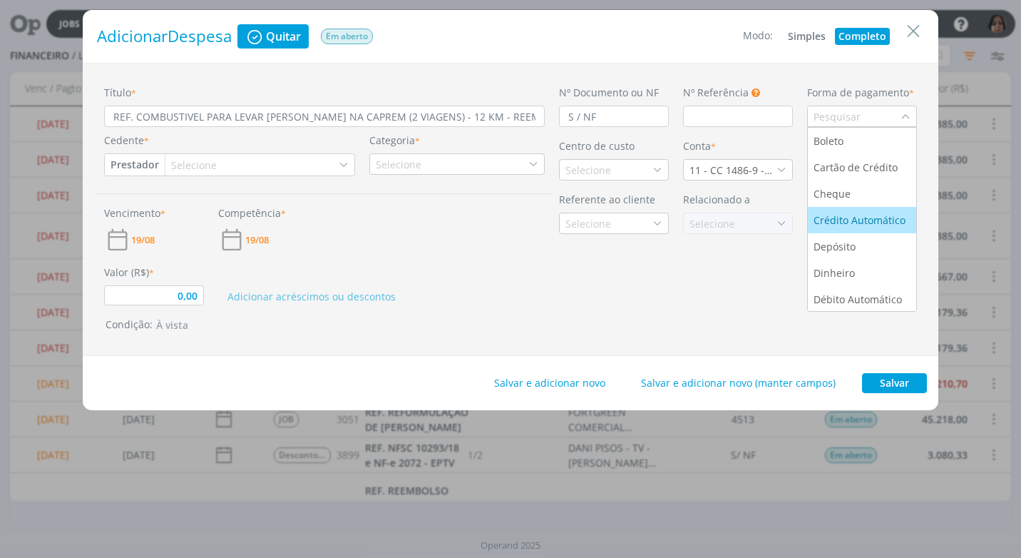
scroll to position [54, 0]
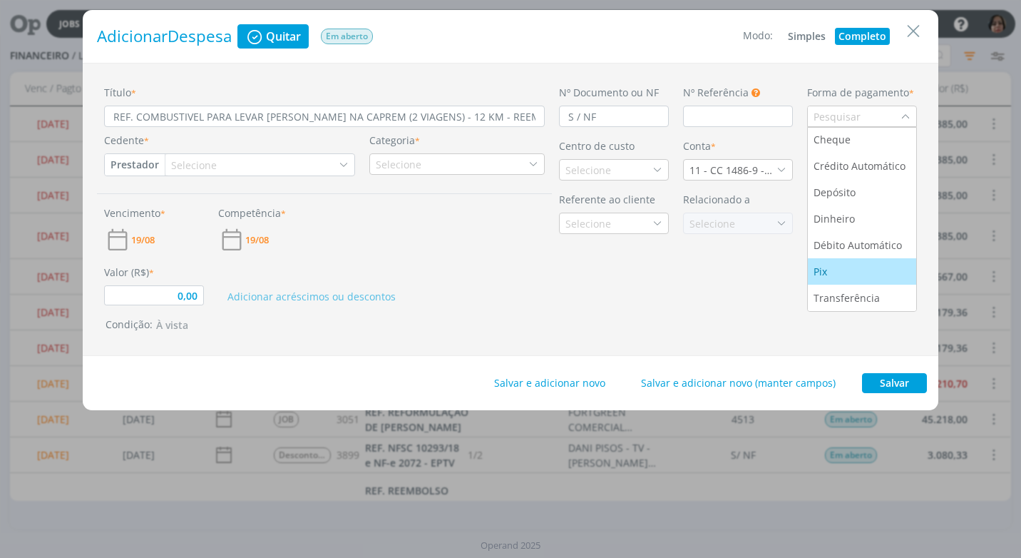
click at [855, 277] on div "Pix" at bounding box center [862, 271] width 97 height 15
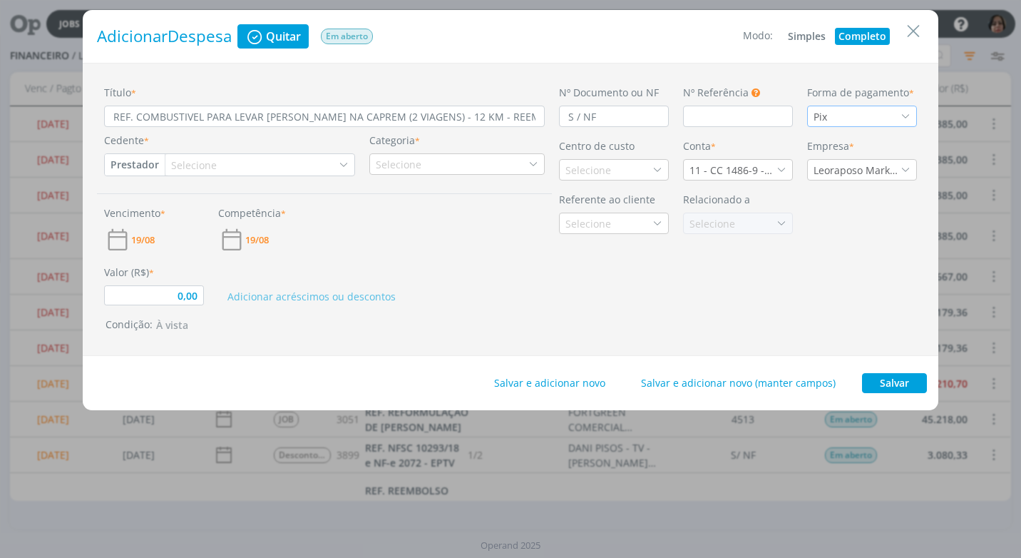
drag, startPoint x: 128, startPoint y: 164, endPoint x: 125, endPoint y: 183, distance: 18.9
click at [128, 165] on button "Prestador" at bounding box center [135, 164] width 60 height 21
click at [155, 210] on link "Fornecedor" at bounding box center [162, 211] width 113 height 23
click at [198, 161] on div "Selecione" at bounding box center [202, 165] width 49 height 15
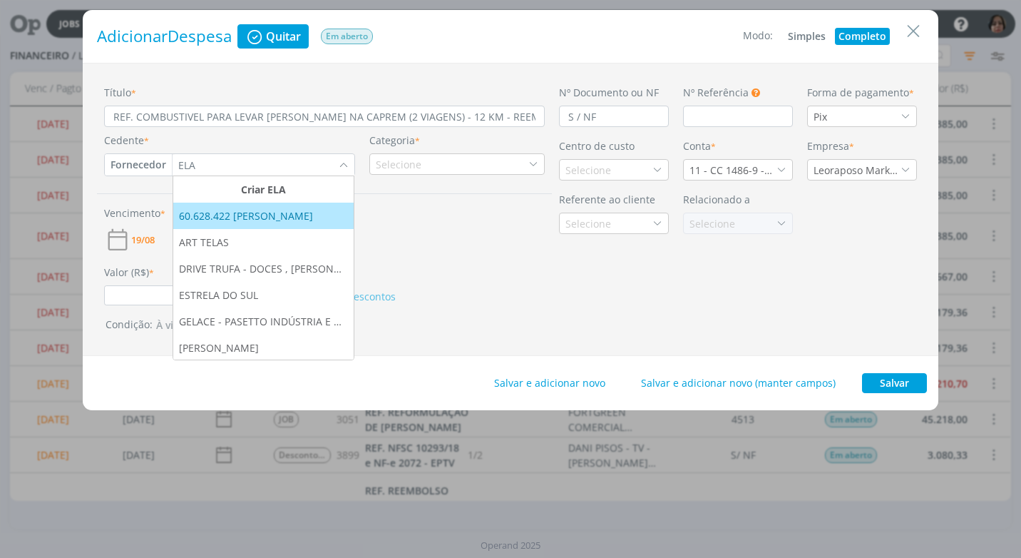
click at [256, 221] on div "60.628.422 [PERSON_NAME]" at bounding box center [247, 215] width 137 height 15
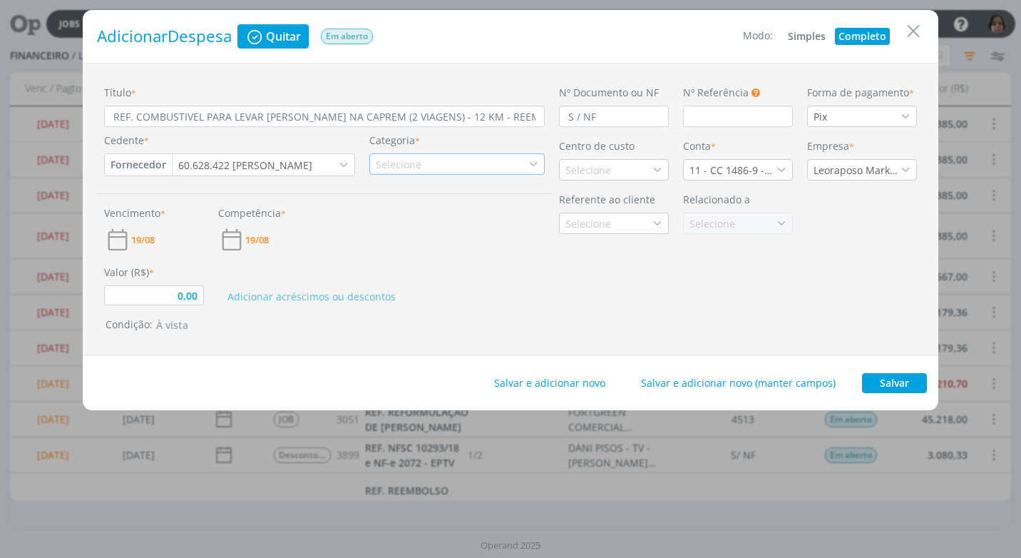
click at [529, 163] on icon "dialog" at bounding box center [534, 164] width 10 height 10
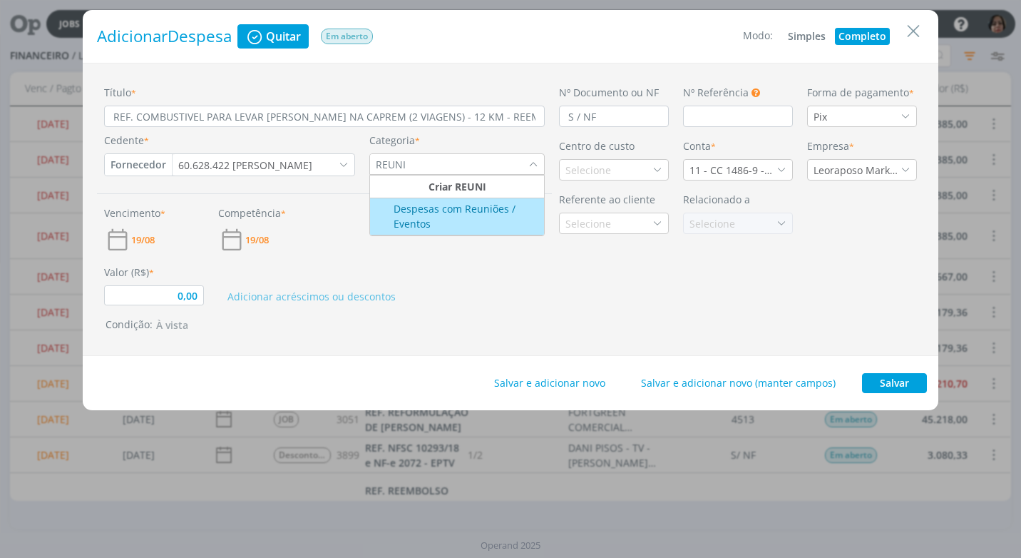
click at [471, 206] on div "Despesas com Reuniões / Eventos" at bounding box center [457, 216] width 170 height 30
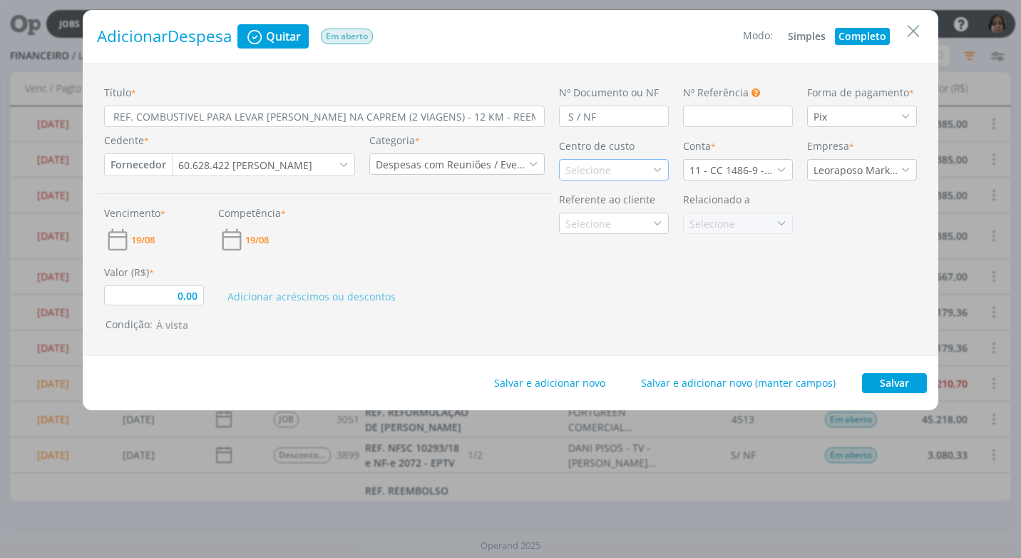
click at [654, 172] on icon "dialog" at bounding box center [658, 170] width 10 height 10
click at [608, 213] on div "Caprem" at bounding box center [614, 220] width 97 height 15
click at [788, 164] on div "11 - CC 1486-9 - [GEOGRAPHIC_DATA]" at bounding box center [738, 169] width 110 height 21
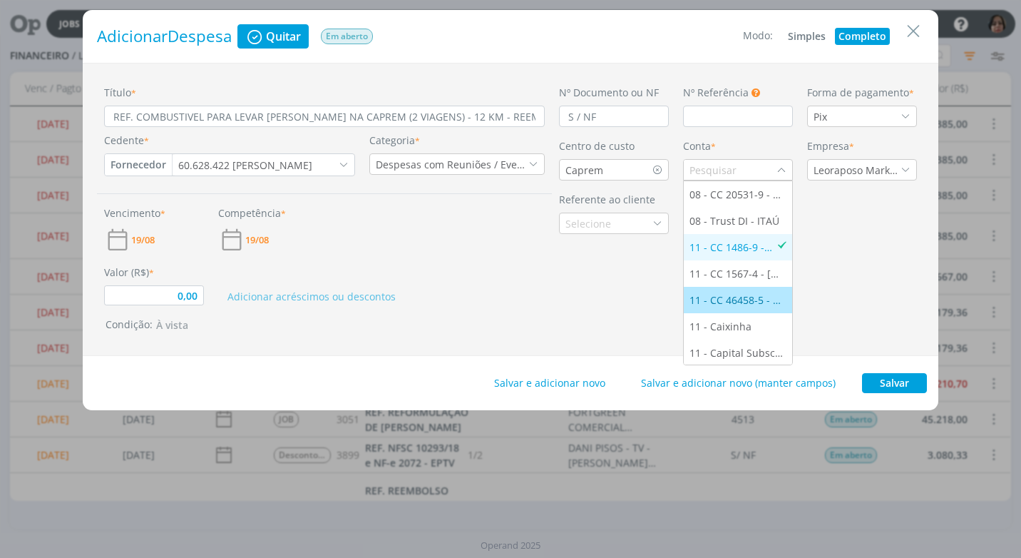
click at [738, 304] on div "11 - CC 46458-5 - [GEOGRAPHIC_DATA]" at bounding box center [738, 299] width 97 height 15
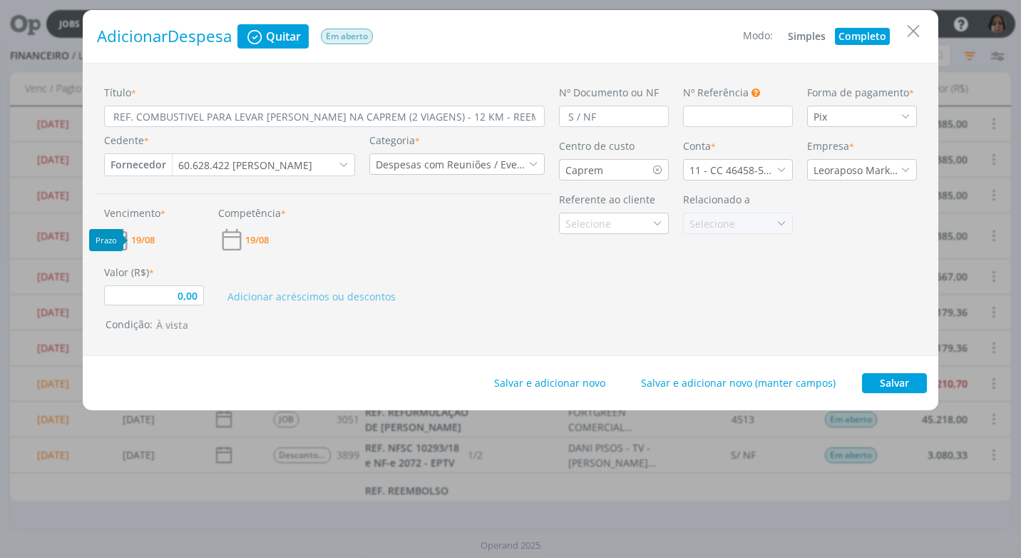
click at [147, 237] on span "19/08" at bounding box center [143, 239] width 24 height 9
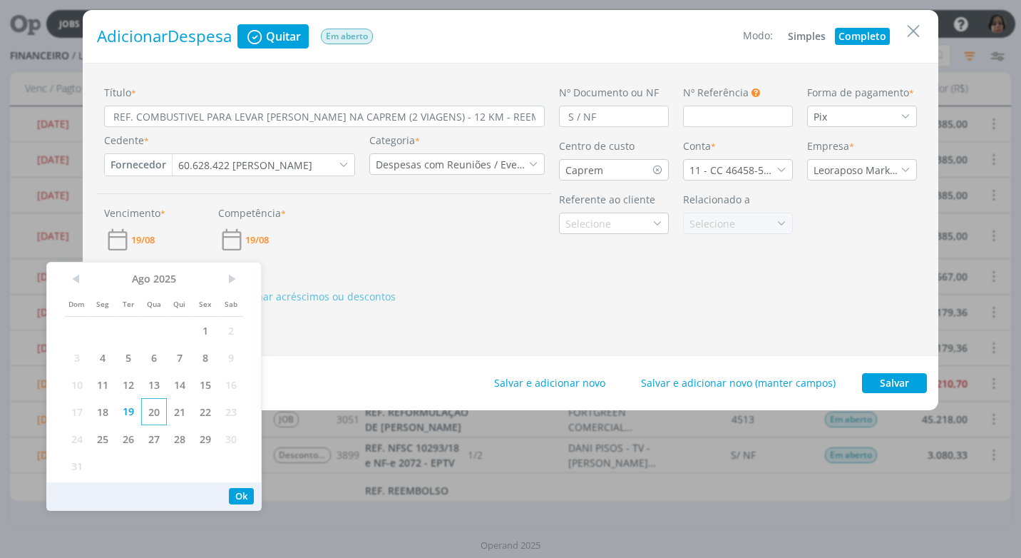
click at [157, 409] on span "20" at bounding box center [154, 411] width 26 height 27
click at [241, 494] on button "Ok" at bounding box center [241, 496] width 25 height 16
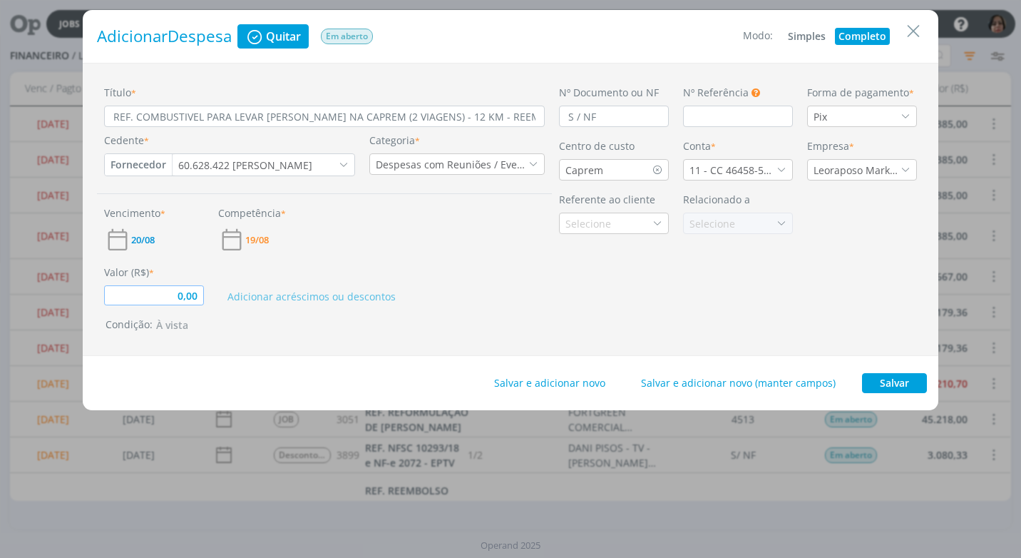
click at [198, 300] on input "0,00" at bounding box center [154, 295] width 100 height 20
click at [904, 382] on button "Salvar" at bounding box center [894, 383] width 65 height 20
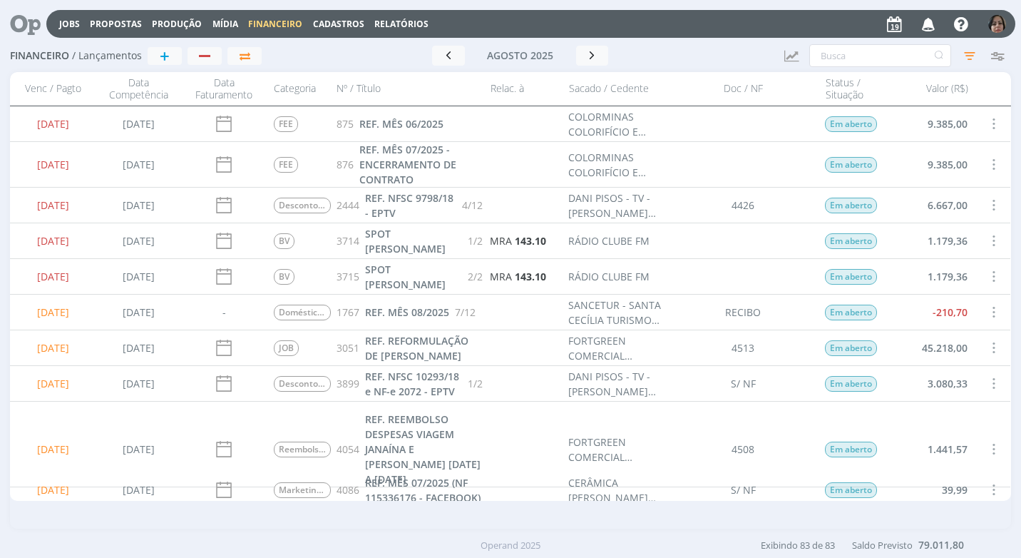
scroll to position [0, 0]
